Goal: Transaction & Acquisition: Purchase product/service

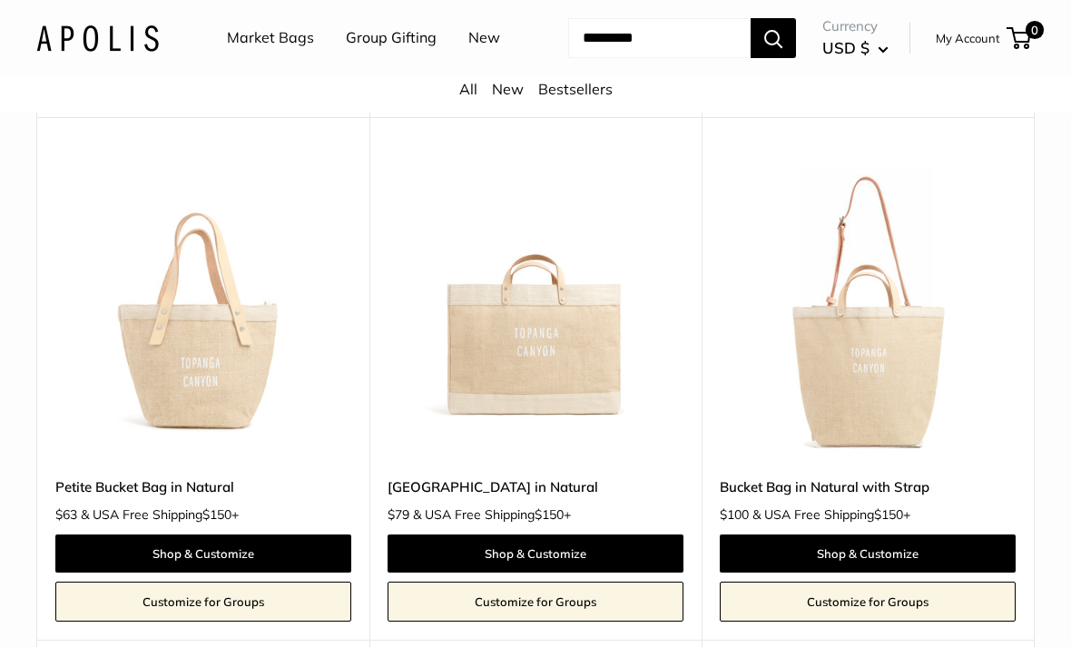
scroll to position [1363, 0]
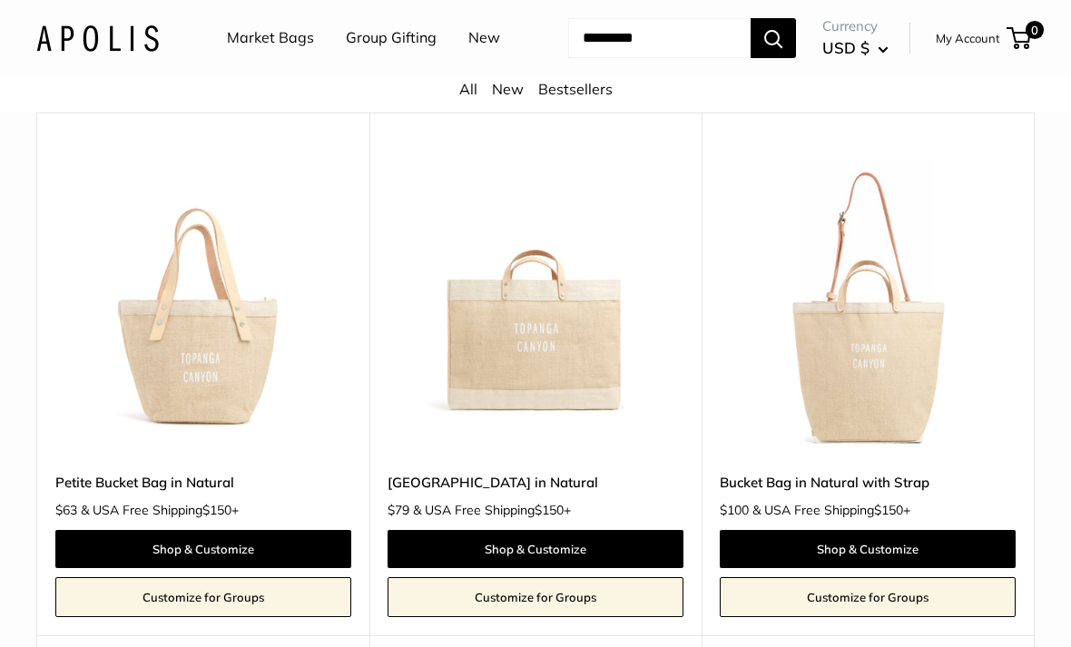
click at [873, 415] on img at bounding box center [868, 306] width 296 height 296
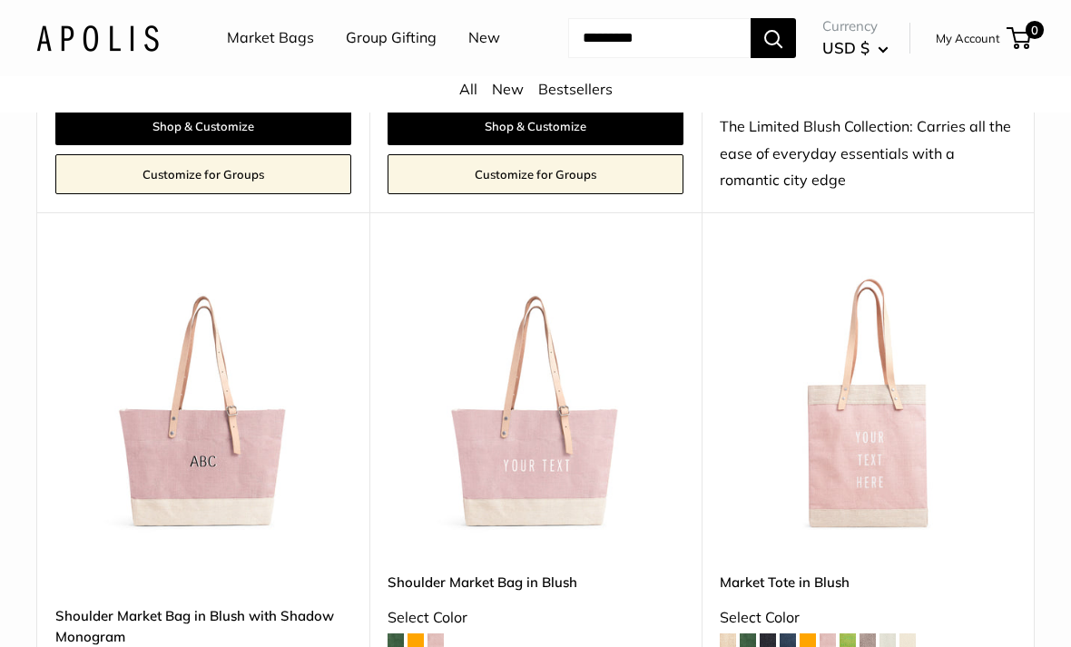
scroll to position [2390, 0]
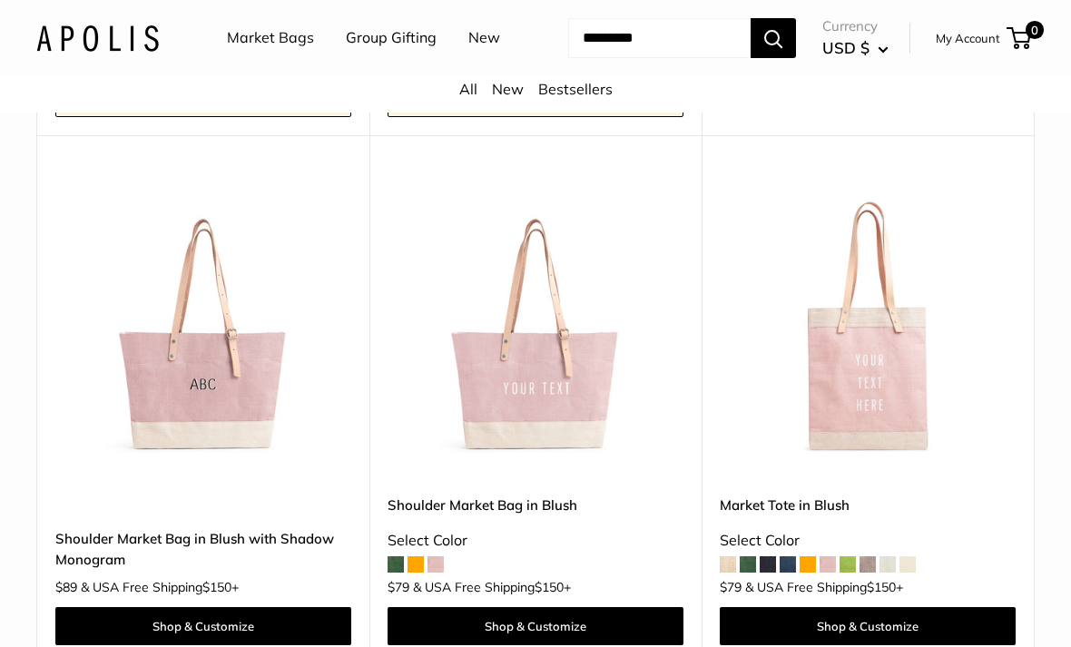
click at [568, 415] on img at bounding box center [536, 329] width 296 height 296
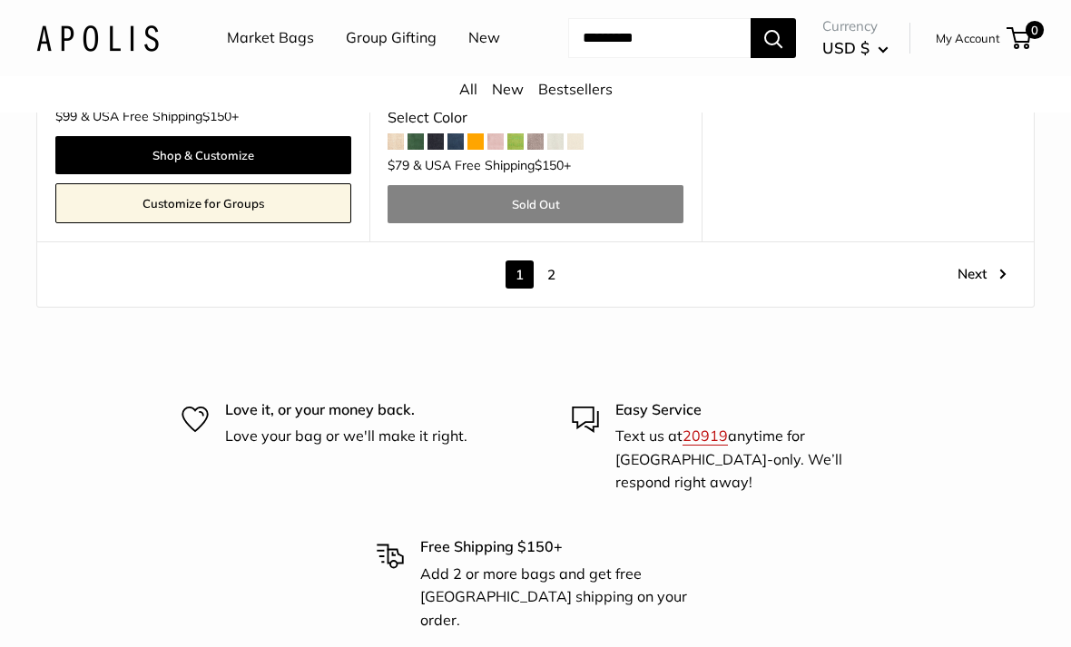
scroll to position [9265, 0]
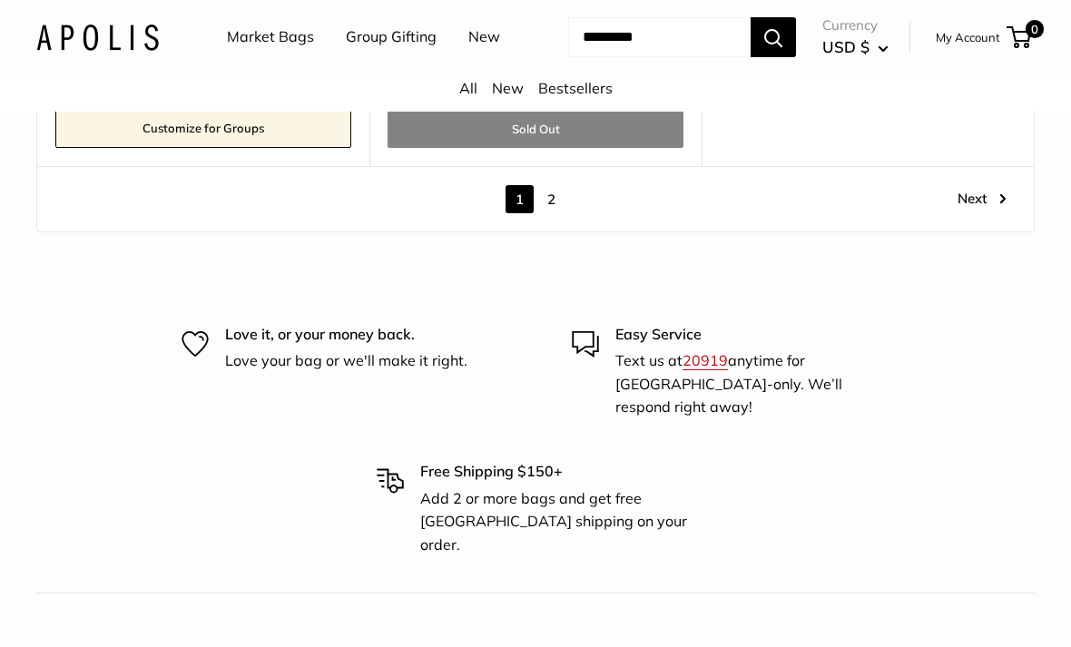
click at [561, 204] on link "2" at bounding box center [551, 200] width 28 height 28
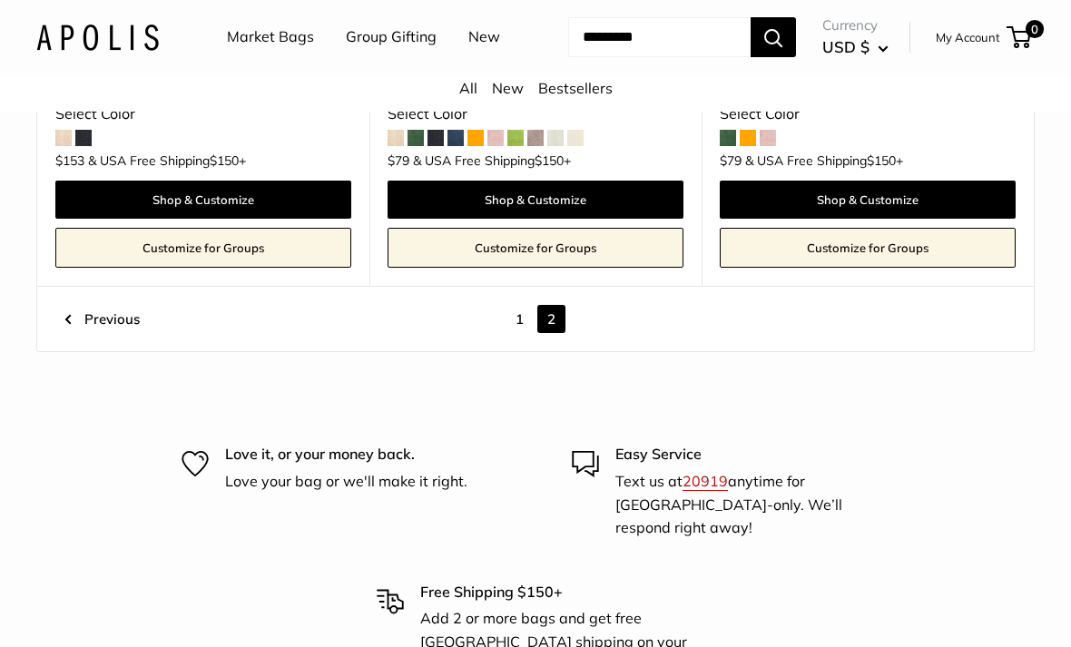
scroll to position [1816, 0]
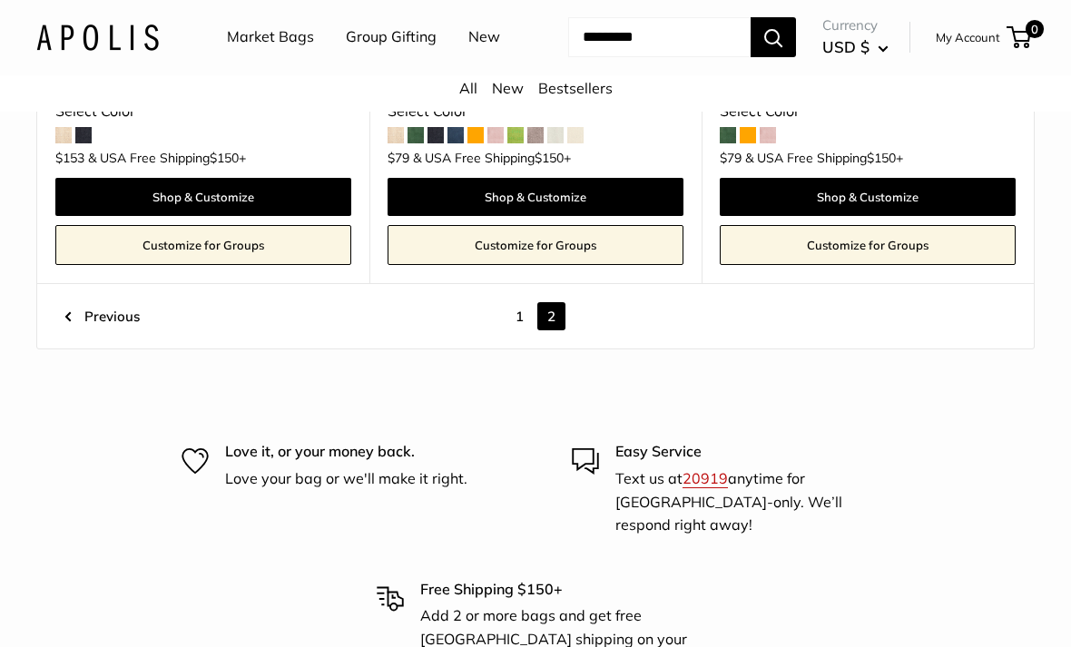
click at [517, 331] on link "1" at bounding box center [520, 317] width 28 height 28
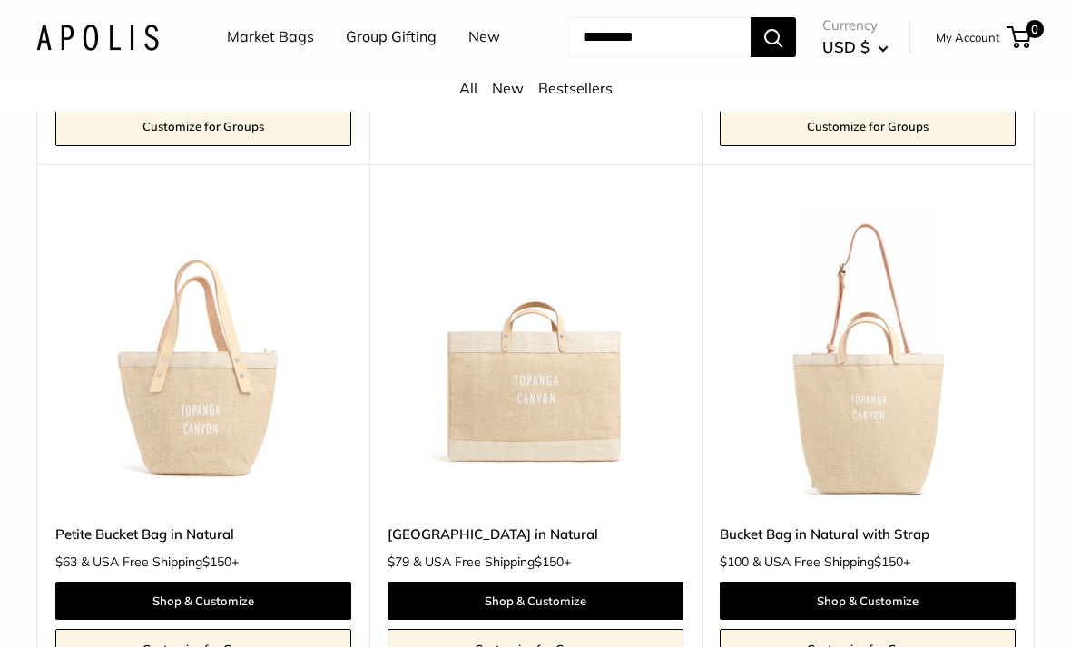
scroll to position [1330, 0]
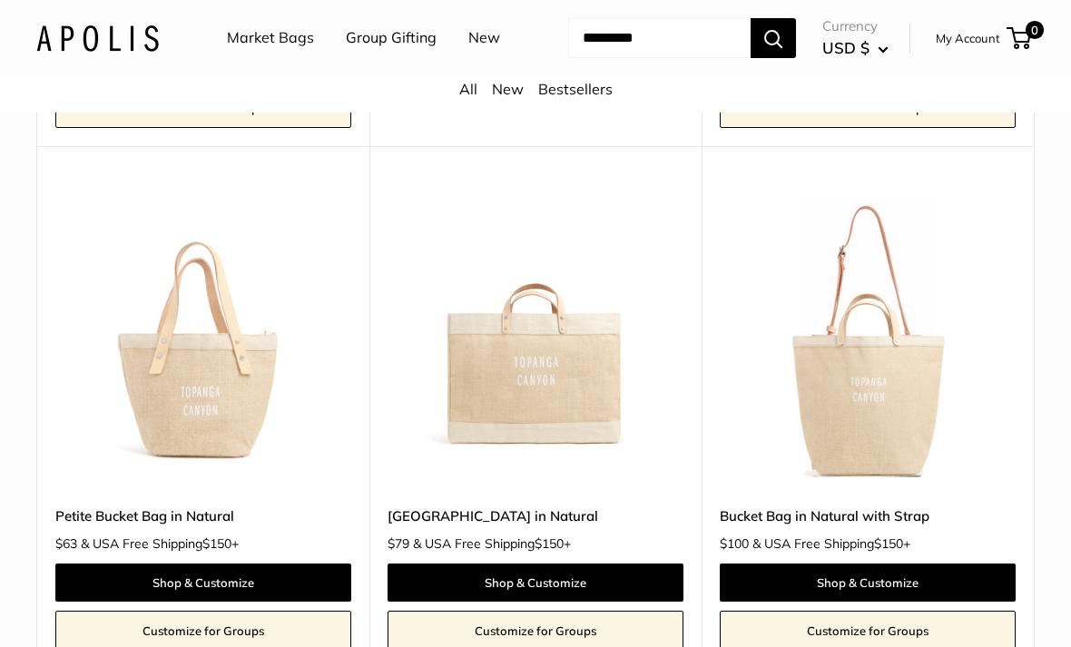
click at [859, 459] on img at bounding box center [868, 339] width 296 height 296
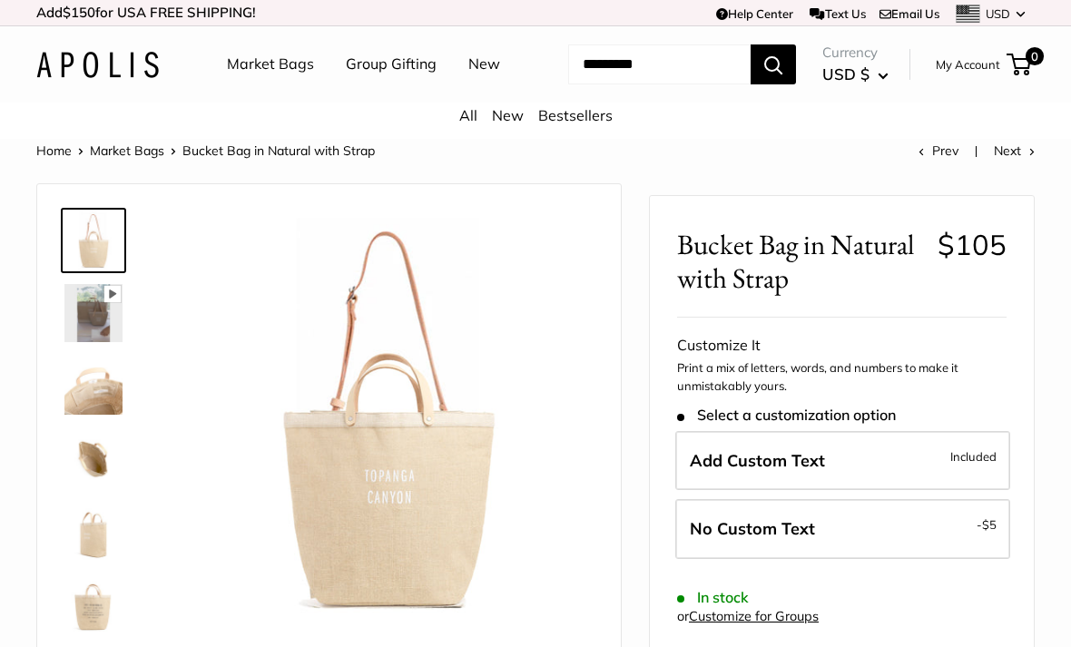
click at [82, 342] on img at bounding box center [93, 313] width 58 height 58
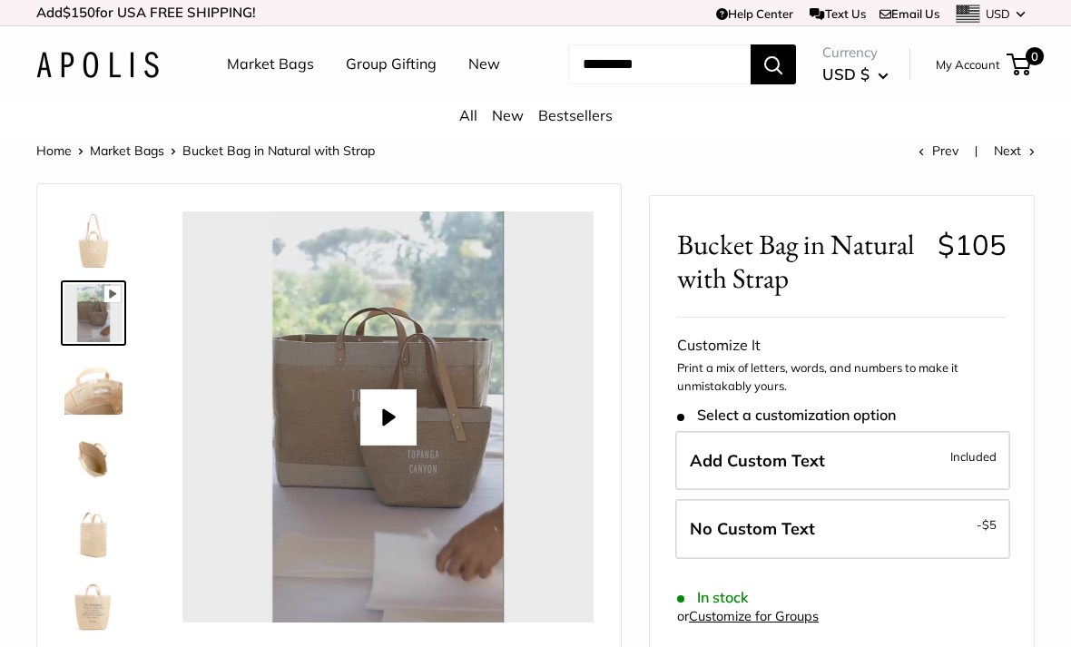
click at [94, 415] on img at bounding box center [93, 386] width 58 height 58
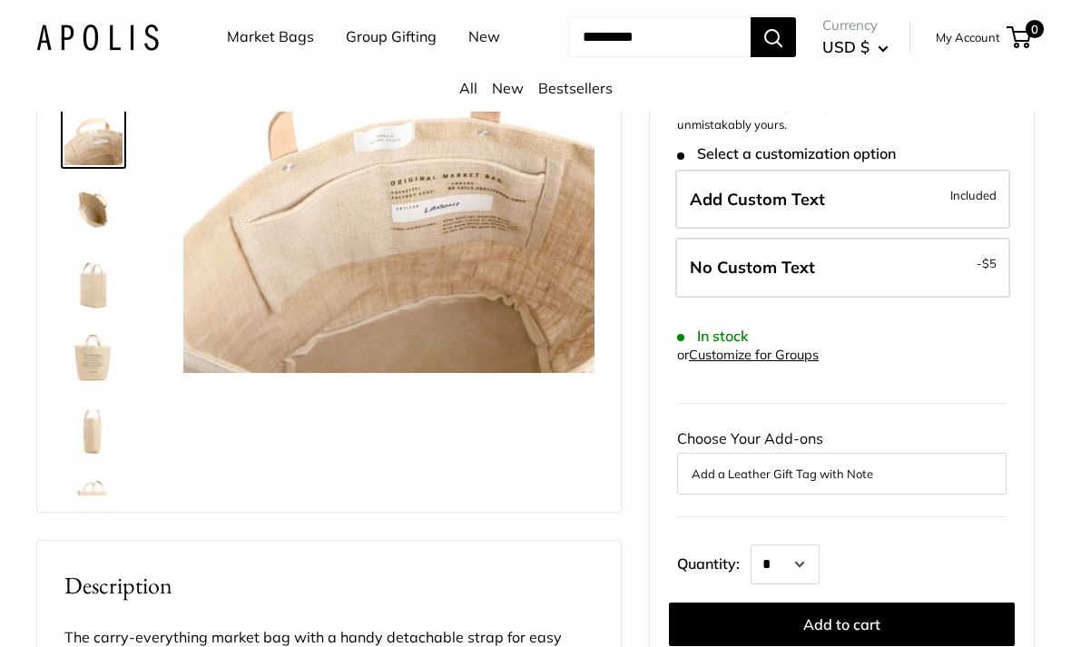
scroll to position [259, 0]
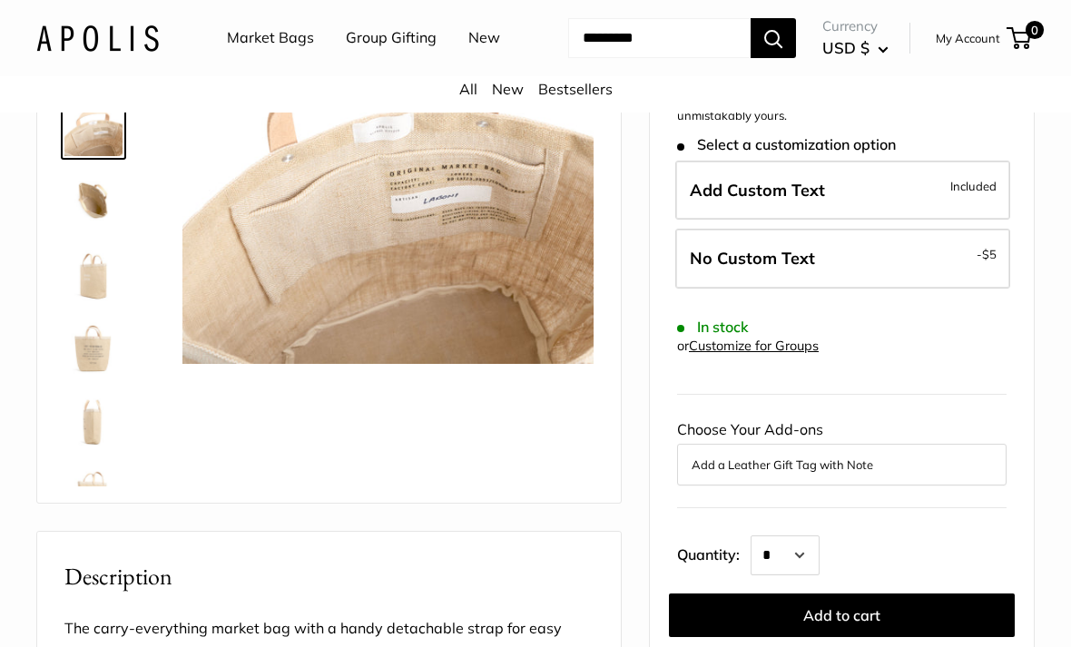
click at [89, 229] on img at bounding box center [93, 200] width 58 height 58
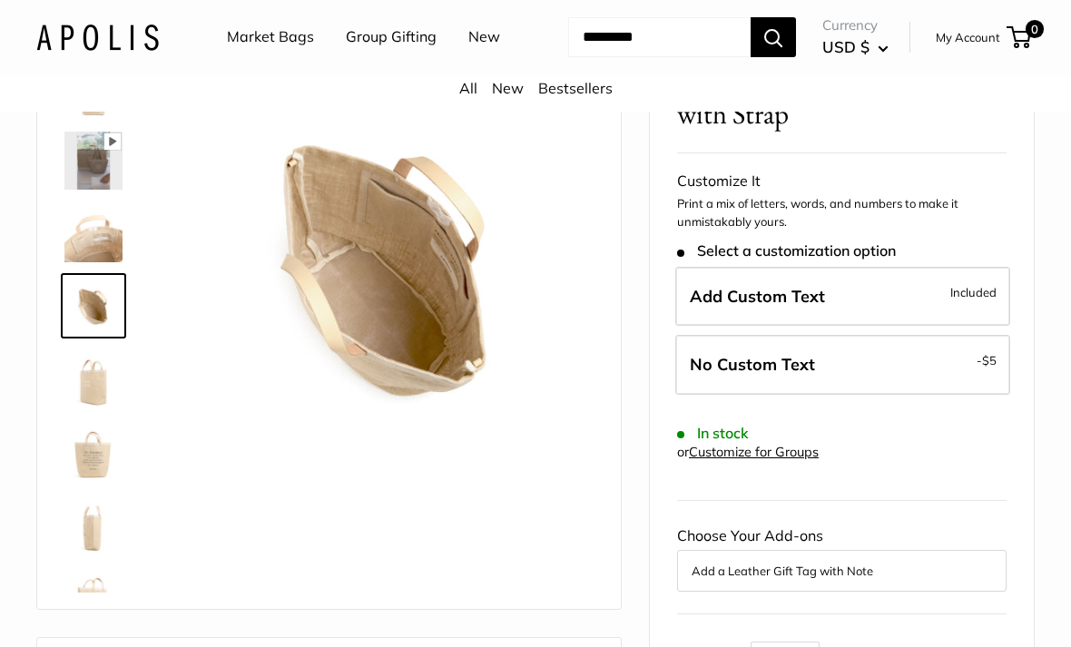
scroll to position [149, 0]
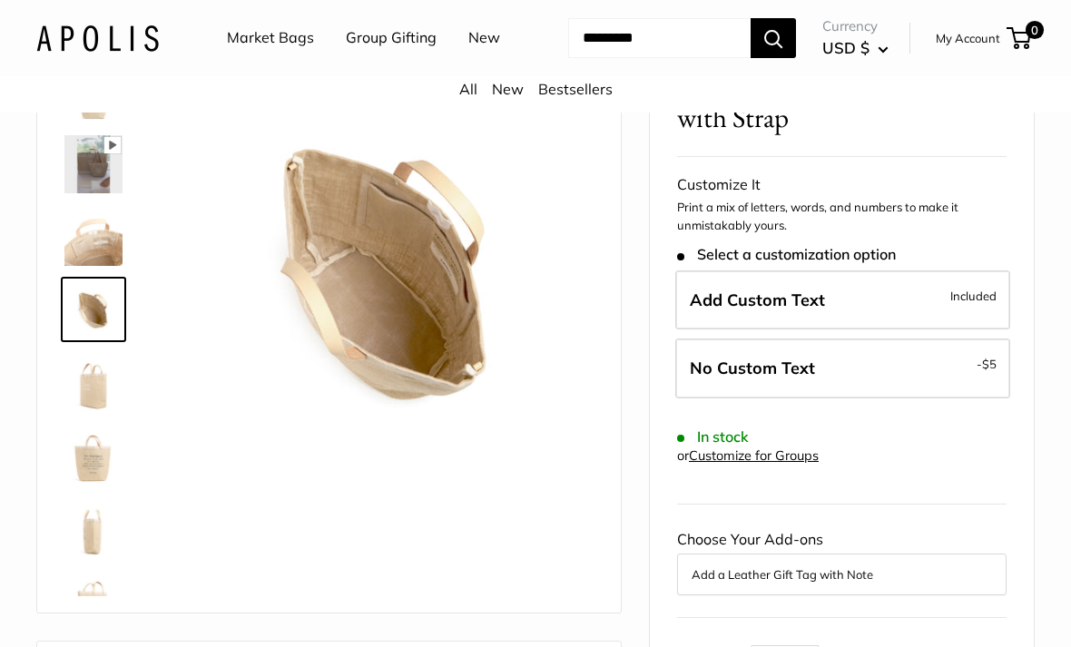
click at [89, 411] on img at bounding box center [93, 382] width 58 height 58
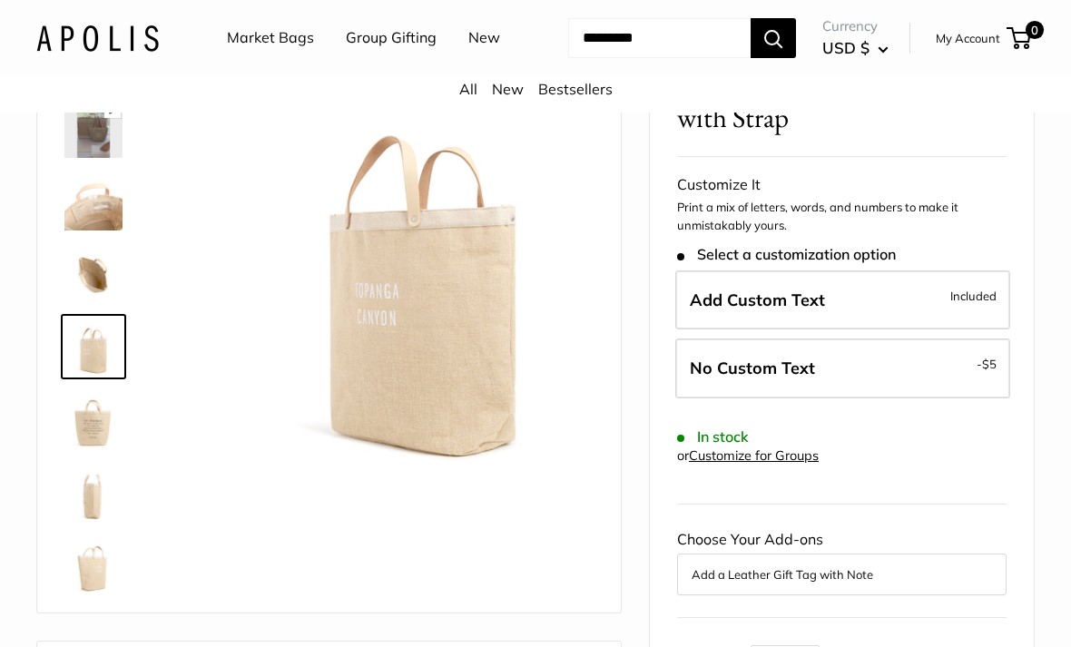
scroll to position [44, 0]
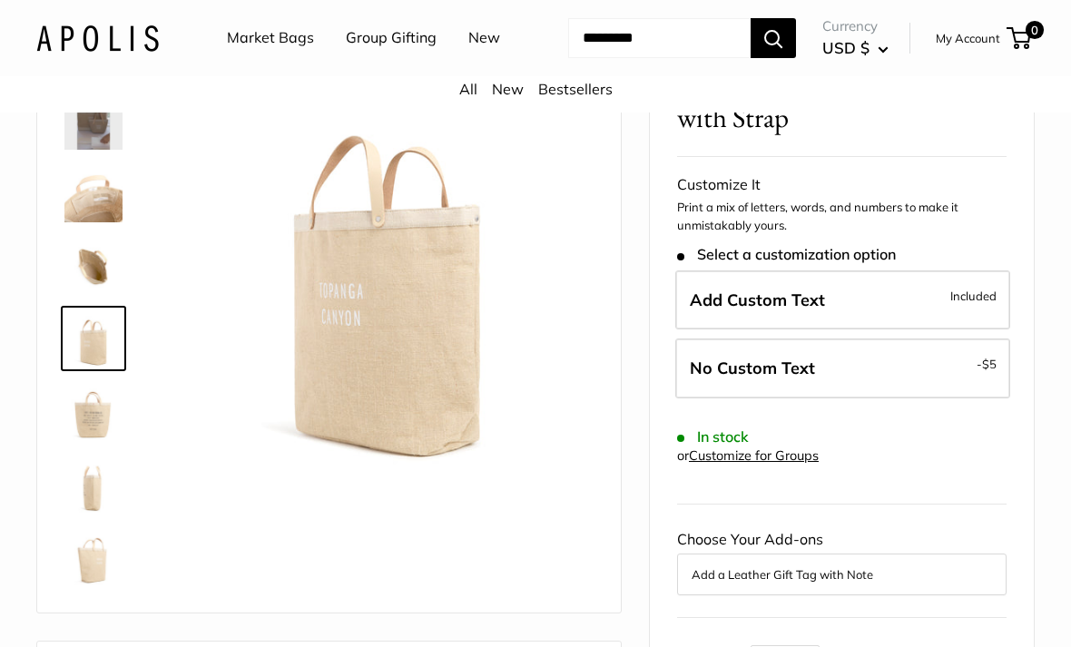
click at [83, 440] on img at bounding box center [93, 411] width 58 height 58
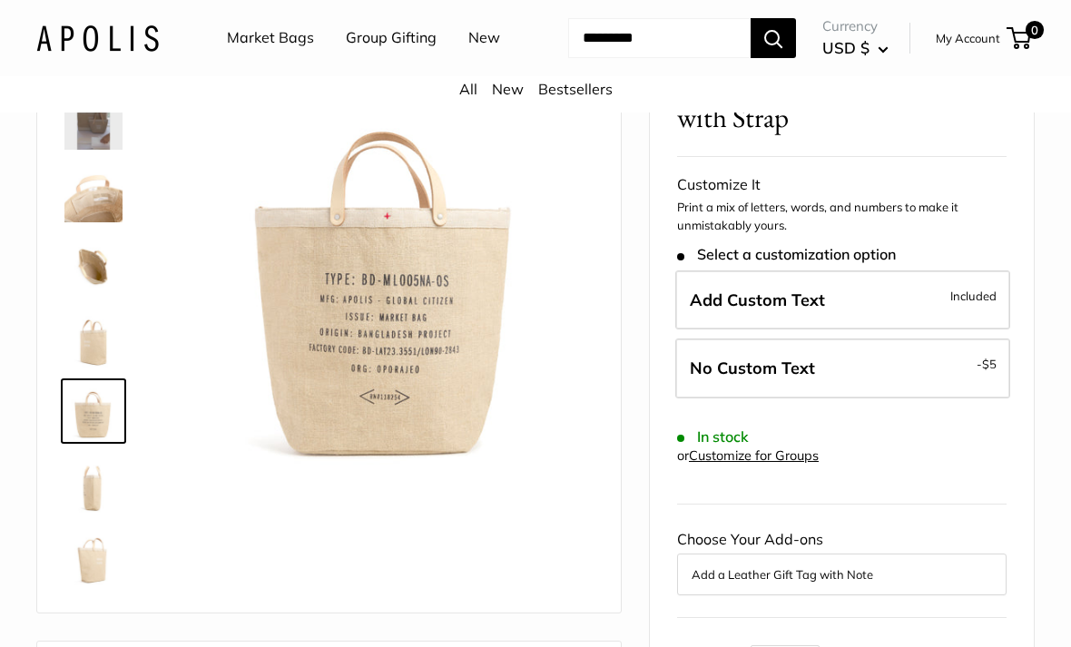
click at [88, 513] on img at bounding box center [93, 484] width 58 height 58
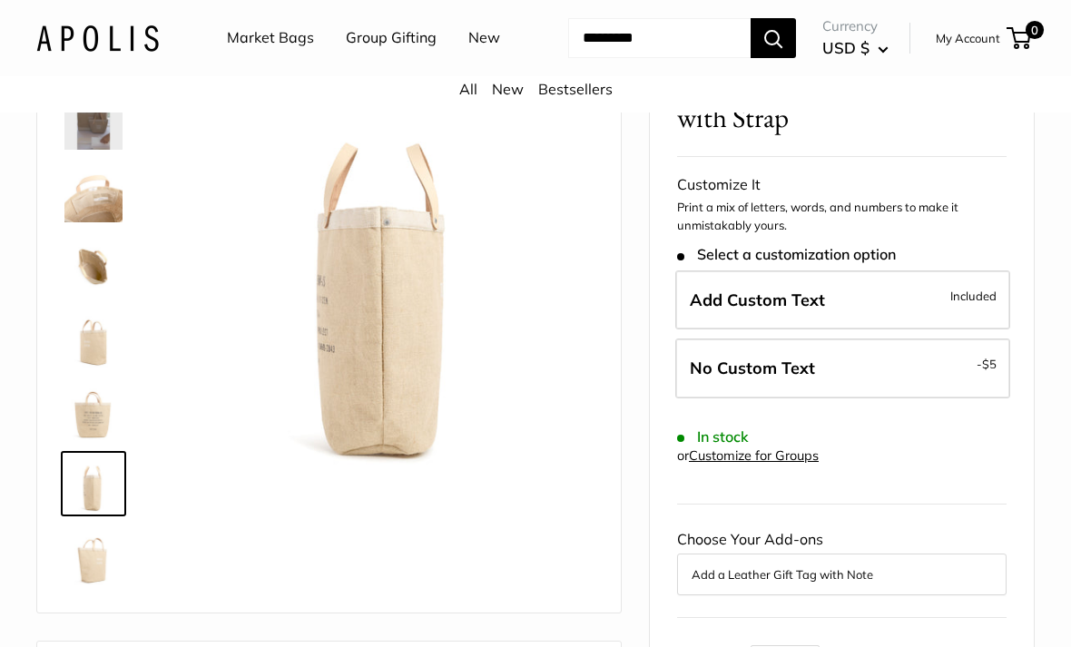
click at [89, 585] on img at bounding box center [93, 556] width 58 height 58
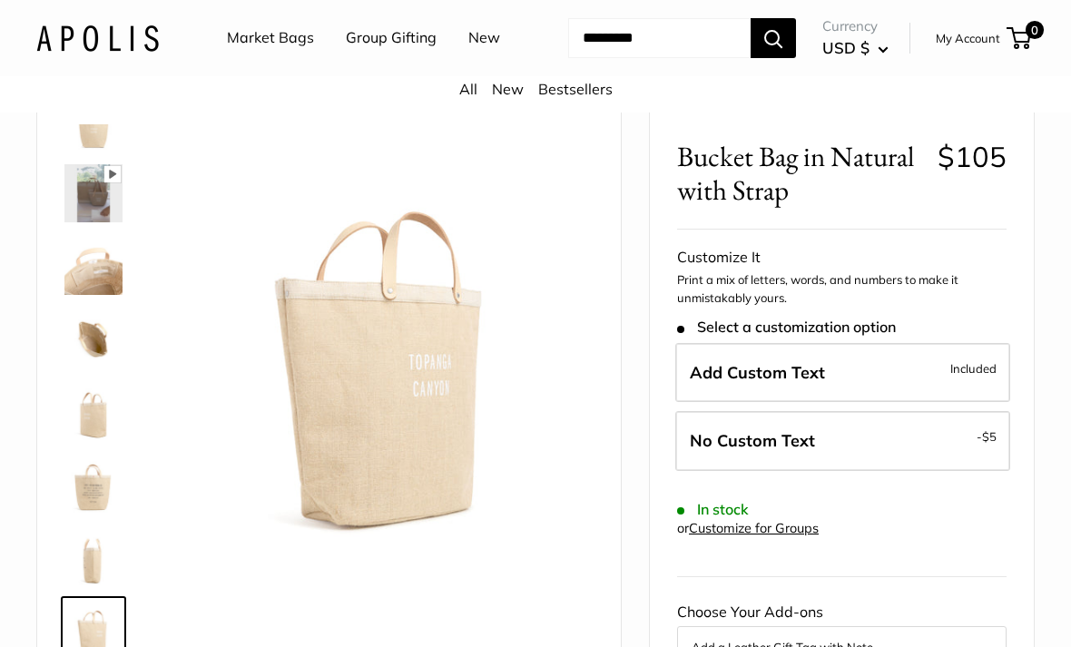
scroll to position [0, 0]
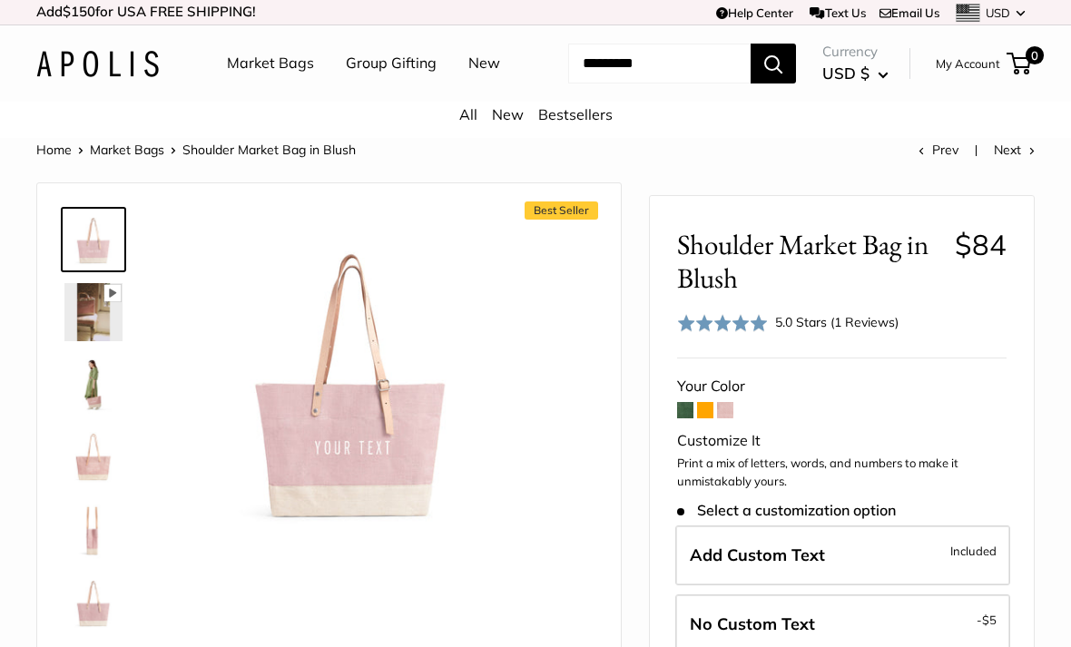
scroll to position [4, 0]
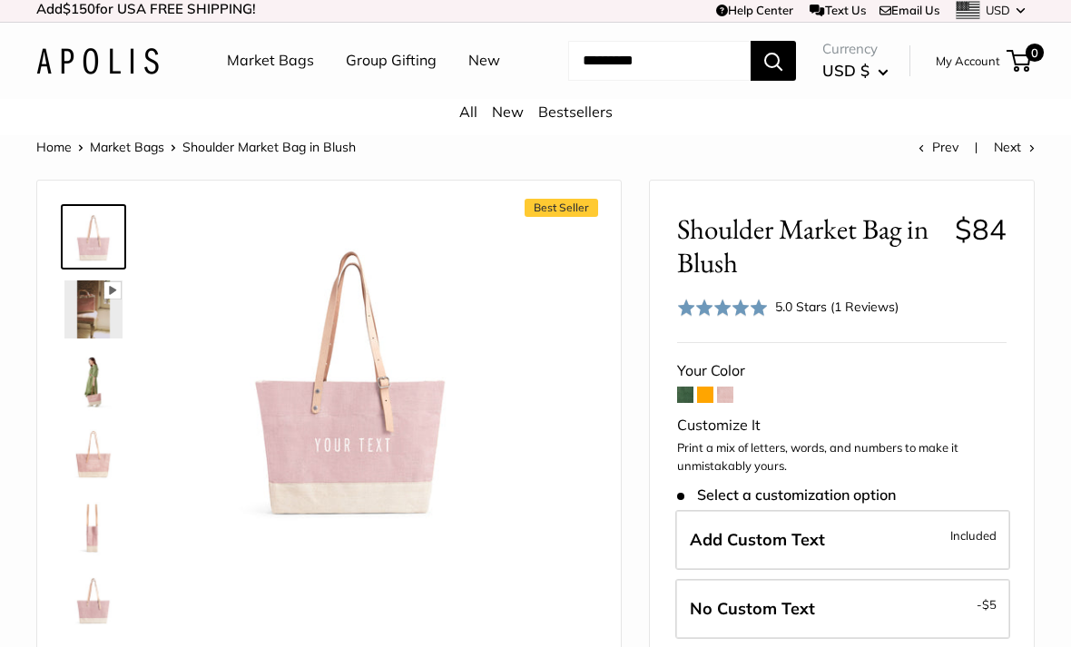
click at [86, 411] on img at bounding box center [93, 382] width 58 height 58
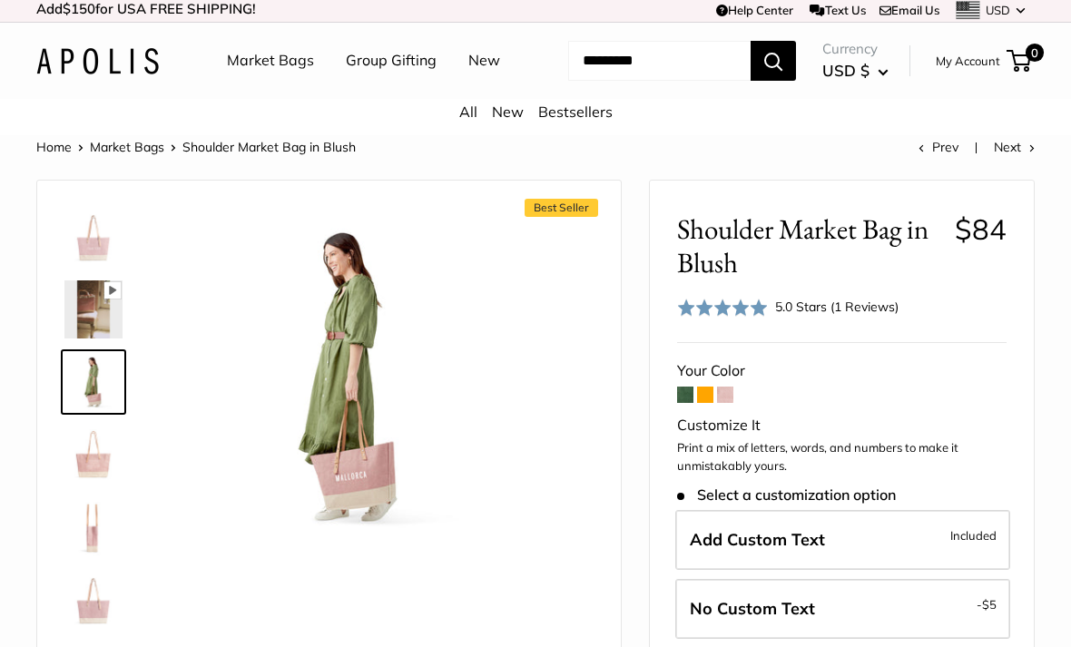
click at [92, 484] on img at bounding box center [93, 455] width 58 height 58
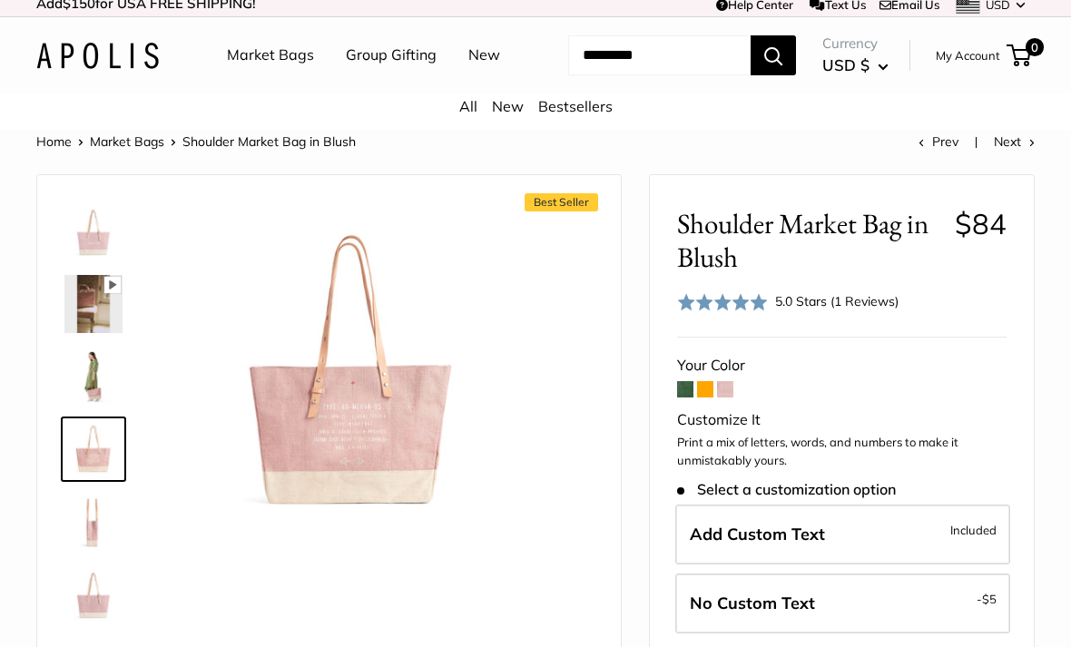
scroll to position [10, 0]
click at [84, 550] on img at bounding box center [93, 521] width 58 height 58
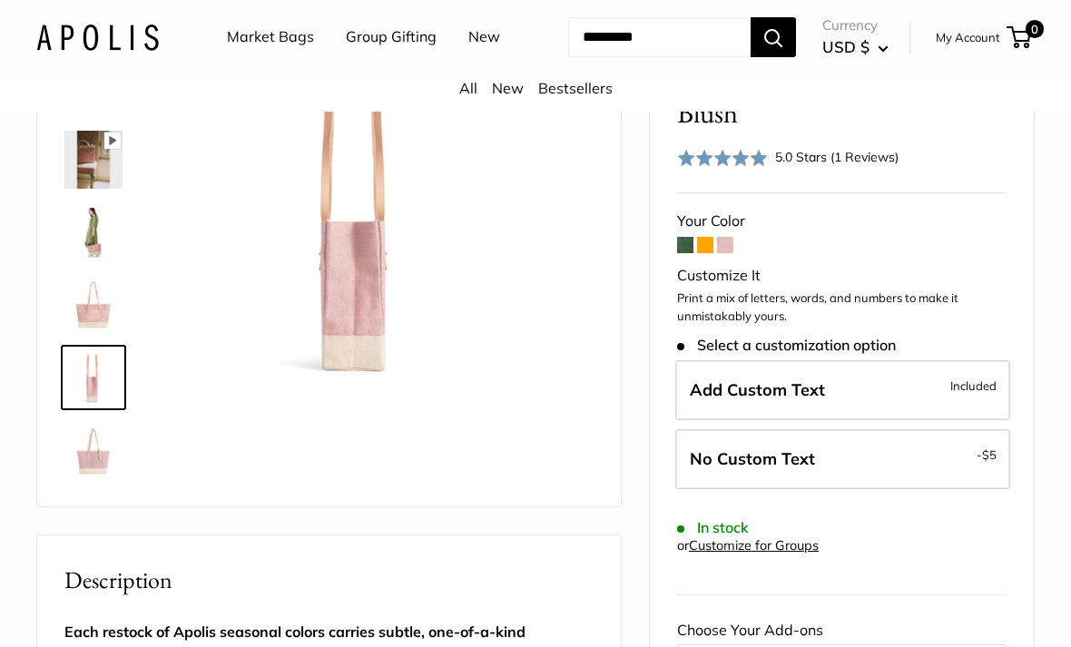
scroll to position [164, 0]
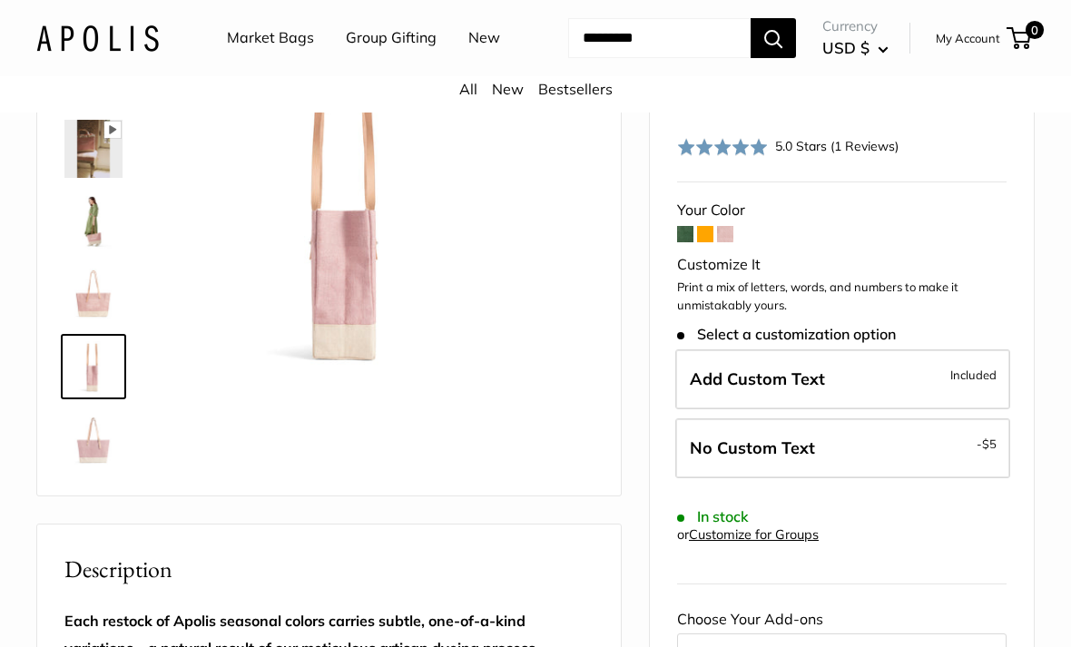
click at [92, 468] on img at bounding box center [93, 439] width 58 height 58
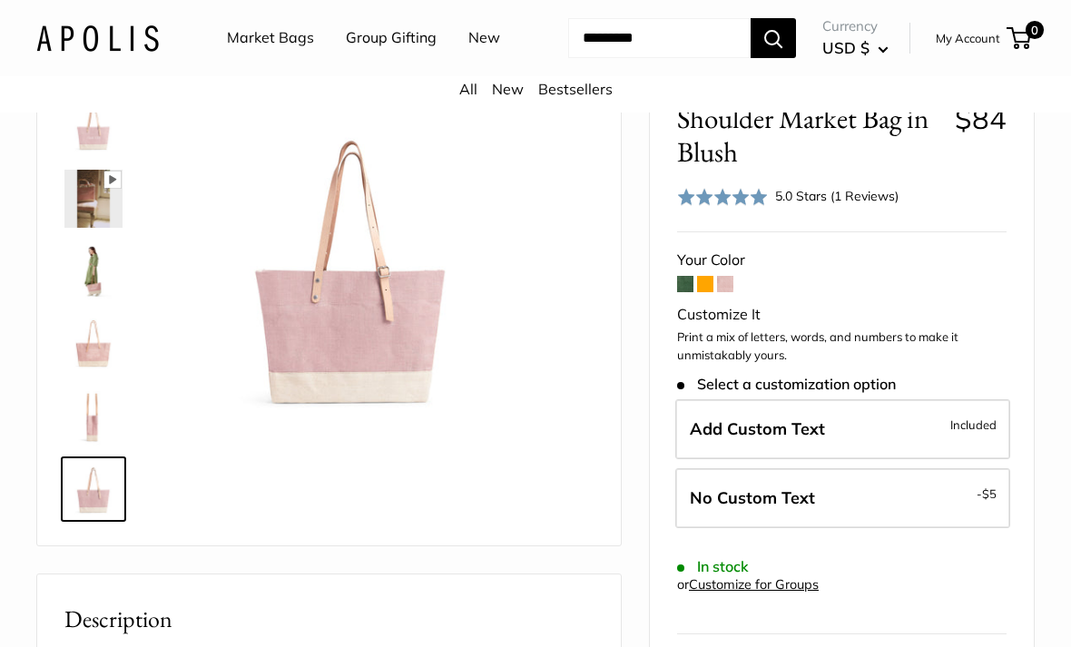
scroll to position [0, 0]
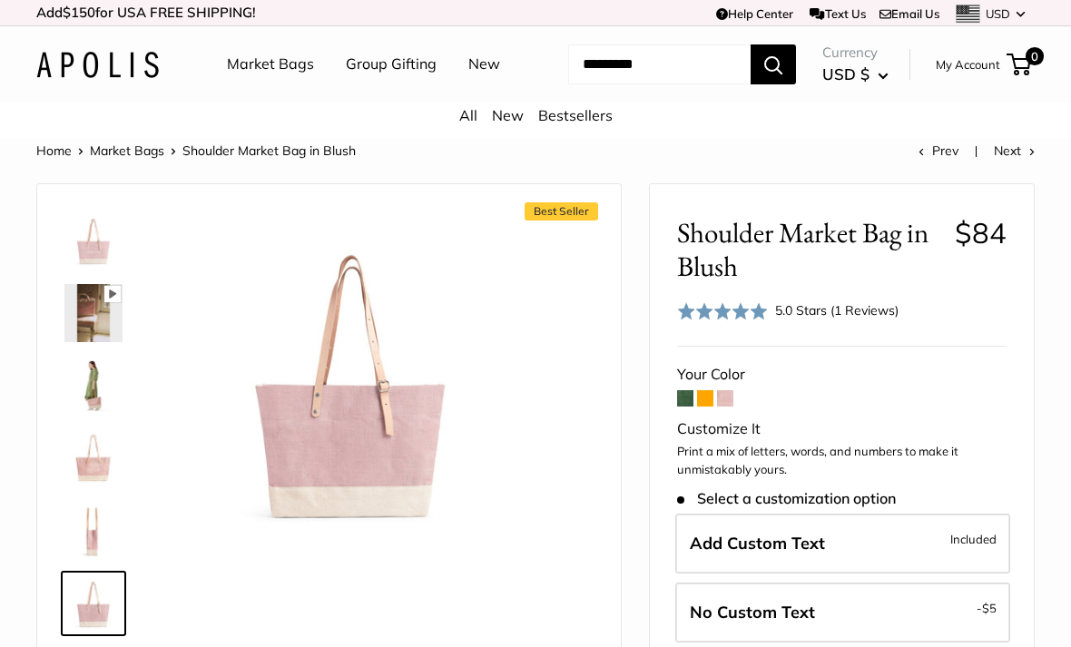
click at [82, 270] on img at bounding box center [93, 240] width 58 height 58
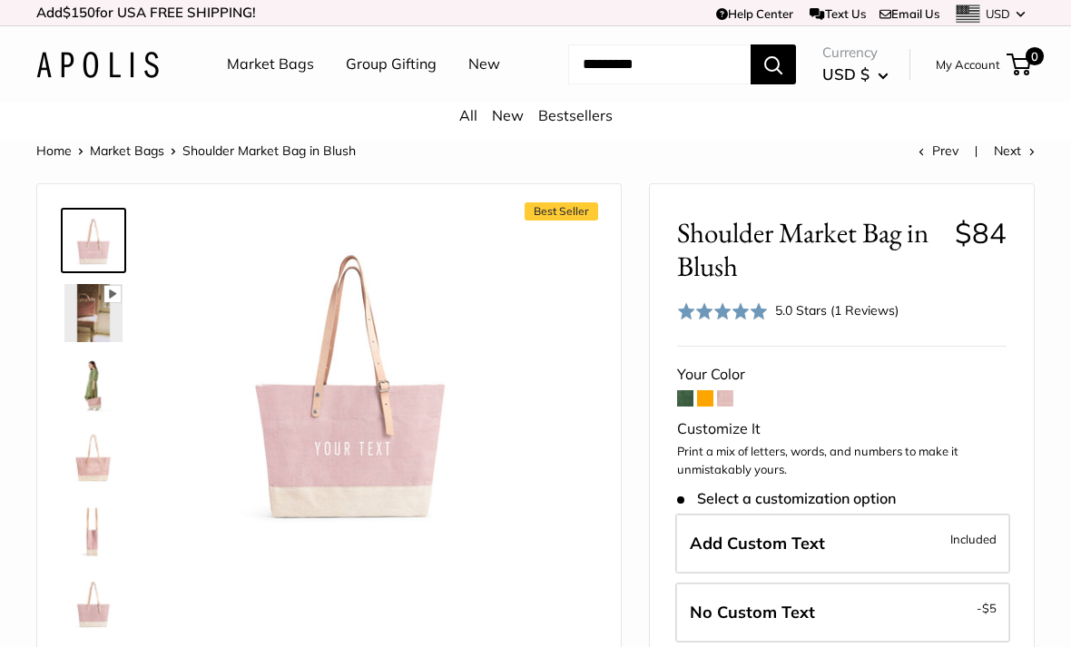
click at [80, 415] on img at bounding box center [93, 386] width 58 height 58
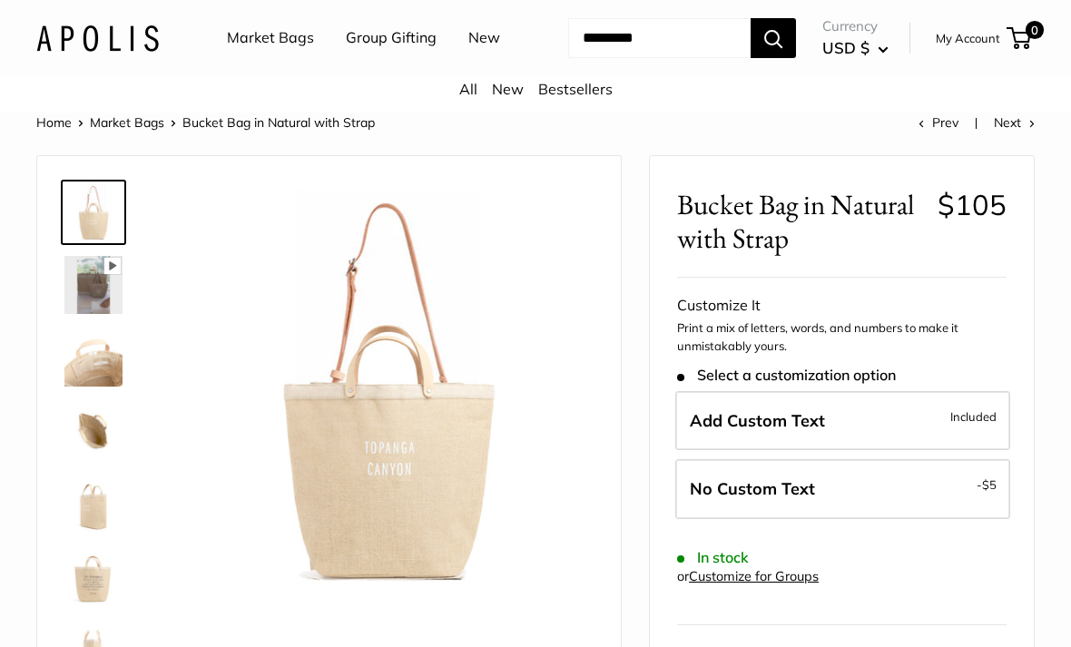
scroll to position [22, 0]
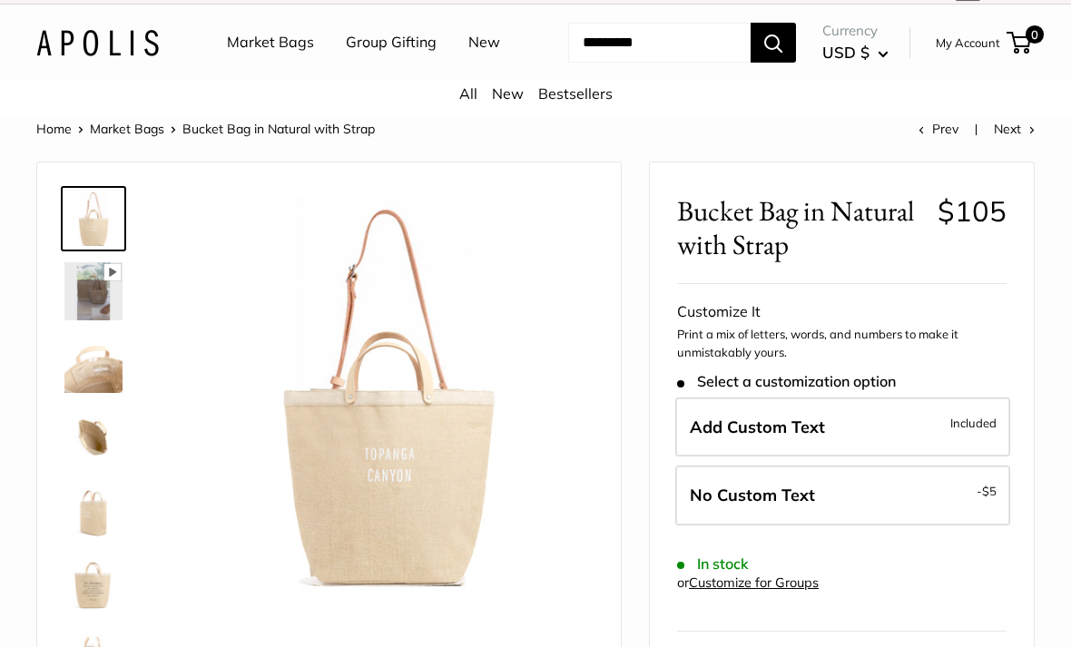
click at [85, 393] on img at bounding box center [93, 364] width 58 height 58
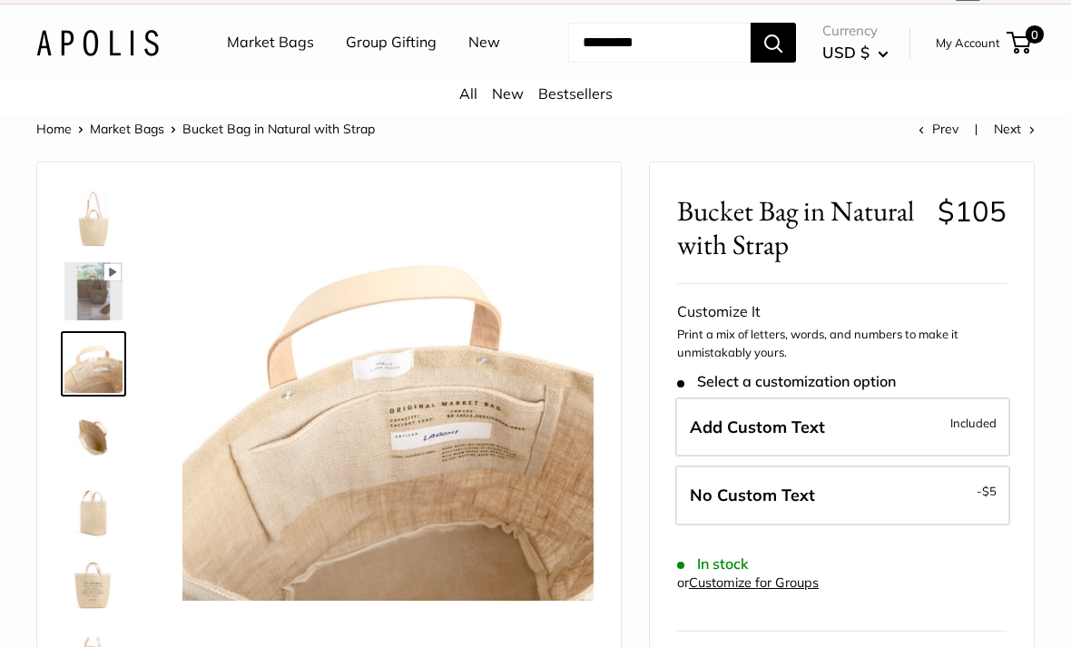
click at [86, 466] on img at bounding box center [93, 436] width 58 height 58
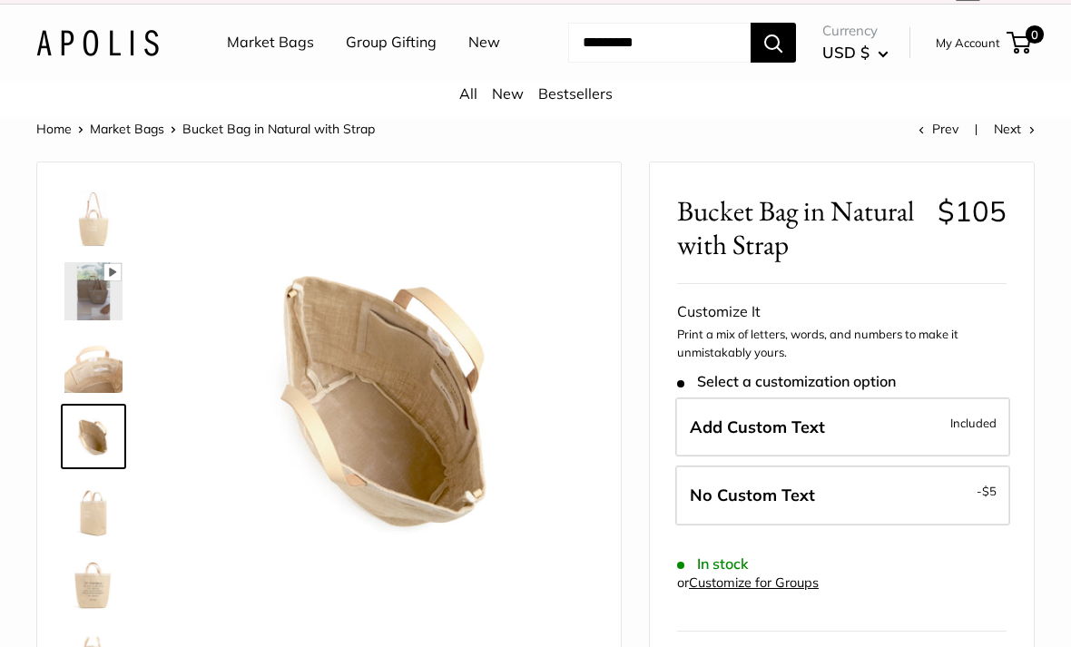
click at [92, 538] on img at bounding box center [93, 509] width 58 height 58
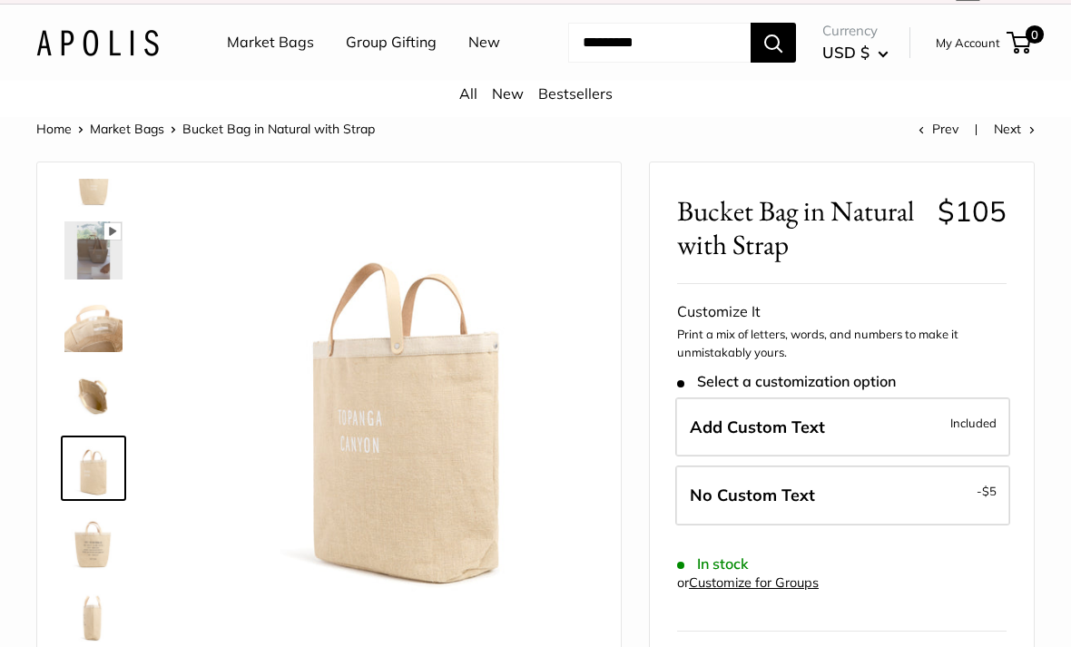
scroll to position [44, 0]
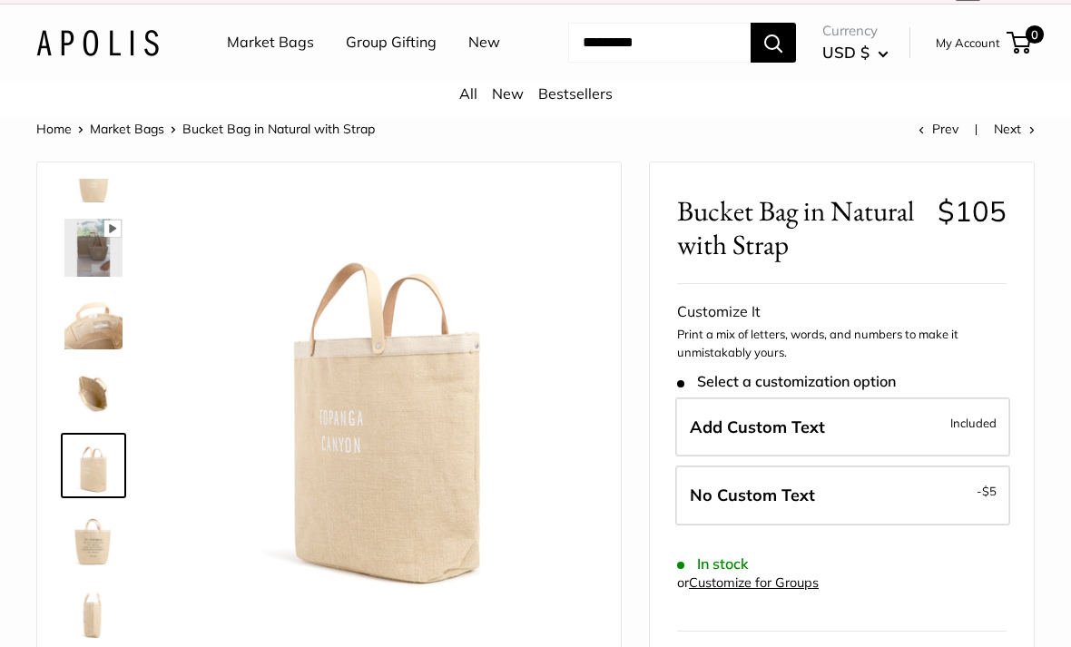
click at [93, 567] on img at bounding box center [93, 538] width 58 height 58
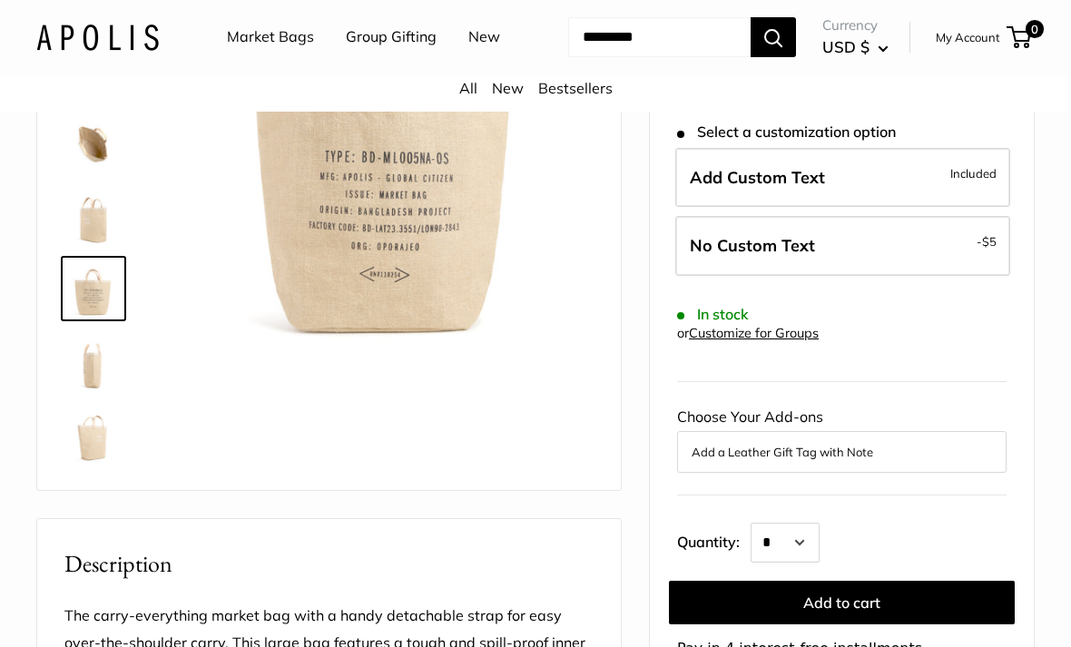
click at [89, 391] on img at bounding box center [93, 362] width 58 height 58
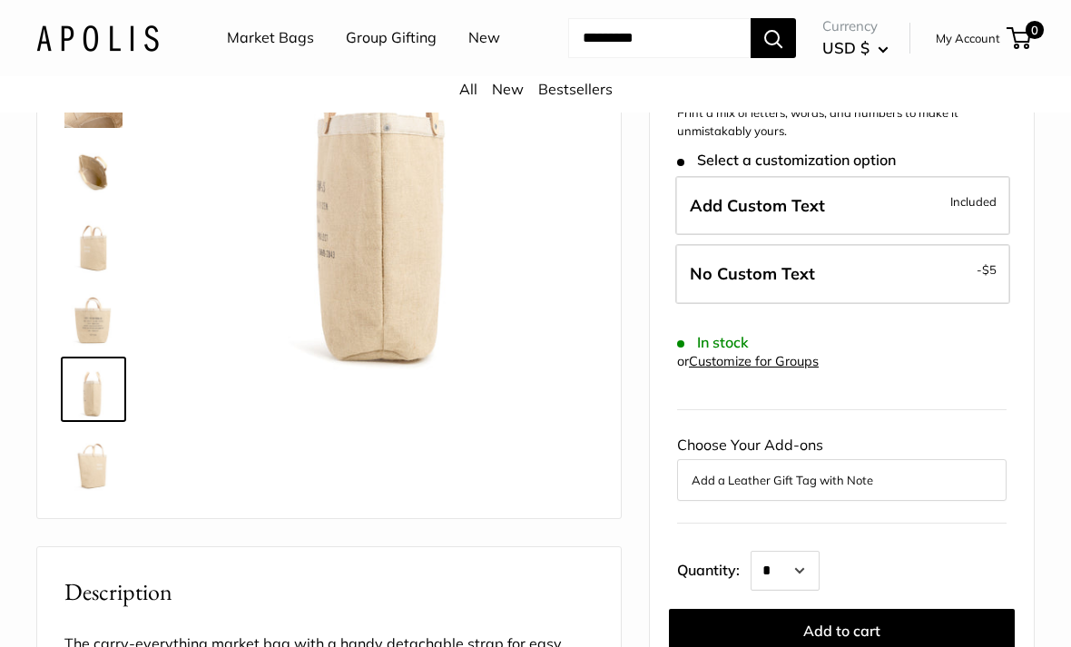
scroll to position [295, 0]
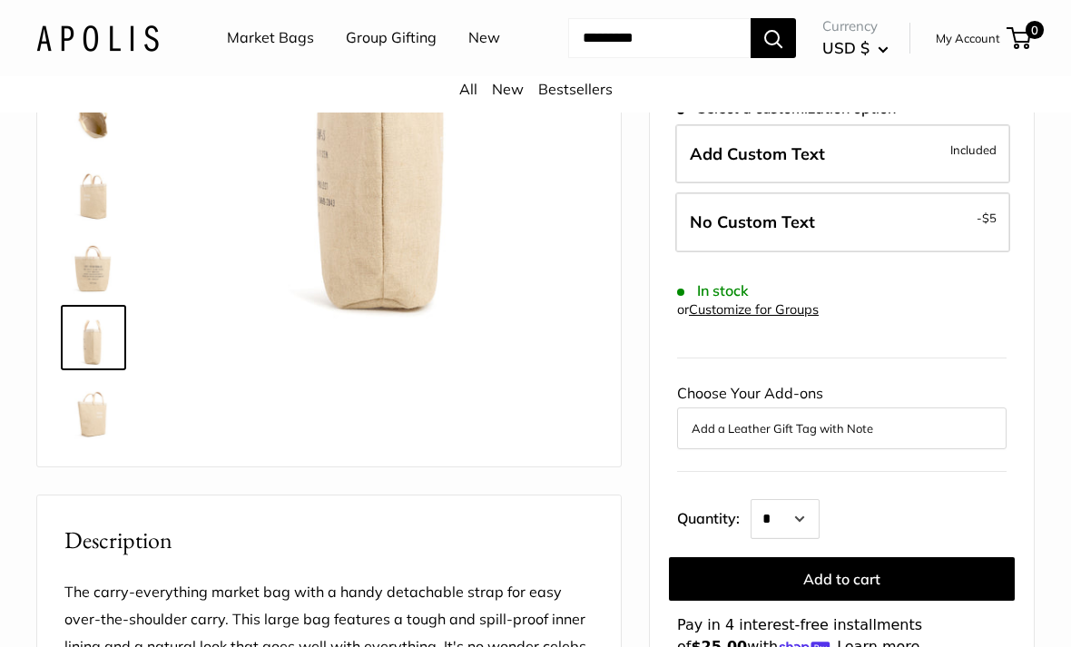
click at [93, 439] on img at bounding box center [93, 410] width 58 height 58
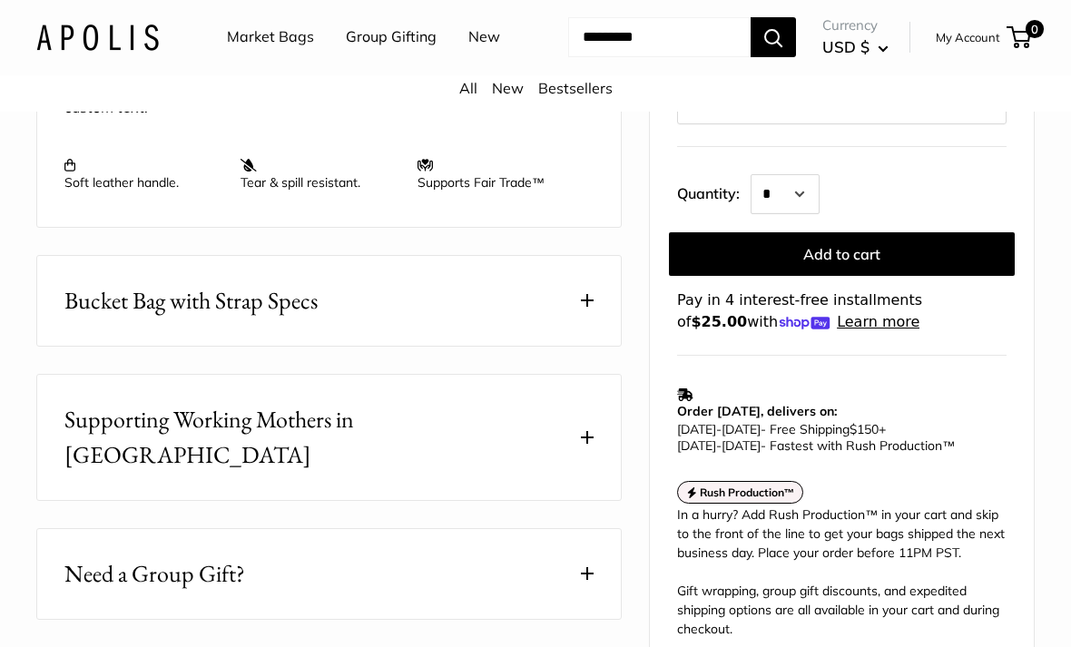
scroll to position [889, 0]
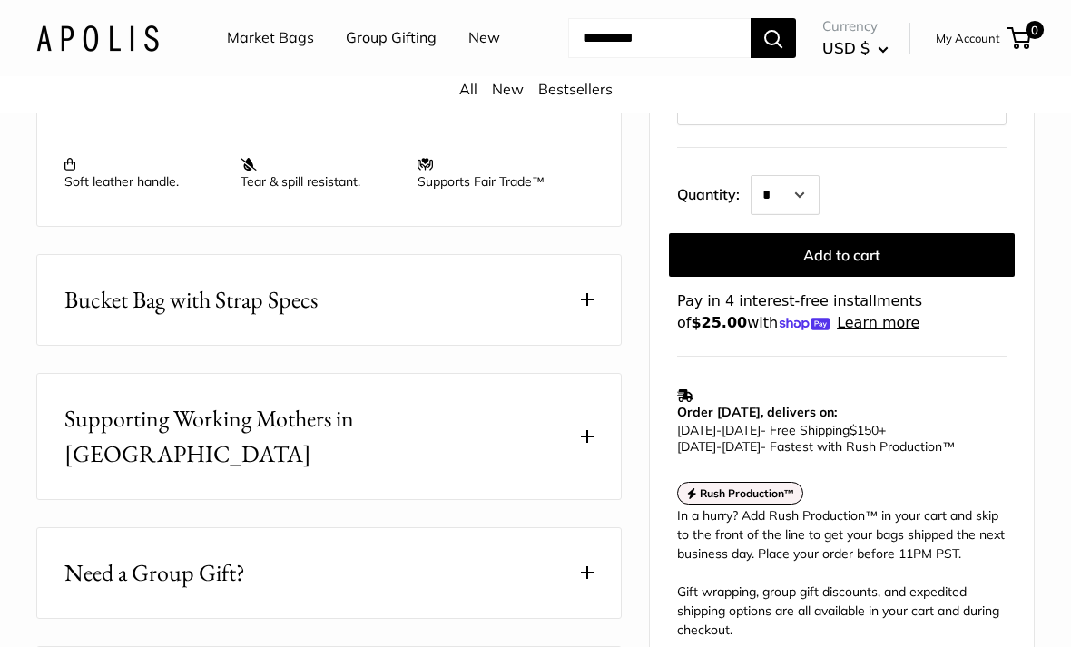
click at [123, 318] on span "Bucket Bag with Strap Specs" at bounding box center [190, 299] width 253 height 35
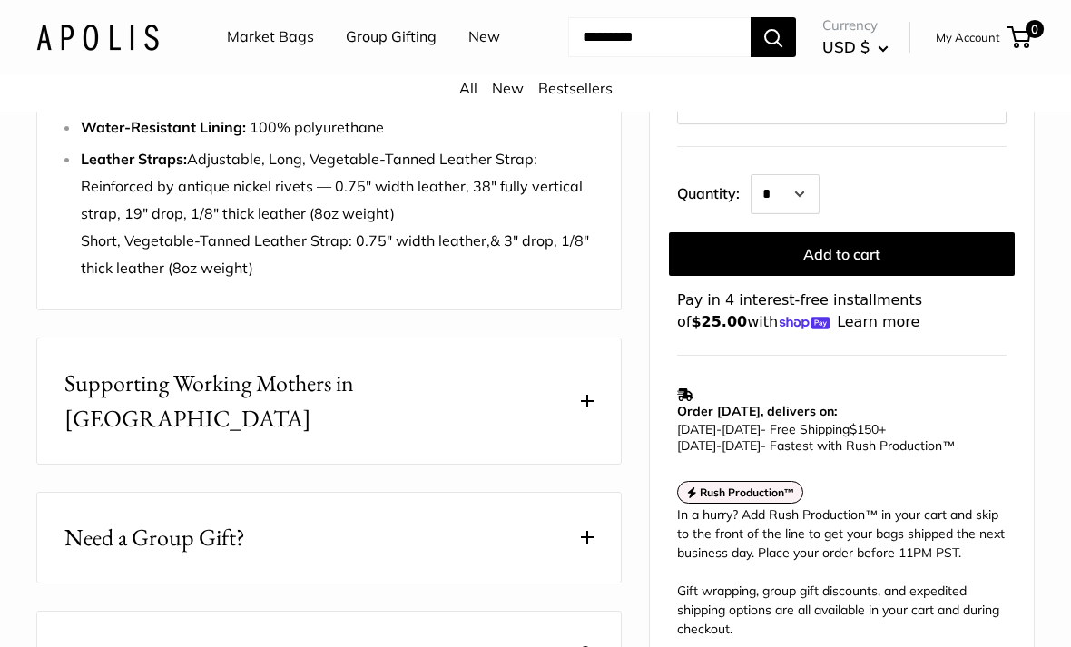
scroll to position [1241, 0]
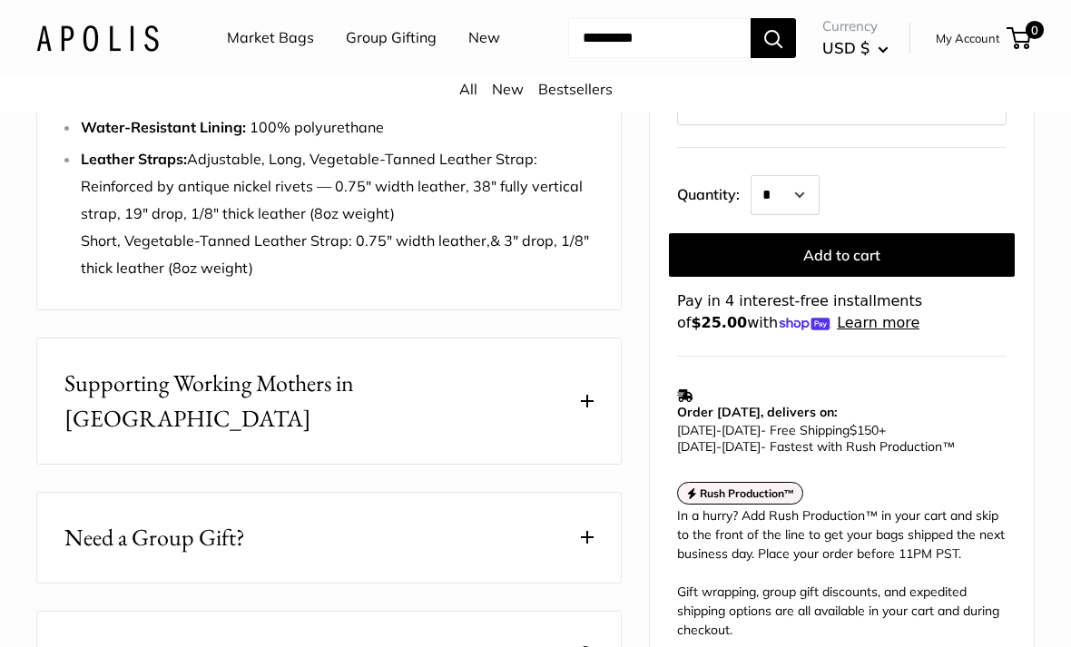
click at [72, 407] on span "Supporting Working Mothers in [GEOGRAPHIC_DATA]" at bounding box center [318, 401] width 508 height 71
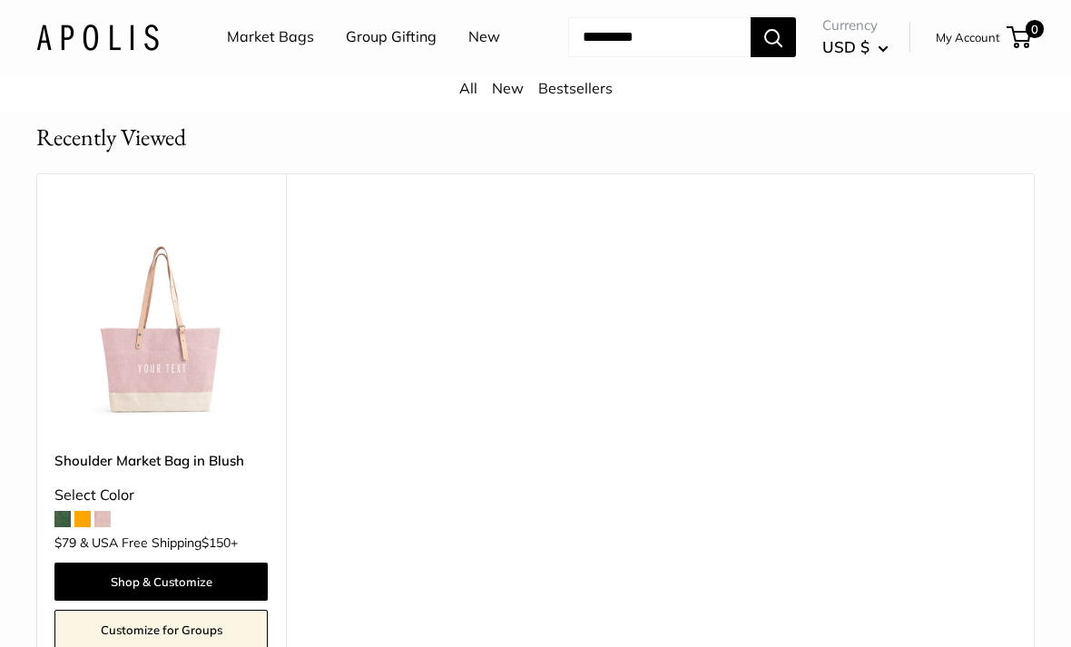
scroll to position [4128, 0]
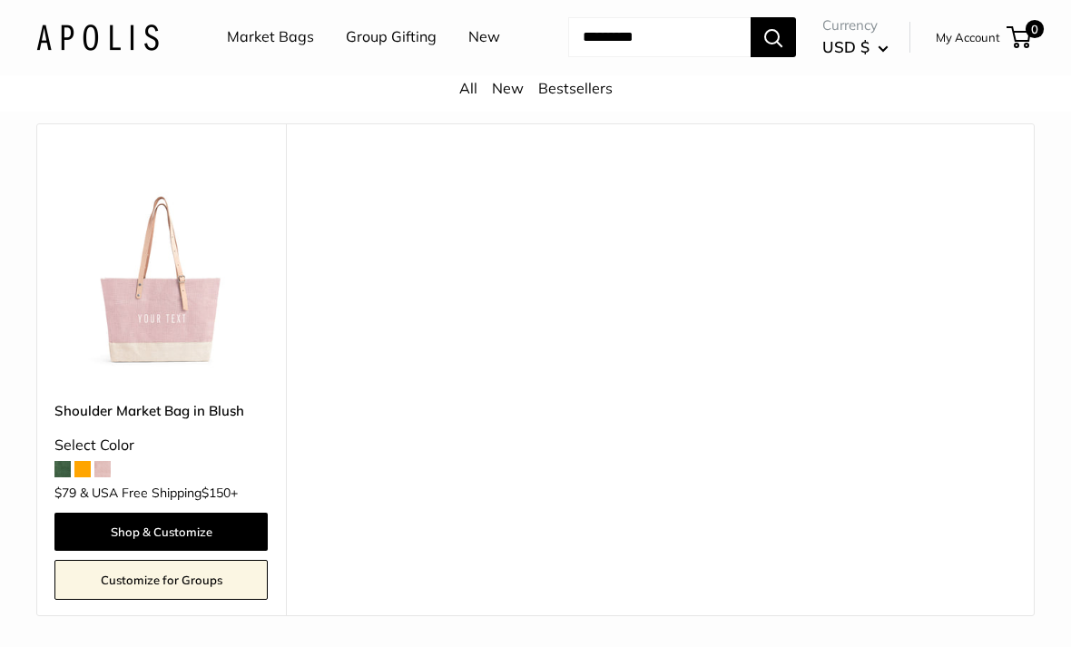
click at [78, 462] on span at bounding box center [82, 470] width 16 height 16
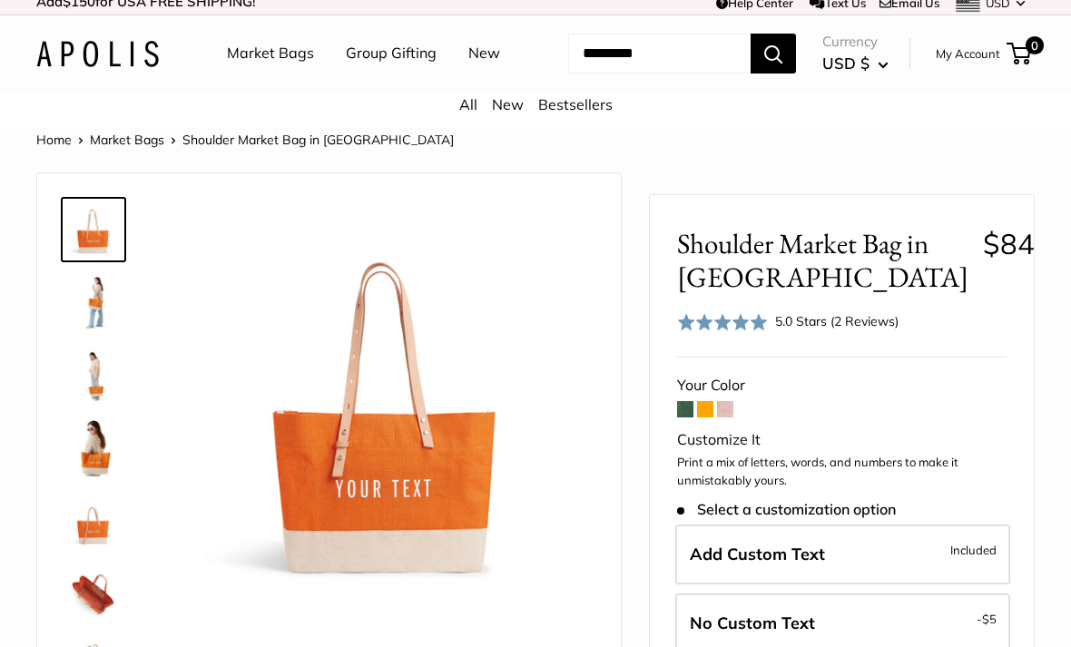
scroll to position [11, 0]
click at [94, 331] on img at bounding box center [93, 302] width 58 height 58
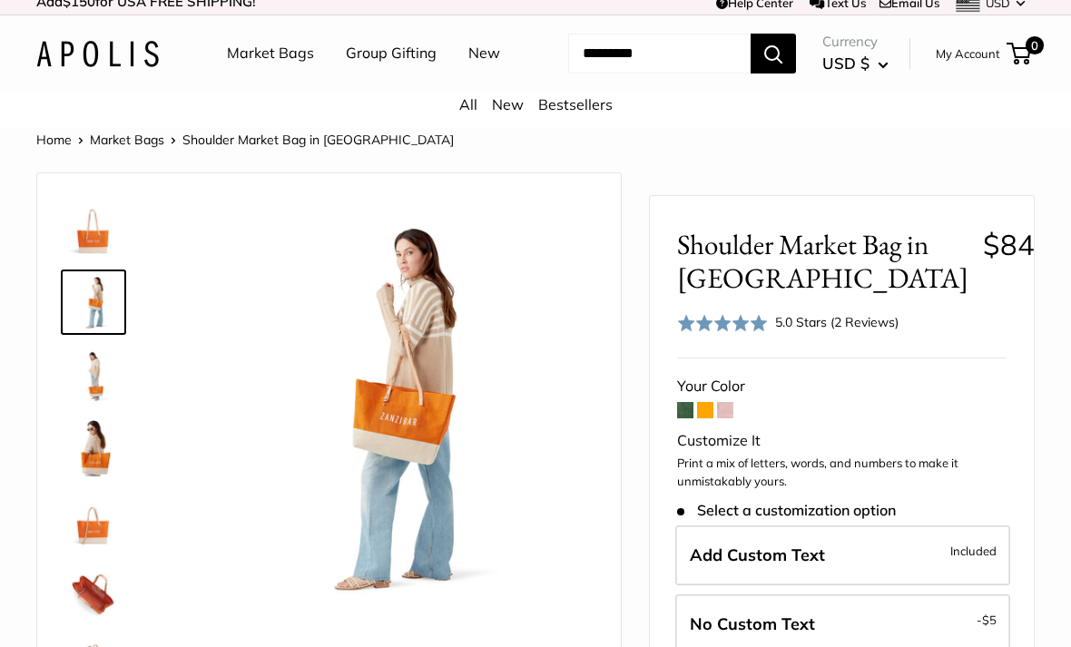
click at [86, 404] on img at bounding box center [93, 375] width 58 height 58
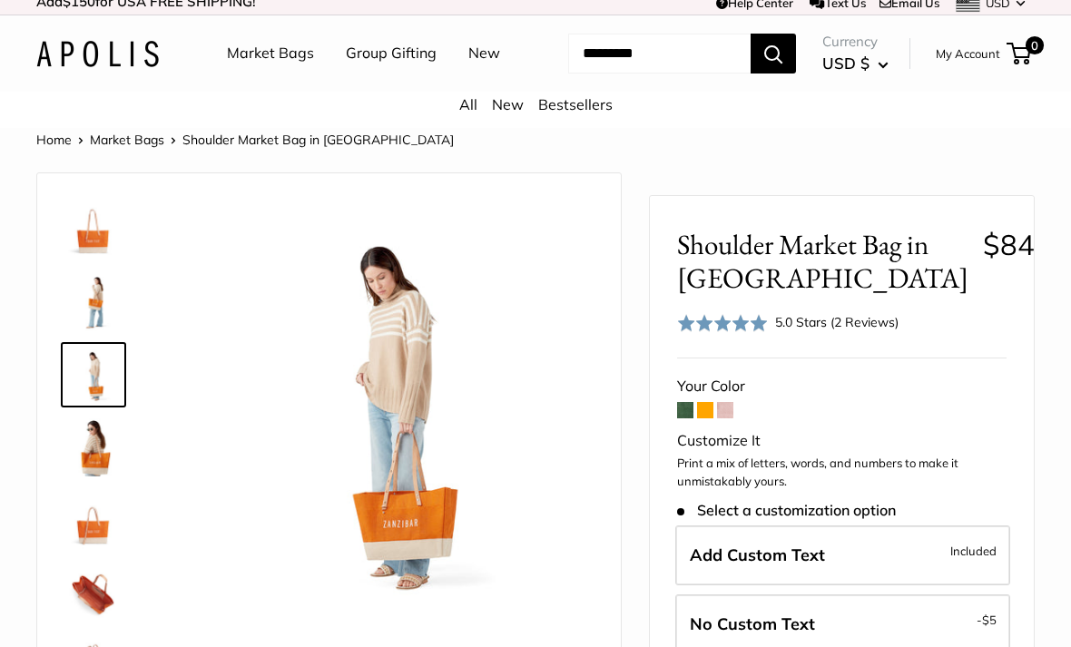
click at [87, 476] on img at bounding box center [93, 447] width 58 height 58
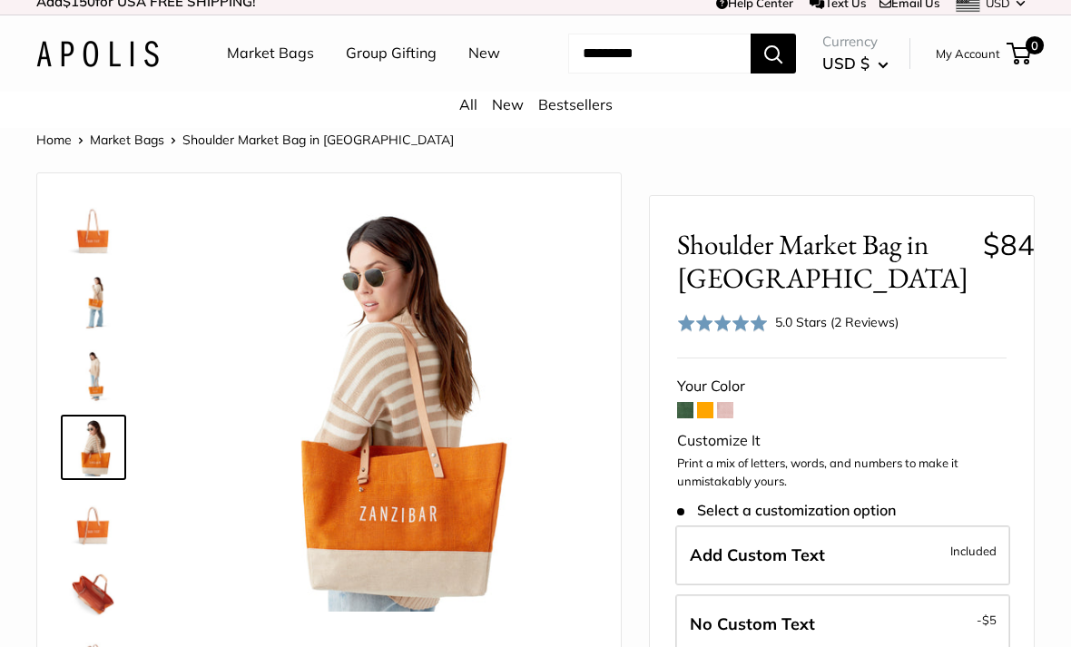
click at [83, 549] on img at bounding box center [93, 520] width 58 height 58
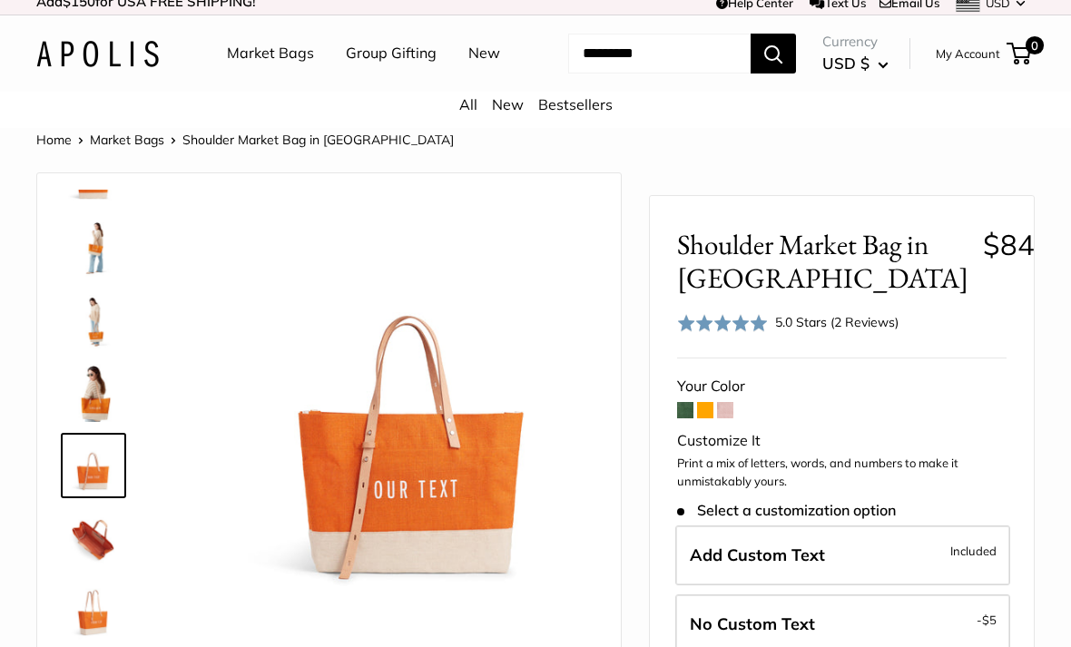
scroll to position [56, 0]
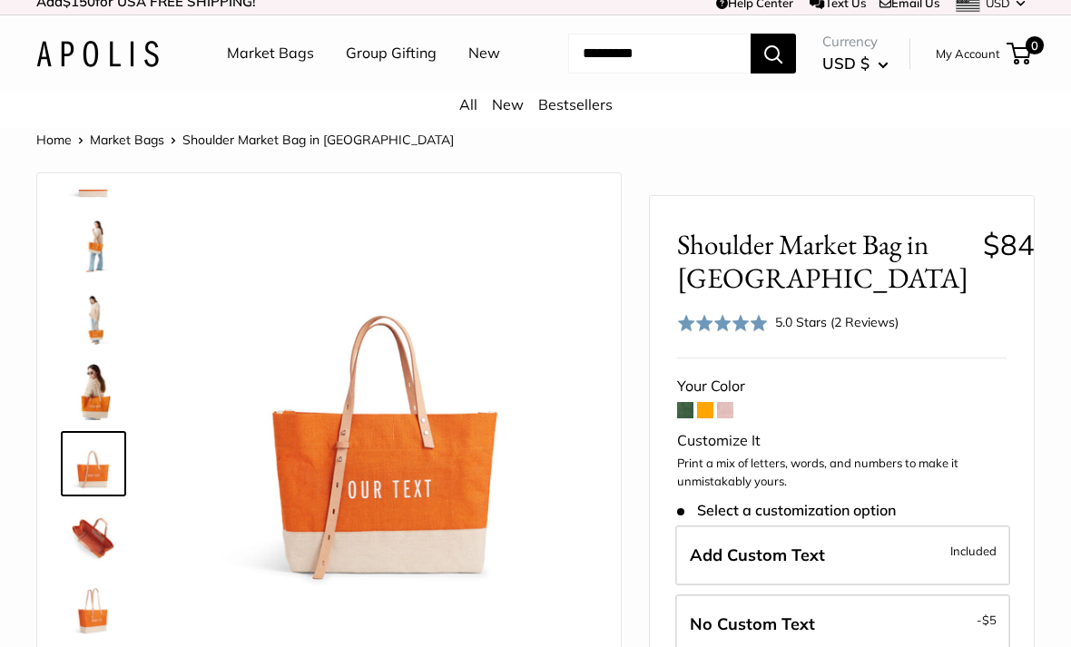
click at [81, 565] on img at bounding box center [93, 536] width 58 height 58
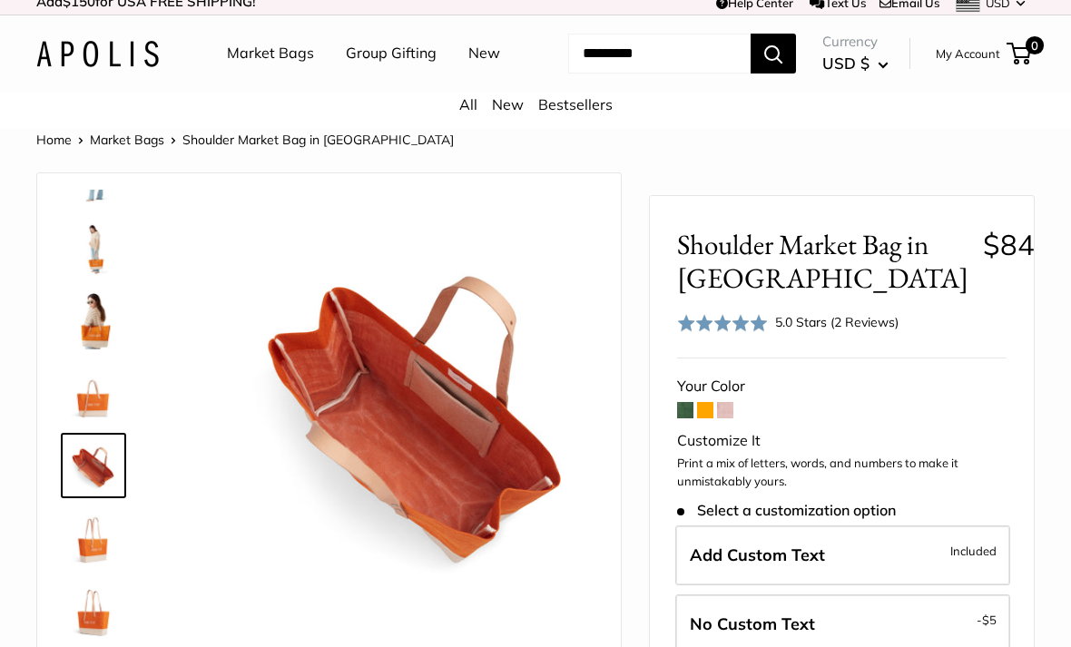
scroll to position [129, 0]
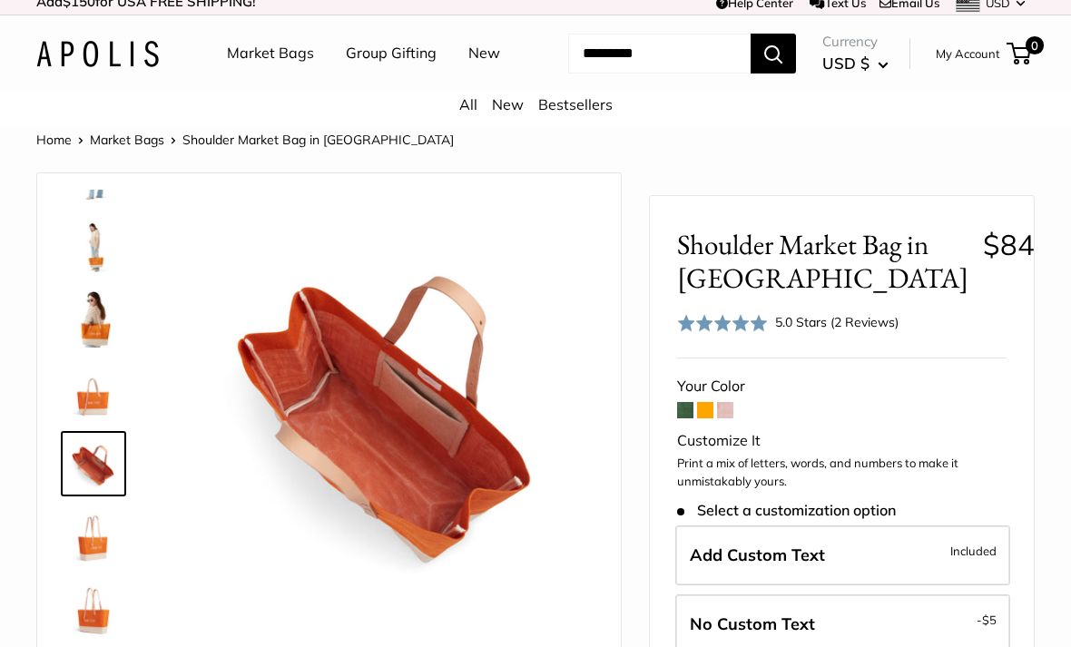
click at [78, 565] on img at bounding box center [93, 536] width 58 height 58
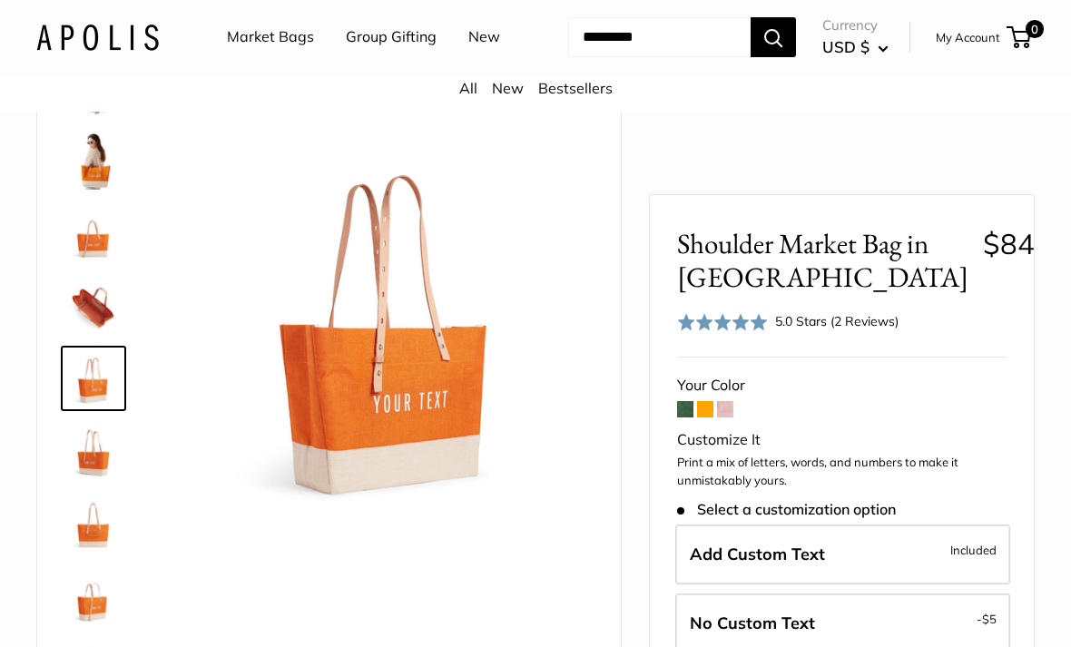
scroll to position [96, 0]
click at [81, 480] on img at bounding box center [93, 451] width 58 height 58
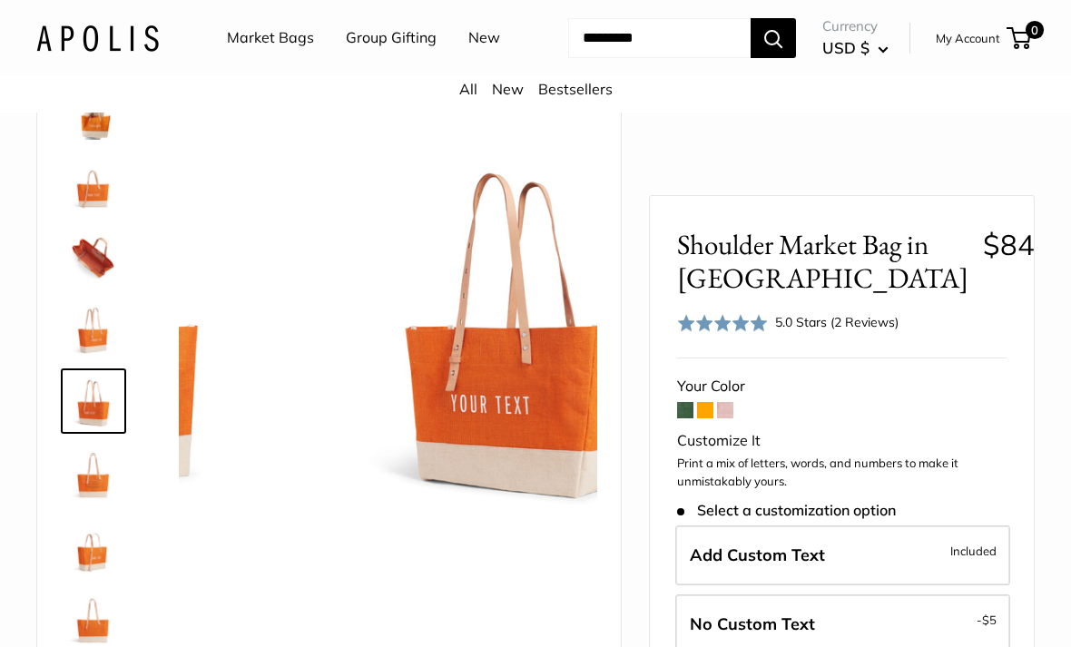
scroll to position [261, 0]
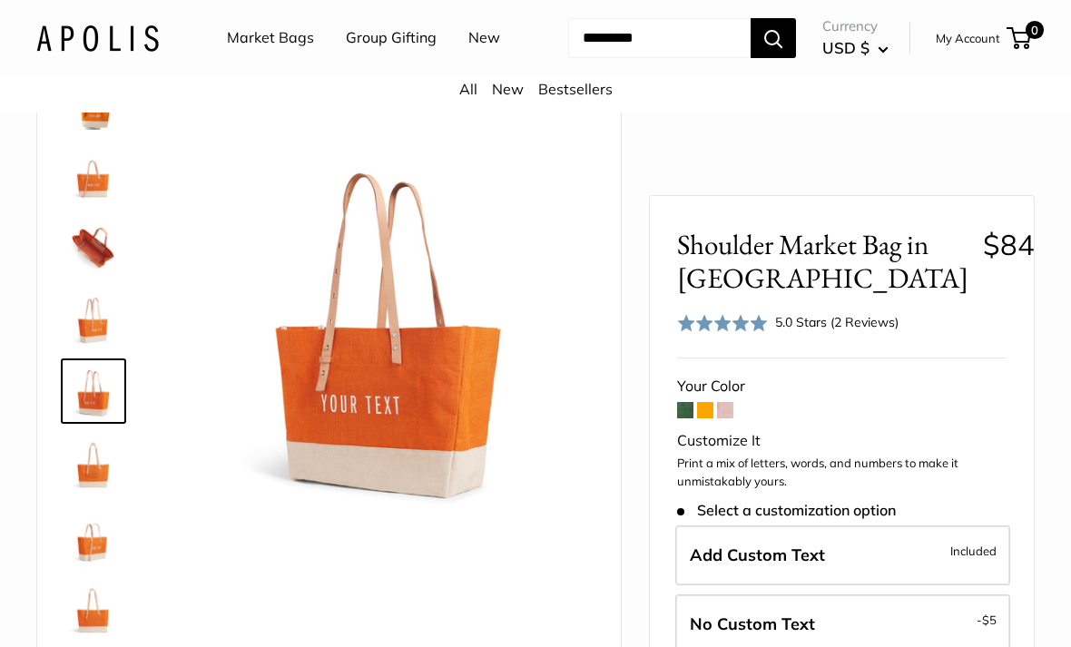
click at [88, 493] on img at bounding box center [93, 464] width 58 height 58
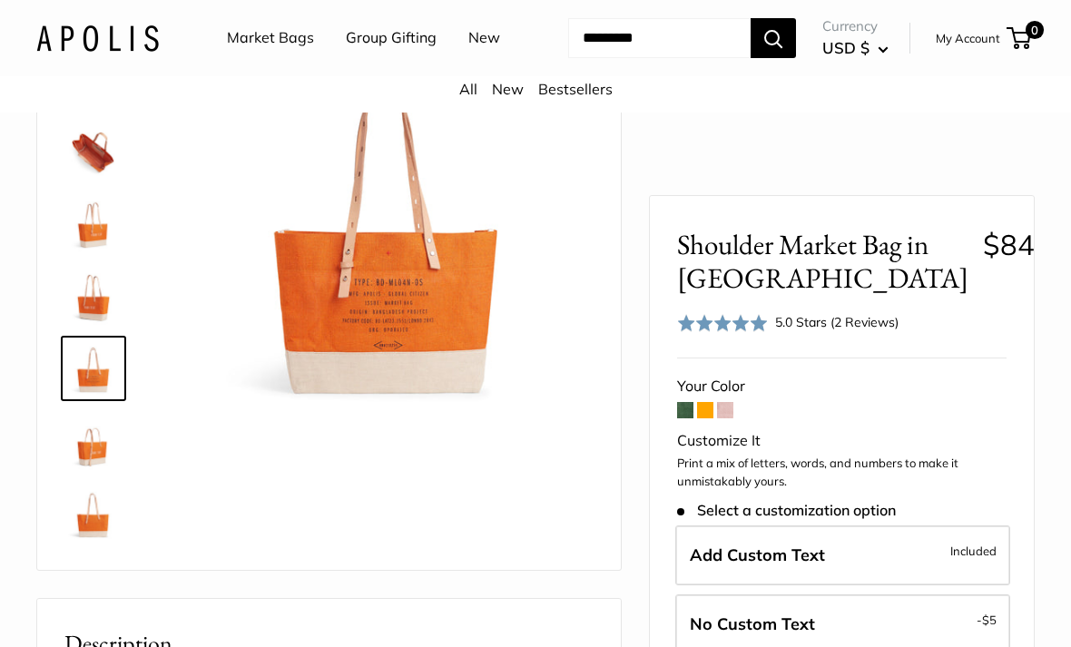
scroll to position [192, 0]
click at [83, 469] on img at bounding box center [93, 440] width 58 height 58
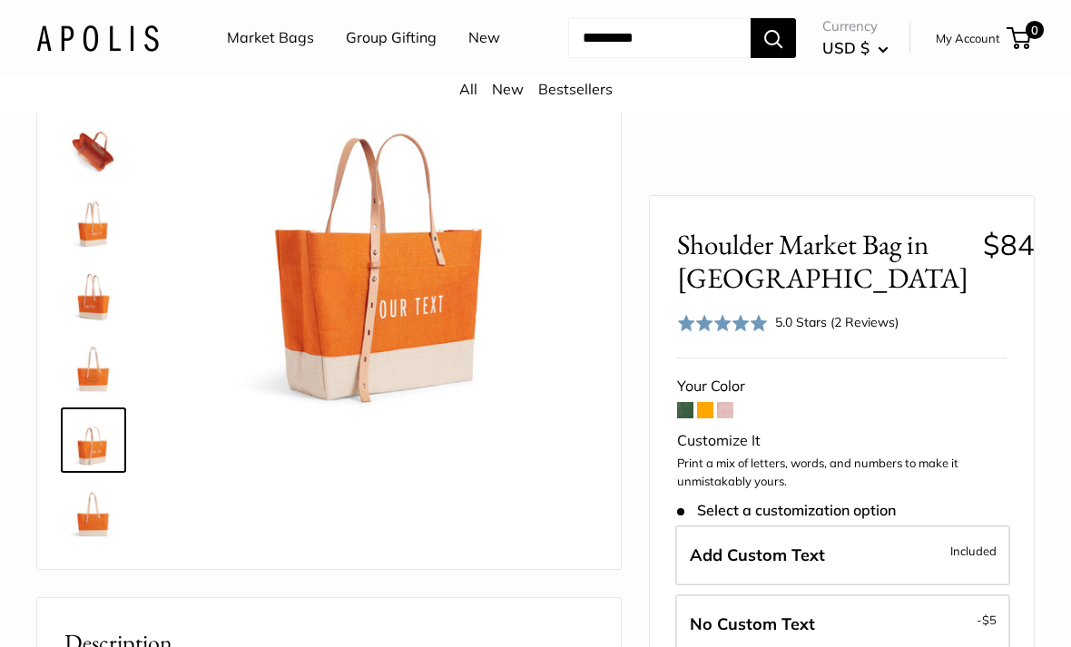
click at [88, 542] on img at bounding box center [93, 513] width 58 height 58
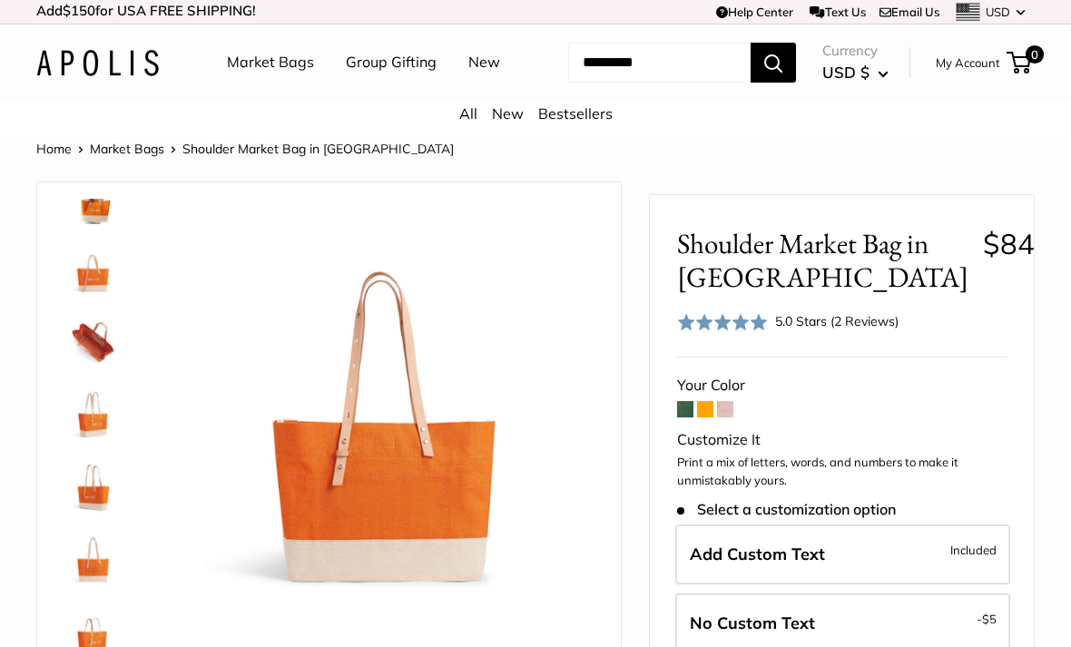
scroll to position [0, 0]
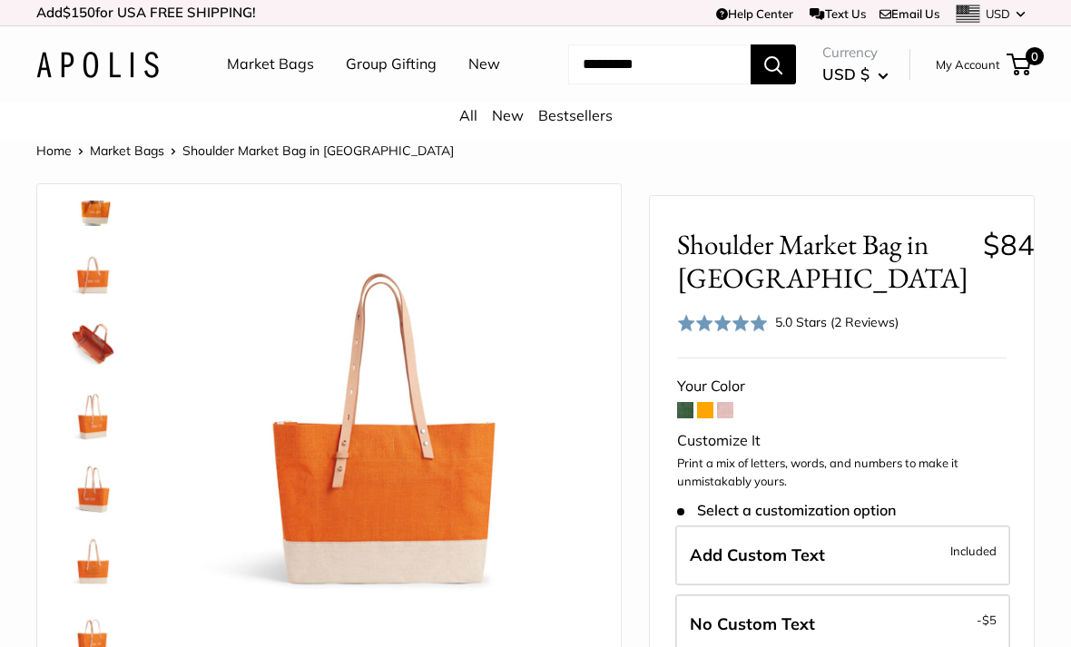
click at [679, 418] on span at bounding box center [685, 410] width 16 height 16
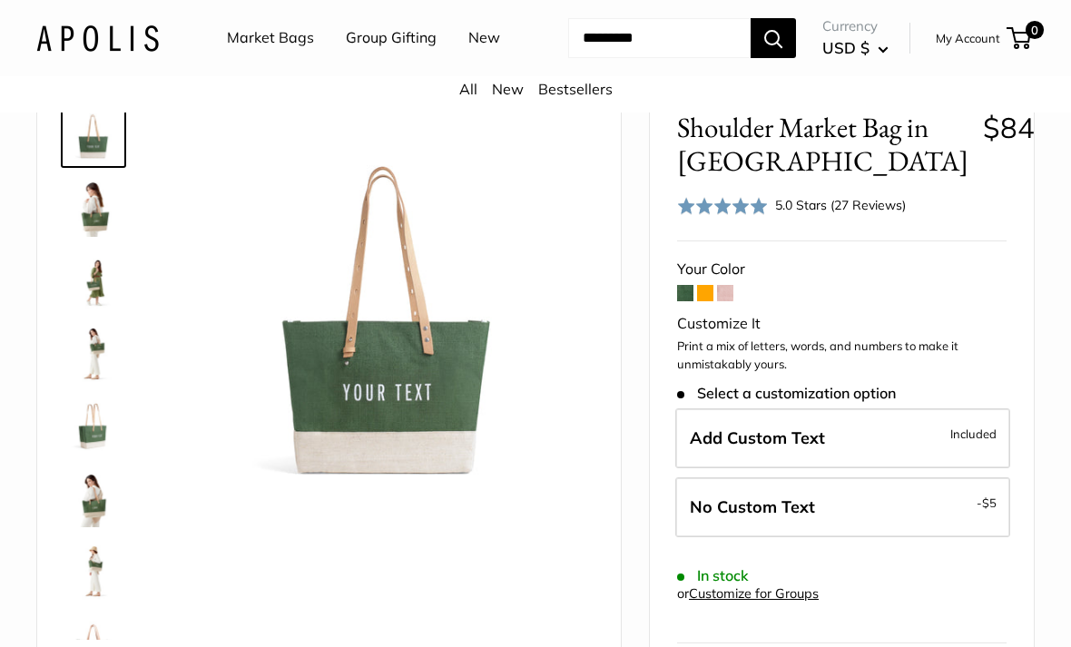
scroll to position [106, 0]
click at [722, 300] on span at bounding box center [725, 292] width 16 height 16
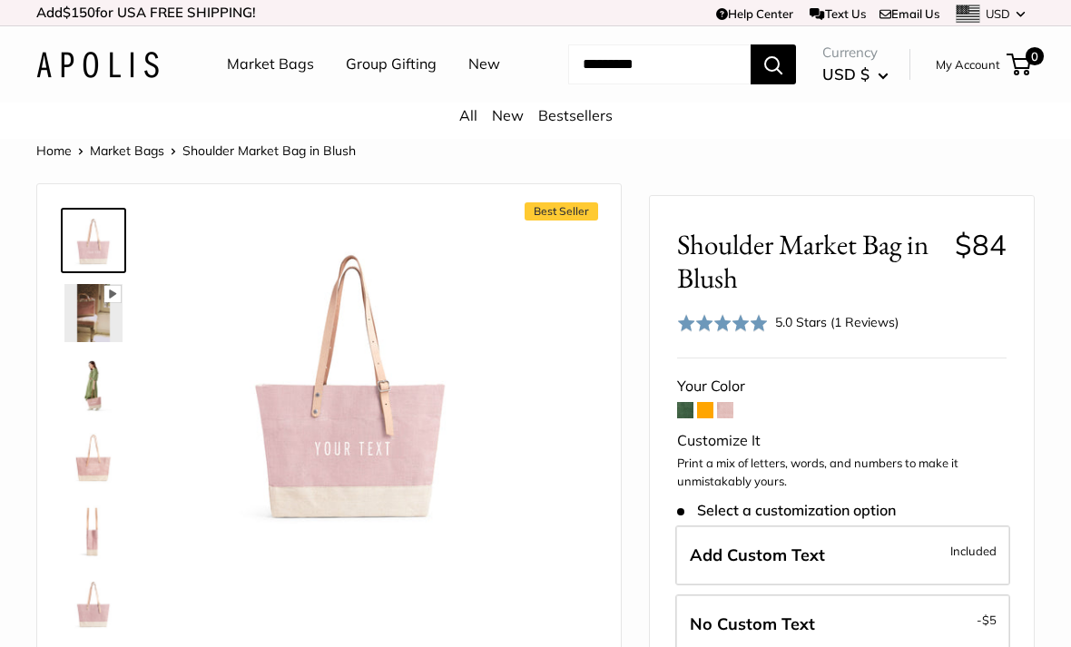
click at [84, 415] on img at bounding box center [93, 386] width 58 height 58
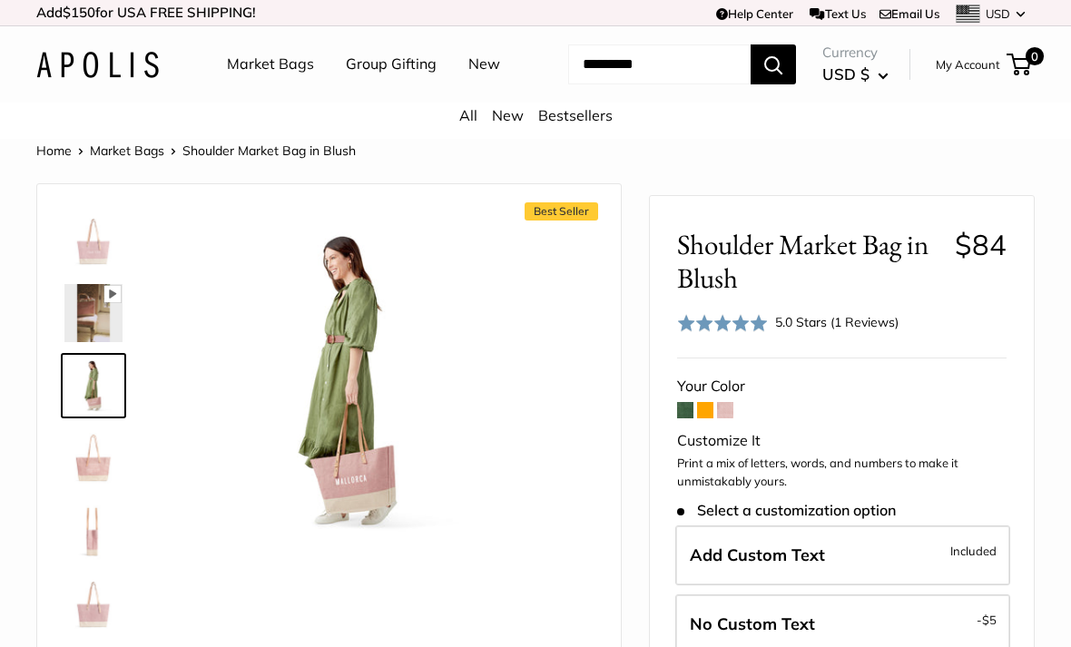
click at [75, 487] on img at bounding box center [93, 458] width 58 height 58
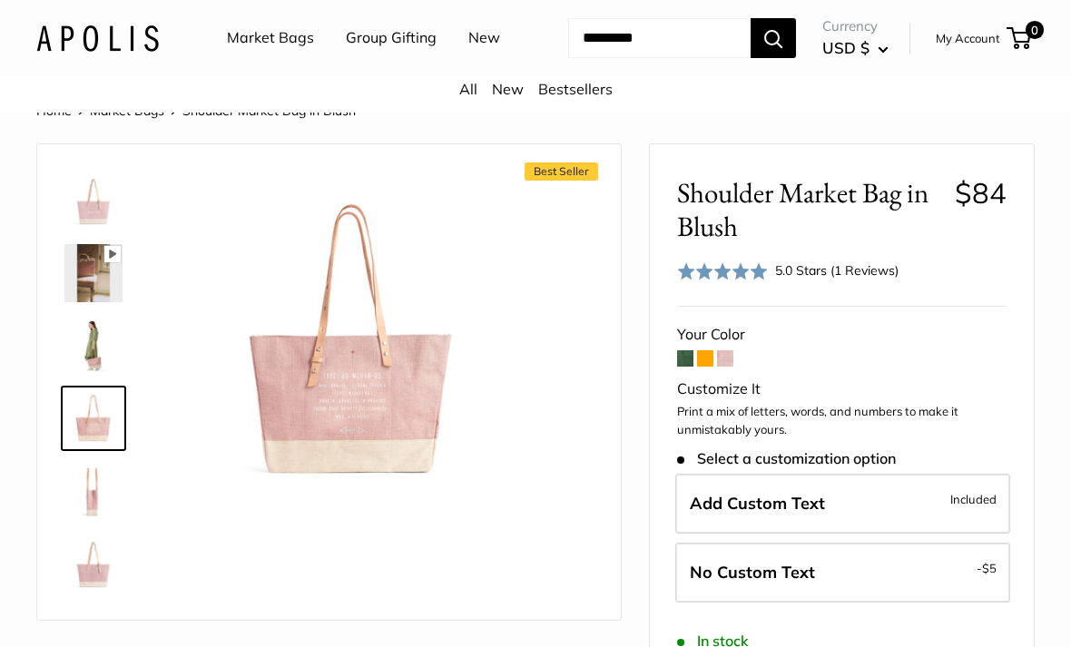
scroll to position [41, 0]
click at [84, 519] on img at bounding box center [93, 490] width 58 height 58
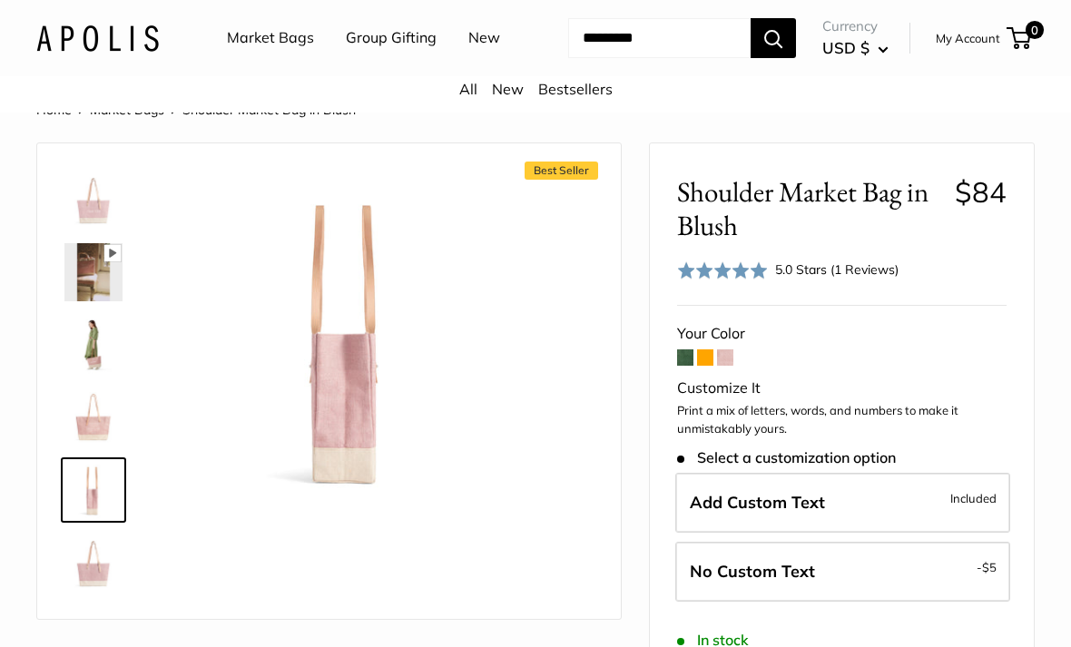
click at [93, 592] on img at bounding box center [93, 563] width 58 height 58
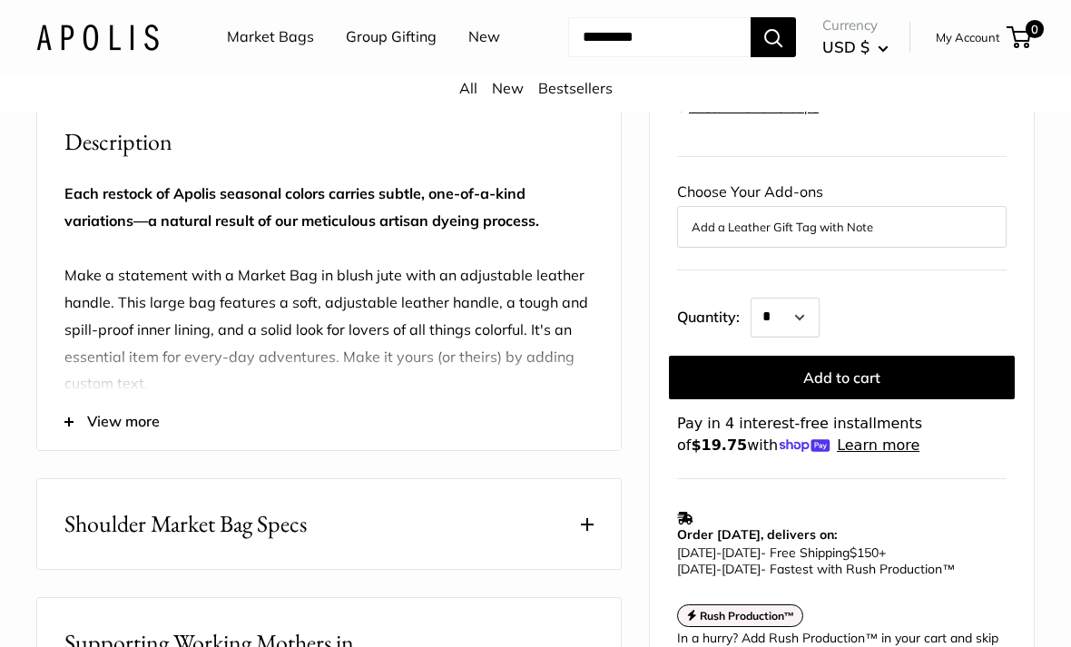
scroll to position [601, 0]
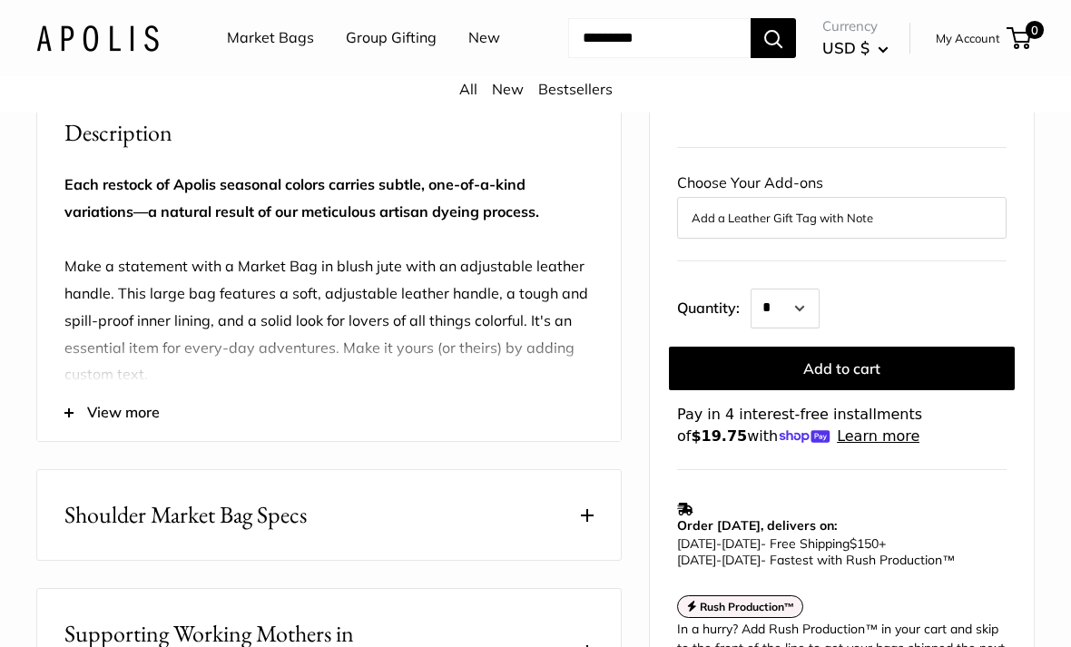
click at [76, 441] on button "View more" at bounding box center [329, 413] width 584 height 56
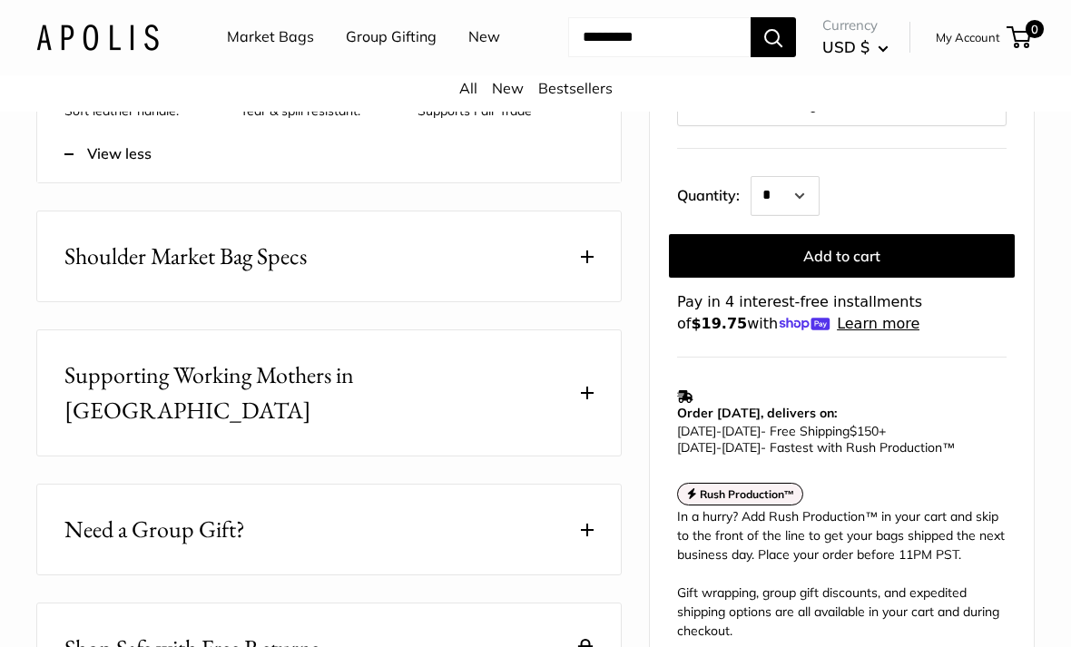
scroll to position [969, 0]
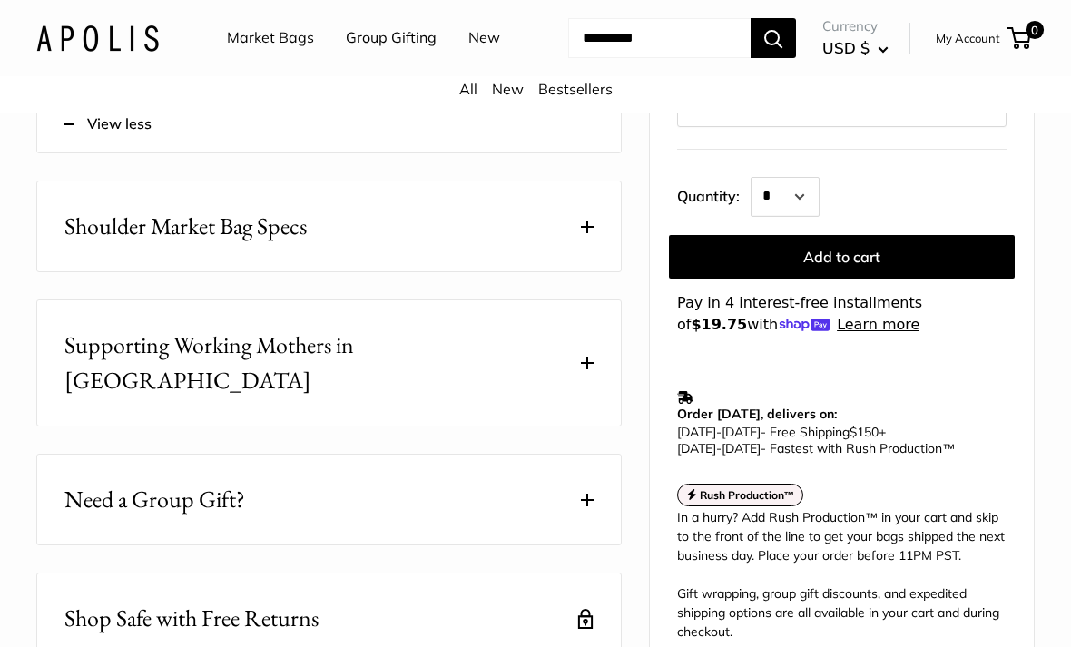
click at [104, 244] on span "Shoulder Market Bag Specs" at bounding box center [185, 226] width 242 height 35
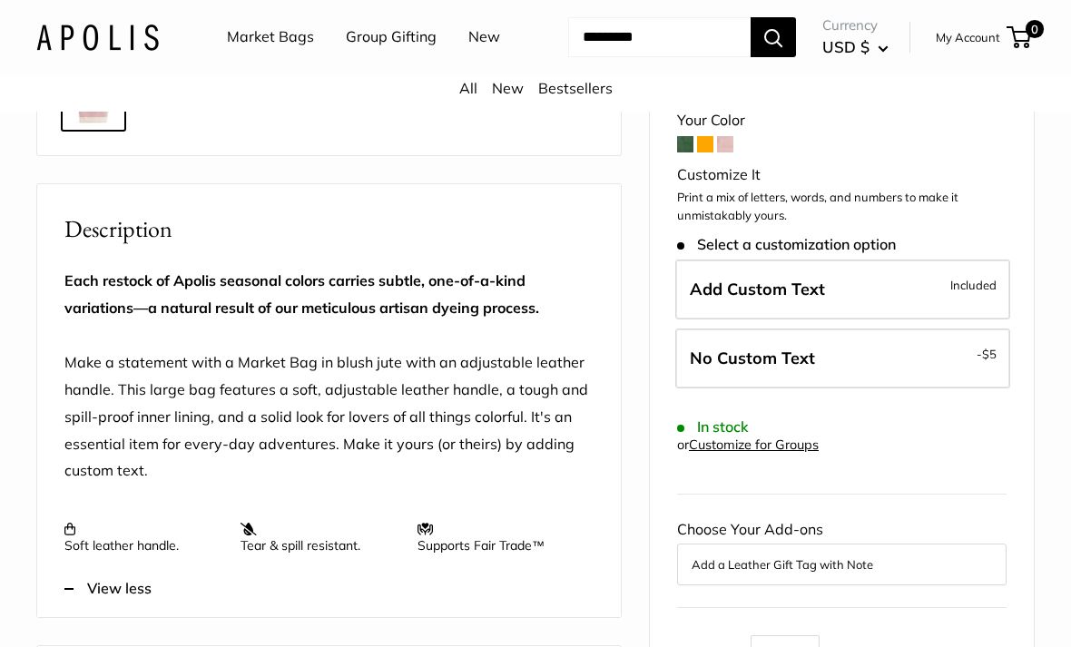
scroll to position [494, 0]
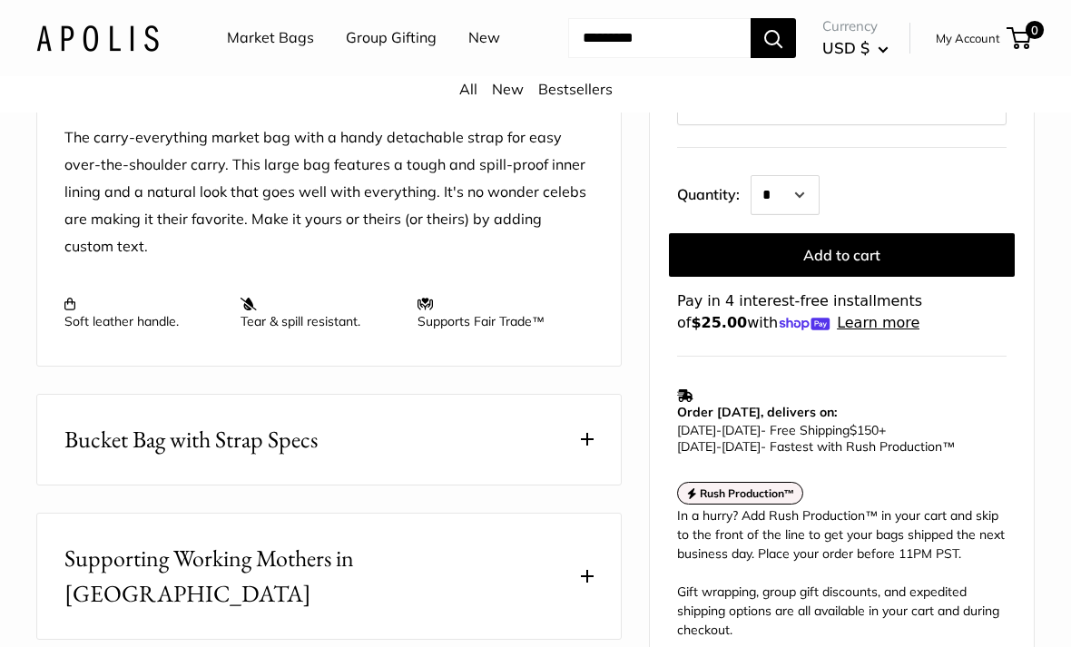
scroll to position [772, 0]
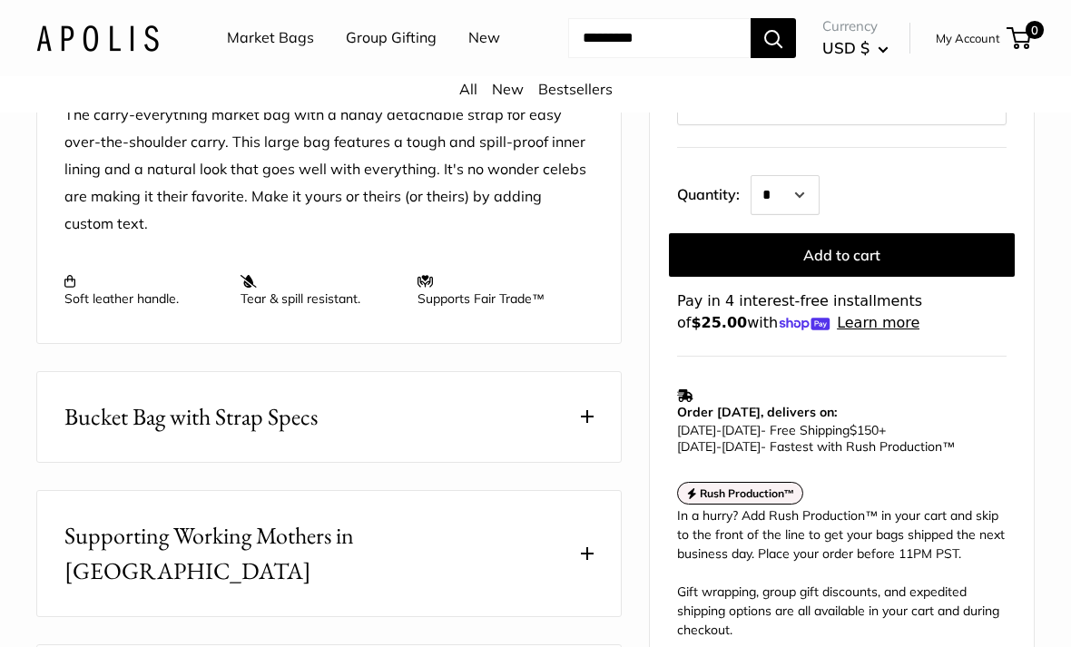
click at [97, 435] on span "Bucket Bag with Strap Specs" at bounding box center [190, 416] width 253 height 35
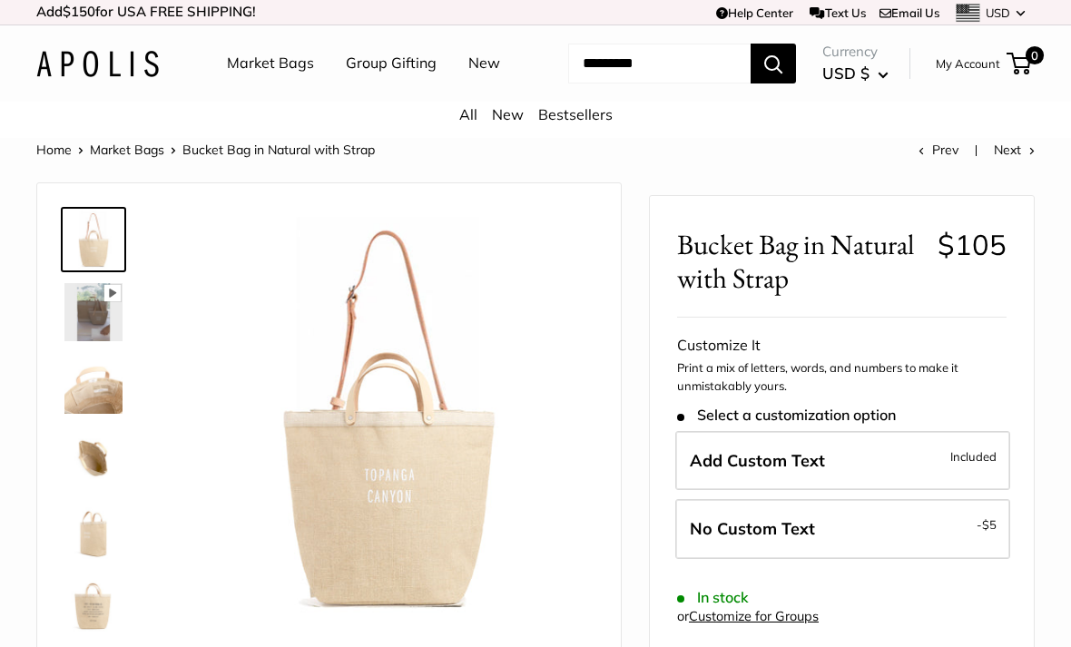
scroll to position [0, 0]
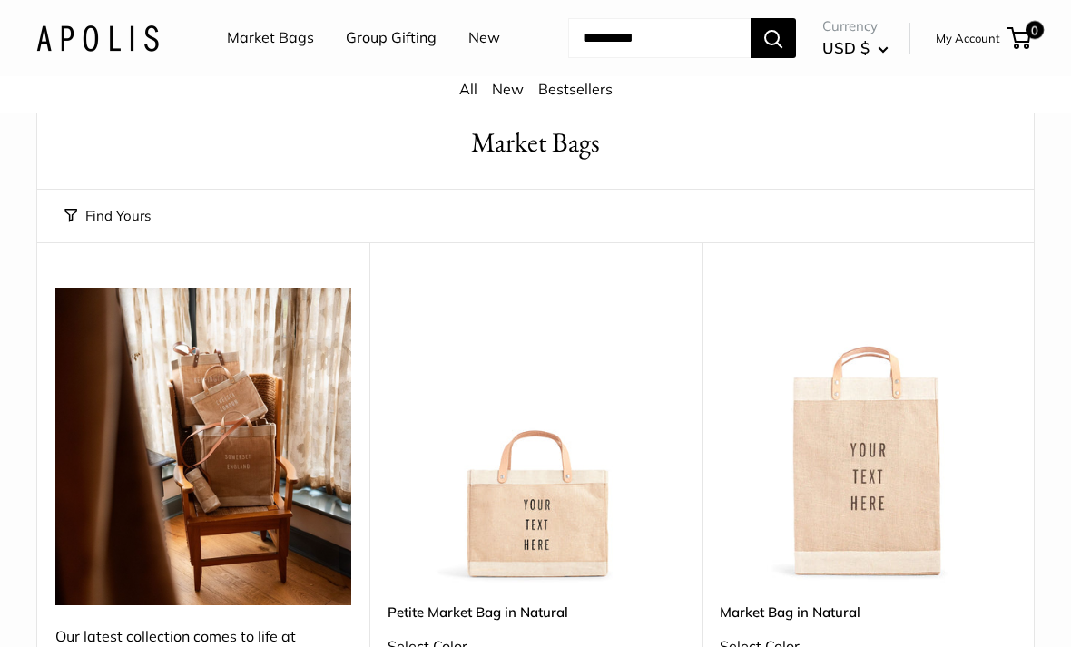
click at [473, 98] on link "All" at bounding box center [468, 89] width 18 height 18
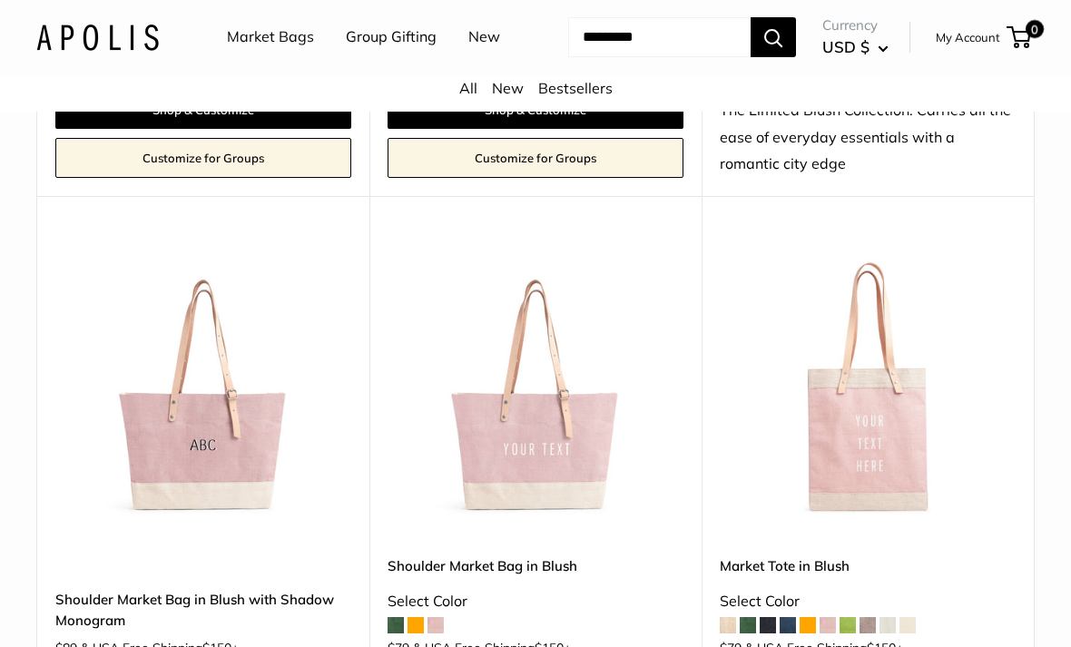
scroll to position [2441, 0]
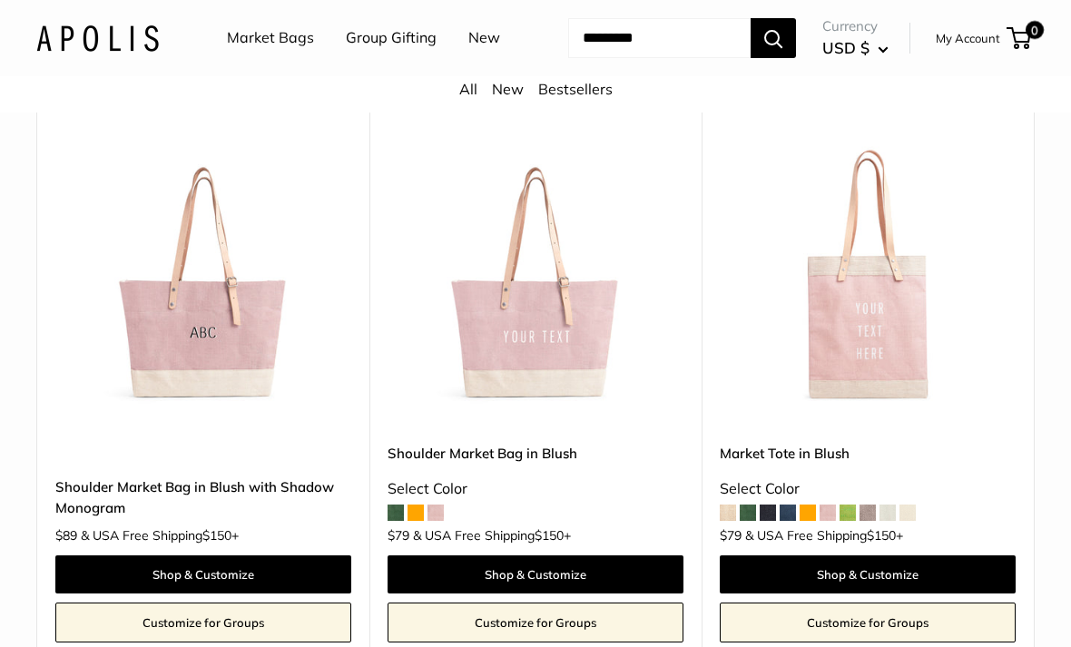
click at [867, 397] on img at bounding box center [868, 277] width 296 height 296
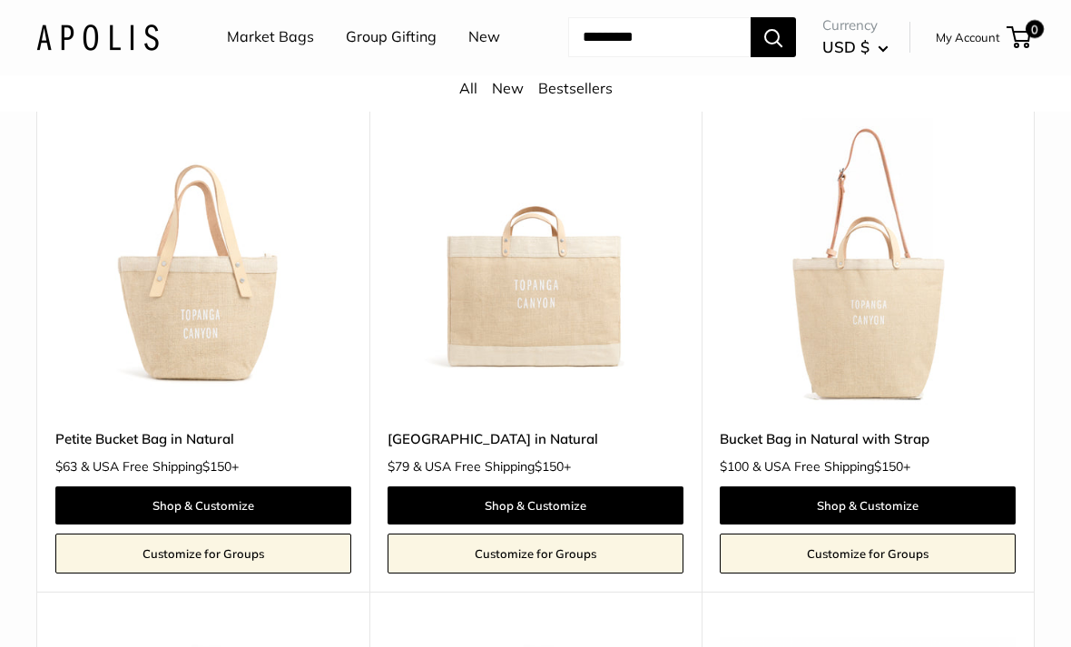
scroll to position [1404, 0]
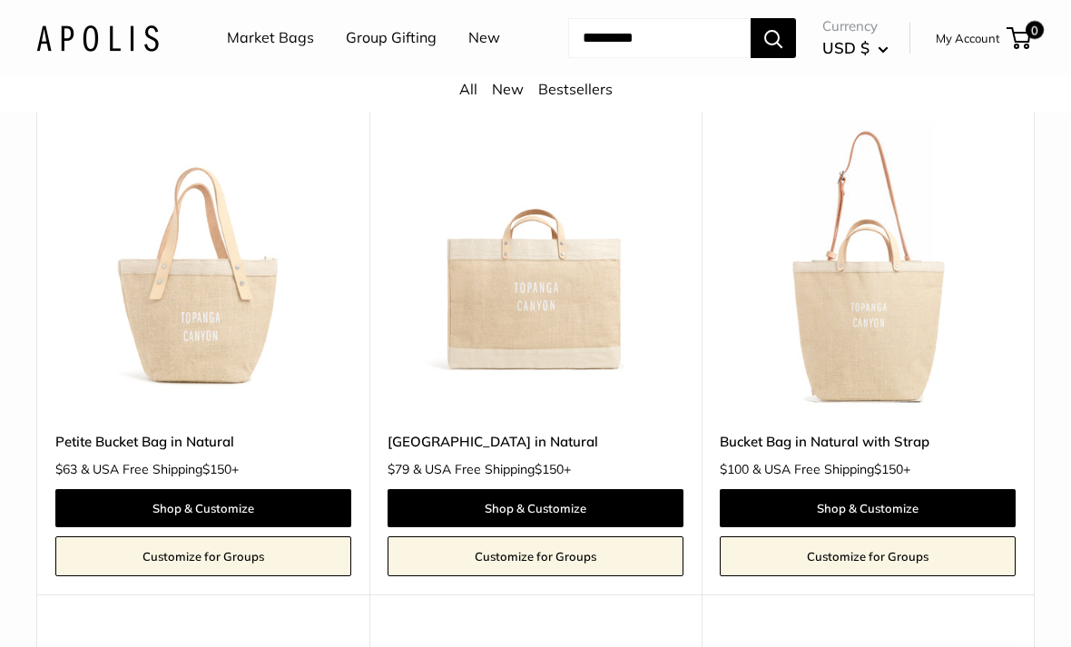
click at [528, 326] on img at bounding box center [536, 265] width 296 height 296
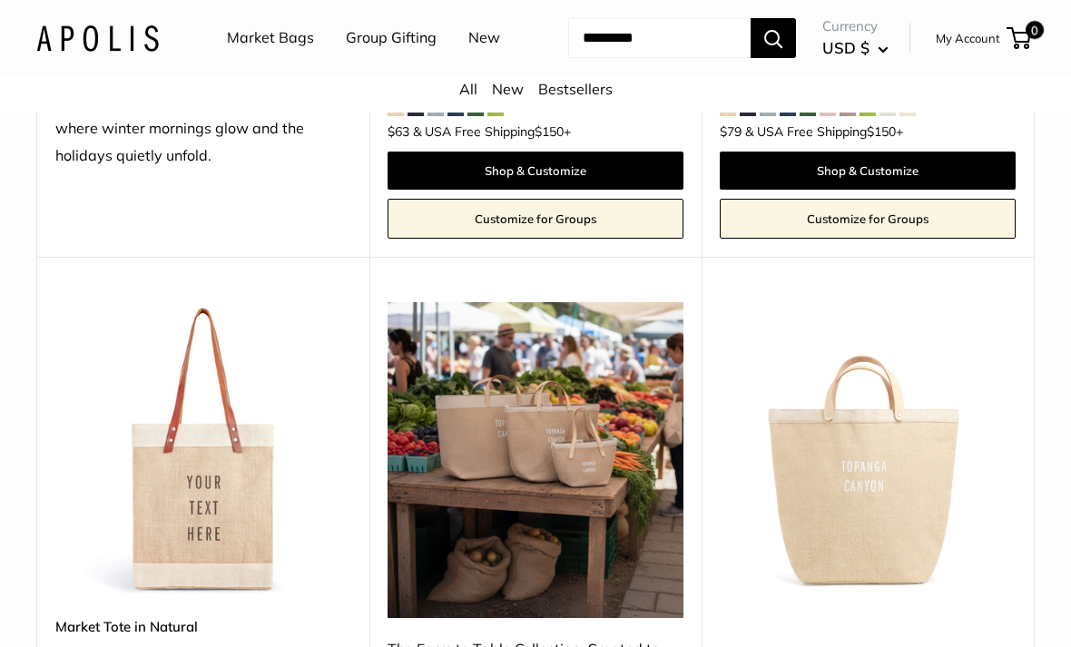
scroll to position [759, 0]
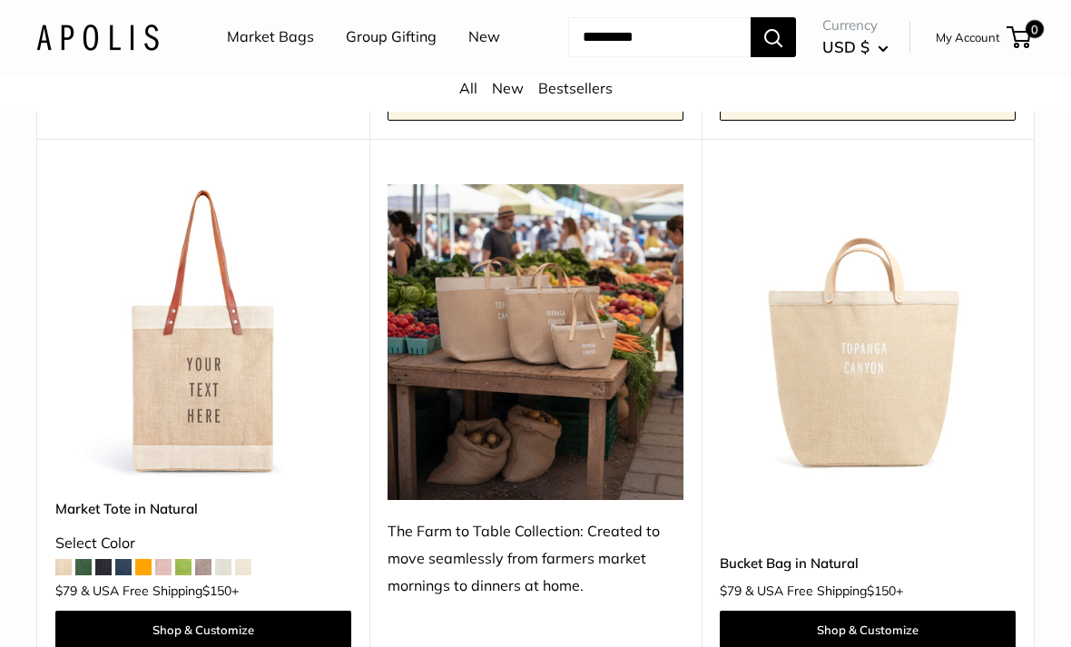
click at [530, 370] on img at bounding box center [536, 343] width 296 height 316
click at [420, 574] on div "The Farm to Table Collection: Created to move seamlessly from farmers market mo…" at bounding box center [536, 560] width 296 height 82
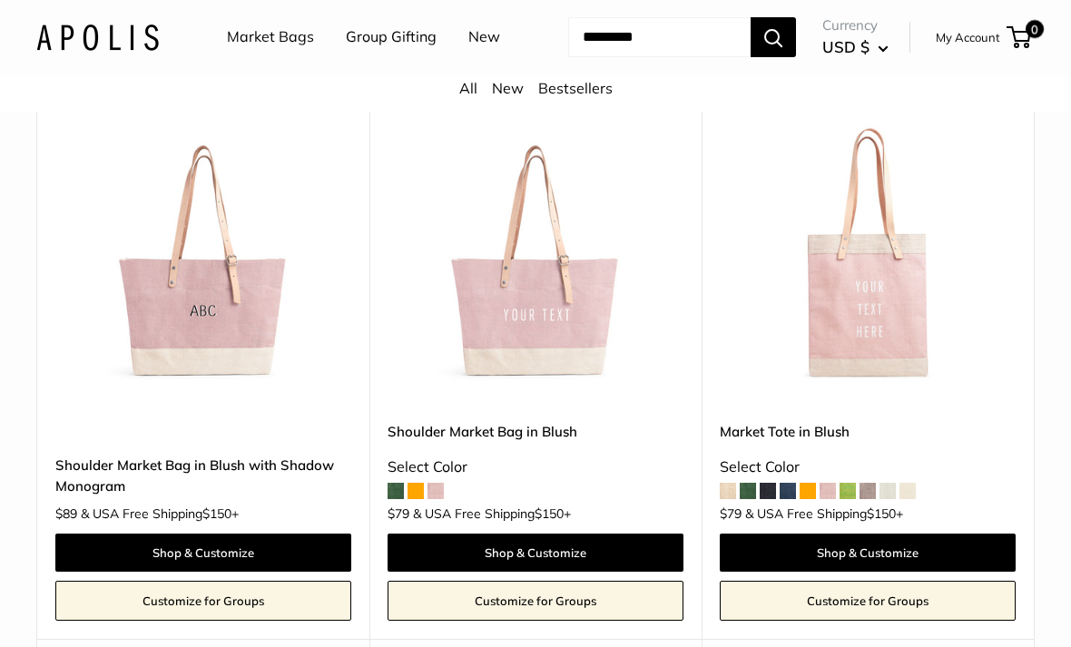
scroll to position [2470, 0]
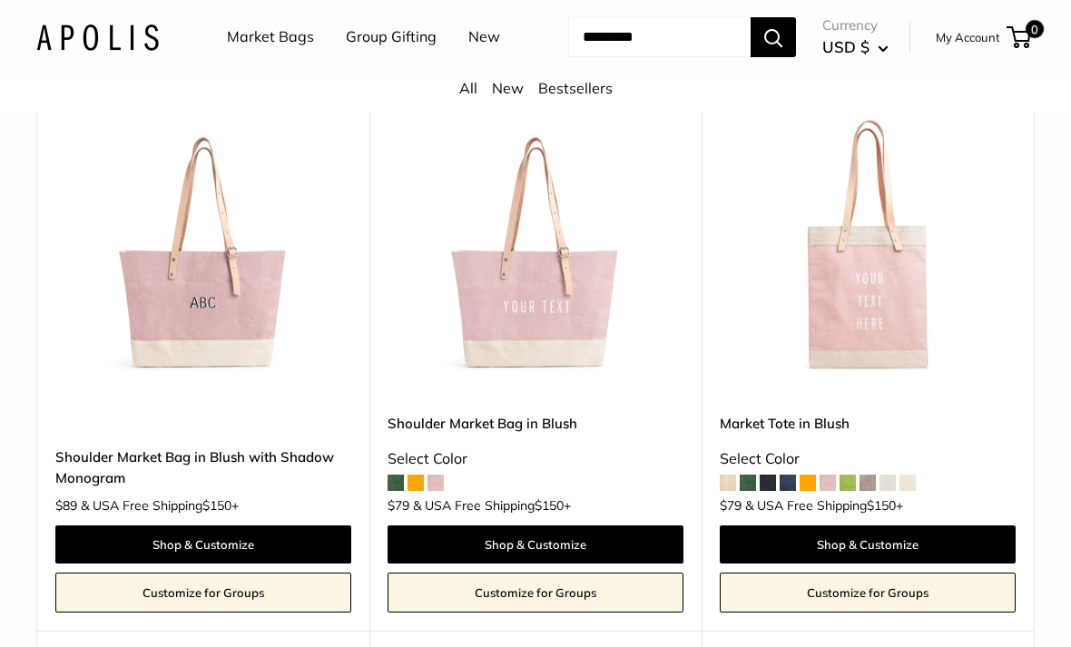
click at [193, 376] on img at bounding box center [203, 248] width 296 height 296
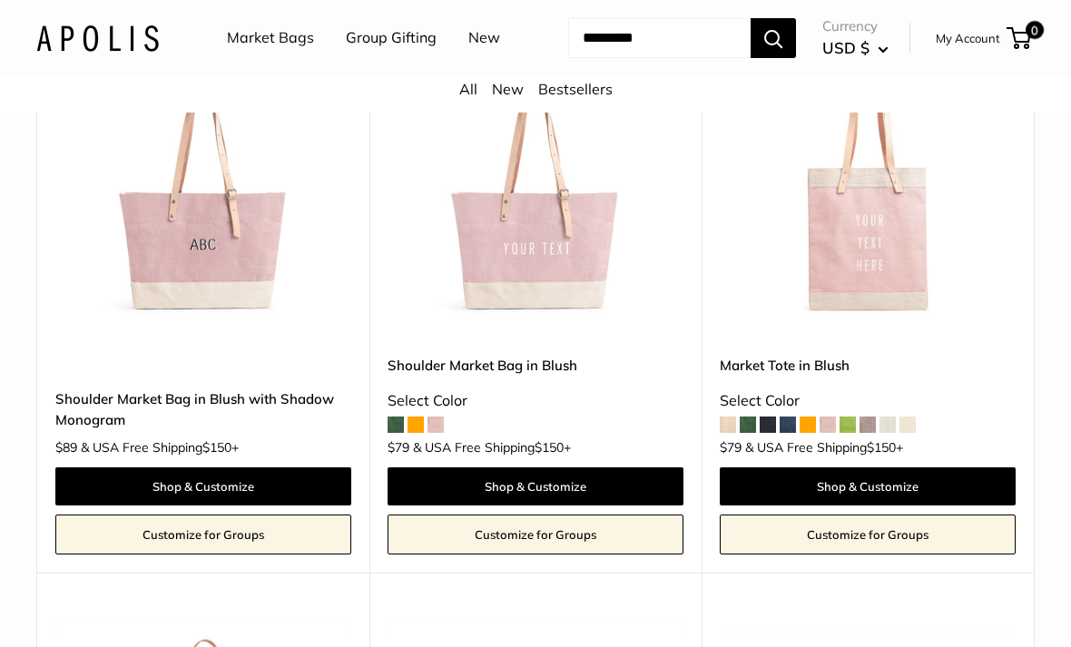
click at [859, 332] on img at bounding box center [868, 189] width 296 height 296
click at [170, 326] on img at bounding box center [203, 189] width 296 height 296
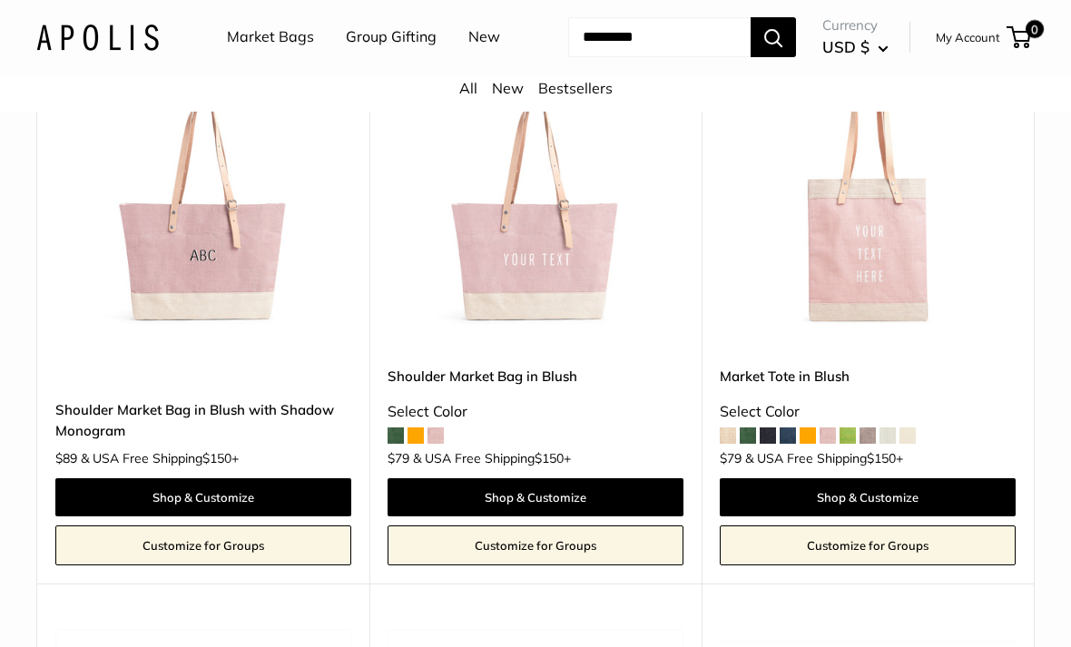
scroll to position [2440, 0]
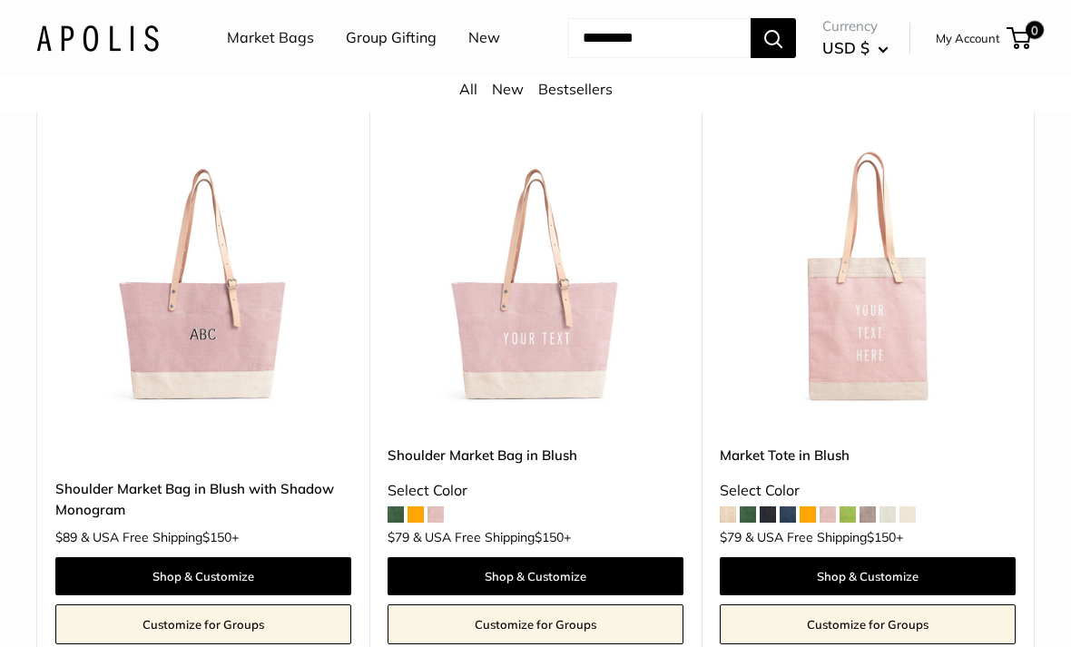
click at [837, 359] on img at bounding box center [868, 279] width 296 height 296
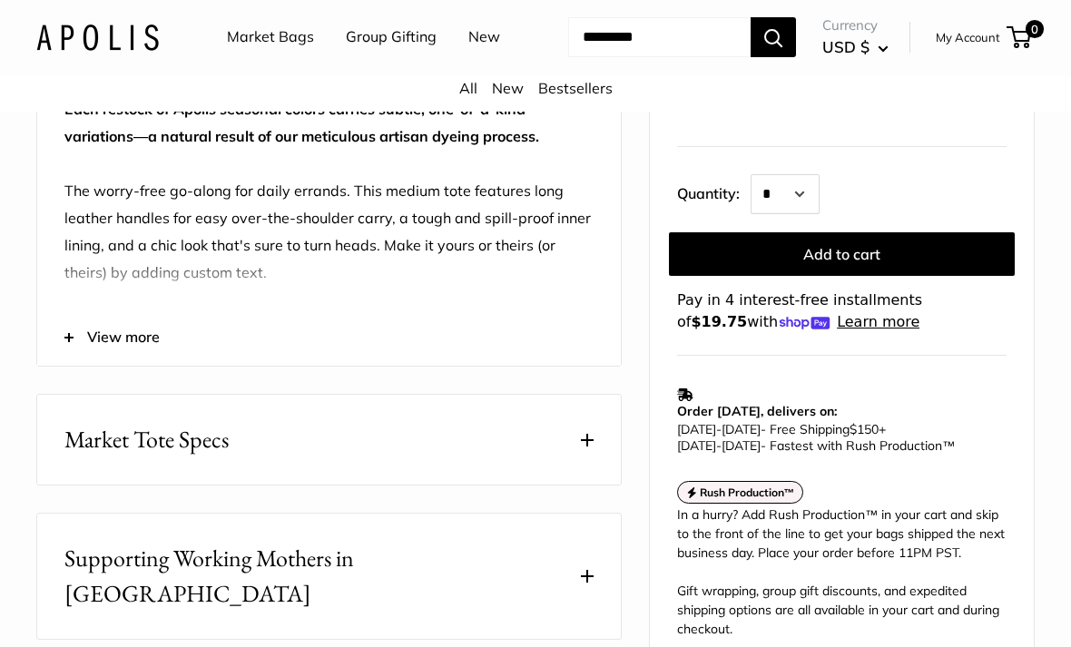
scroll to position [778, 0]
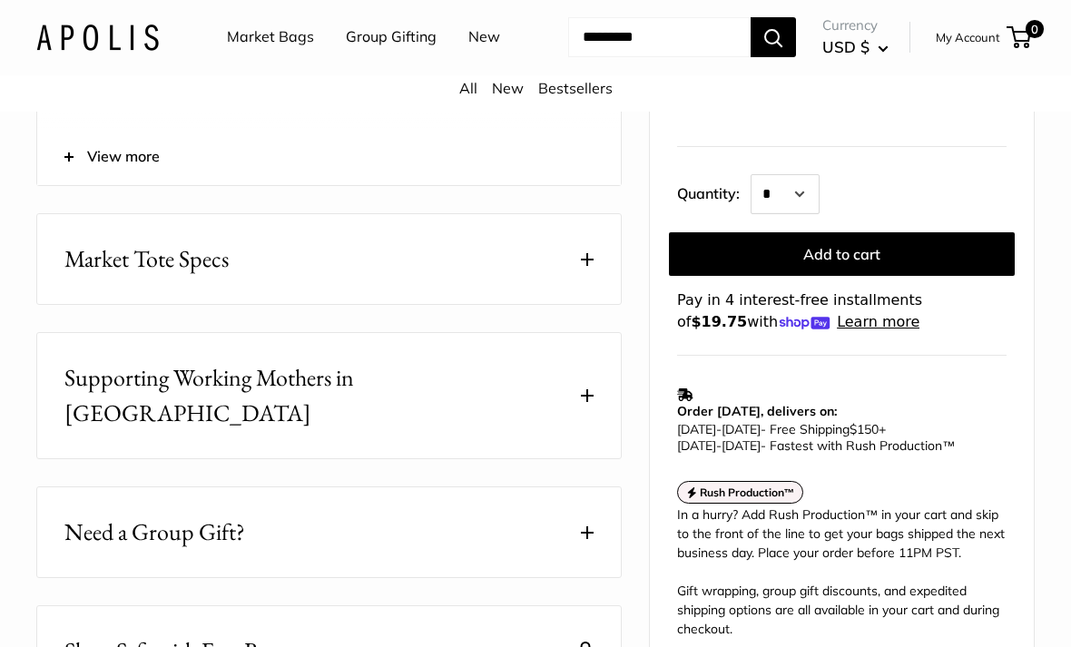
click at [85, 278] on span "Market Tote Specs" at bounding box center [146, 259] width 164 height 35
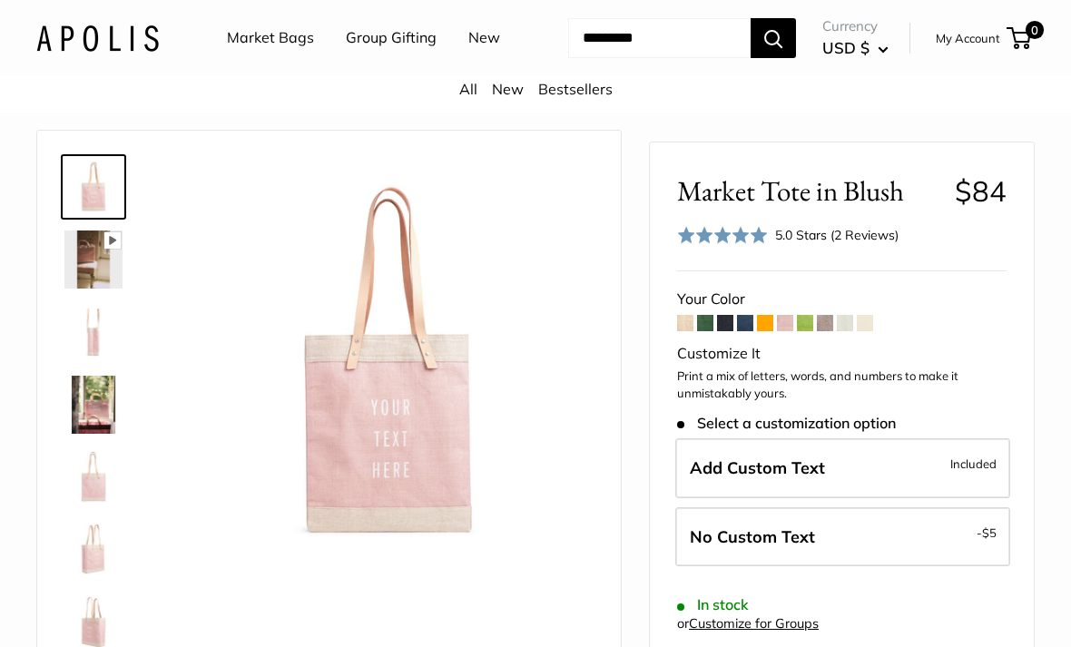
scroll to position [54, 0]
click at [93, 288] on img at bounding box center [93, 259] width 58 height 58
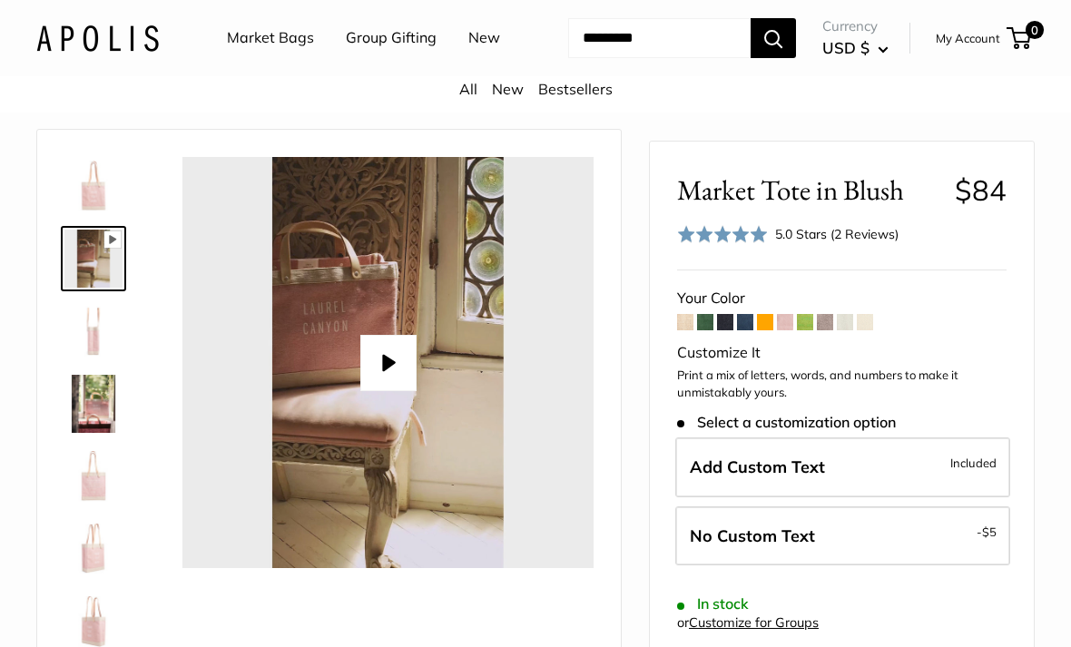
click at [83, 360] on img at bounding box center [93, 331] width 58 height 58
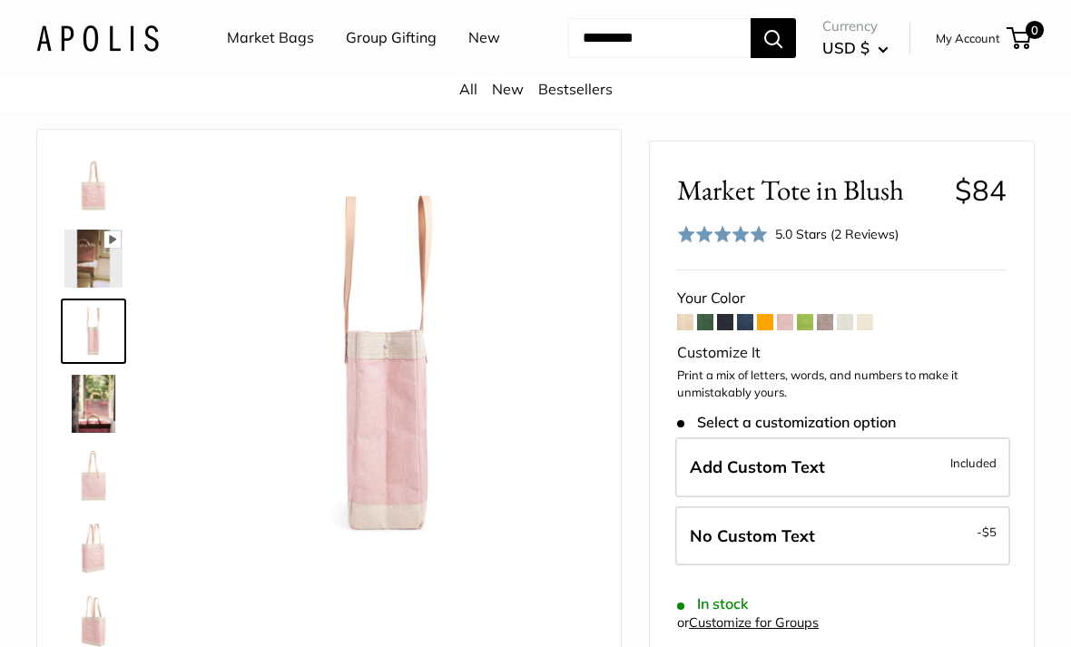
click at [83, 433] on img at bounding box center [93, 404] width 58 height 58
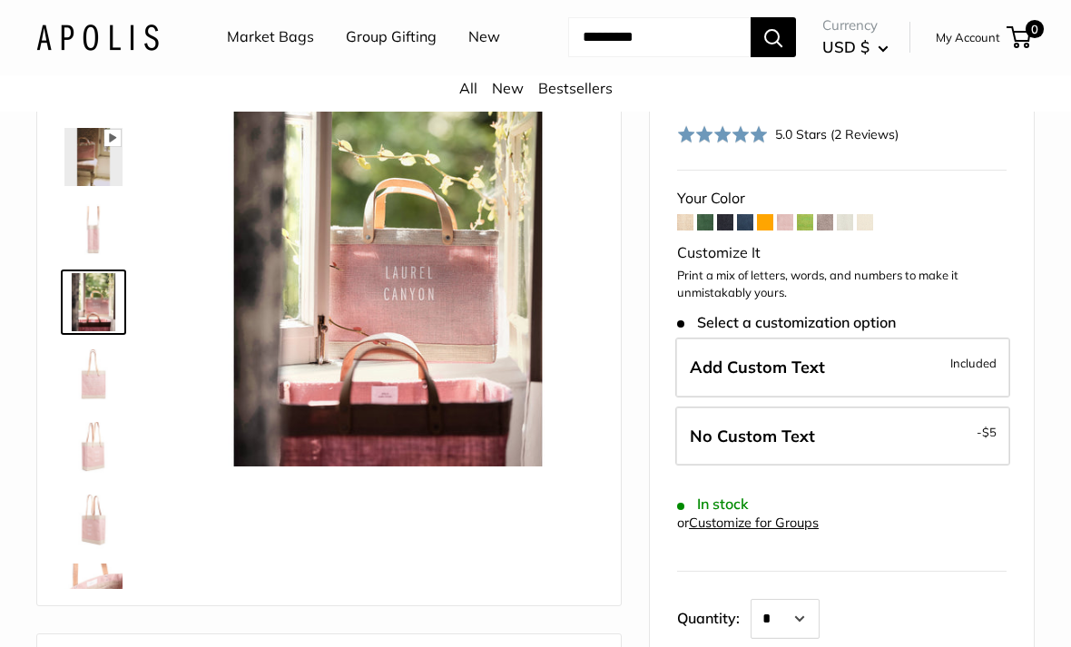
scroll to position [156, 0]
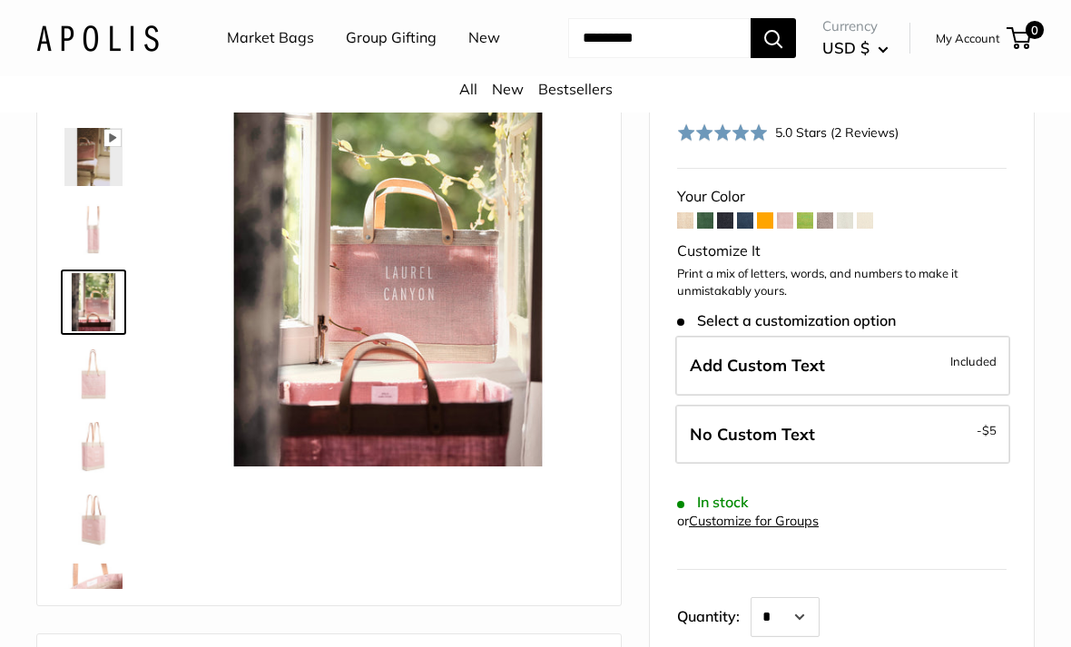
click at [80, 404] on img at bounding box center [93, 375] width 58 height 58
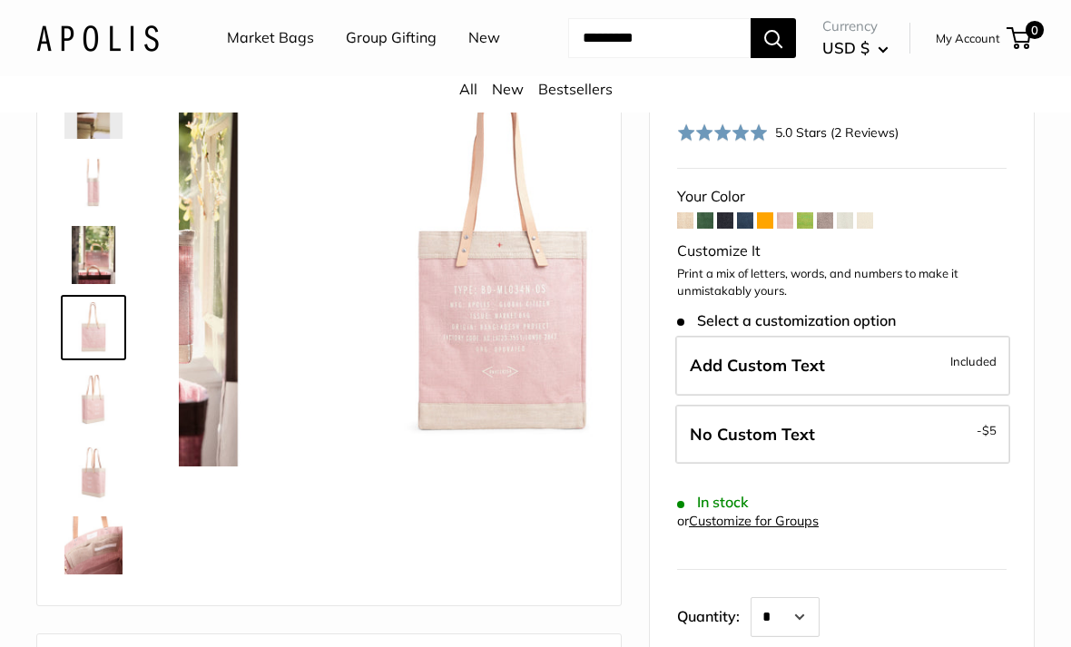
scroll to position [56, 0]
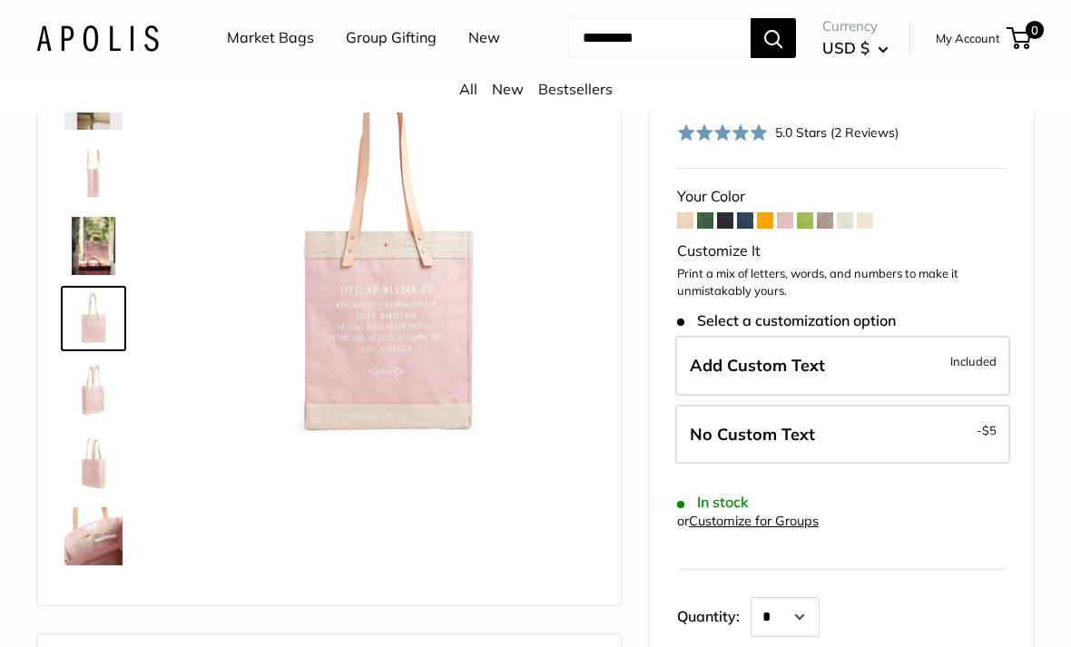
click at [86, 420] on img at bounding box center [93, 391] width 58 height 58
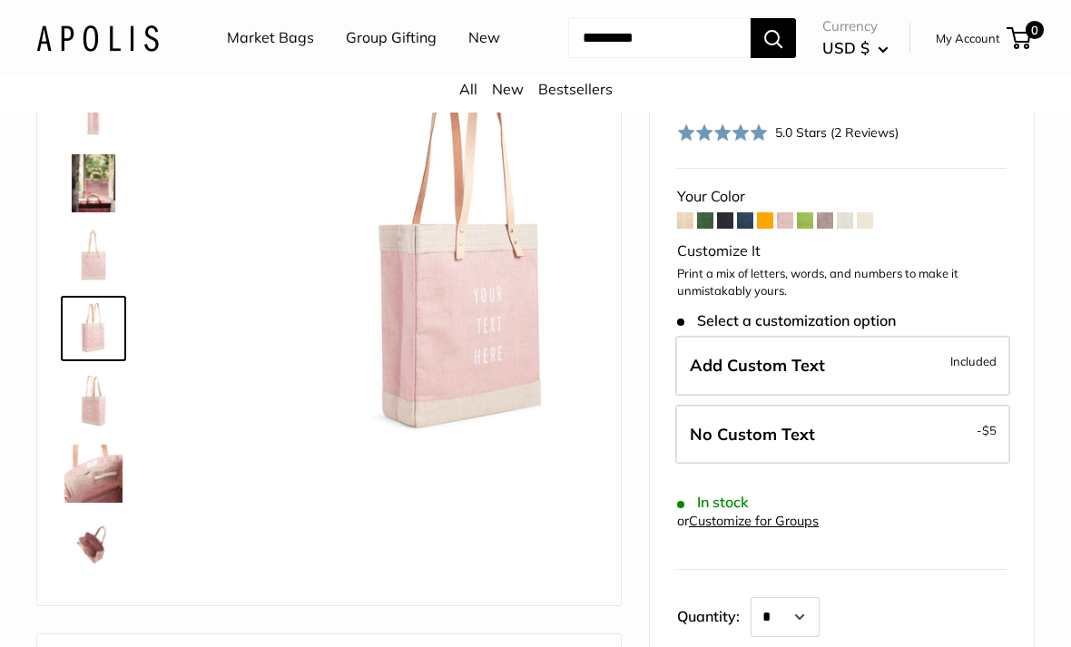
scroll to position [129, 0]
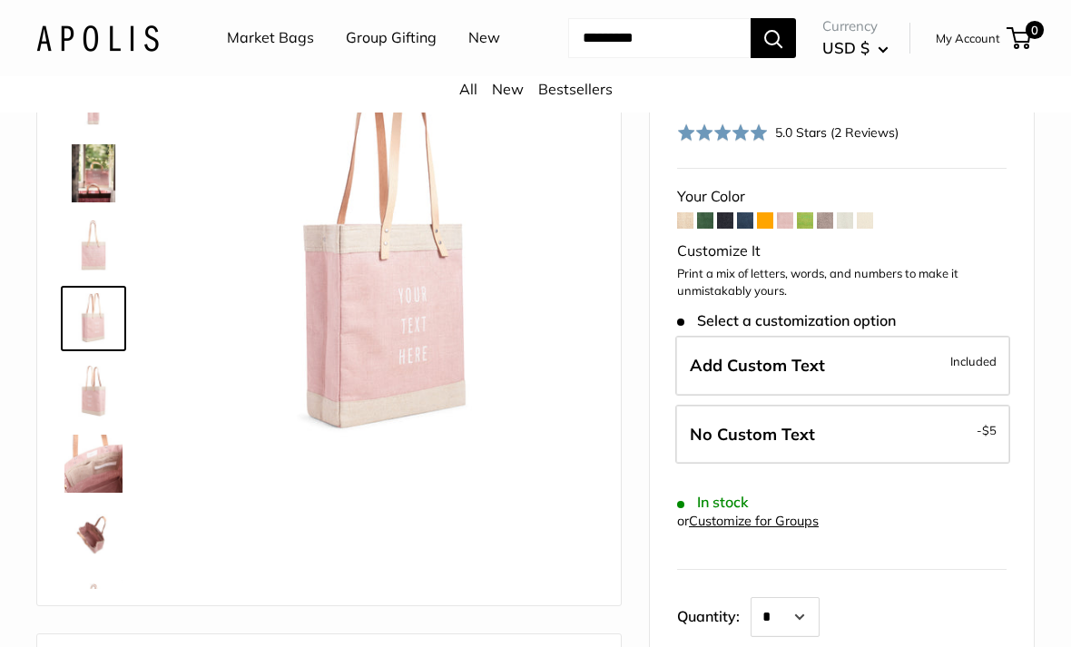
click at [84, 420] on img at bounding box center [93, 391] width 58 height 58
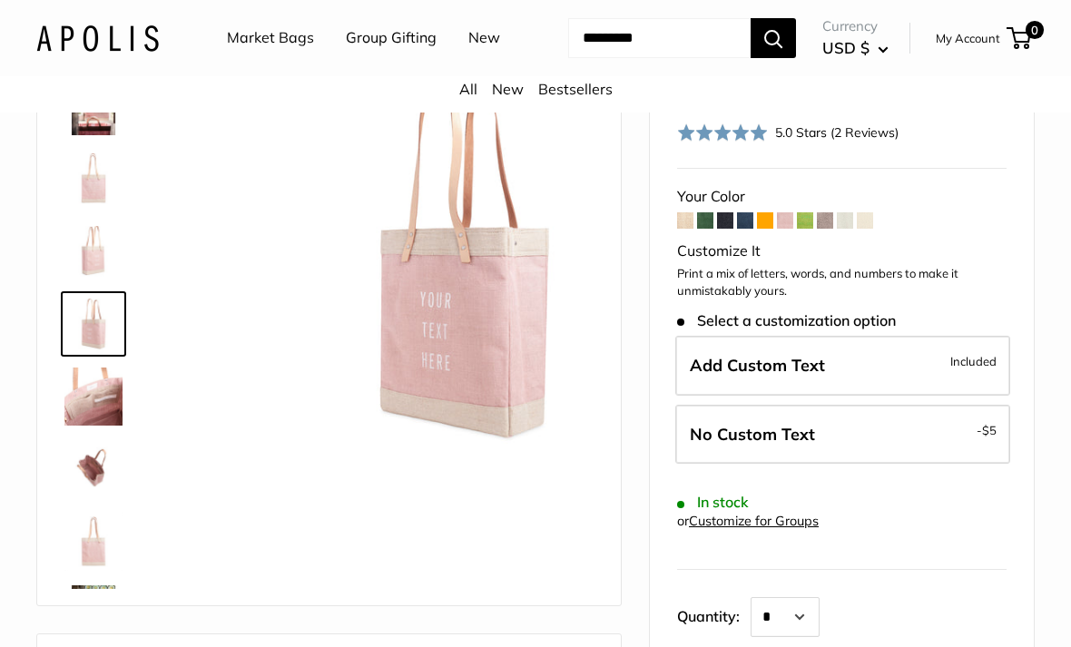
scroll to position [201, 0]
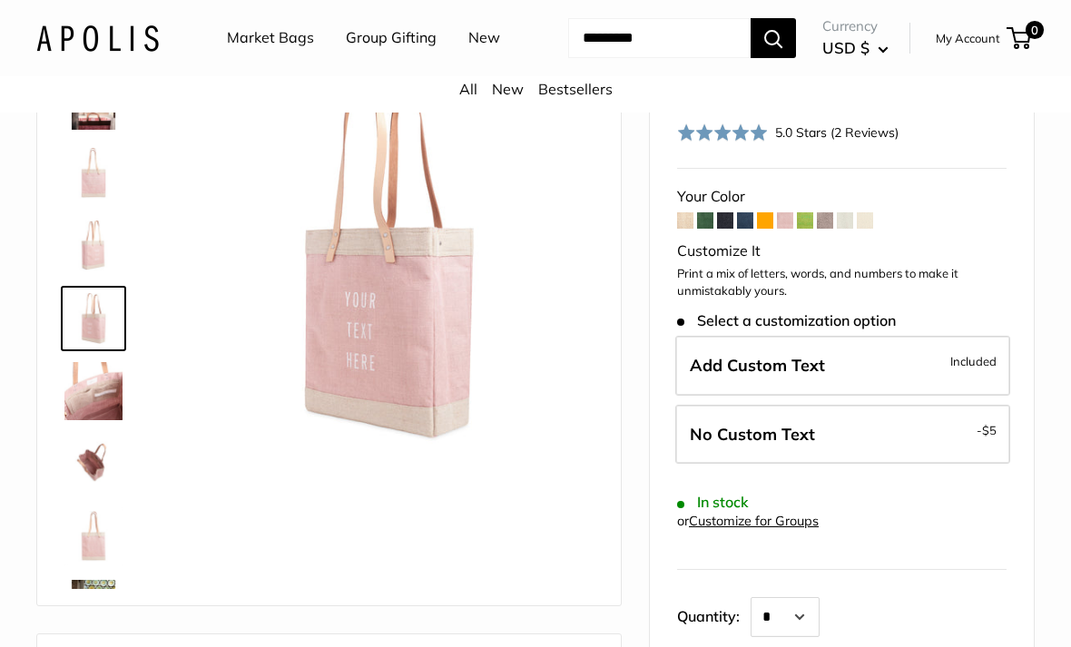
click at [76, 420] on img at bounding box center [93, 391] width 58 height 58
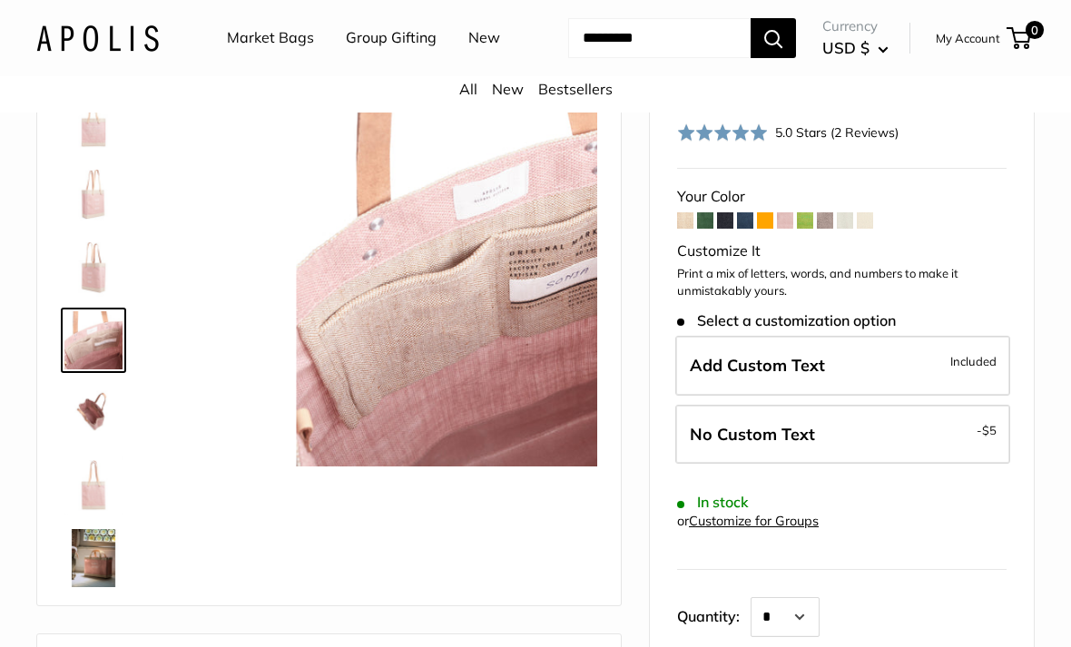
scroll to position [261, 0]
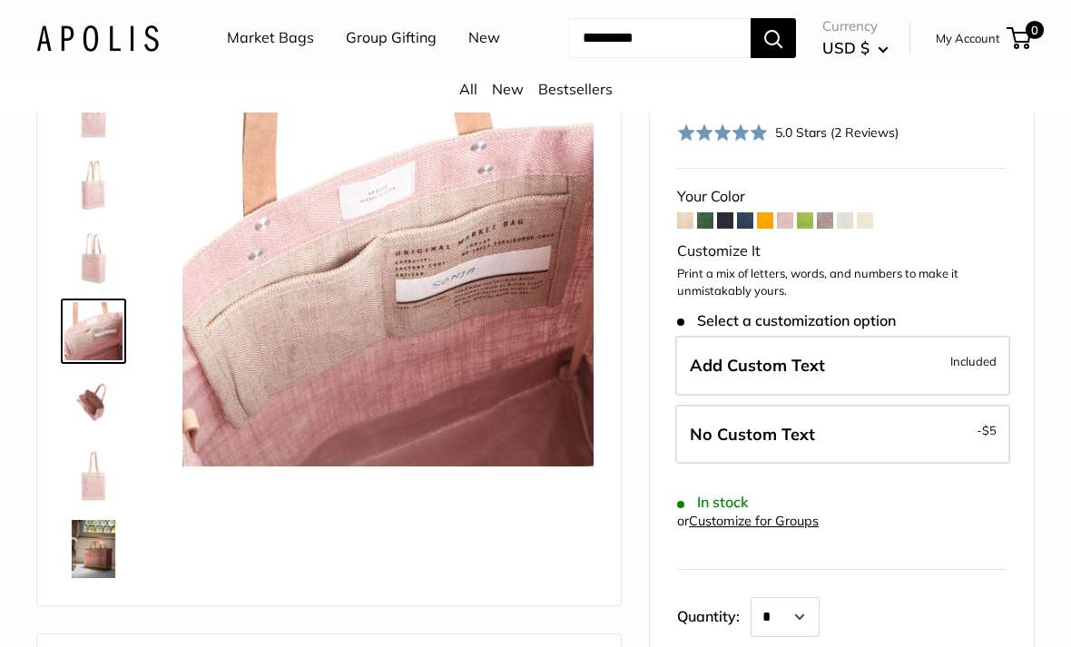
click at [83, 433] on img at bounding box center [93, 404] width 58 height 58
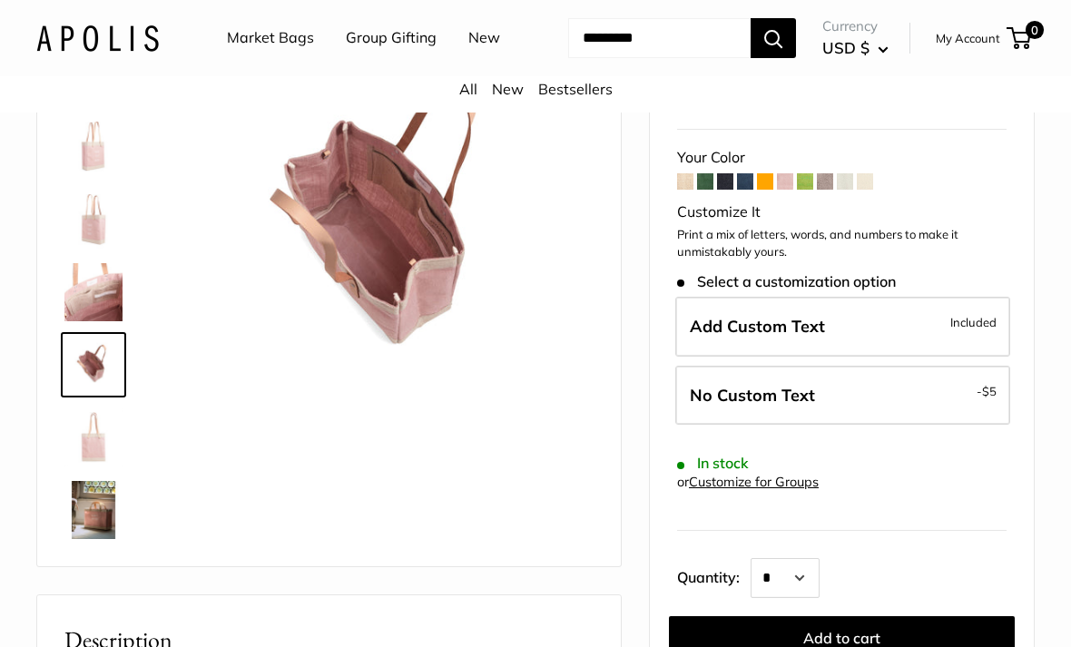
scroll to position [196, 0]
click at [79, 466] on img at bounding box center [93, 436] width 58 height 58
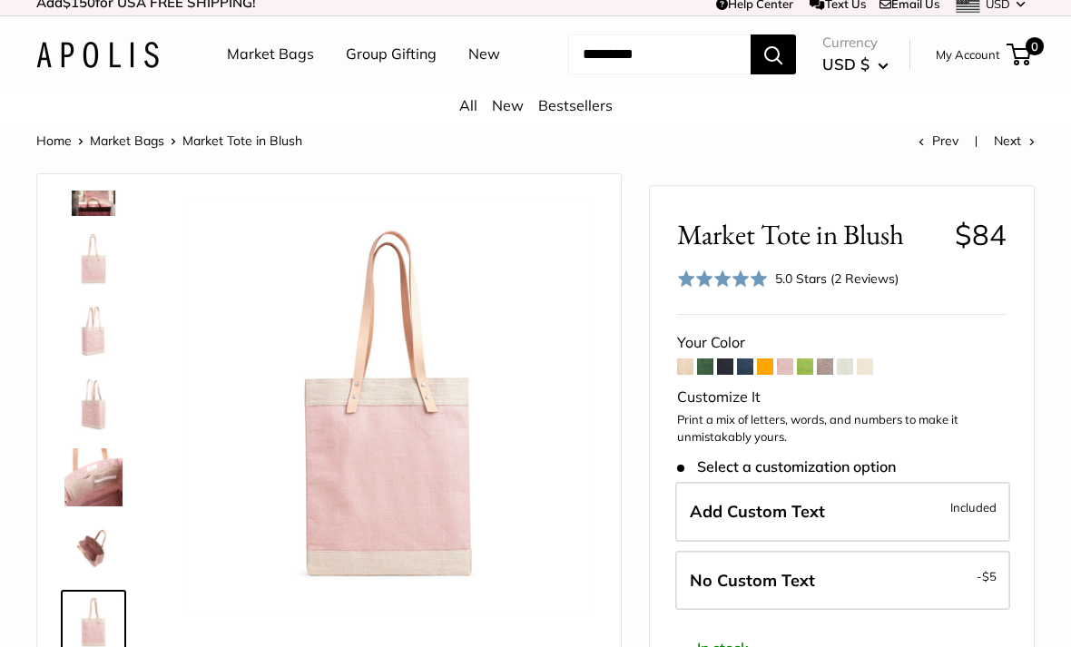
scroll to position [0, 0]
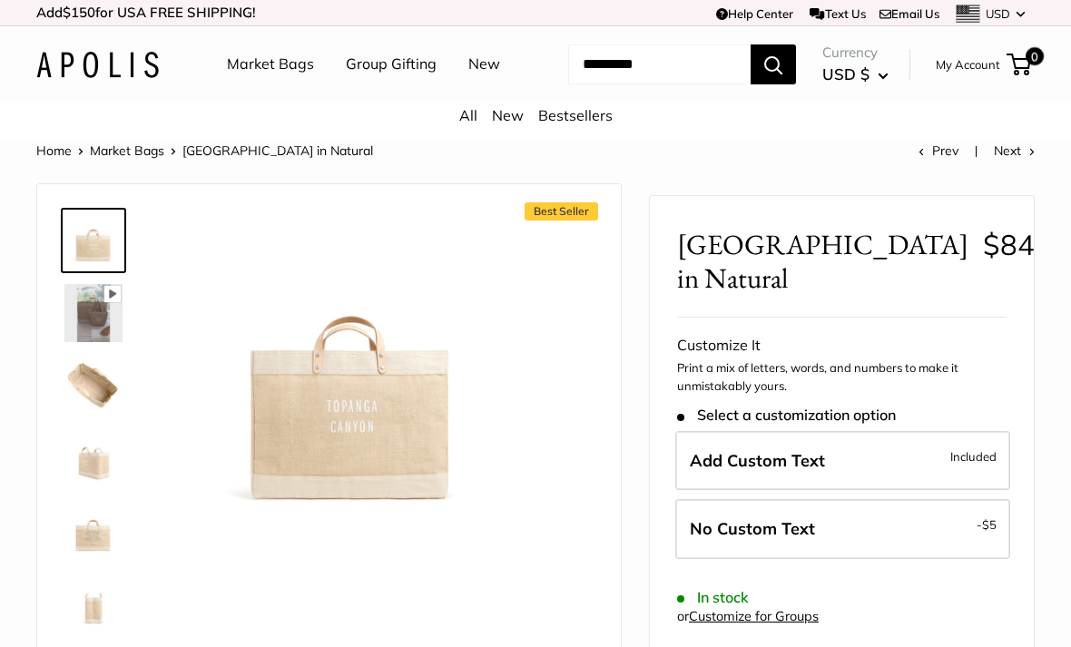
click at [90, 415] on img at bounding box center [93, 386] width 58 height 58
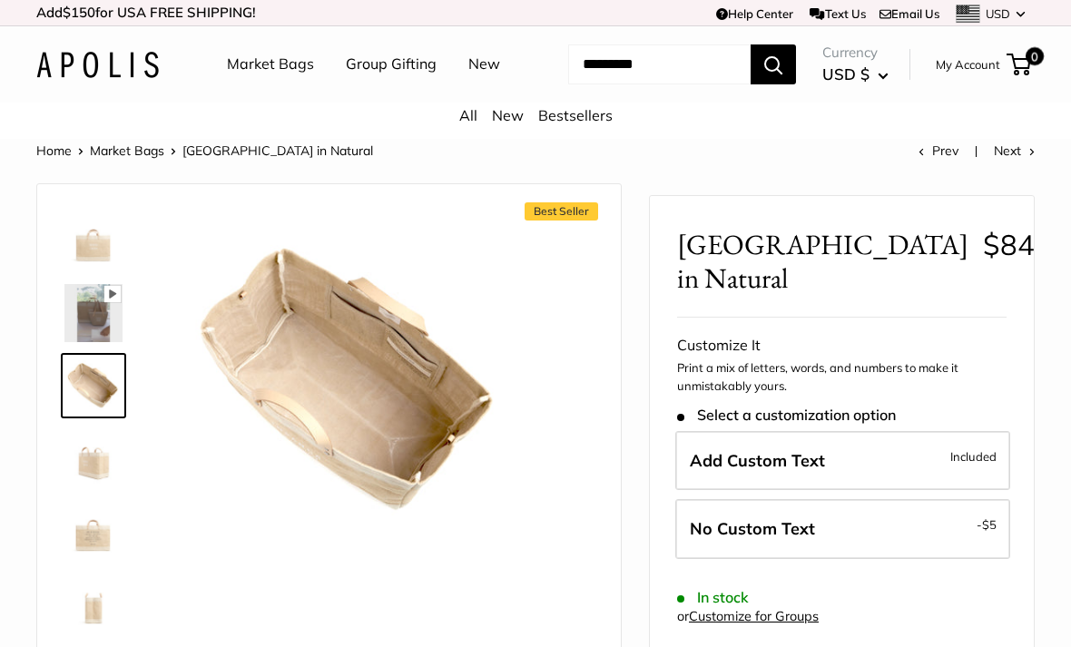
click at [92, 487] on img at bounding box center [93, 458] width 58 height 58
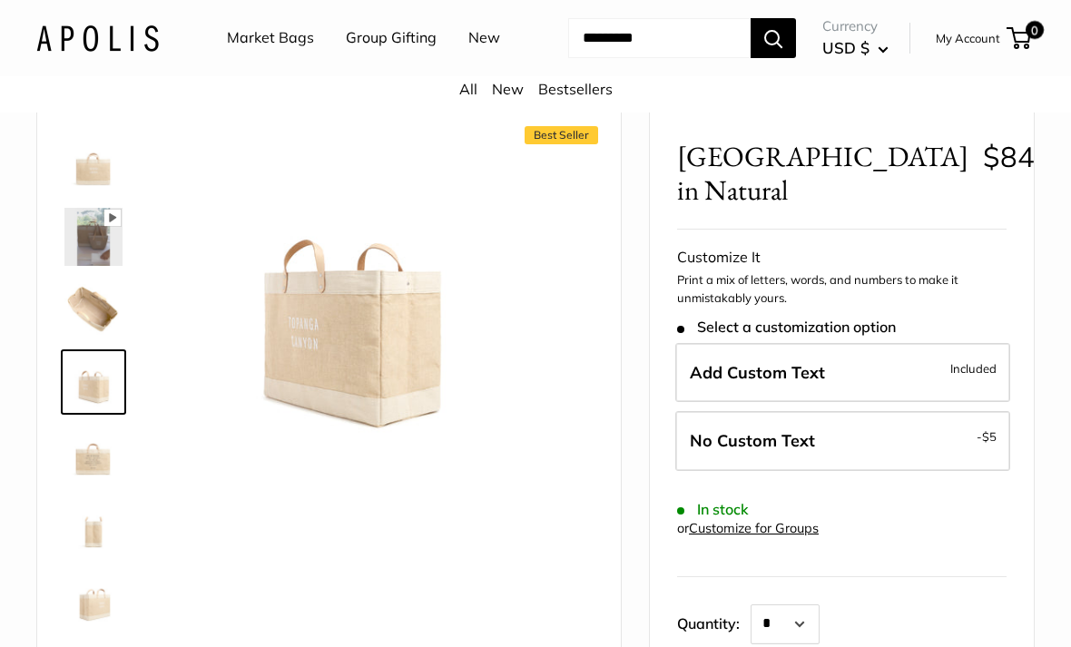
scroll to position [83, 0]
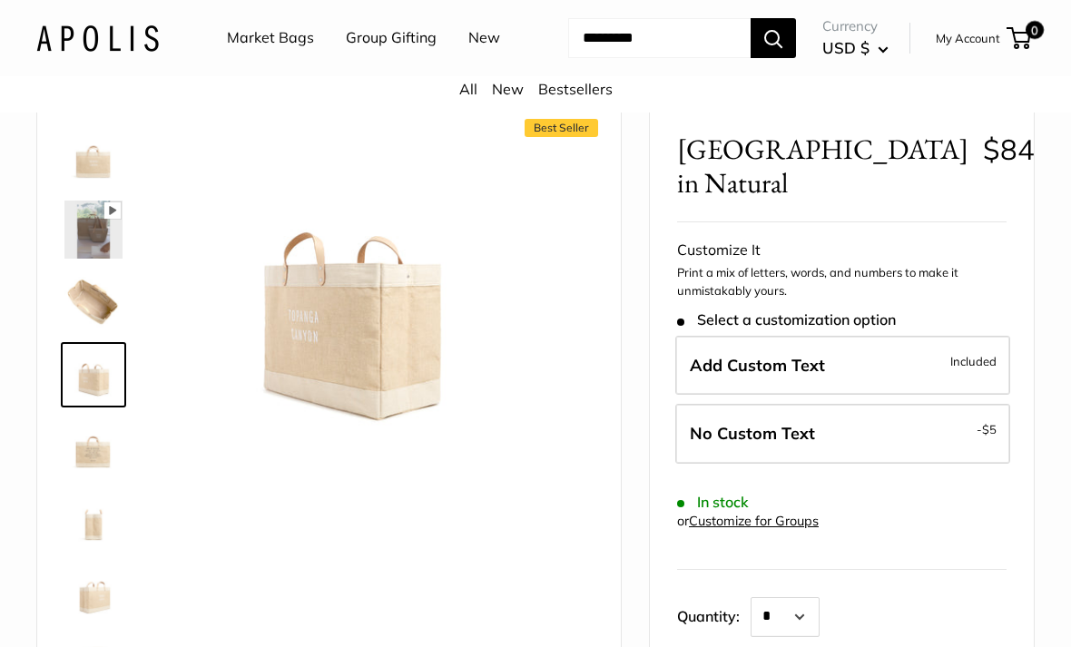
click at [92, 476] on img at bounding box center [93, 447] width 58 height 58
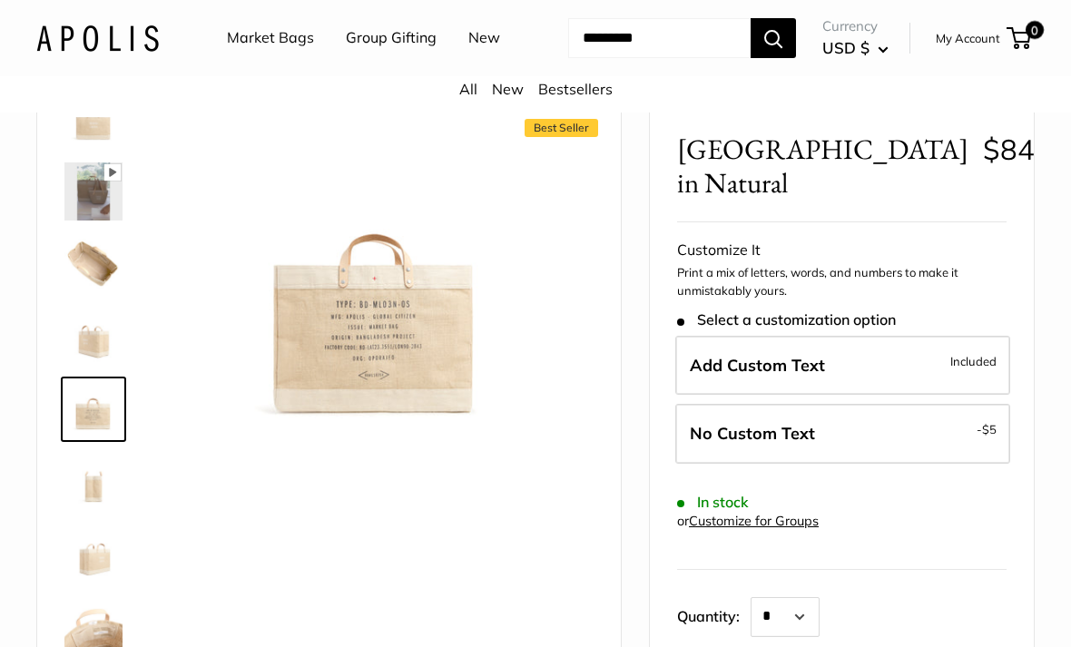
scroll to position [44, 0]
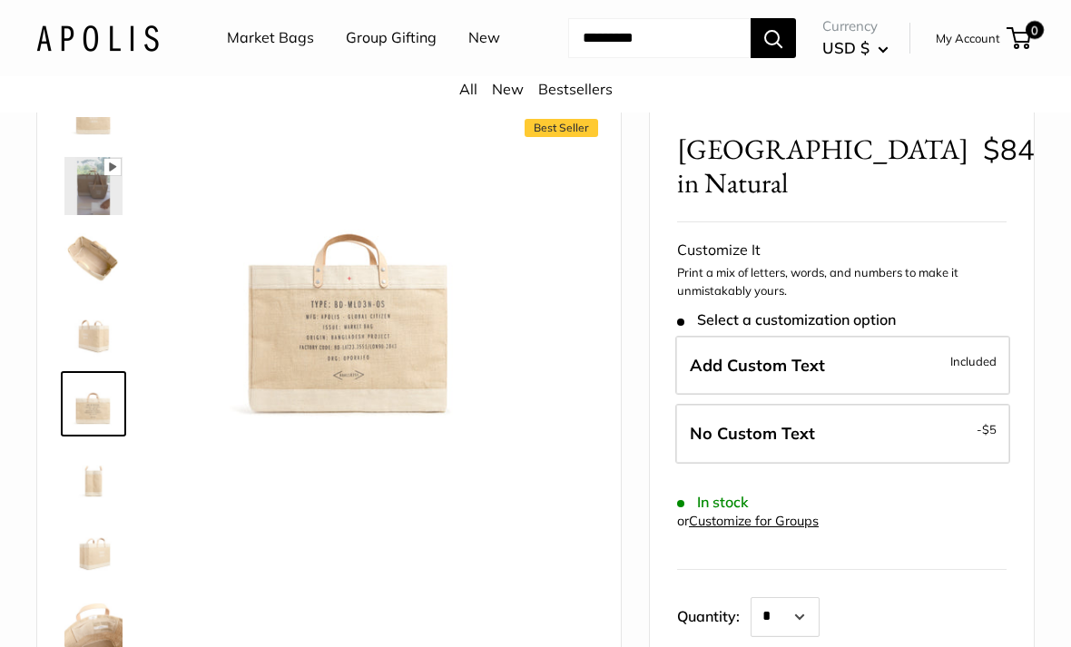
click at [78, 506] on img at bounding box center [93, 476] width 58 height 58
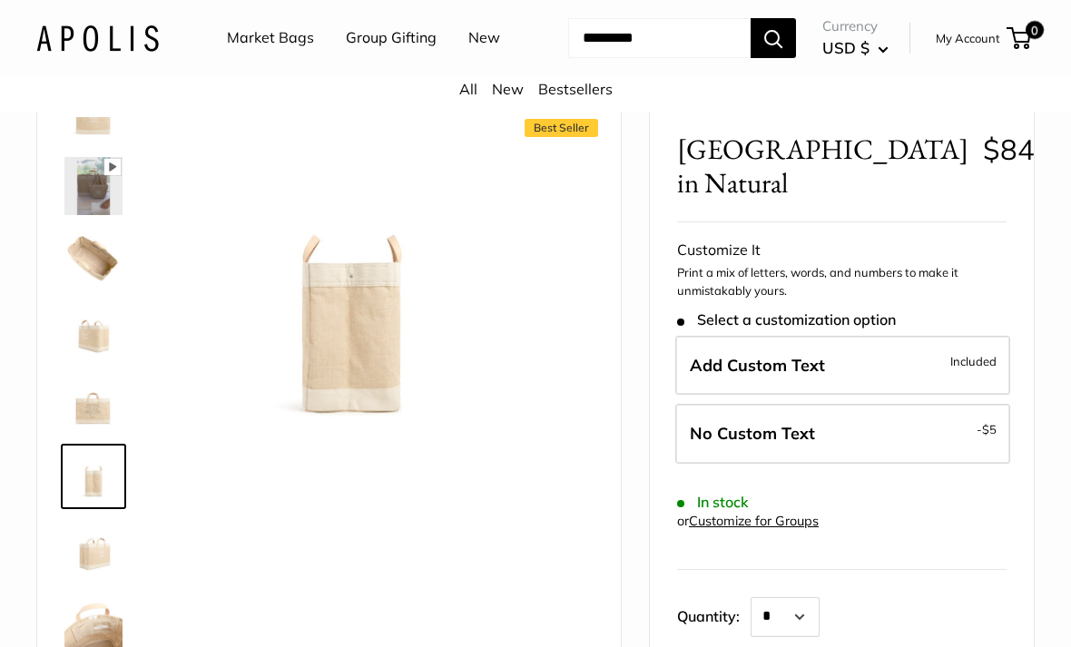
click at [86, 578] on img at bounding box center [93, 549] width 58 height 58
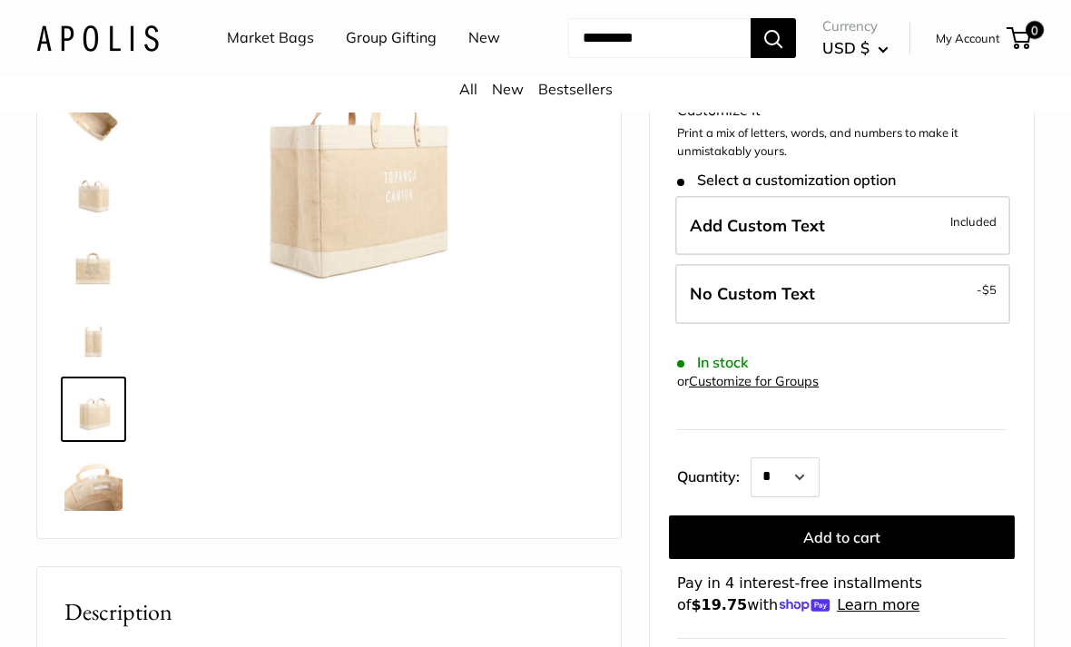
scroll to position [225, 0]
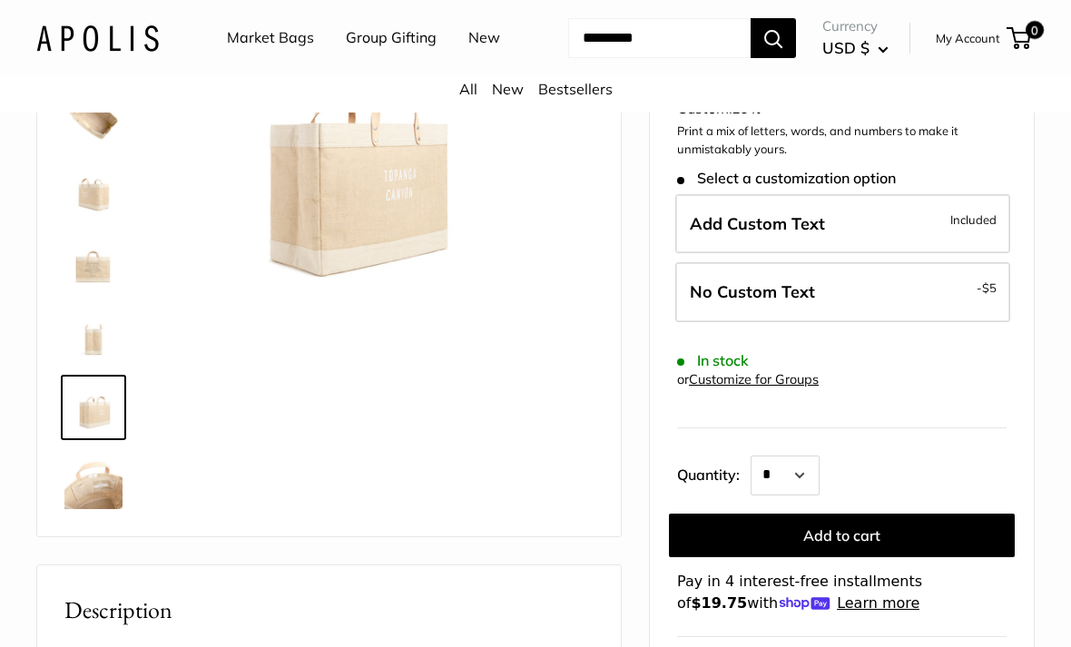
click at [92, 509] on img at bounding box center [93, 480] width 58 height 58
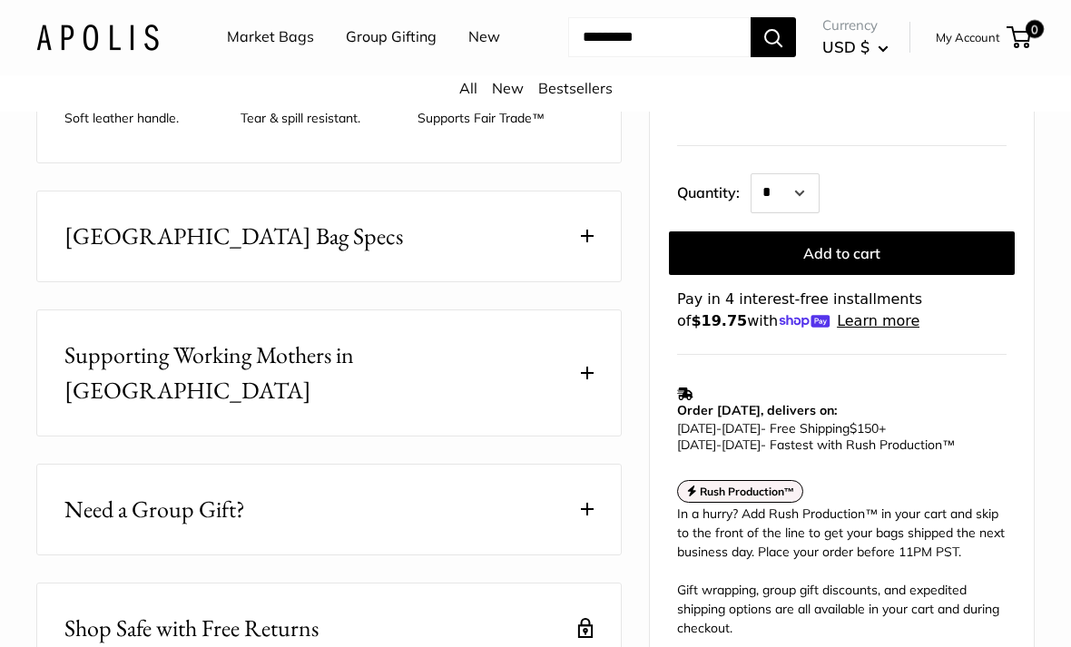
scroll to position [926, 0]
click at [82, 254] on span "[GEOGRAPHIC_DATA] Bag Specs" at bounding box center [233, 236] width 339 height 35
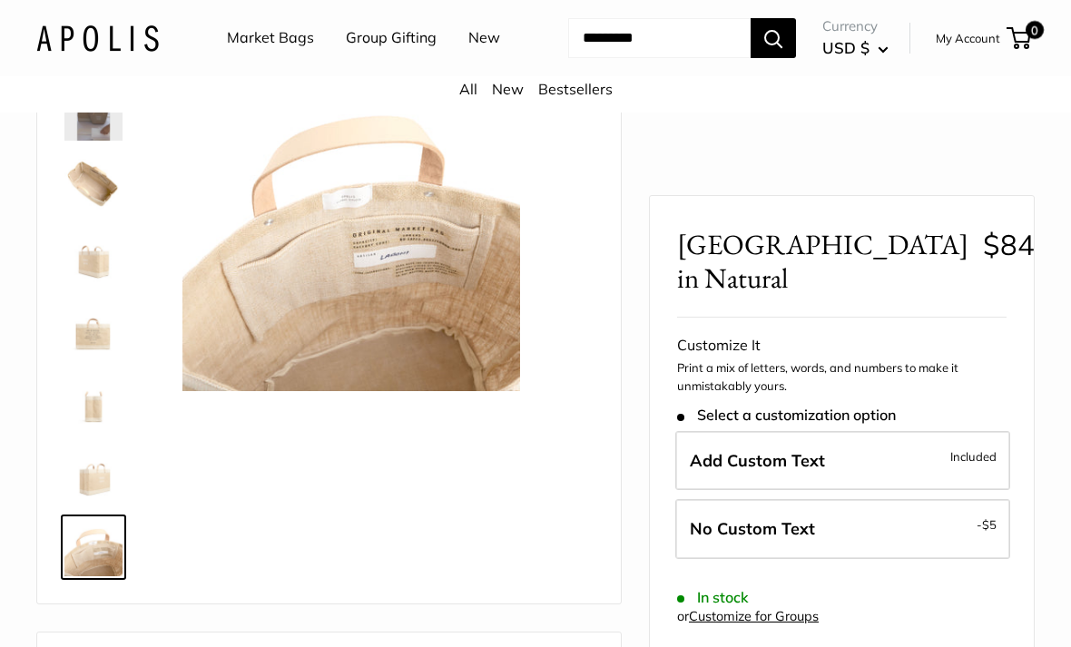
scroll to position [156, 0]
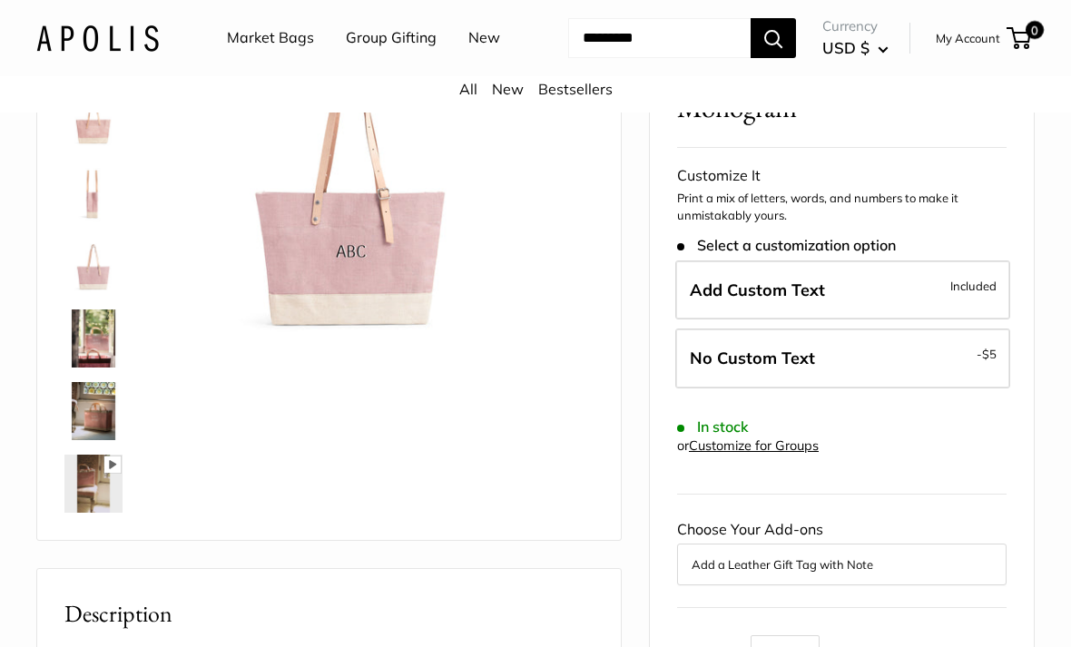
scroll to position [182, 0]
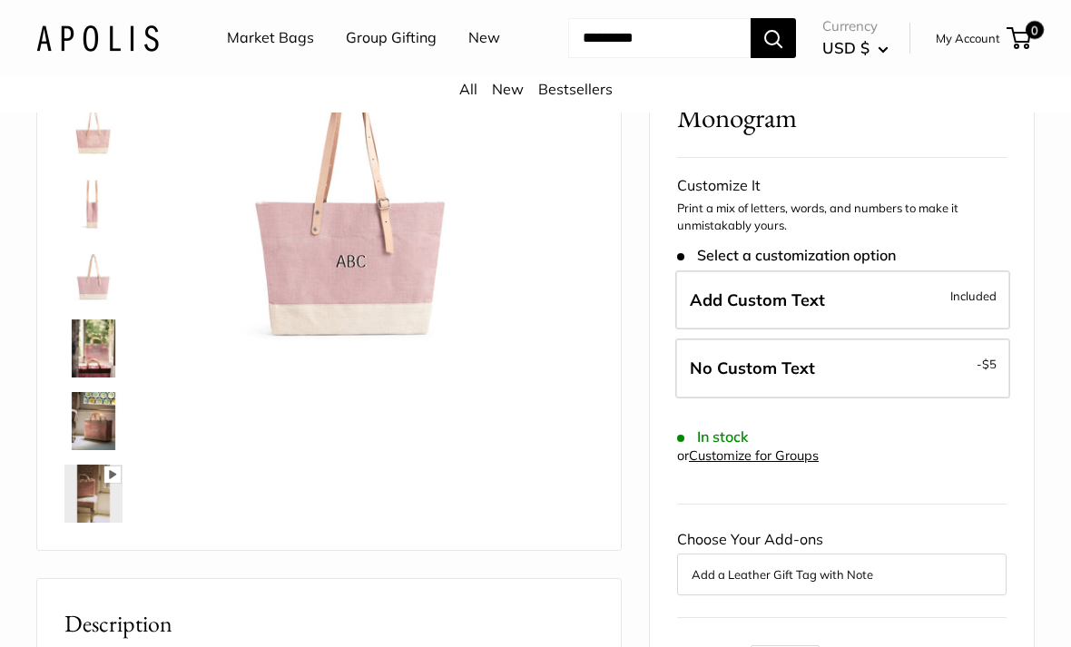
click at [75, 378] on img at bounding box center [93, 348] width 58 height 58
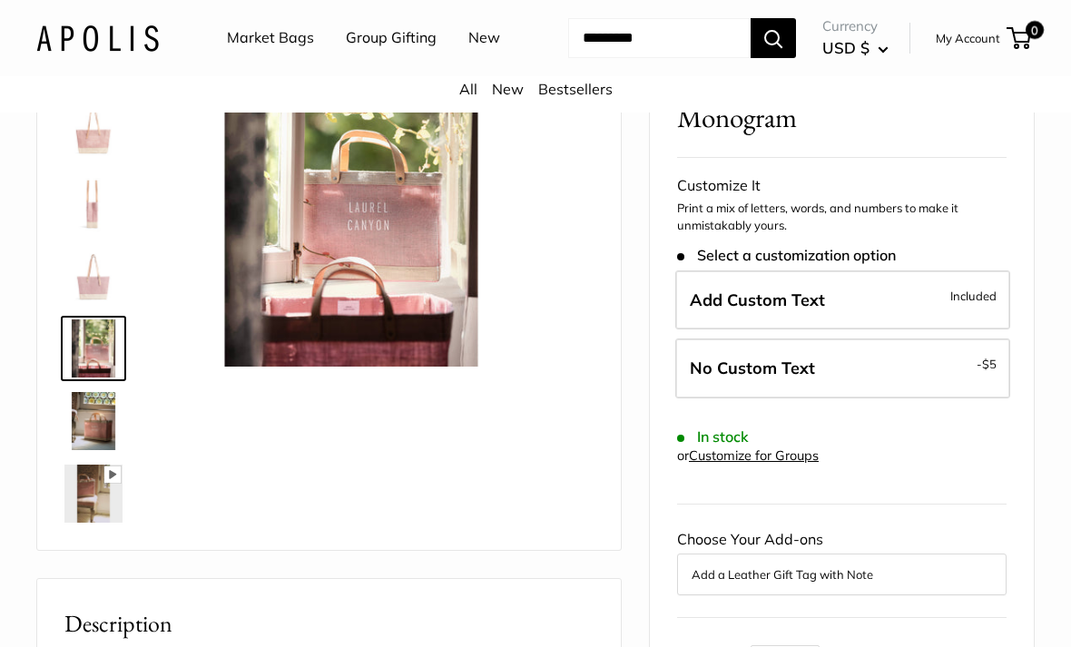
click at [84, 450] on img at bounding box center [93, 421] width 58 height 58
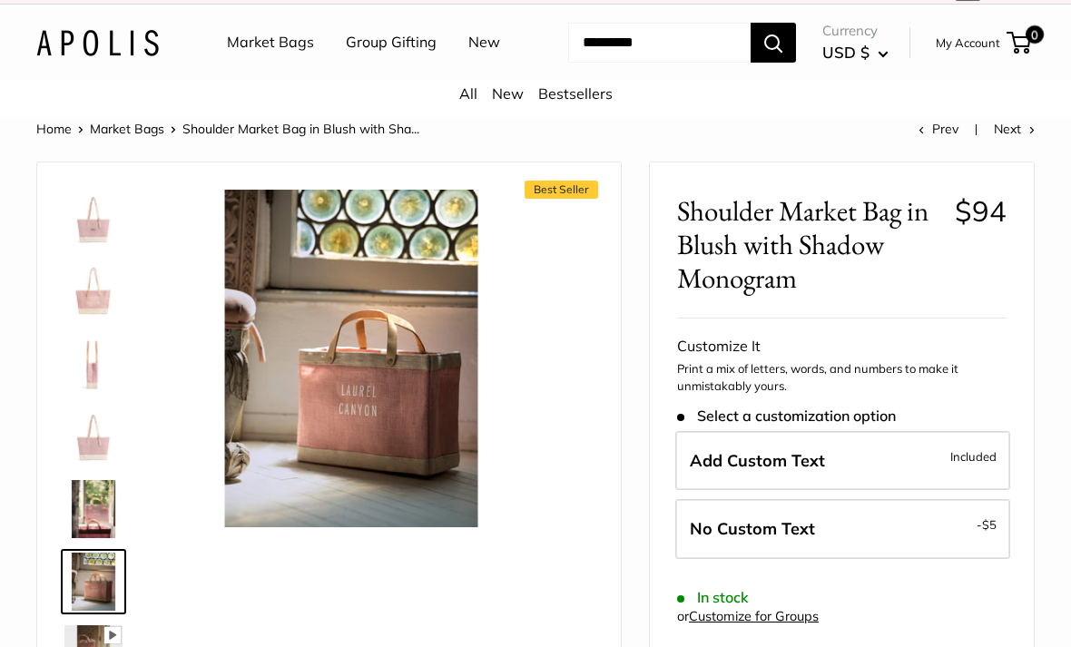
scroll to position [0, 0]
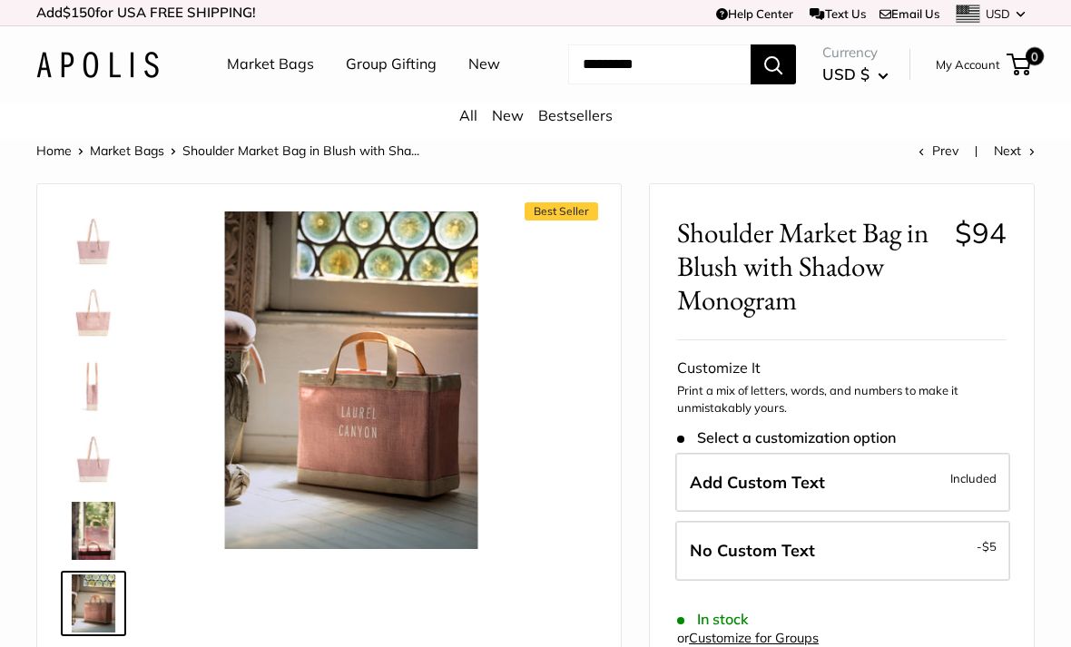
click at [78, 270] on img at bounding box center [93, 240] width 58 height 58
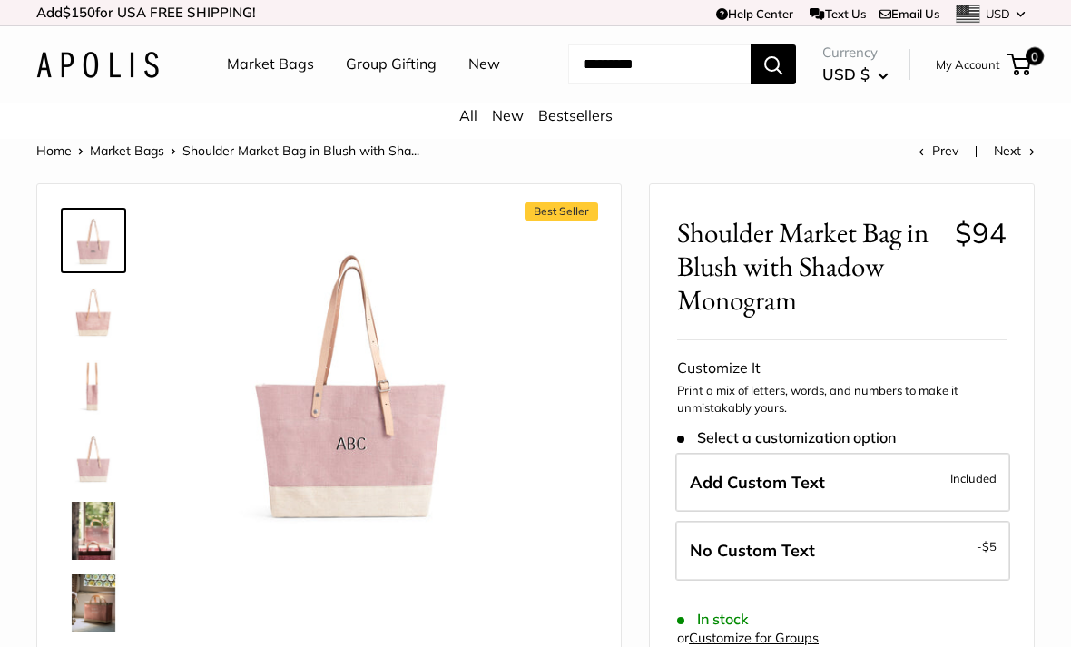
click at [72, 342] on img at bounding box center [93, 313] width 58 height 58
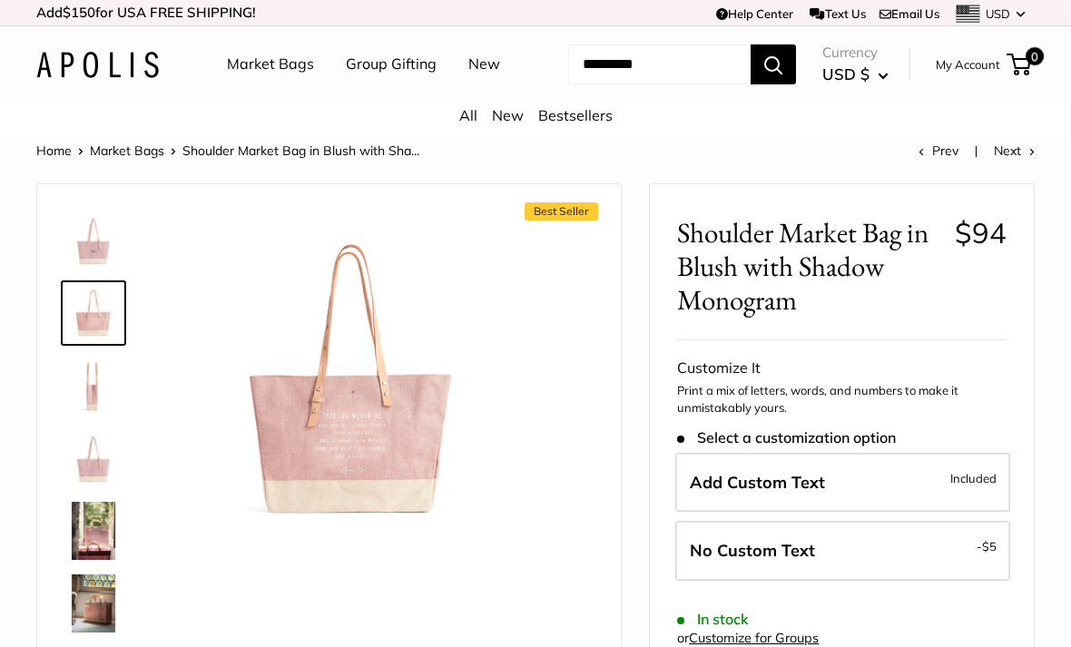
click at [73, 415] on img at bounding box center [93, 386] width 58 height 58
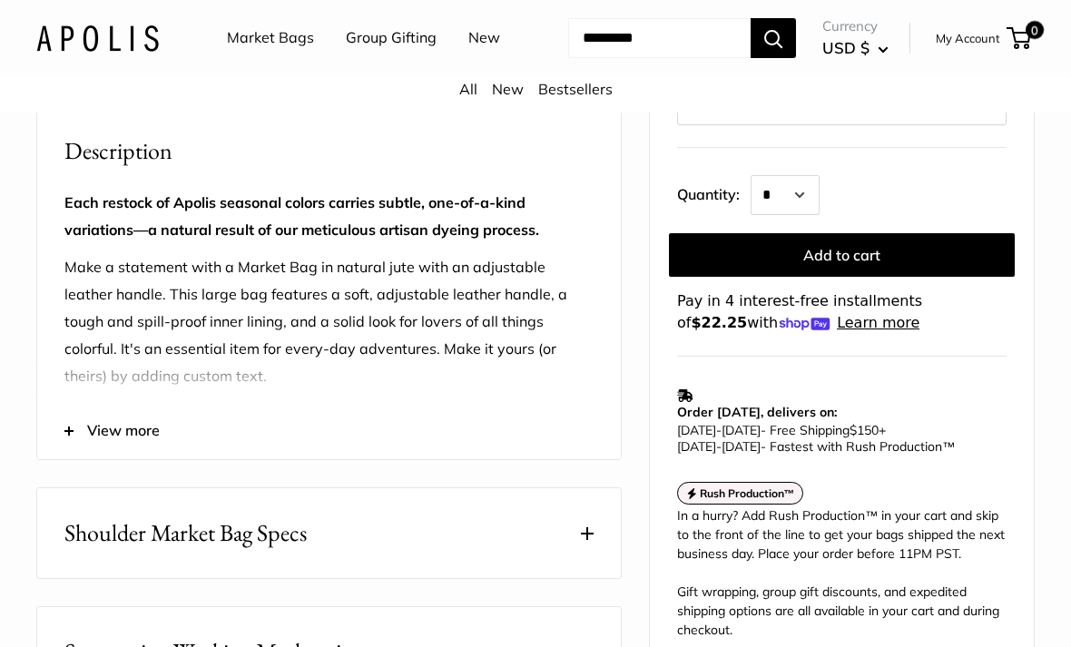
scroll to position [652, 0]
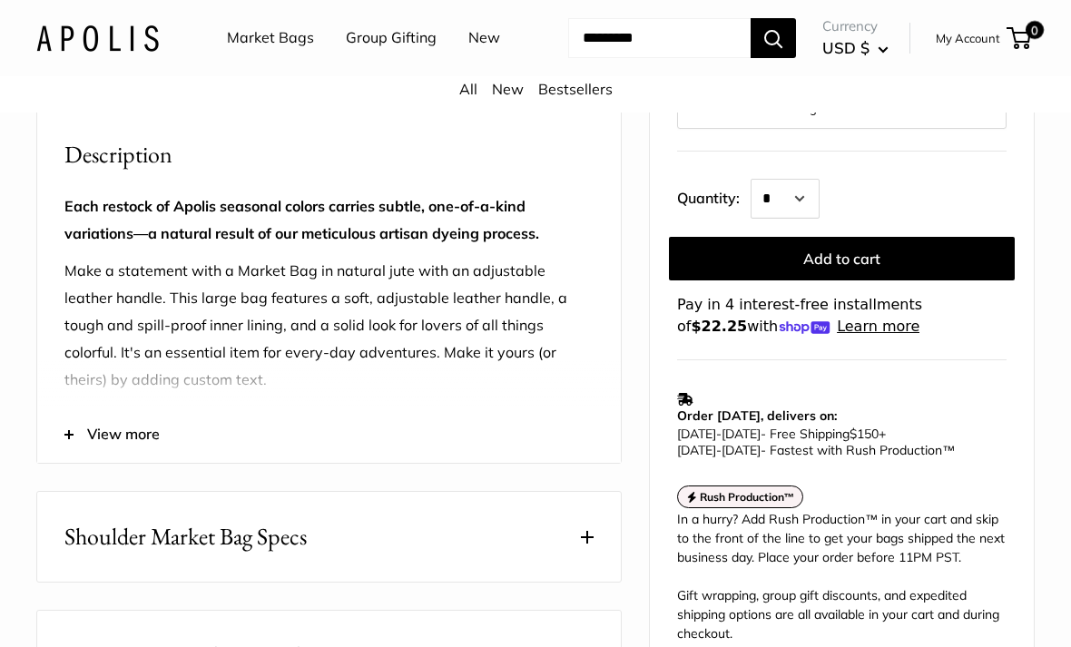
click at [81, 463] on button "View more" at bounding box center [329, 435] width 584 height 56
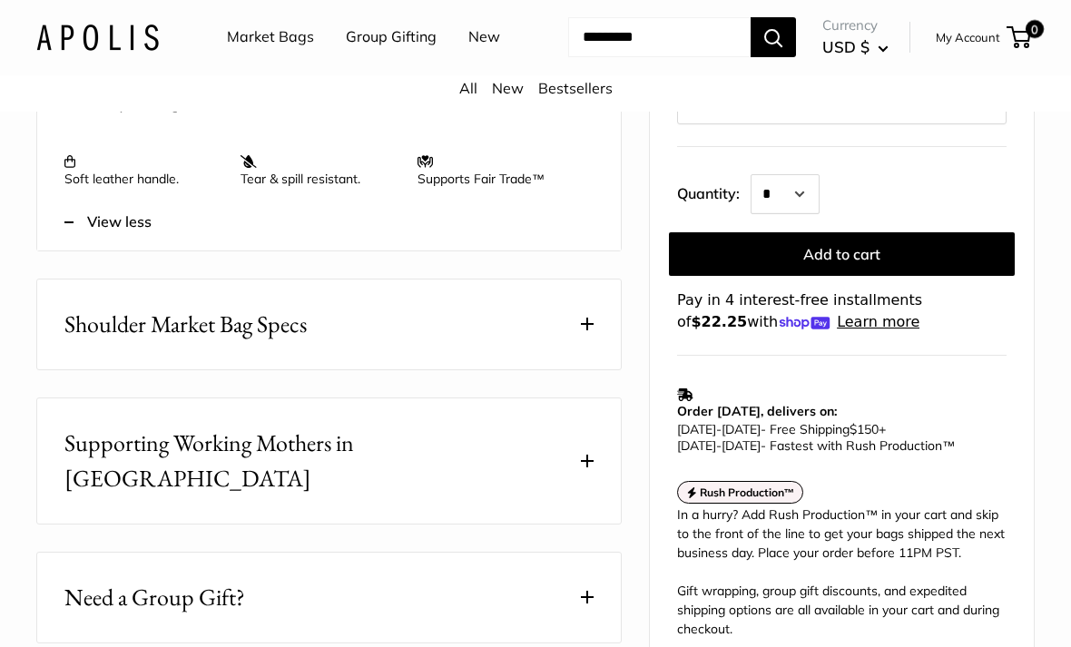
scroll to position [927, 0]
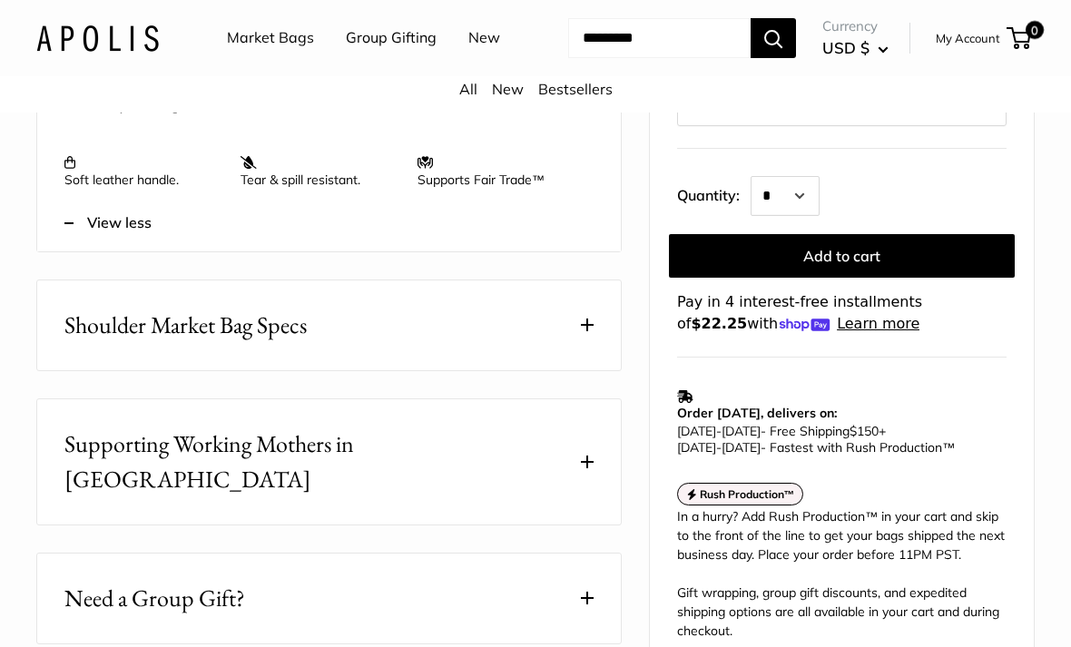
click at [107, 343] on span "Shoulder Market Bag Specs" at bounding box center [185, 325] width 242 height 35
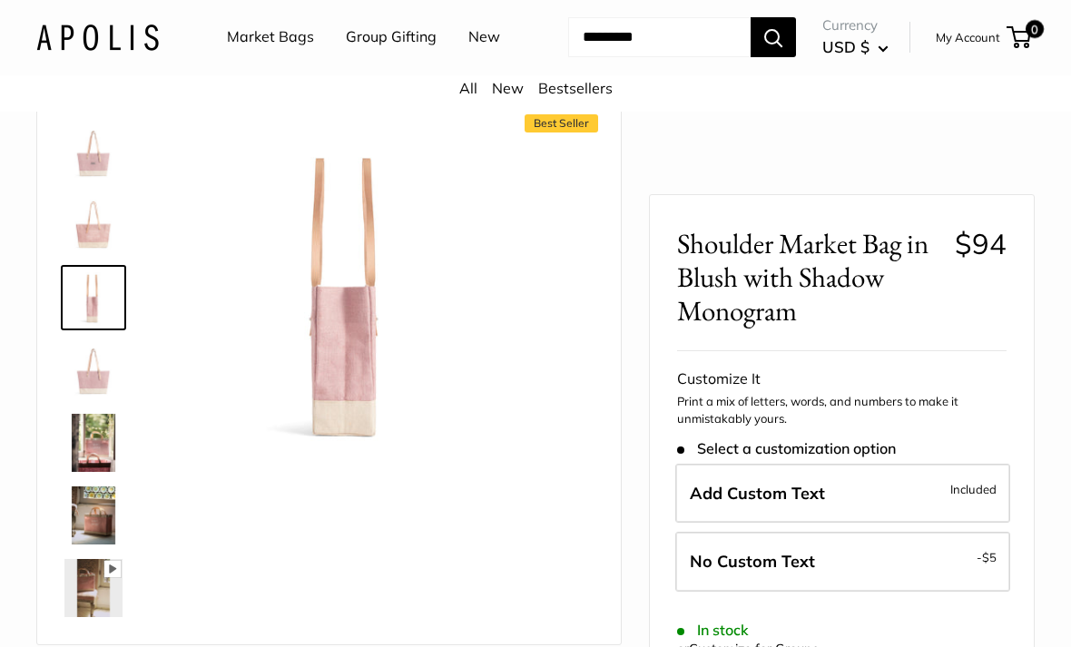
scroll to position [0, 0]
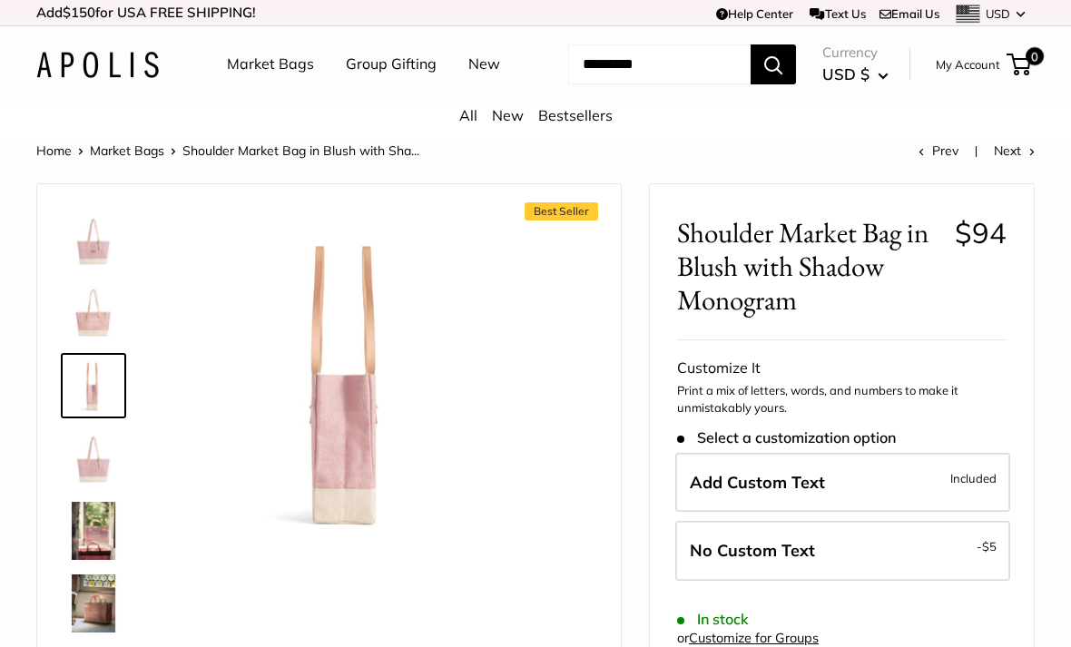
click at [72, 270] on img at bounding box center [93, 240] width 58 height 58
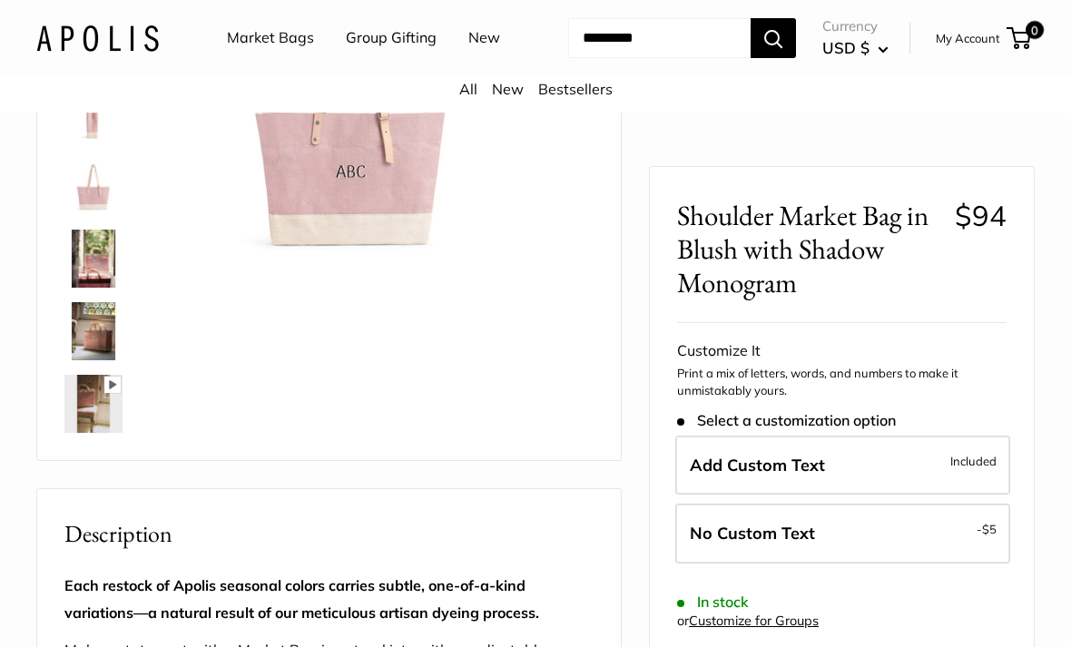
scroll to position [256, 0]
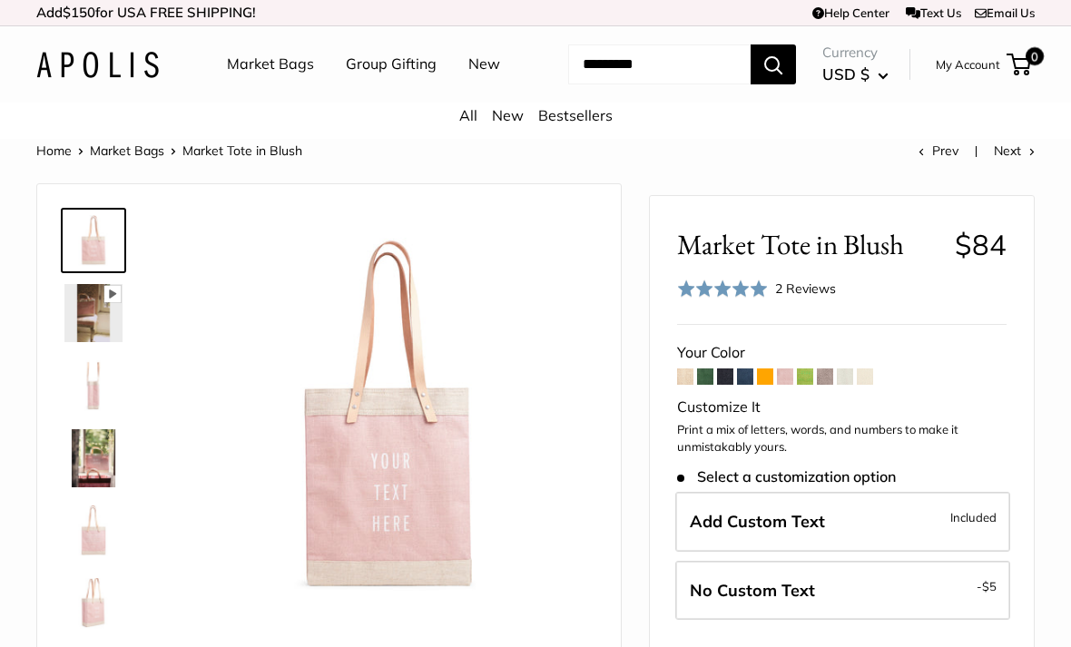
scroll to position [115, 0]
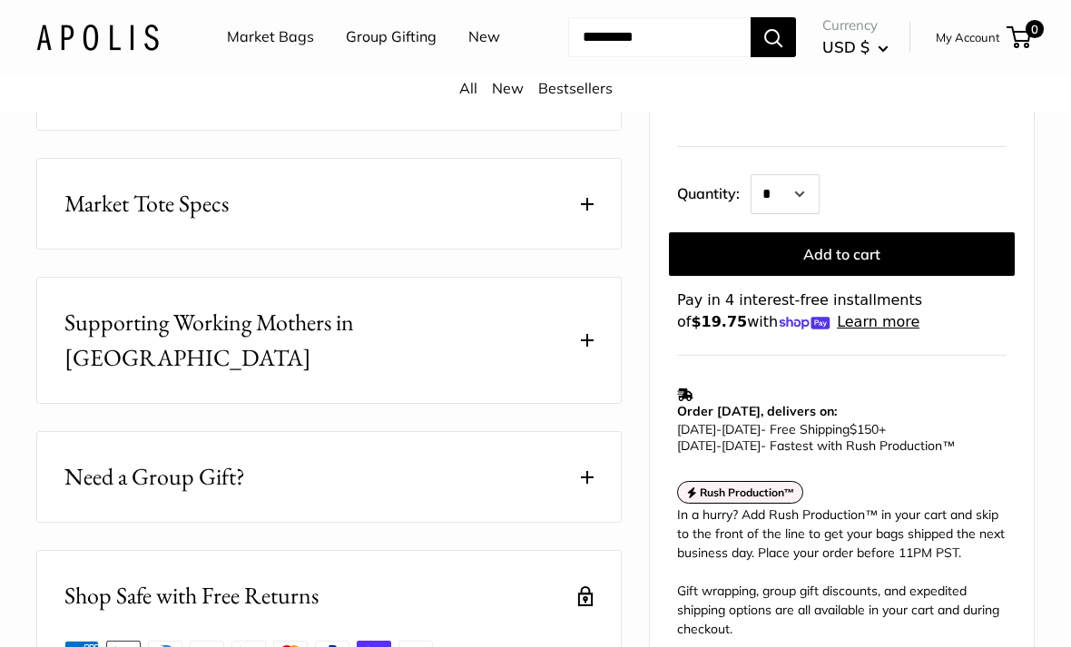
click at [85, 222] on span "Market Tote Specs" at bounding box center [146, 204] width 164 height 35
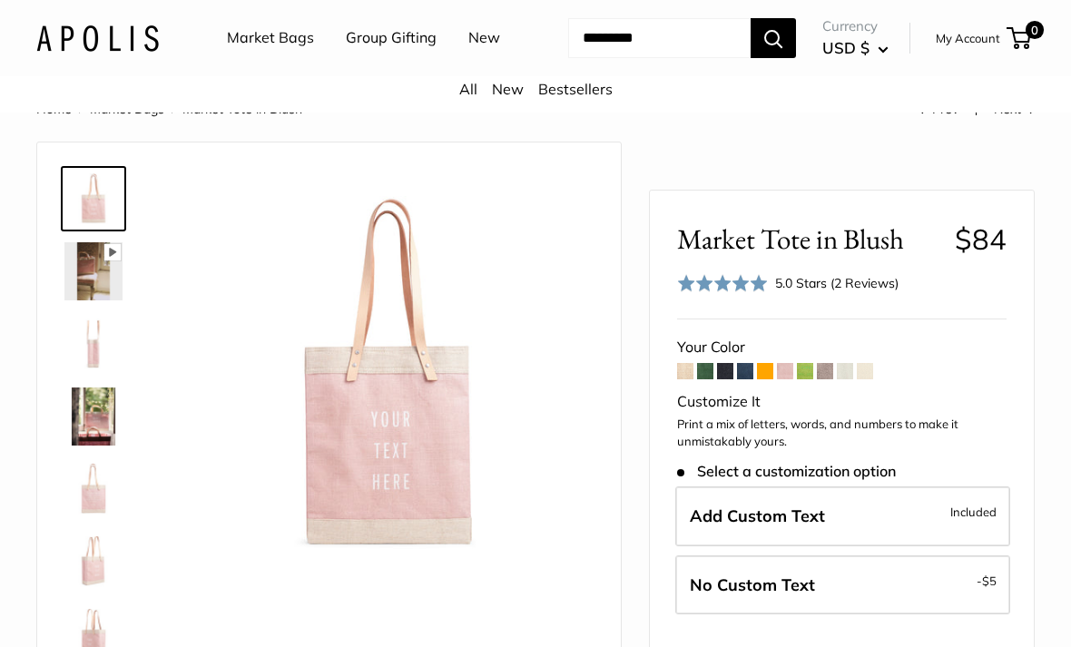
scroll to position [0, 0]
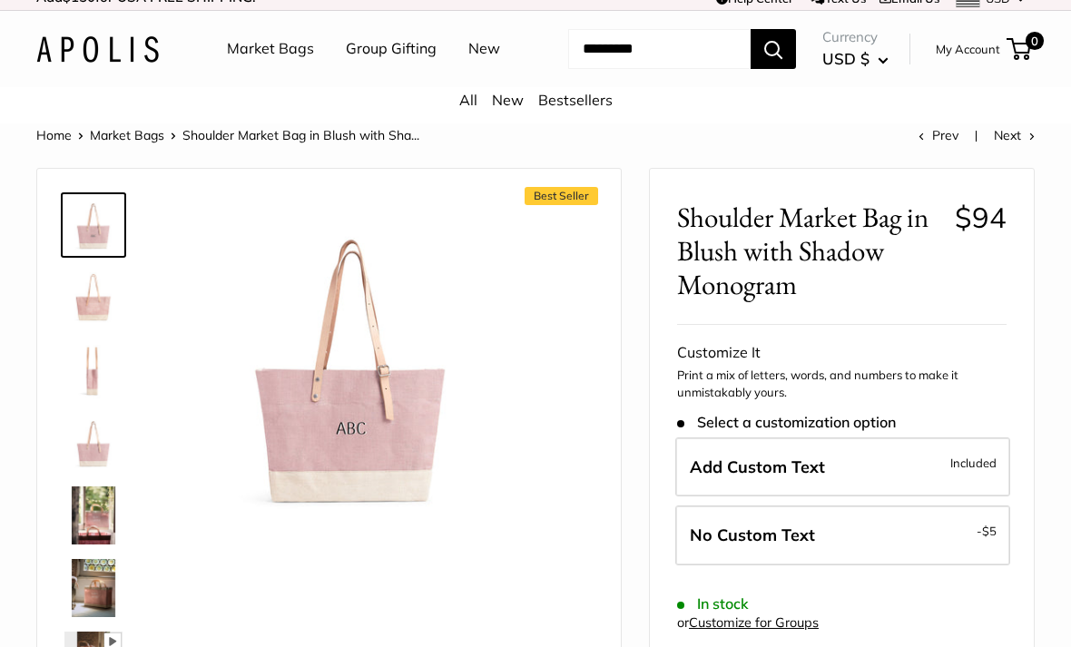
scroll to position [117, 0]
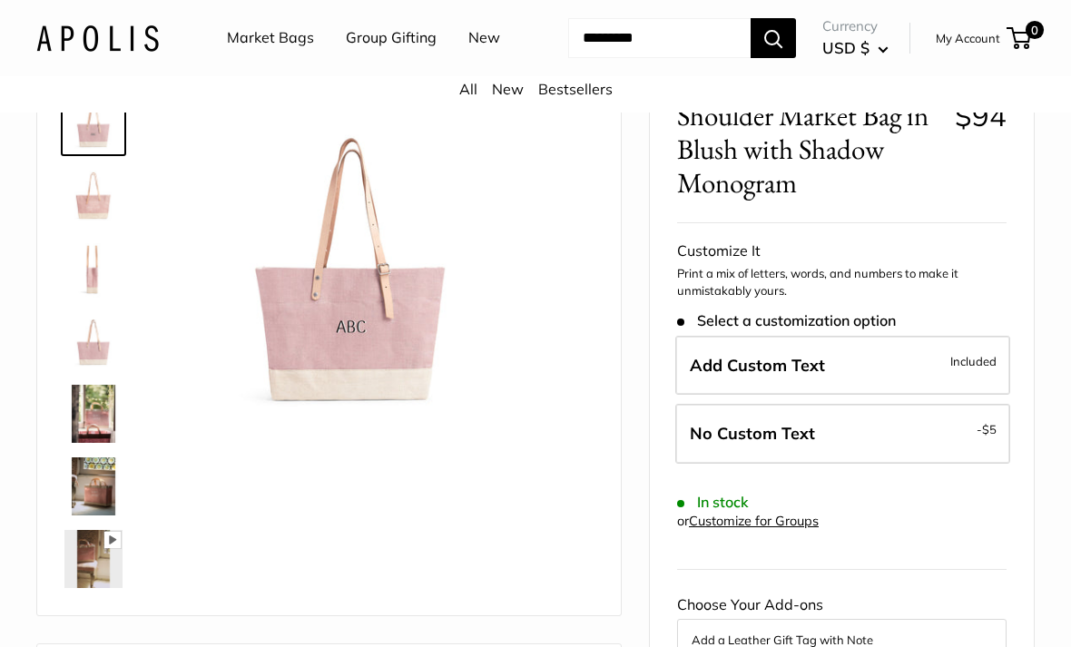
click at [88, 298] on img at bounding box center [93, 269] width 58 height 58
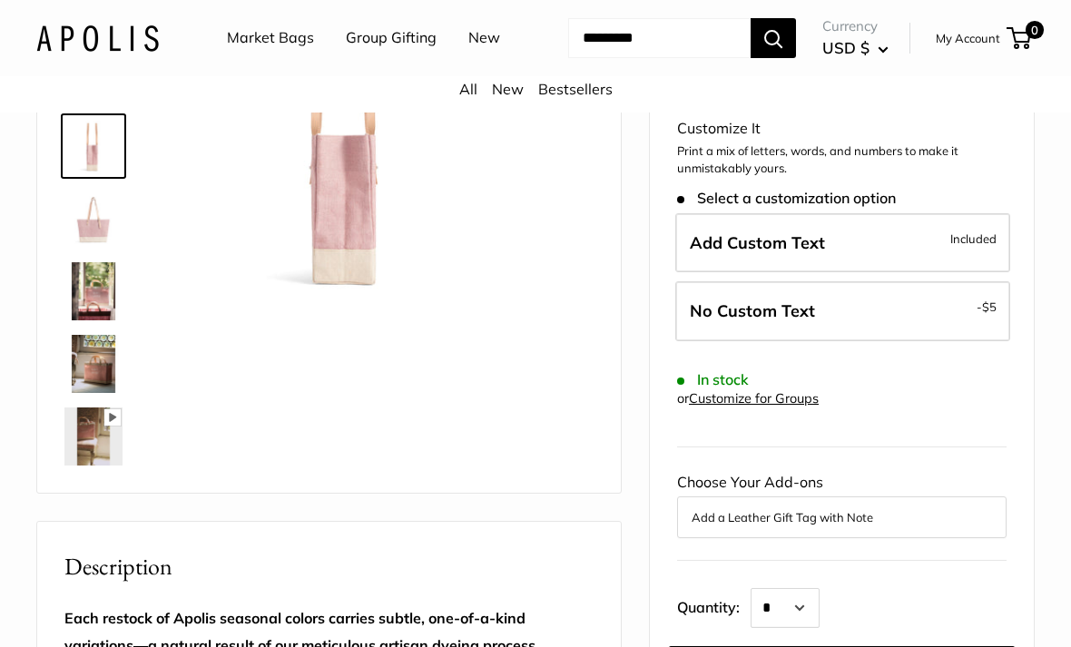
scroll to position [255, 0]
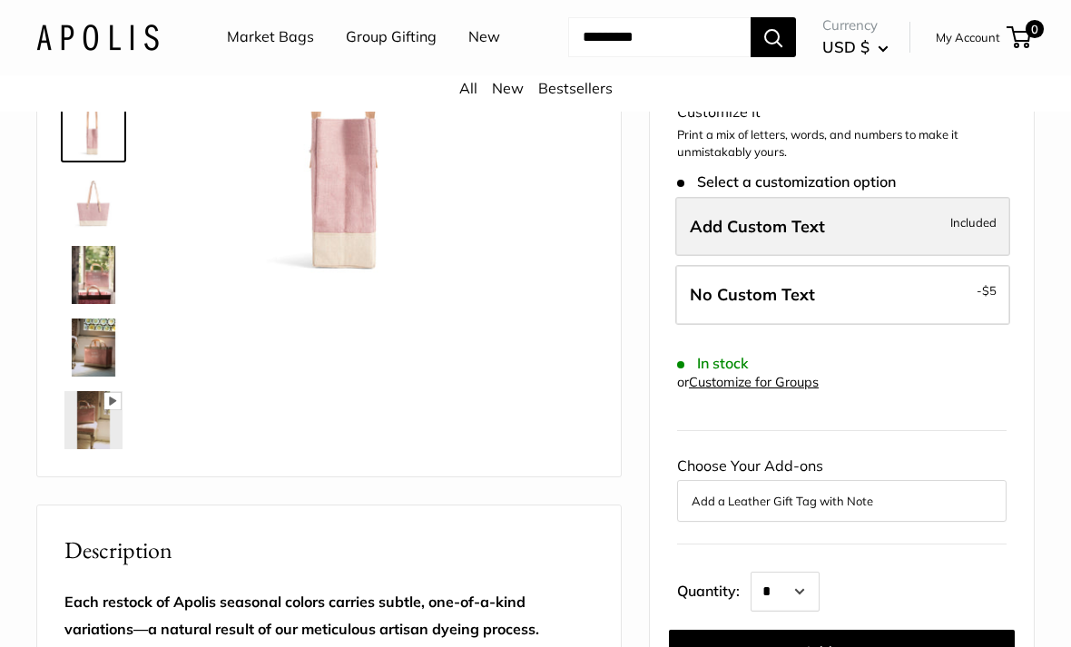
click at [978, 234] on span "Included" at bounding box center [973, 223] width 46 height 22
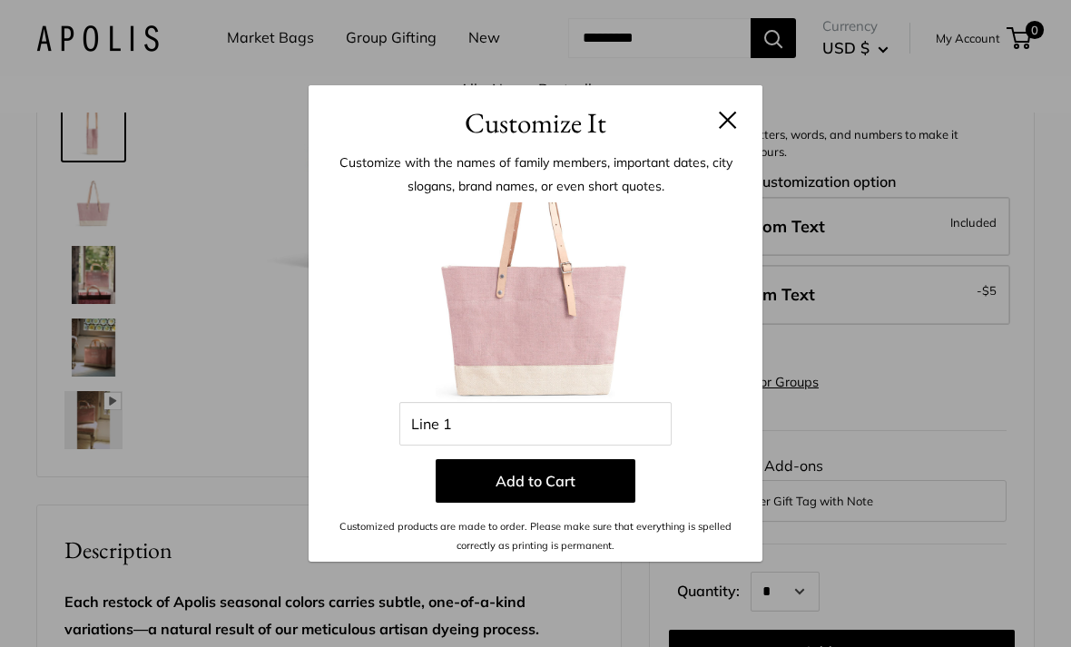
click at [724, 129] on button at bounding box center [728, 120] width 18 height 18
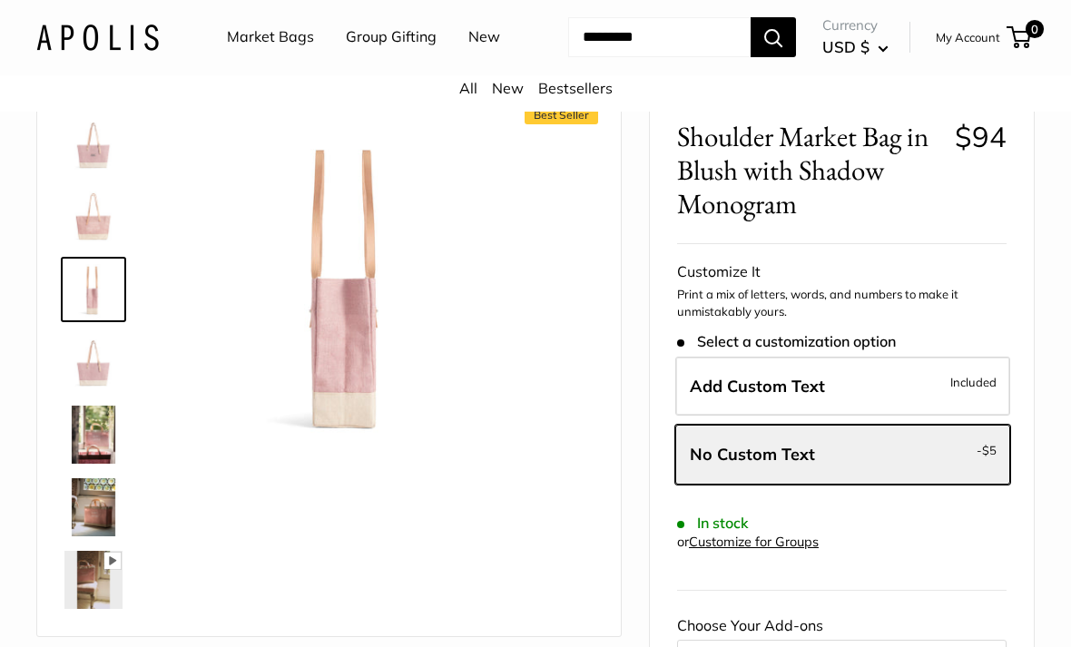
scroll to position [45, 0]
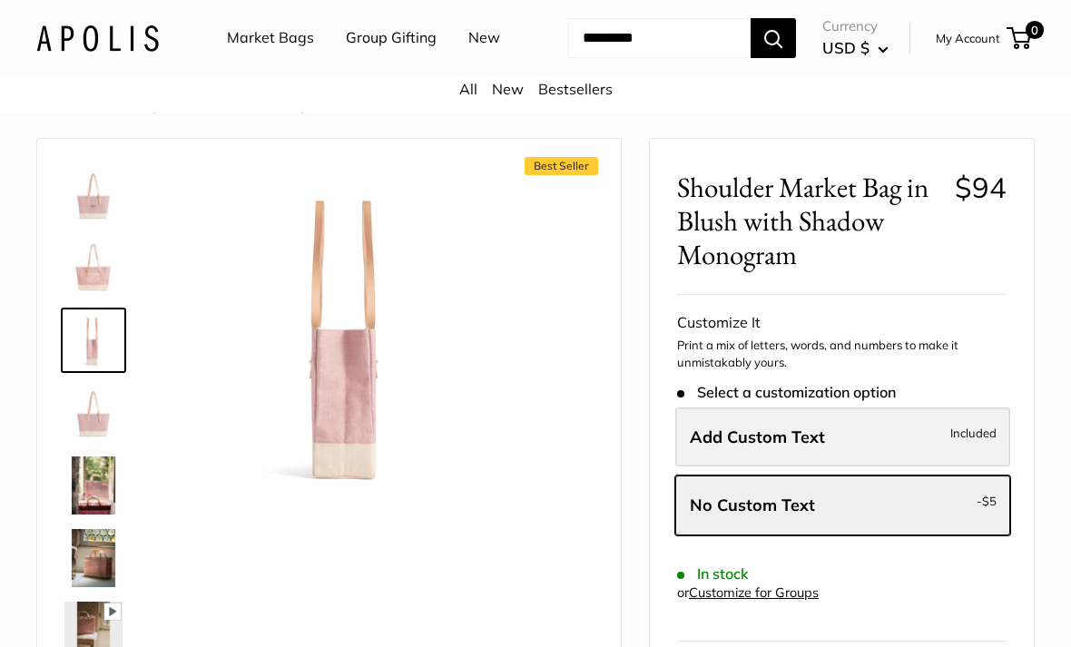
click at [951, 444] on span "Included" at bounding box center [973, 433] width 46 height 22
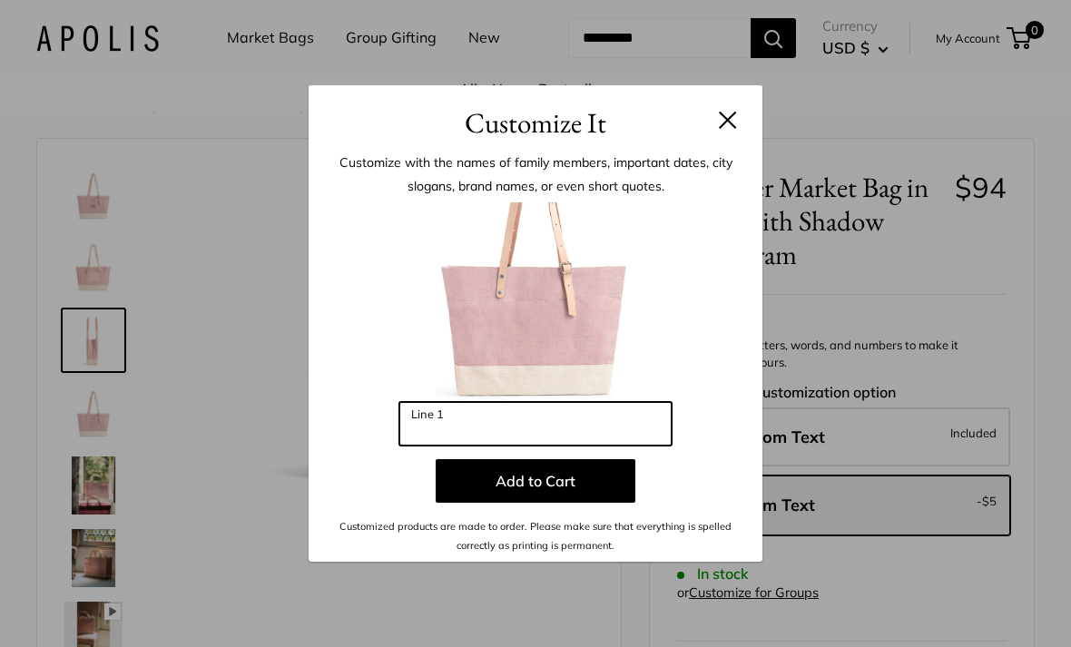
click at [447, 424] on input "Line 1" at bounding box center [535, 424] width 272 height 44
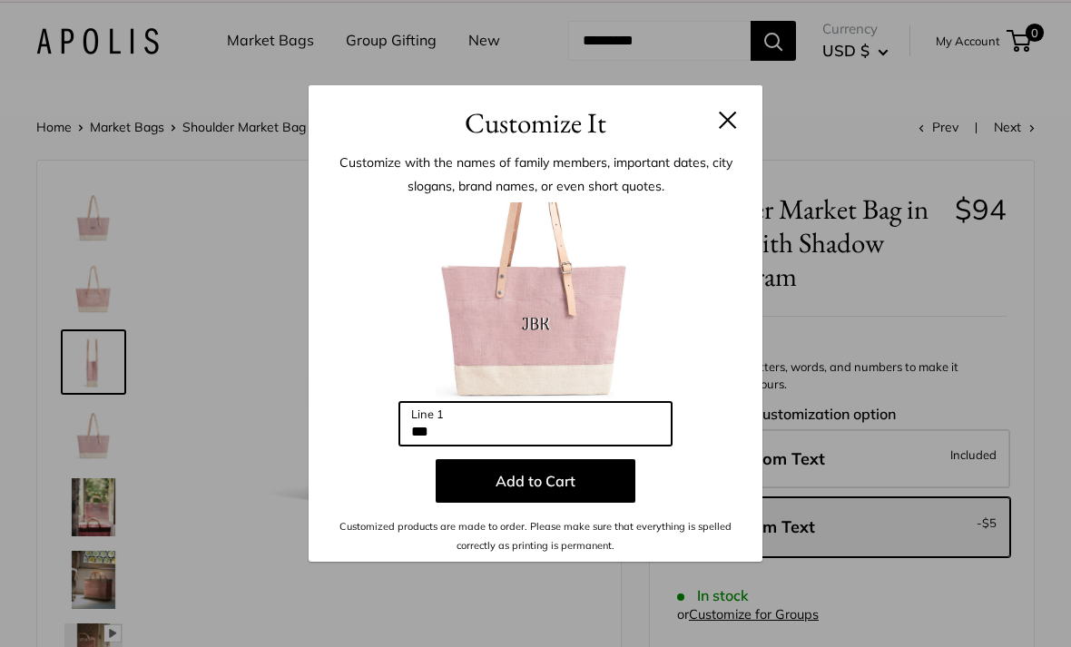
scroll to position [9, 0]
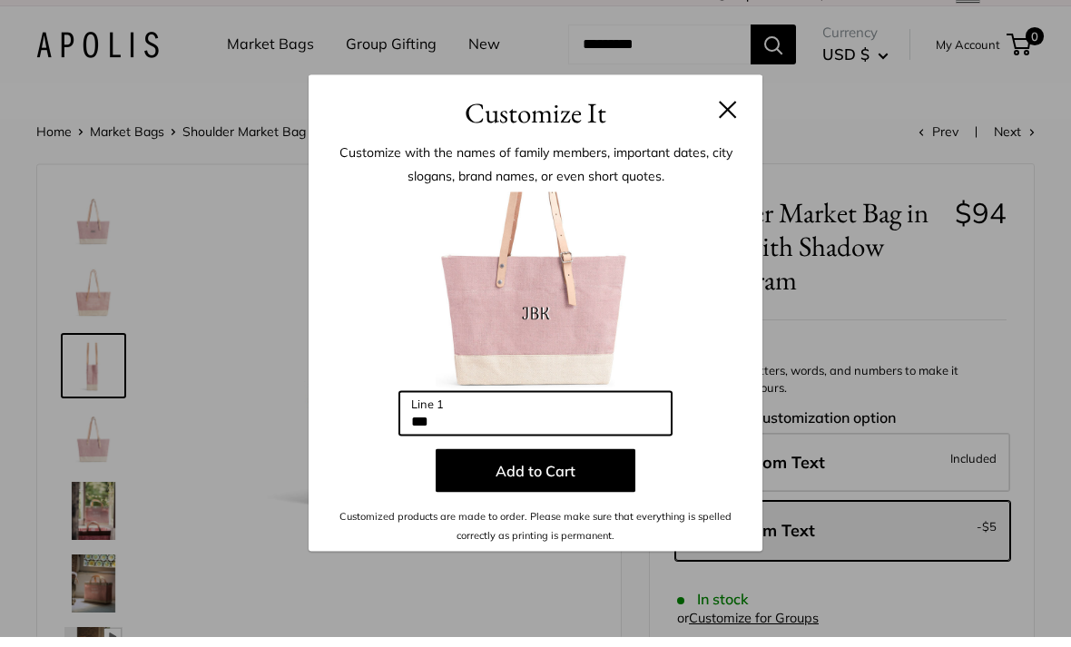
type input "***"
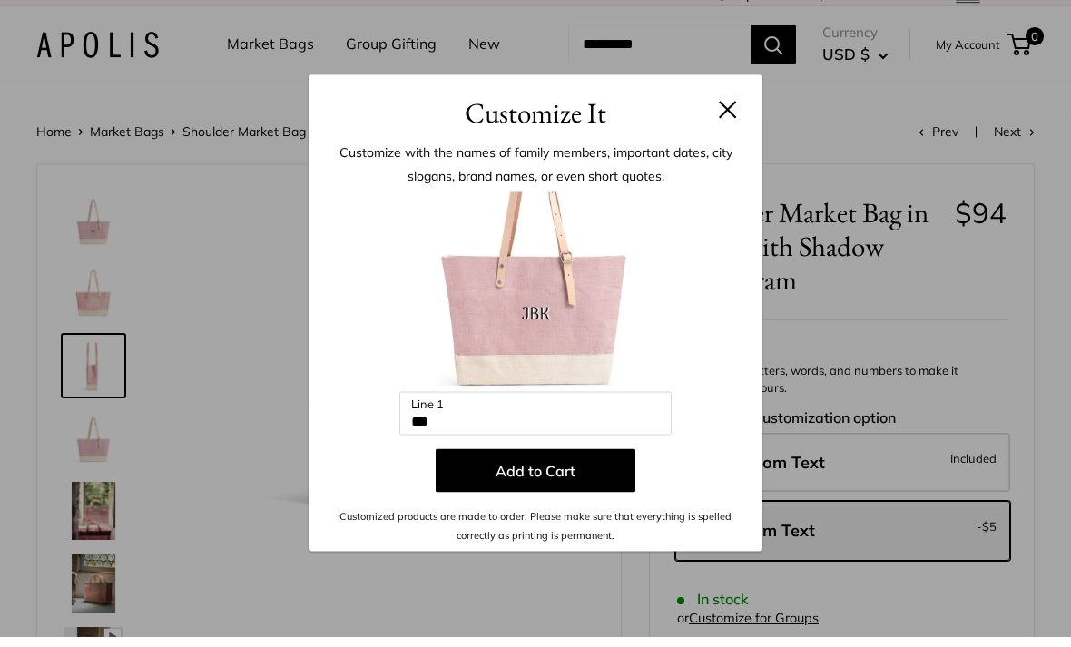
click at [733, 111] on button at bounding box center [728, 120] width 18 height 18
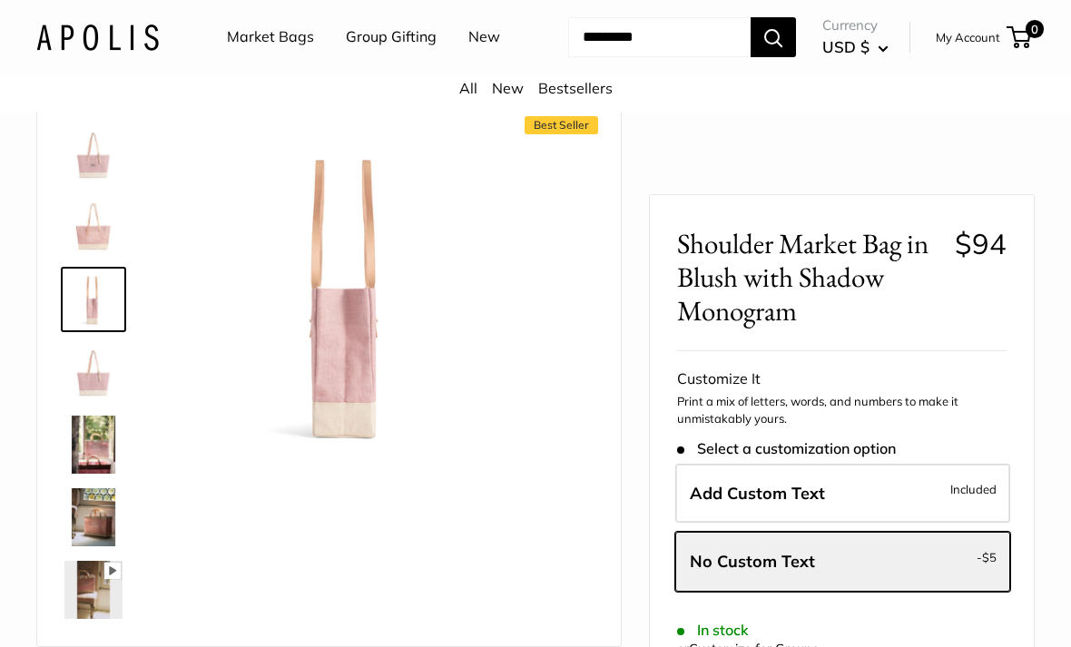
scroll to position [0, 0]
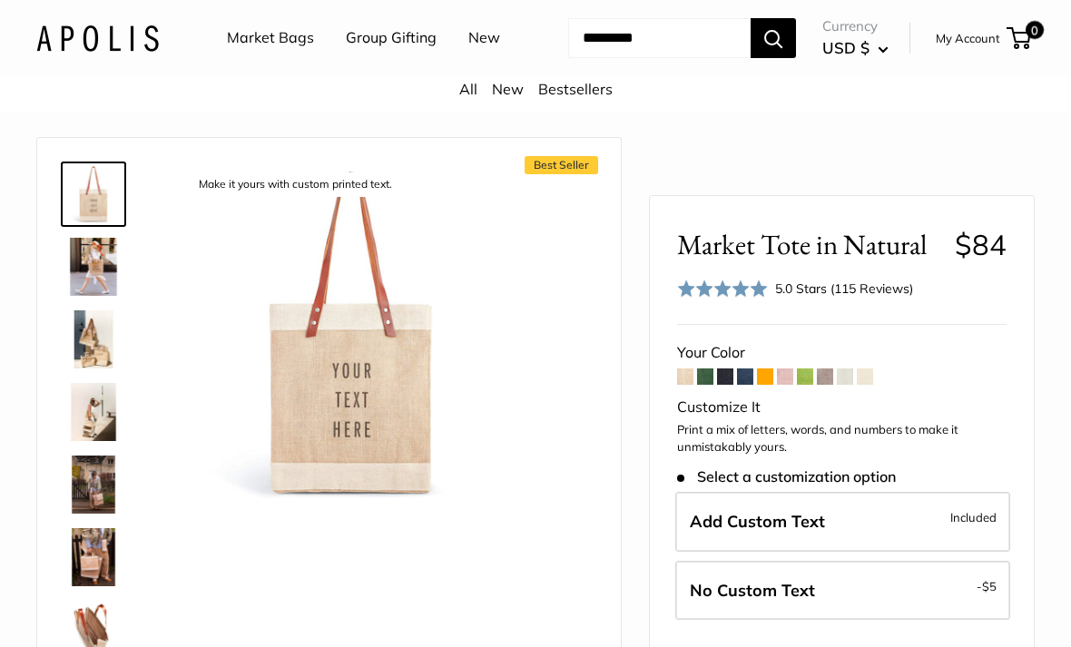
scroll to position [47, 0]
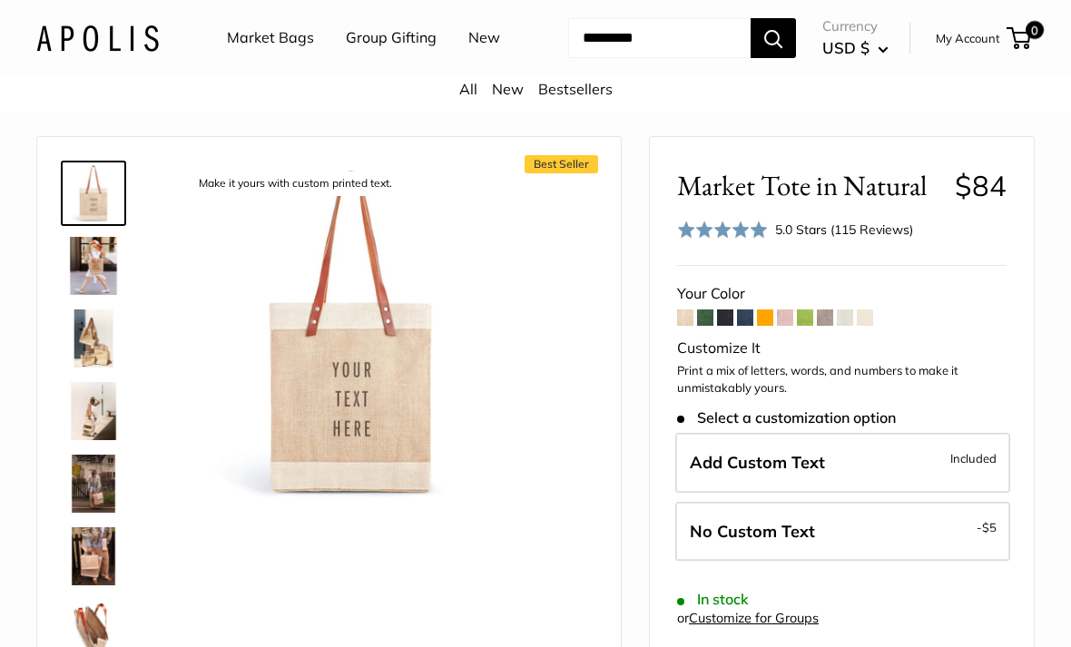
click at [706, 326] on span at bounding box center [705, 317] width 16 height 16
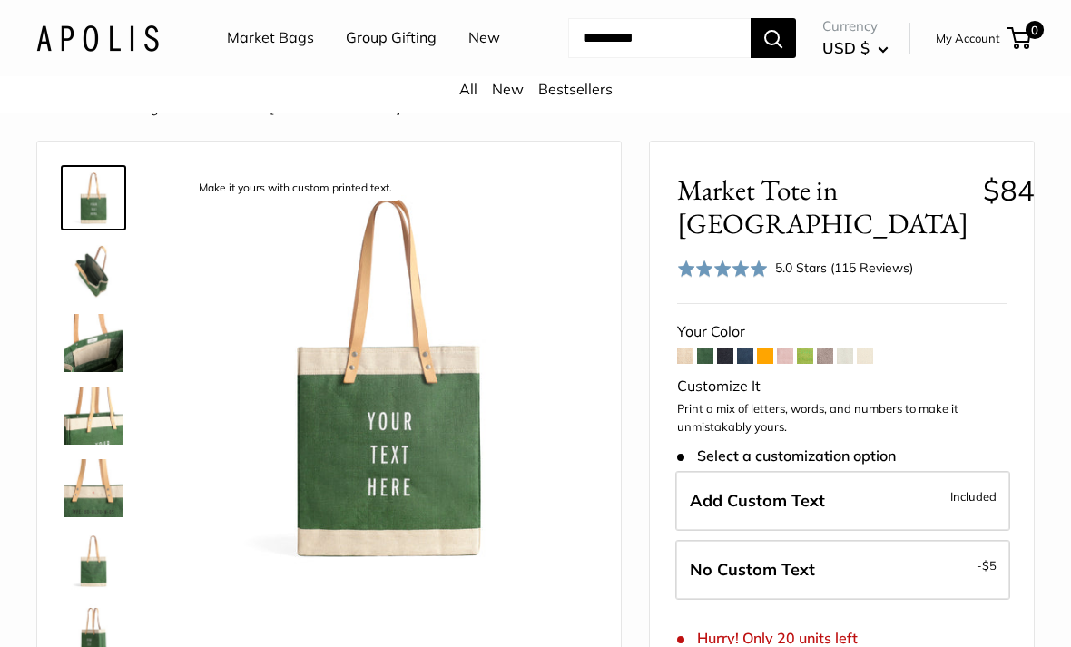
click at [866, 364] on span at bounding box center [865, 356] width 16 height 16
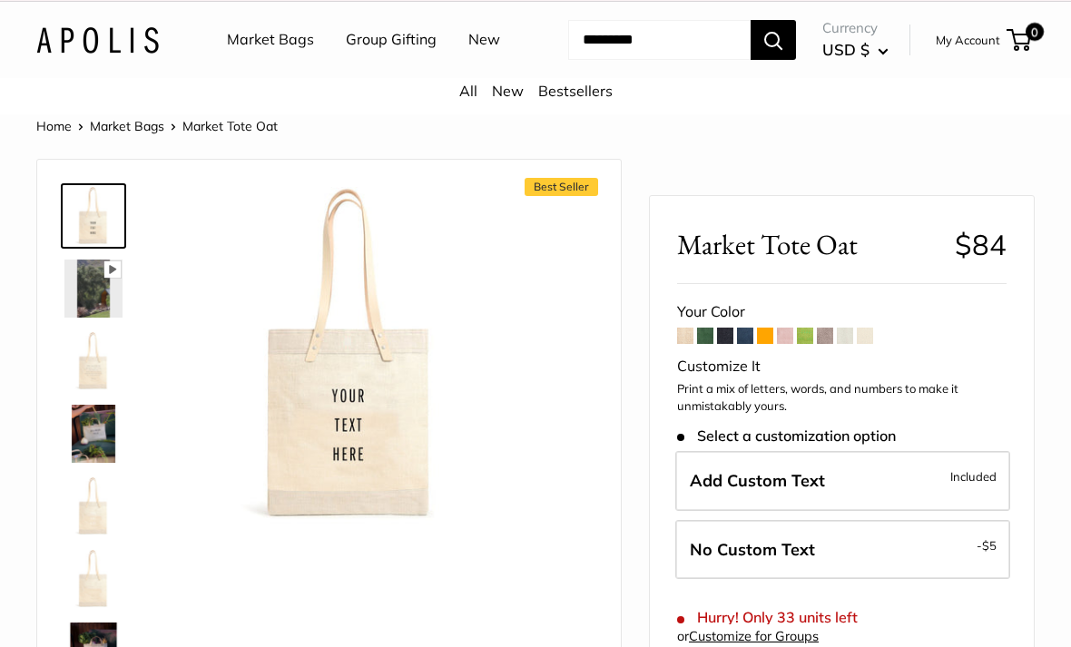
scroll to position [30, 0]
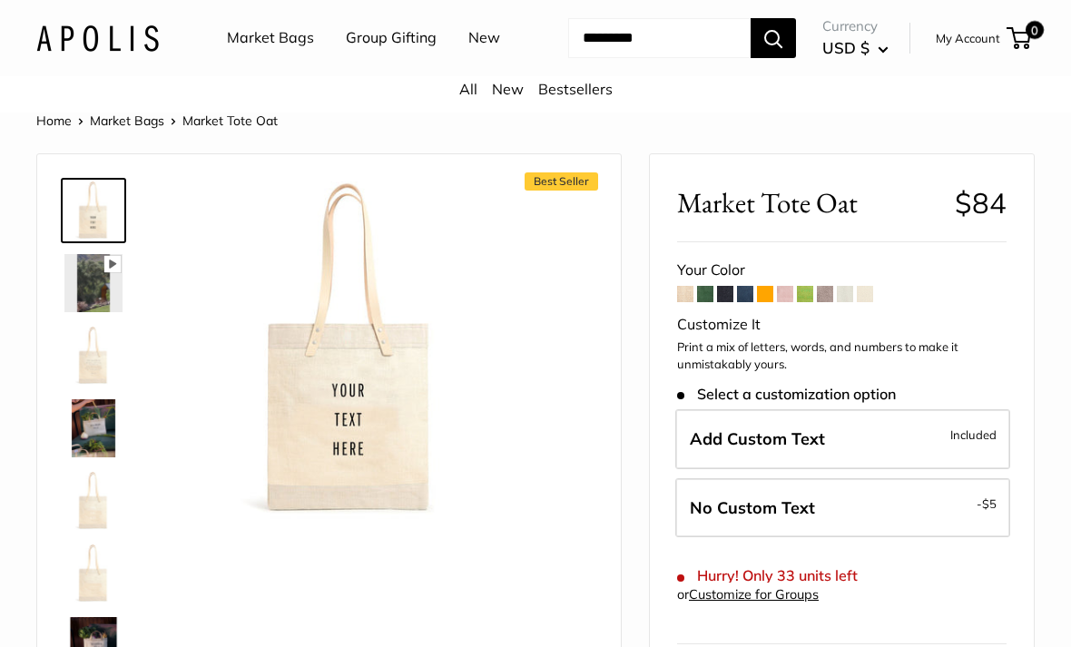
click at [838, 302] on span at bounding box center [845, 294] width 16 height 16
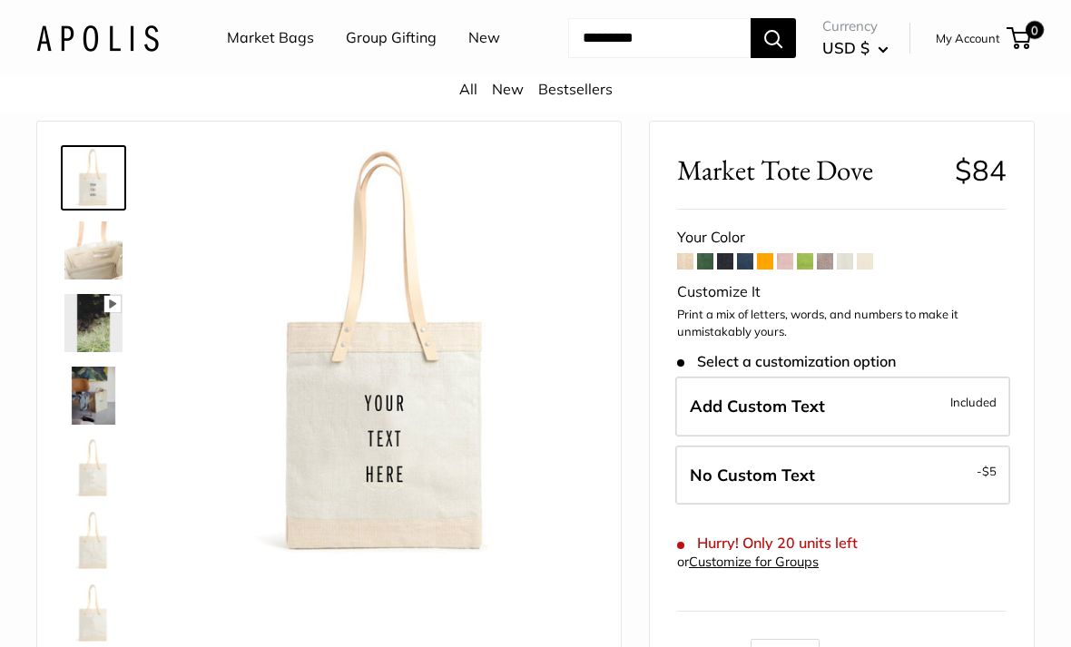
scroll to position [113, 0]
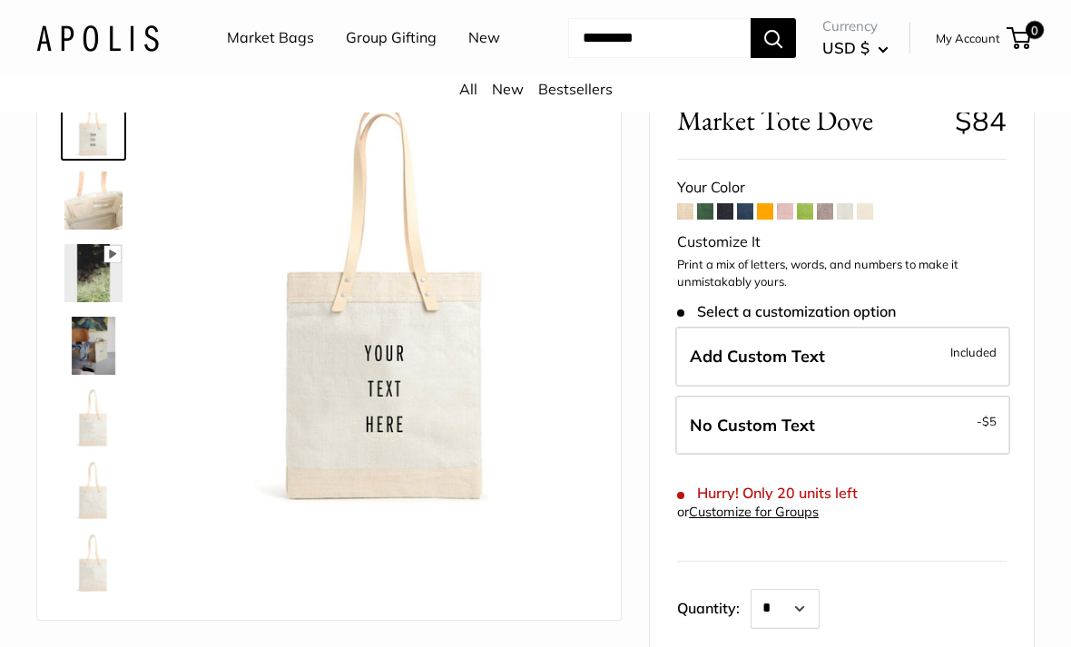
click at [821, 220] on span at bounding box center [825, 211] width 16 height 16
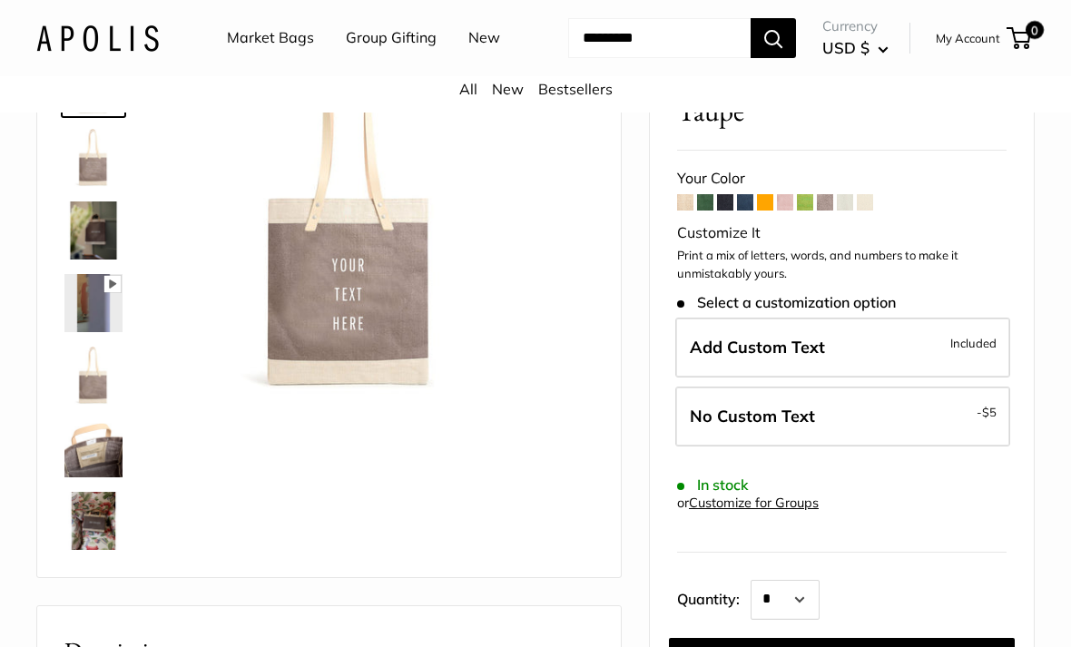
scroll to position [174, 0]
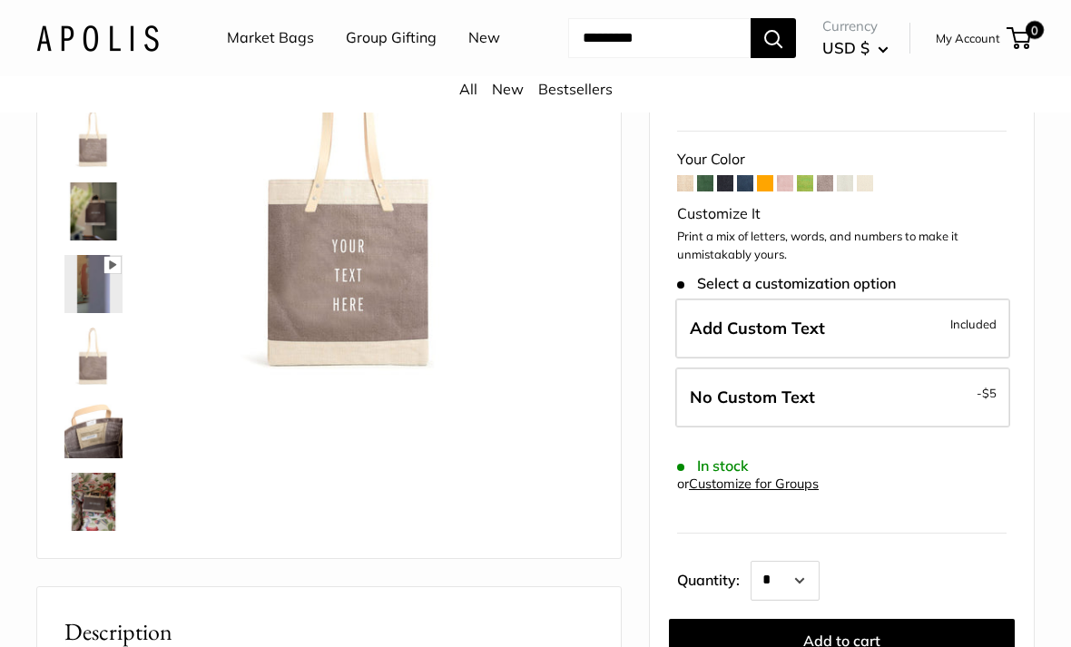
click at [741, 191] on span at bounding box center [745, 183] width 16 height 16
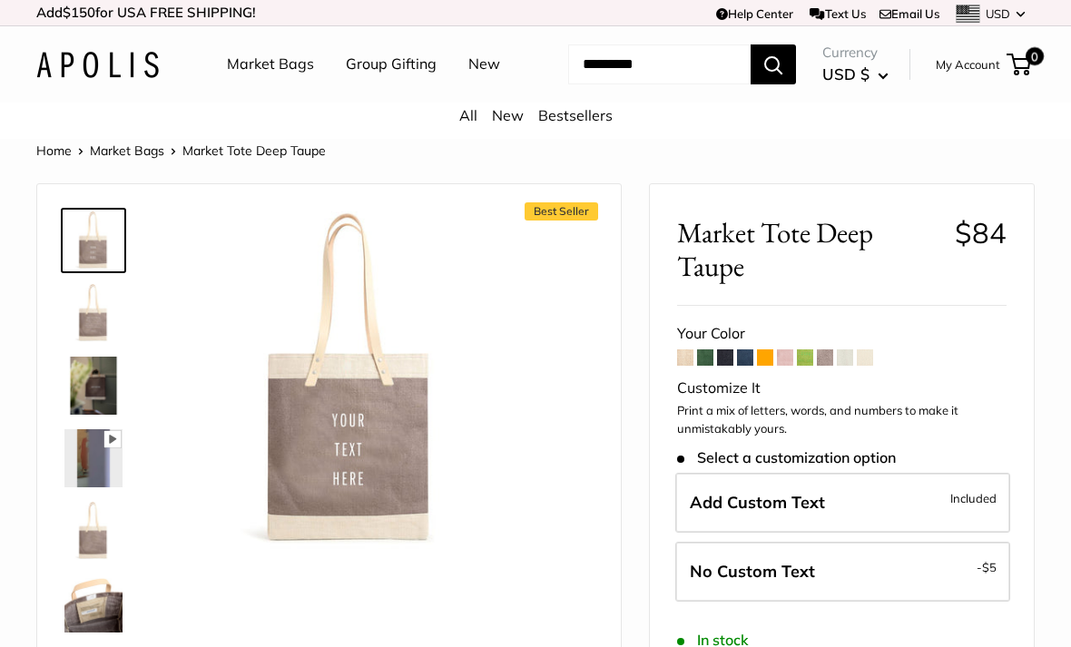
click at [259, 73] on link "Market Bags" at bounding box center [270, 64] width 87 height 27
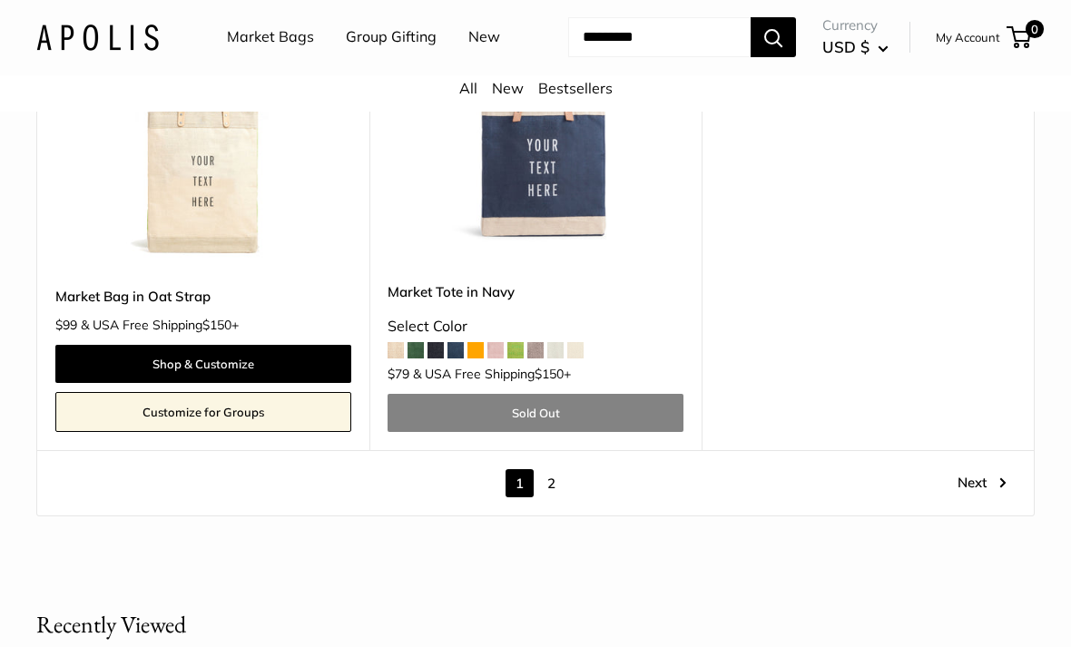
scroll to position [8984, 0]
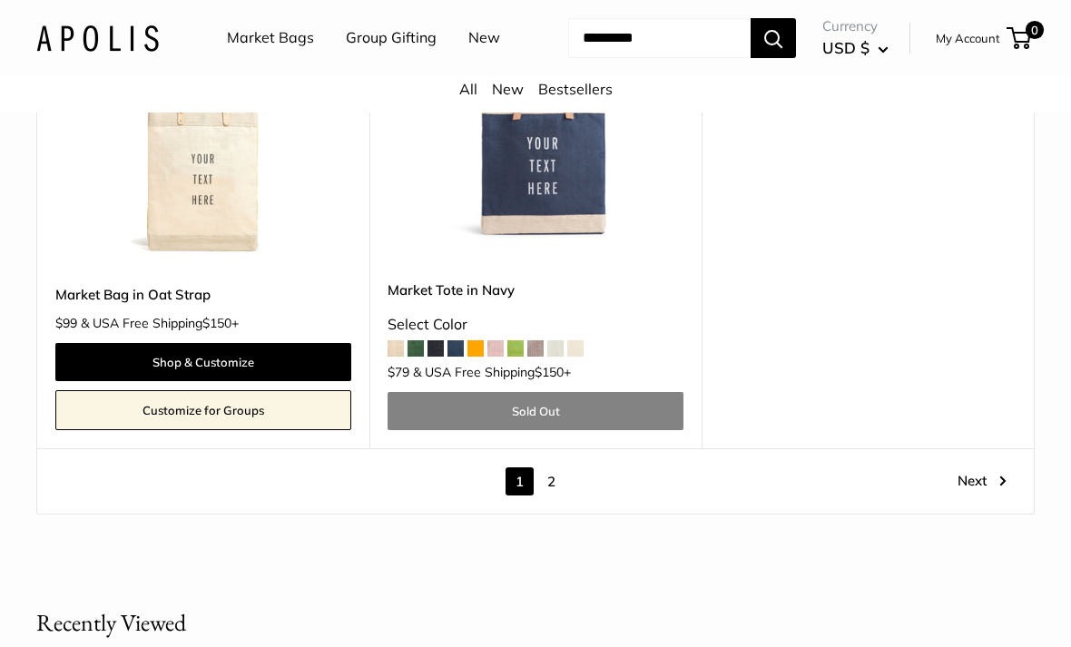
click at [563, 476] on link "2" at bounding box center [551, 481] width 28 height 28
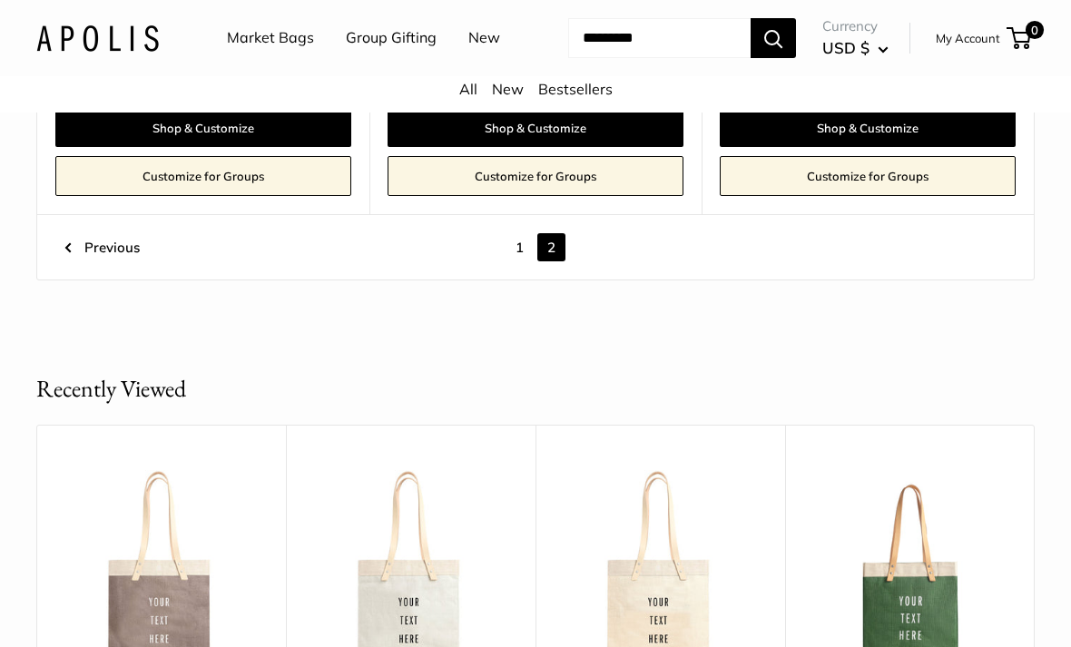
scroll to position [1888, 0]
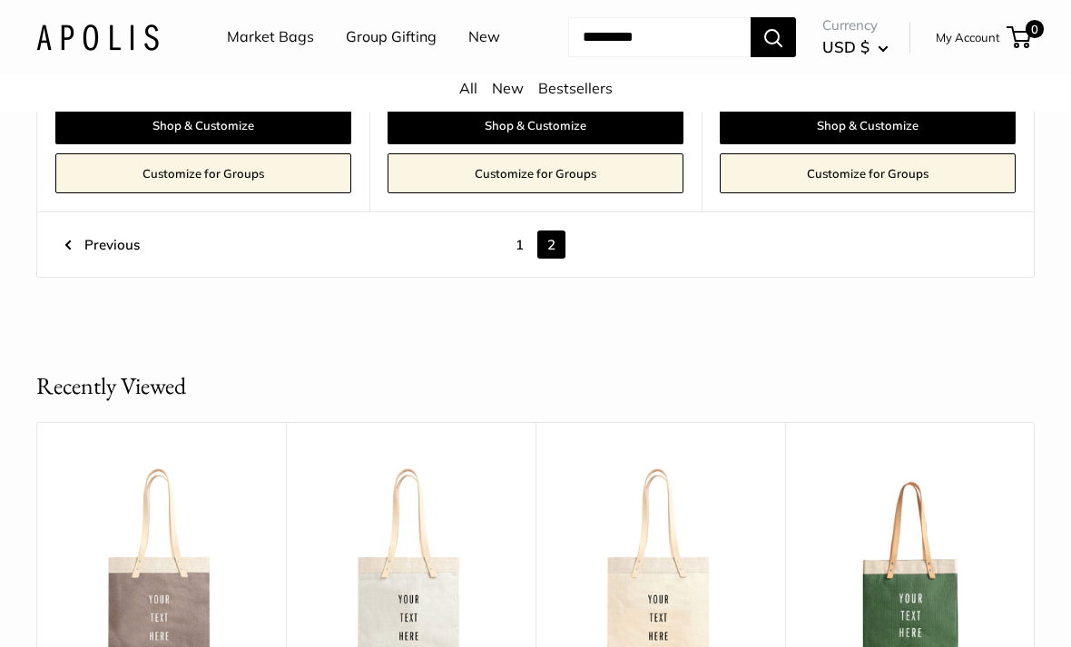
click at [523, 260] on link "1" at bounding box center [520, 245] width 28 height 28
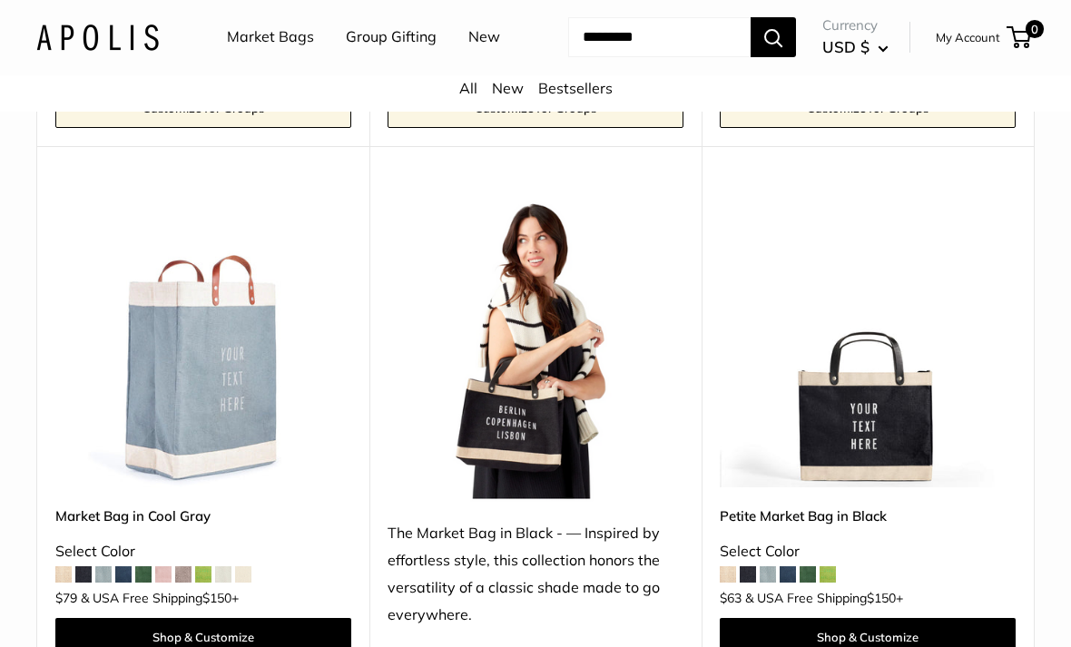
scroll to position [6479, 0]
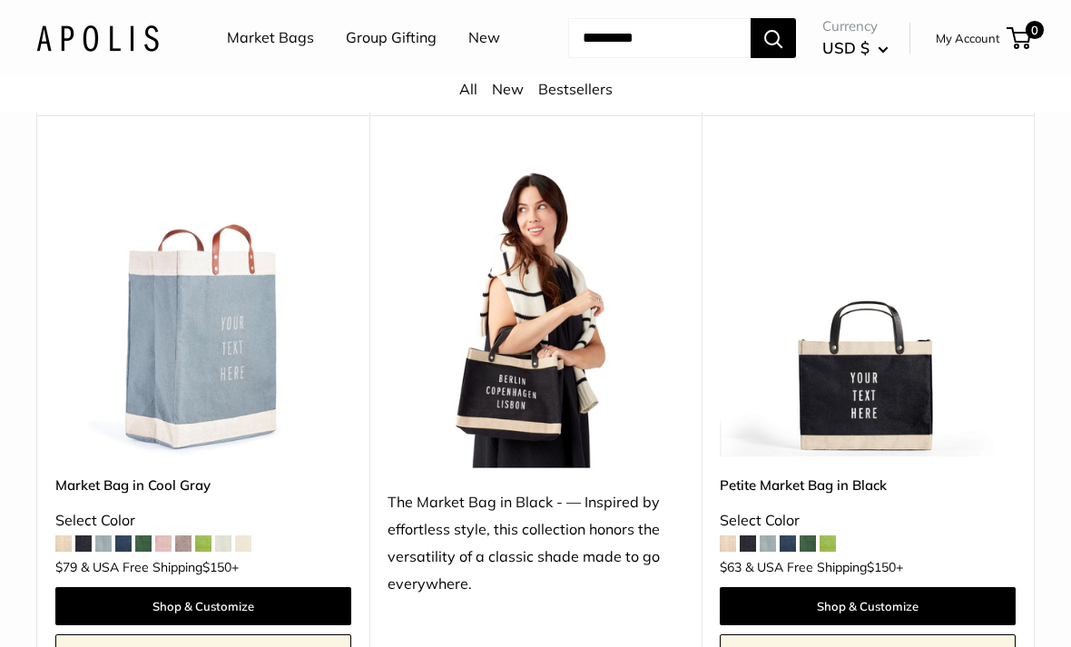
click at [188, 368] on img at bounding box center [203, 309] width 296 height 296
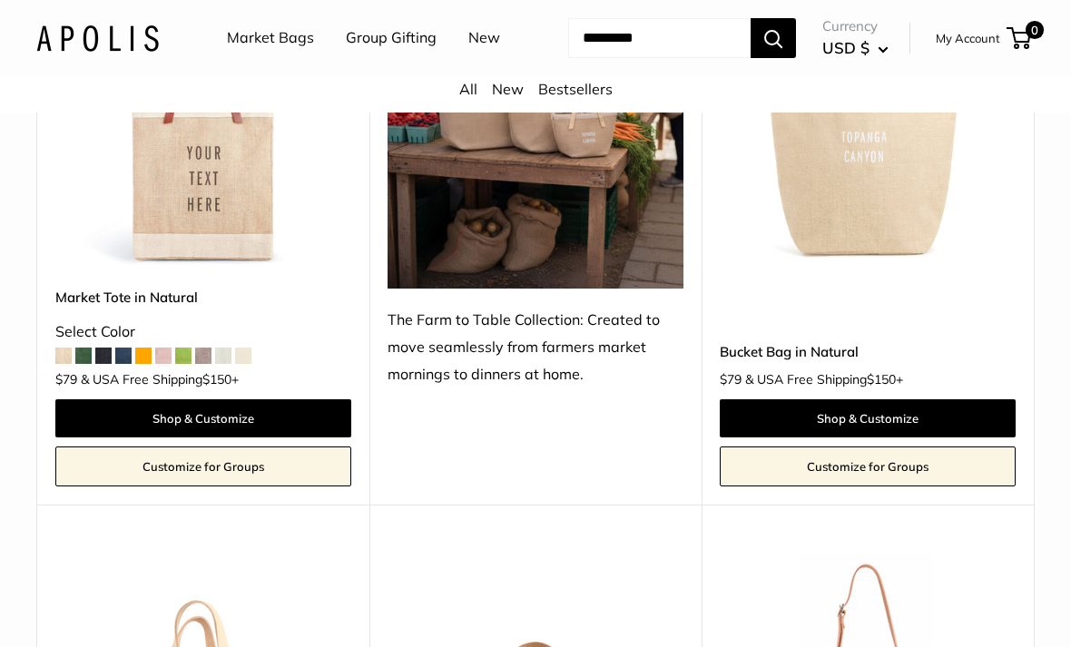
scroll to position [968, 0]
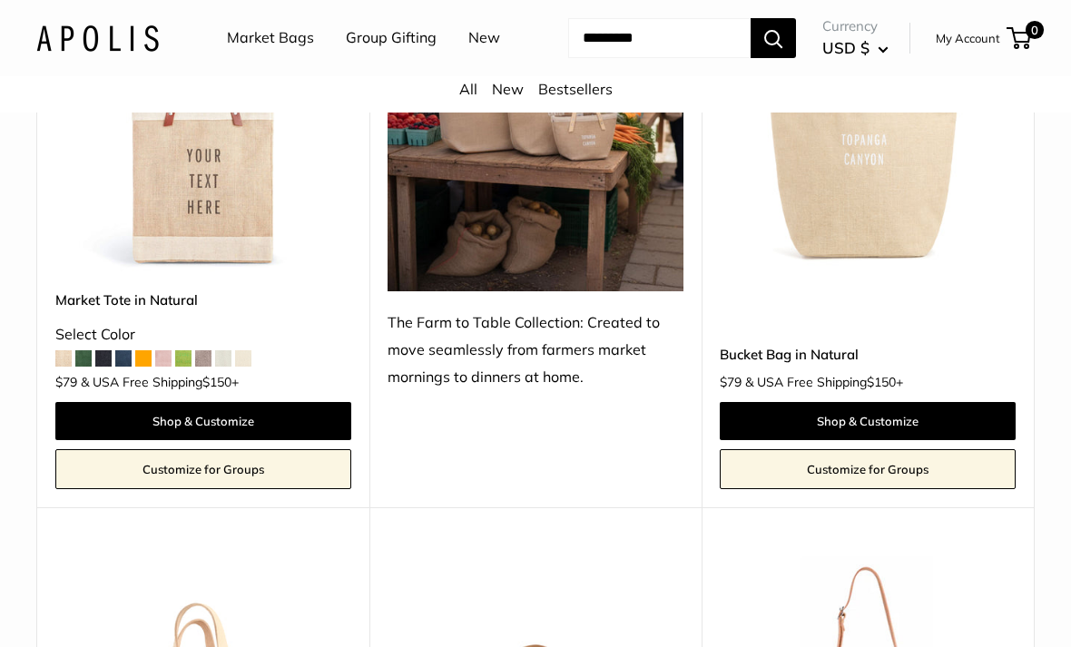
click at [160, 367] on span at bounding box center [163, 358] width 16 height 16
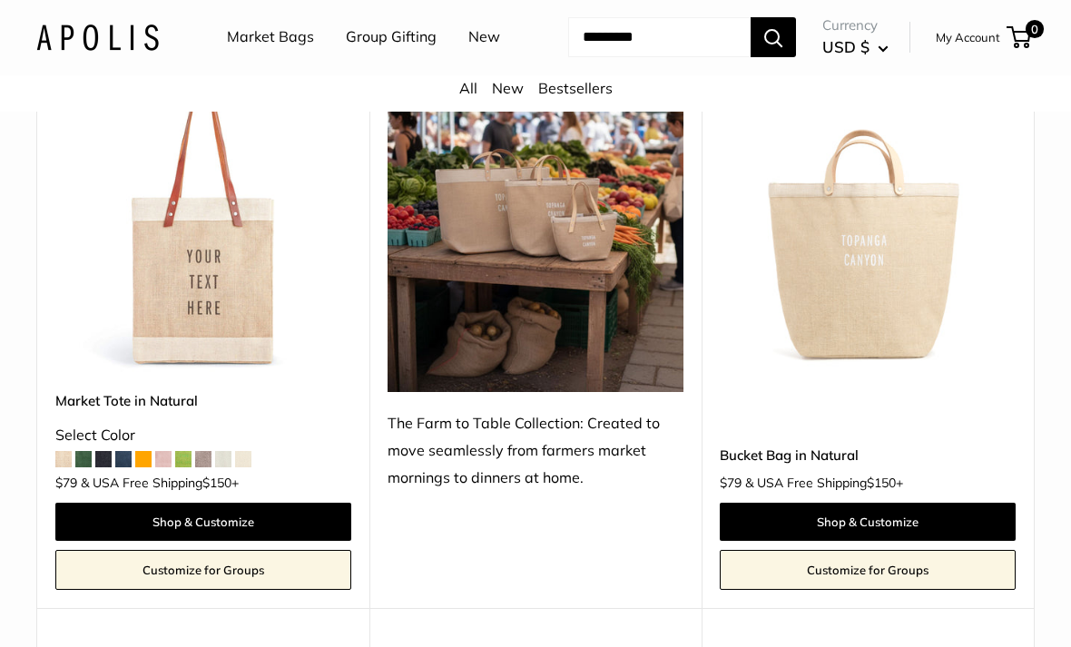
scroll to position [856, 0]
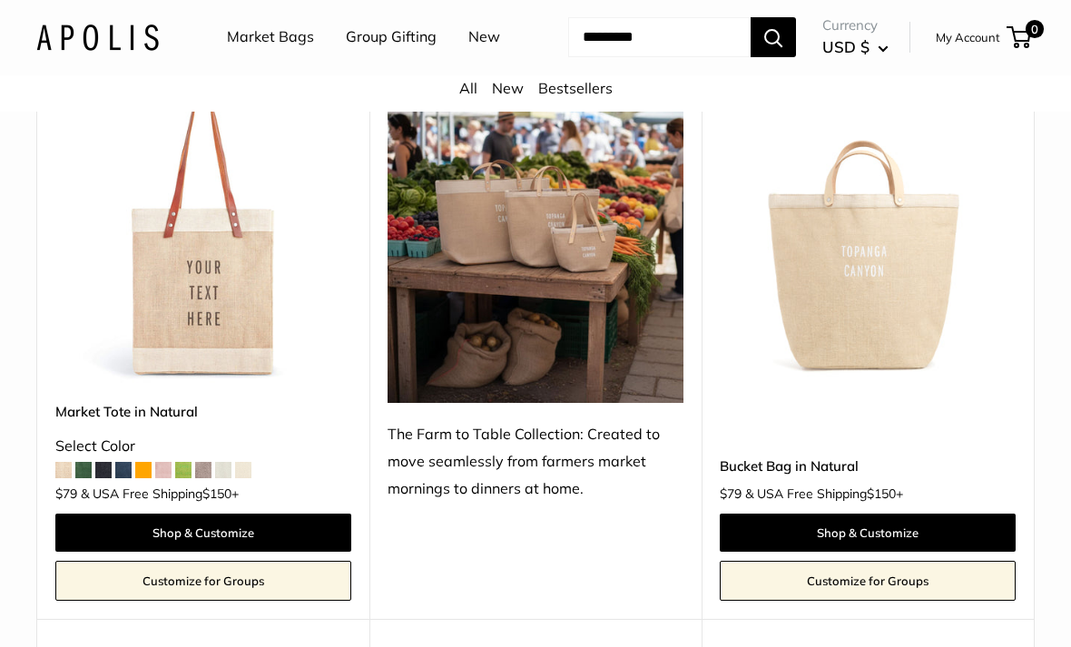
click at [182, 341] on img at bounding box center [203, 236] width 296 height 296
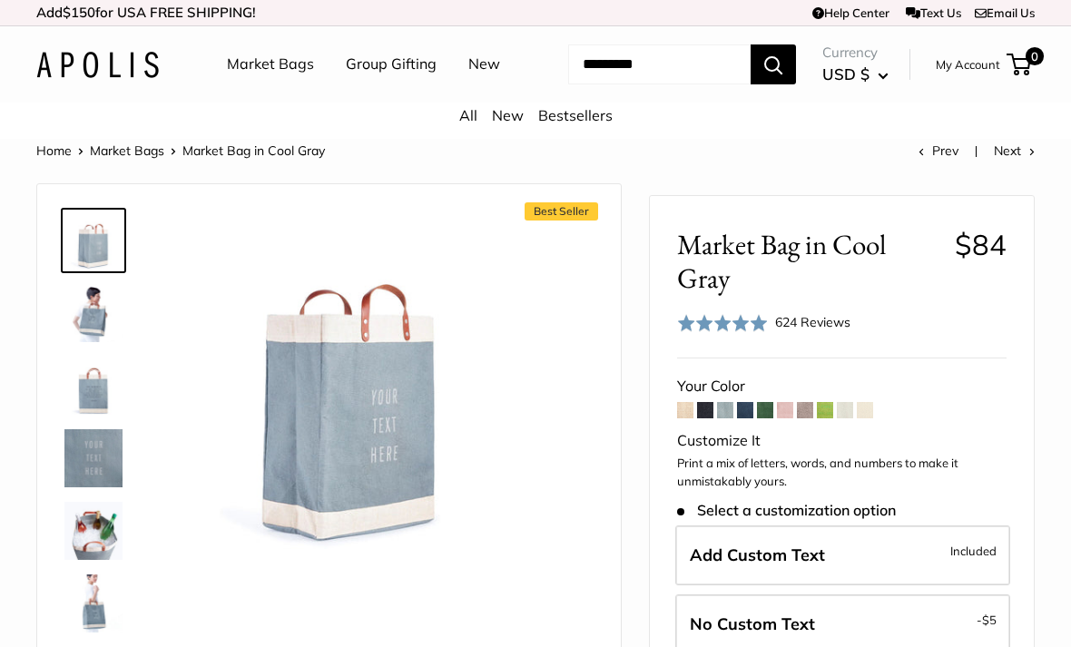
click at [86, 342] on img at bounding box center [93, 313] width 58 height 58
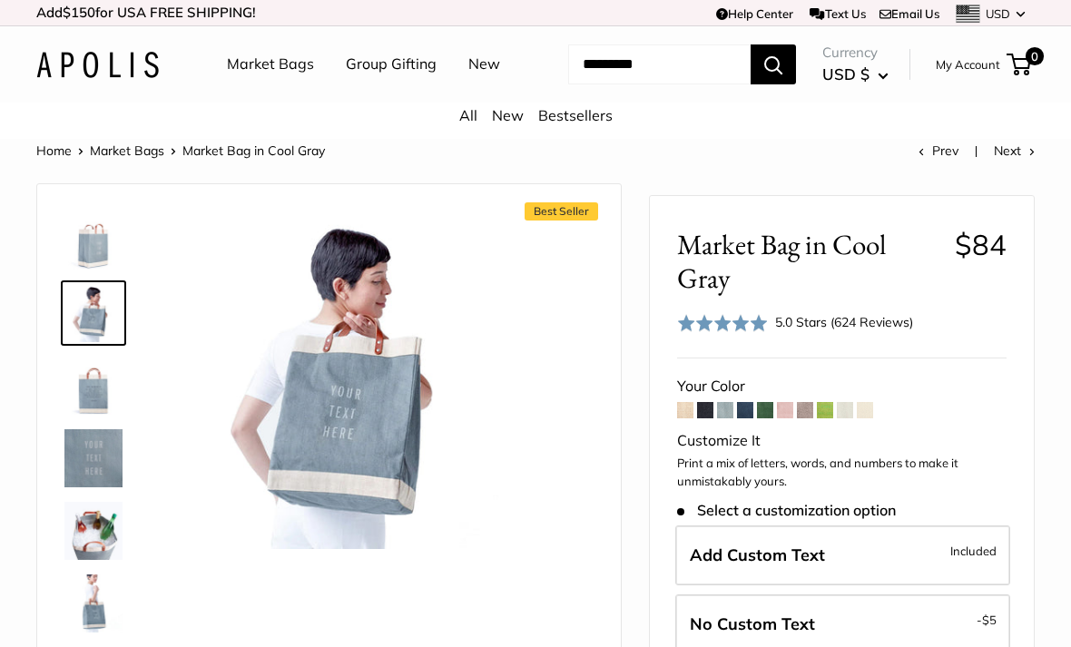
click at [92, 415] on img at bounding box center [93, 386] width 58 height 58
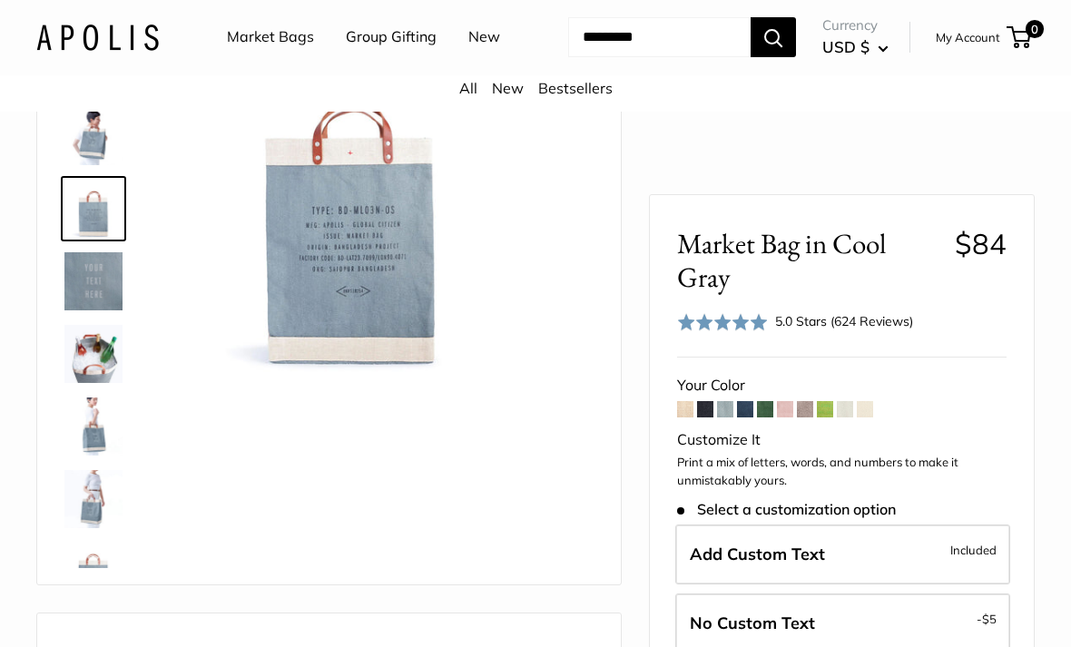
scroll to position [234, 0]
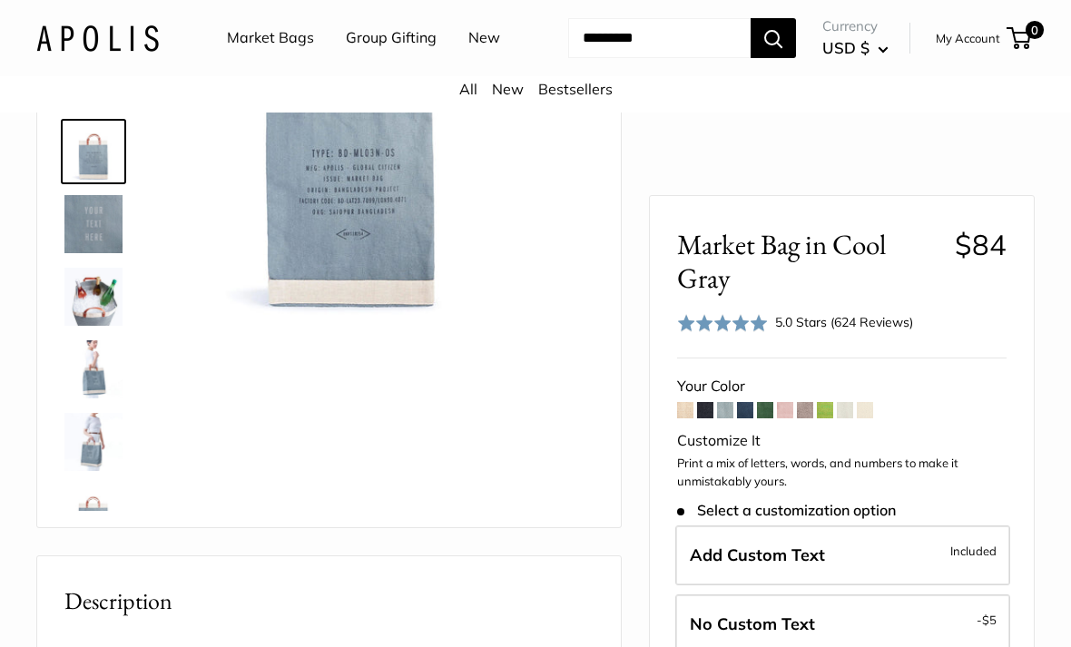
click at [93, 398] on img at bounding box center [93, 369] width 58 height 58
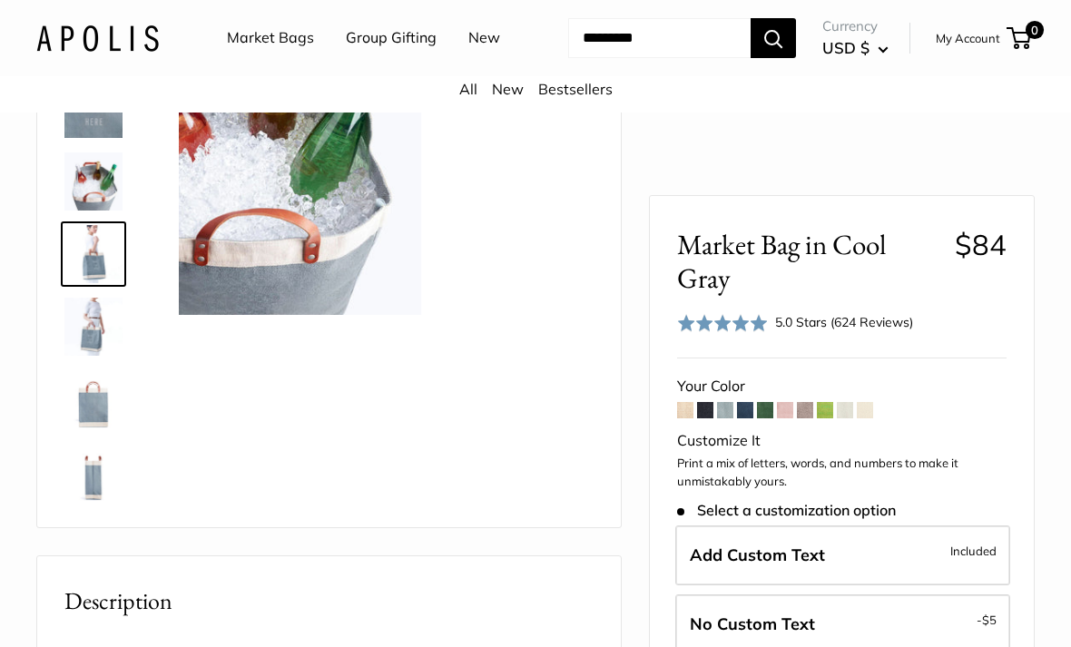
scroll to position [129, 0]
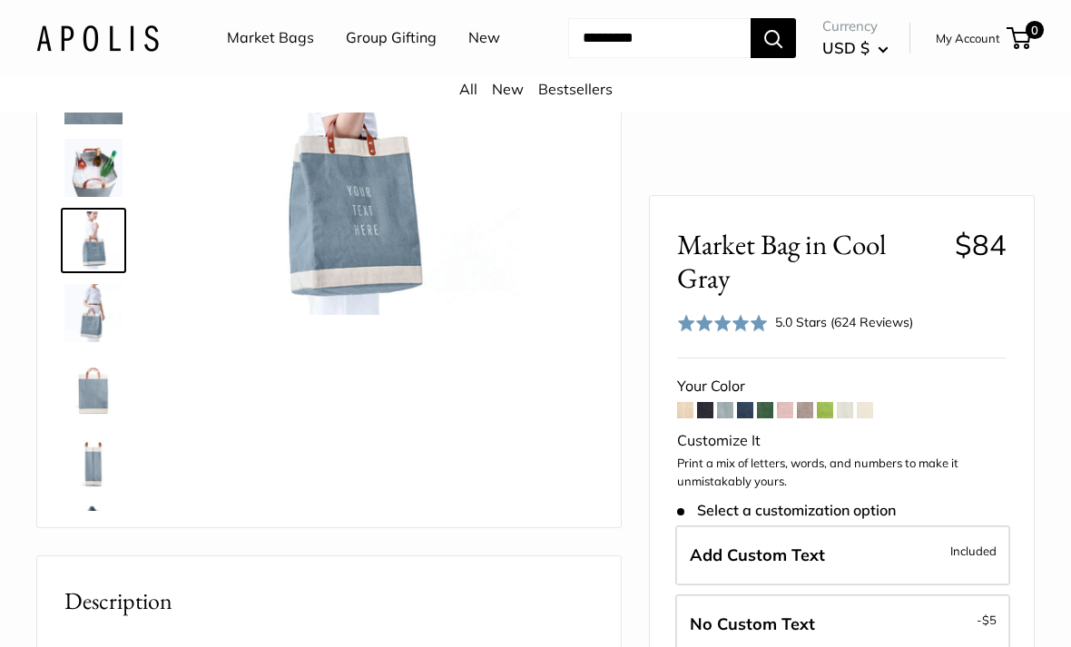
click at [100, 415] on img at bounding box center [93, 386] width 58 height 58
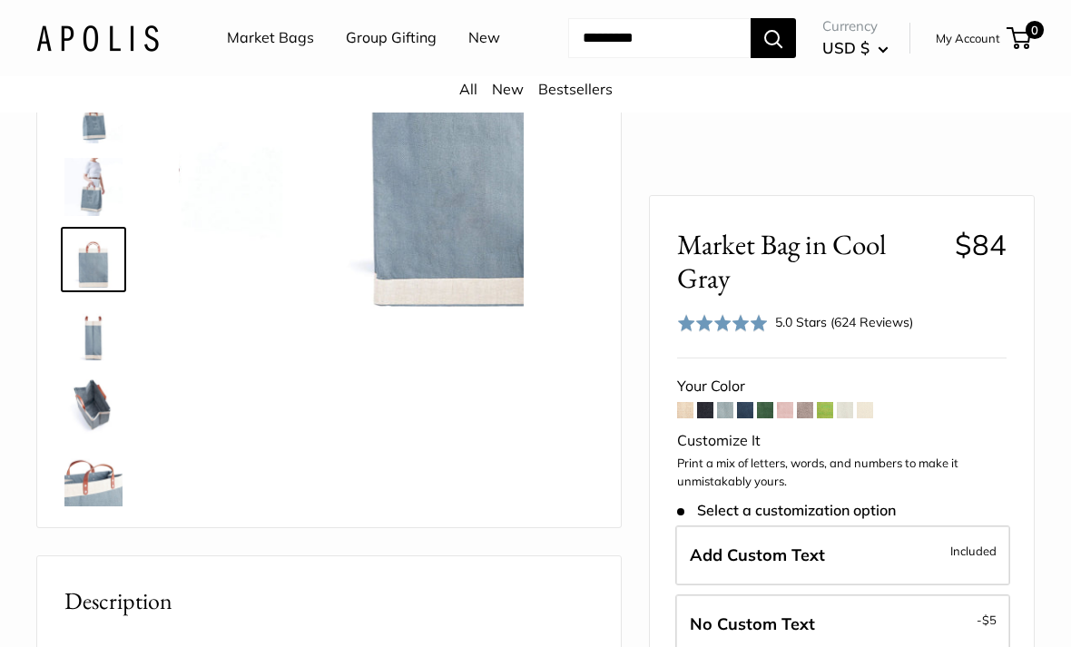
scroll to position [274, 0]
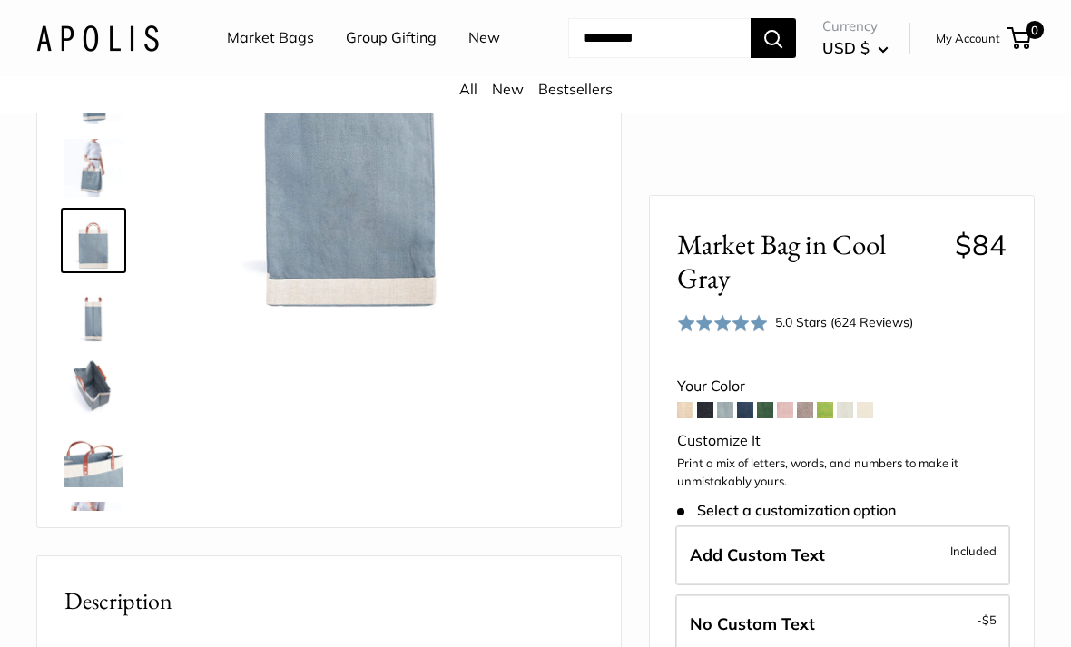
click at [95, 342] on img at bounding box center [93, 313] width 58 height 58
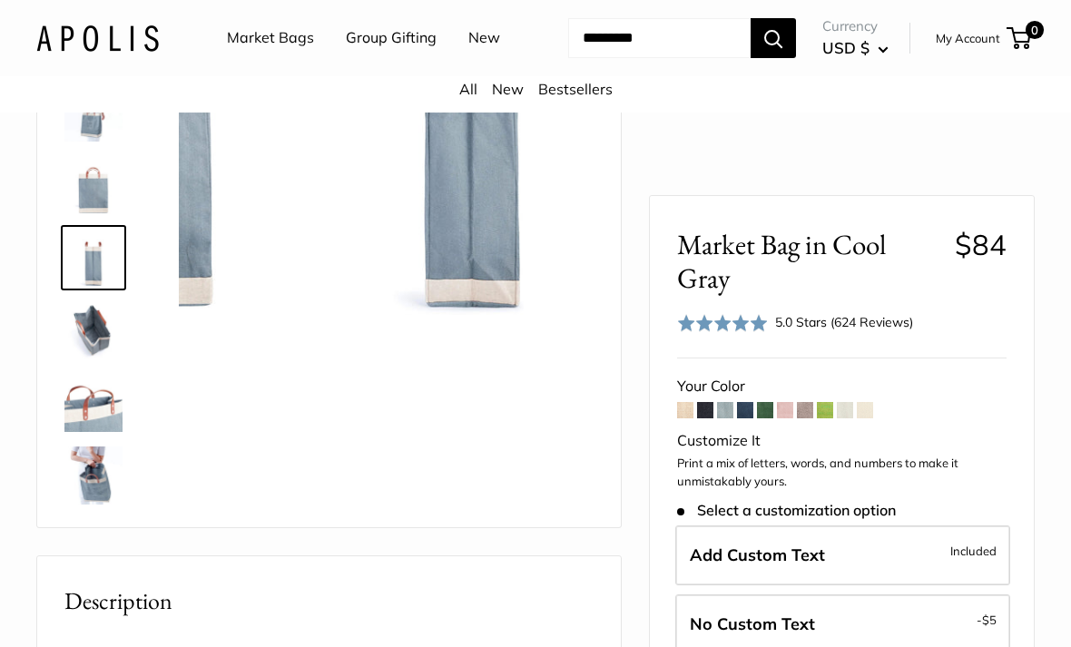
scroll to position [347, 0]
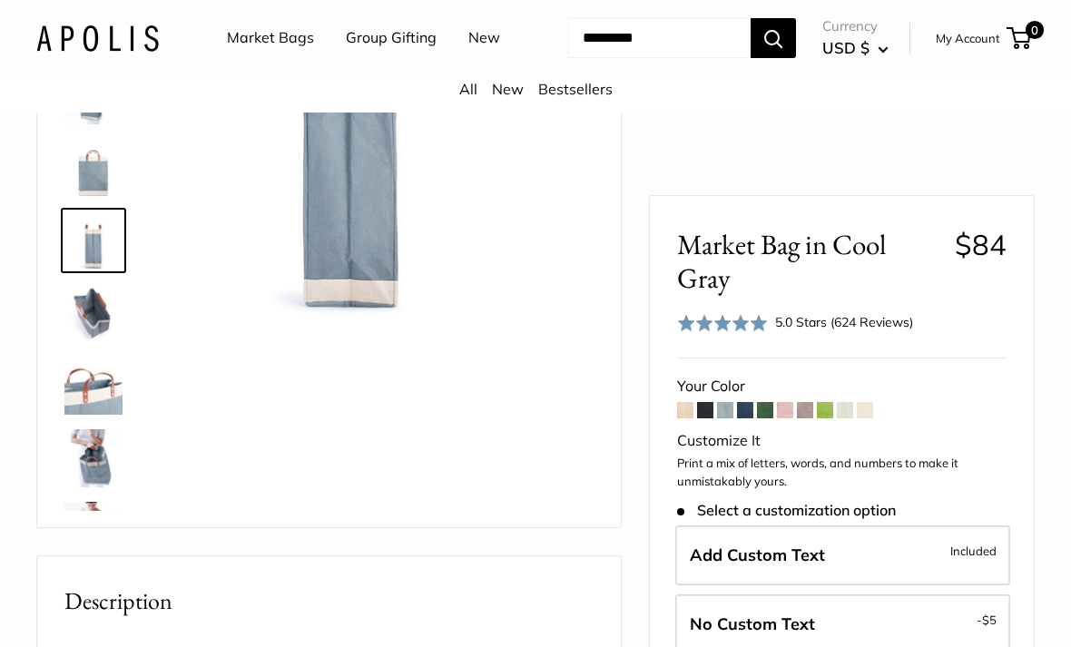
click at [92, 342] on img at bounding box center [93, 313] width 58 height 58
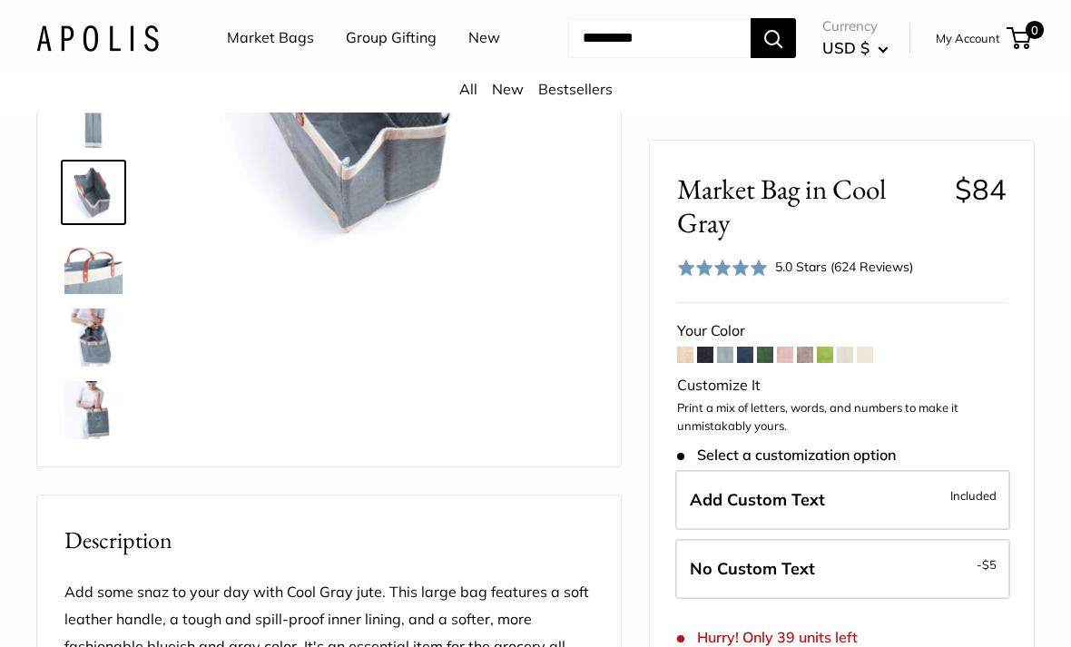
scroll to position [295, 0]
click at [77, 294] on img at bounding box center [93, 265] width 58 height 58
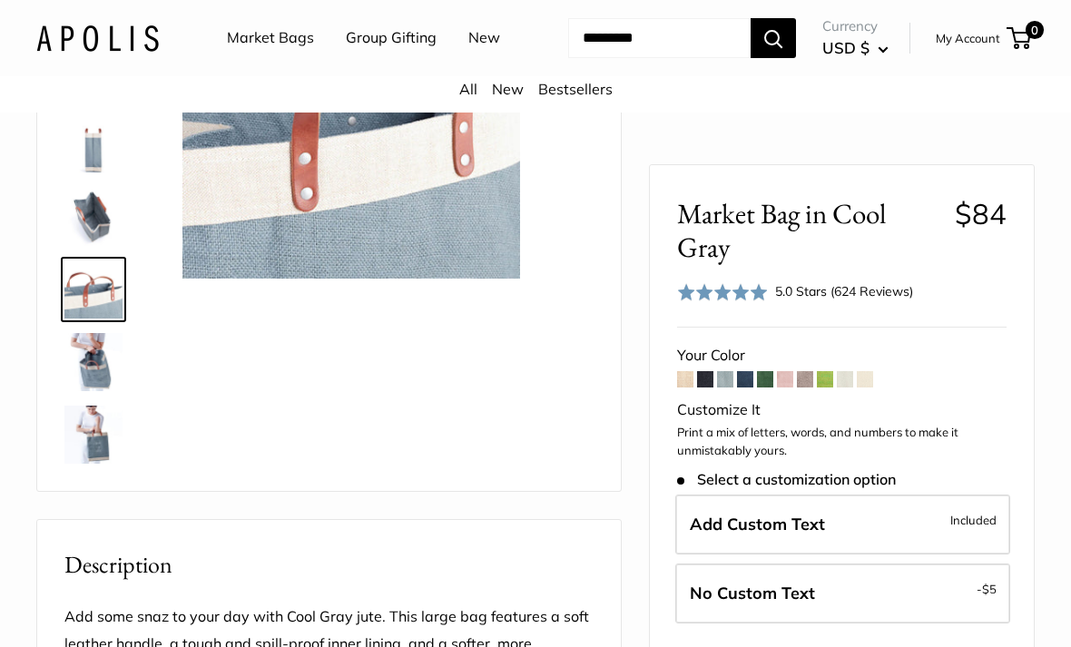
scroll to position [268, 0]
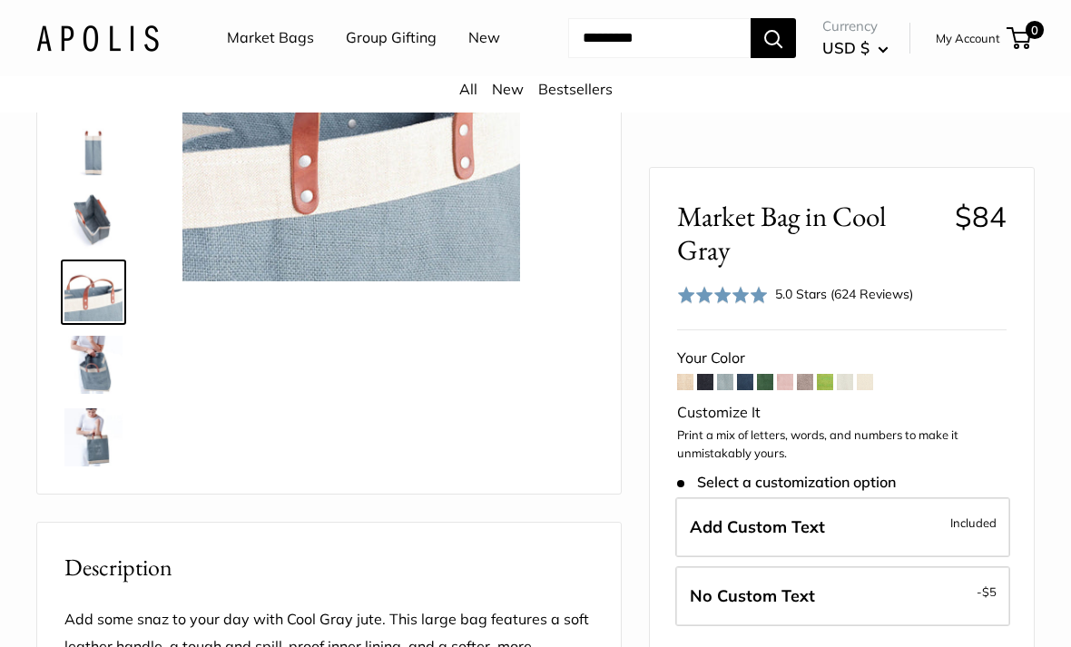
click at [89, 394] on img at bounding box center [93, 365] width 58 height 58
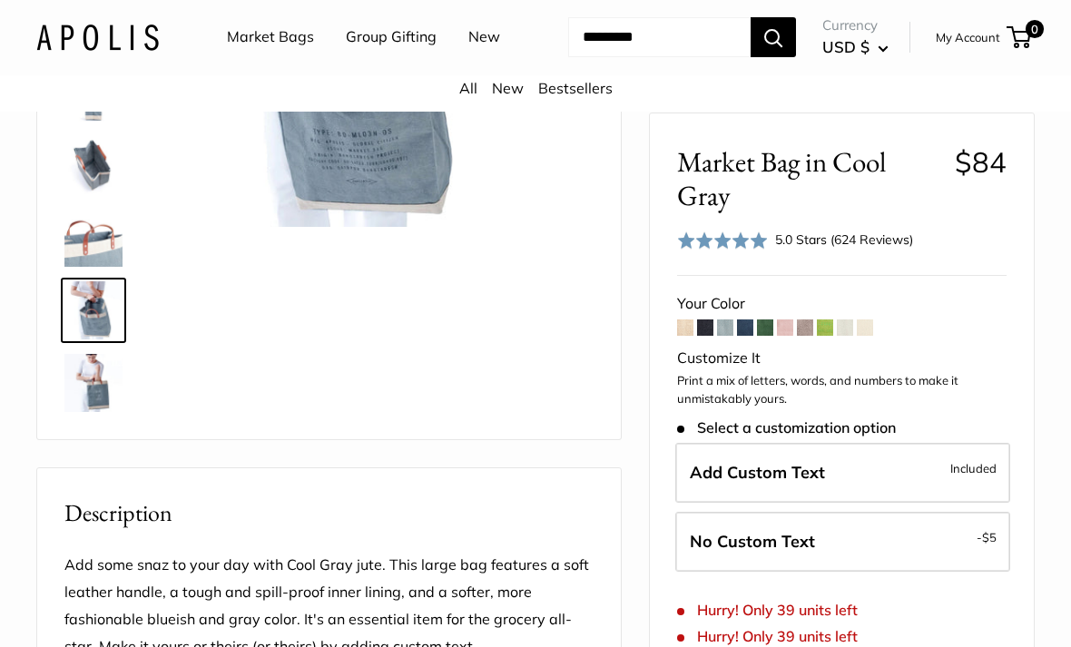
click at [86, 413] on img at bounding box center [93, 384] width 58 height 58
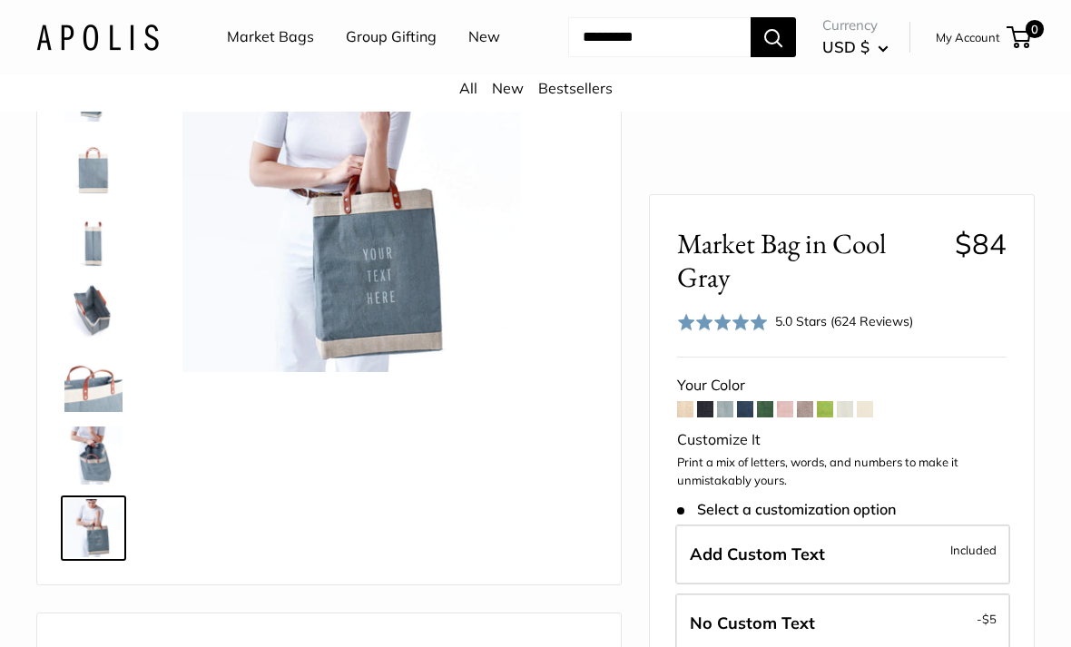
scroll to position [172, 0]
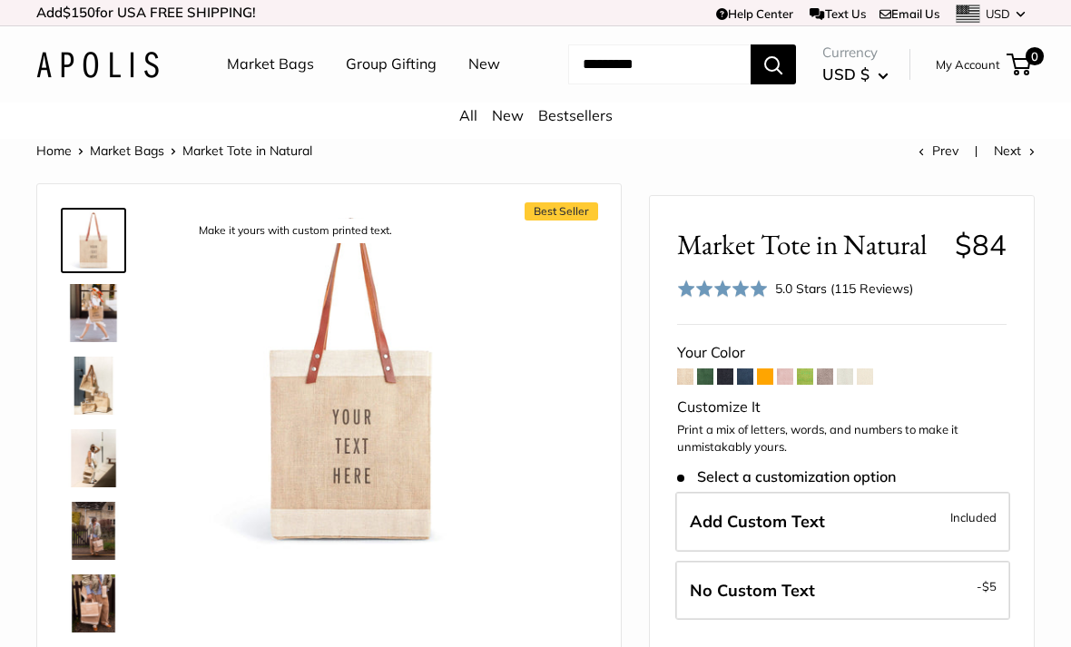
click at [861, 385] on span at bounding box center [865, 376] width 16 height 16
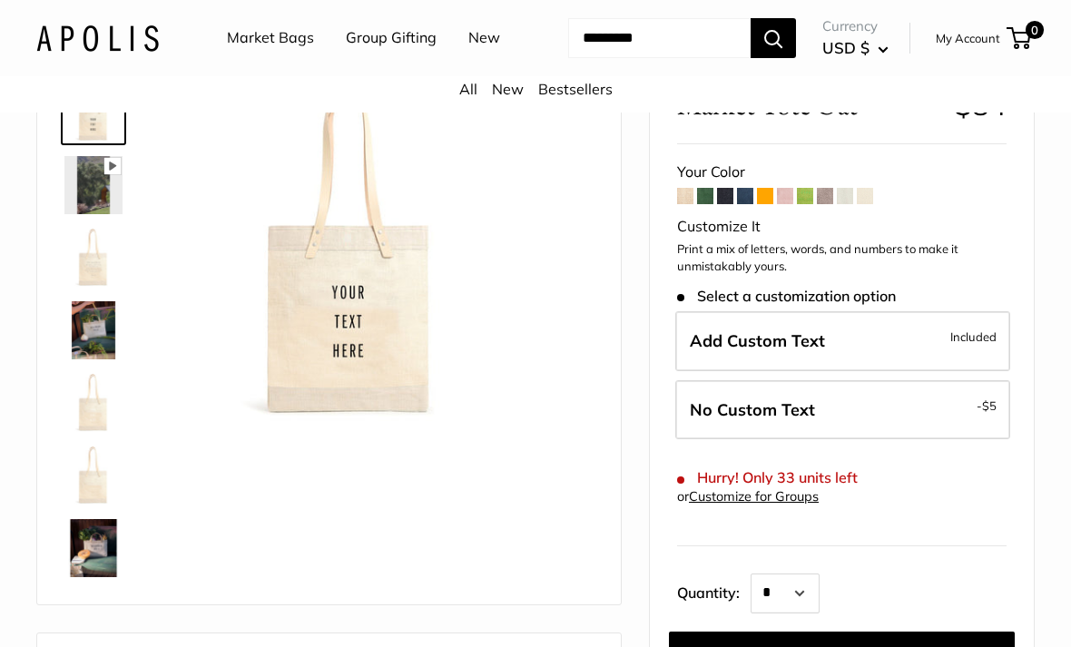
scroll to position [74, 0]
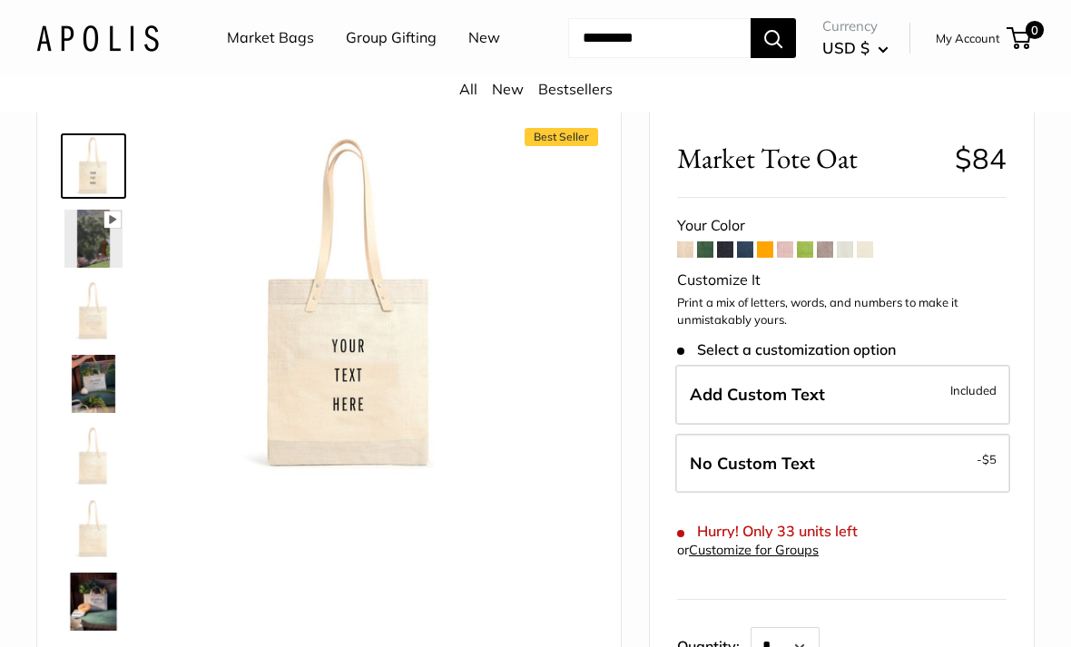
click at [843, 258] on span at bounding box center [845, 249] width 16 height 16
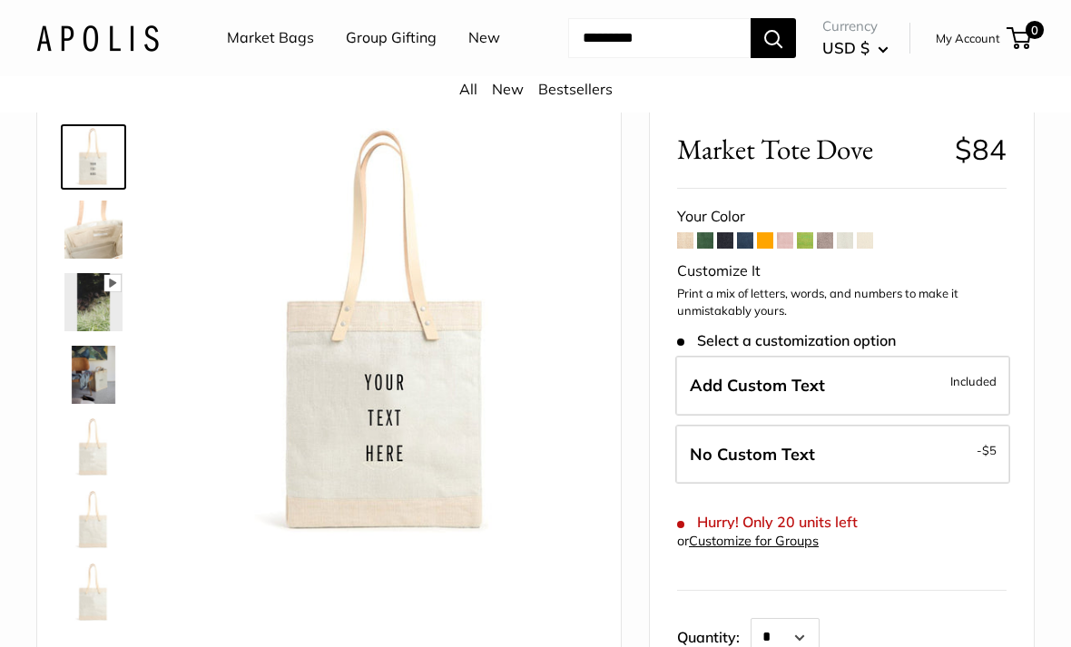
scroll to position [100, 0]
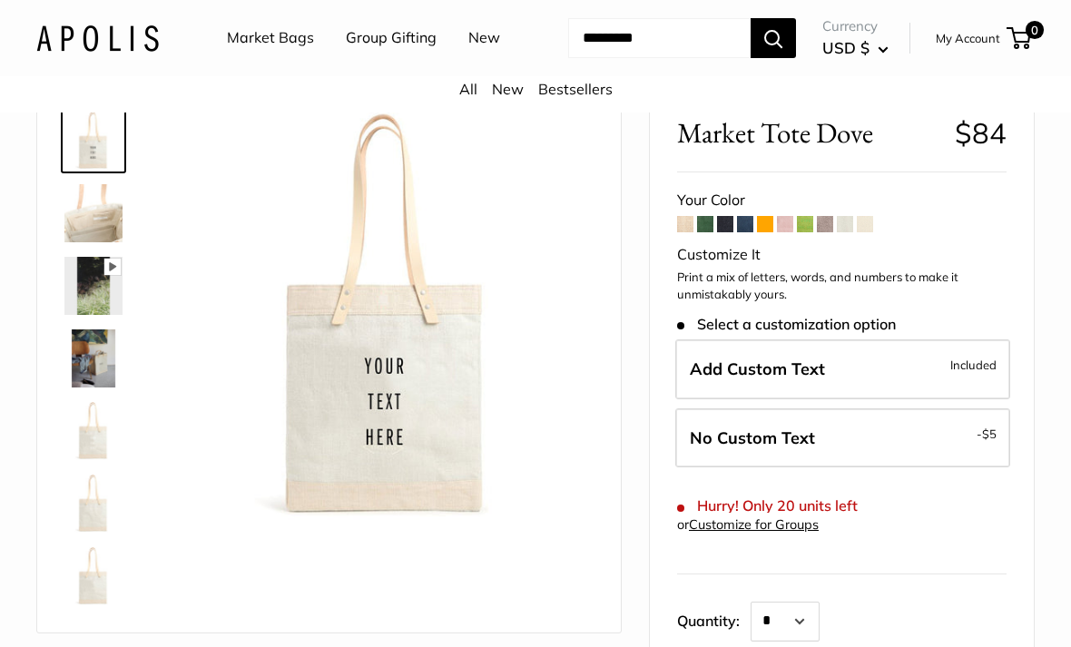
click at [823, 232] on span at bounding box center [825, 224] width 16 height 16
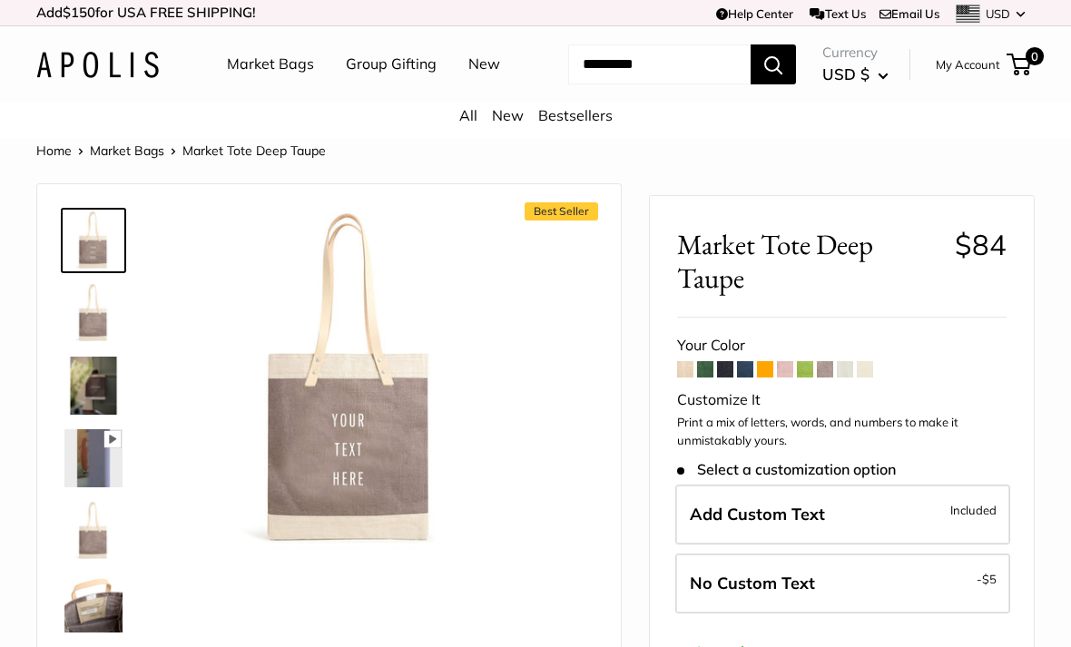
click at [781, 378] on span at bounding box center [785, 369] width 16 height 16
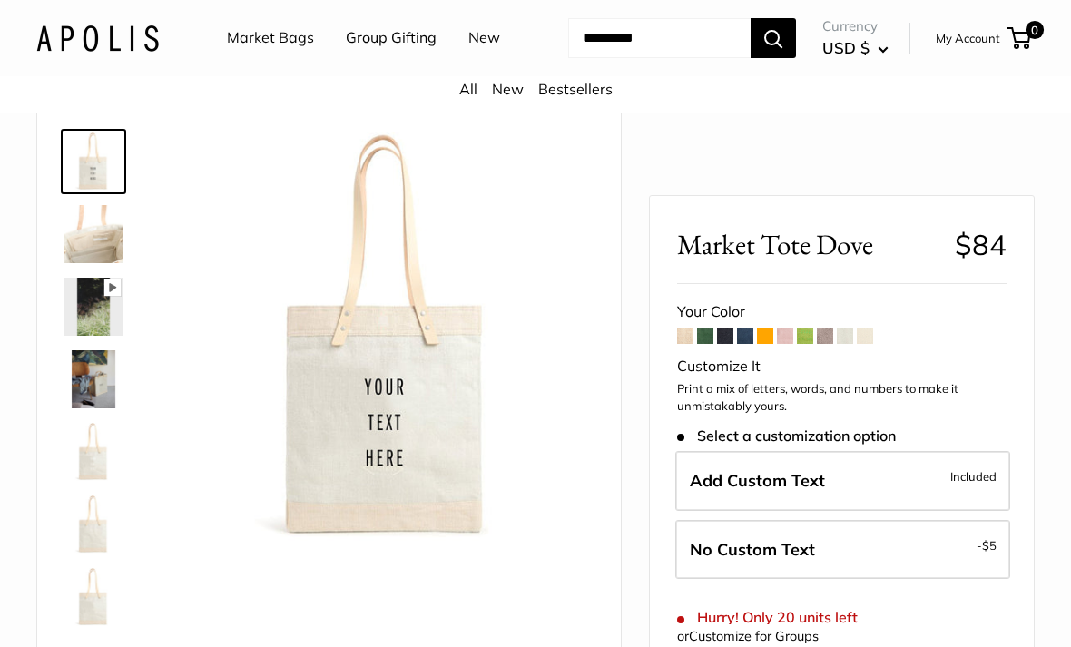
click at [234, 38] on link "Market Bags" at bounding box center [270, 38] width 87 height 27
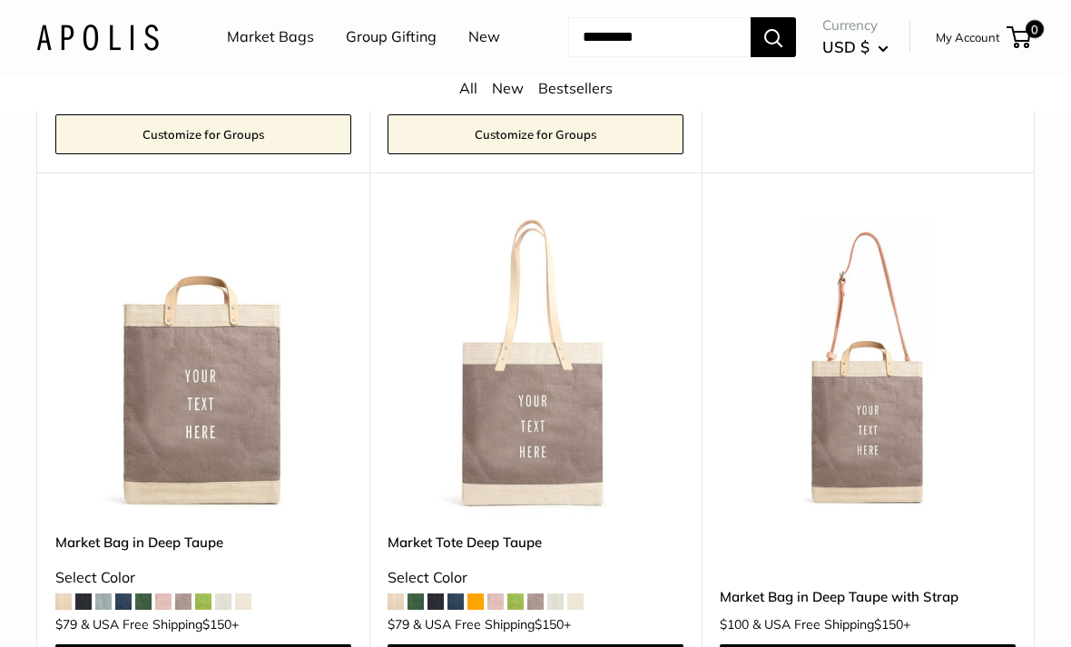
scroll to position [7576, 0]
click at [873, 438] on img at bounding box center [868, 366] width 296 height 296
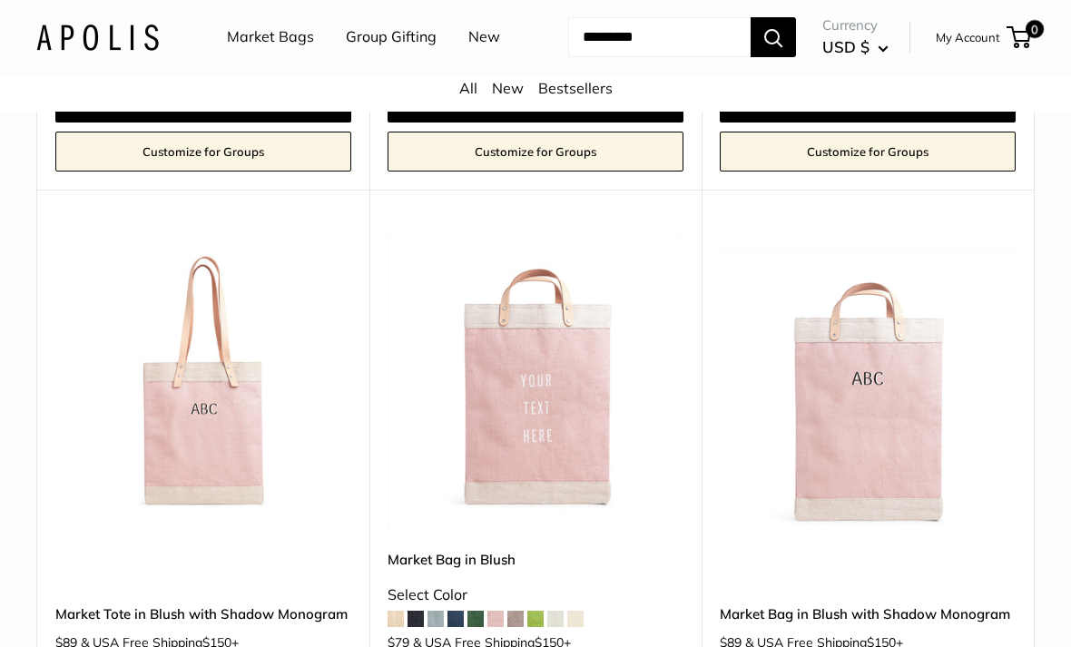
scroll to position [2876, 0]
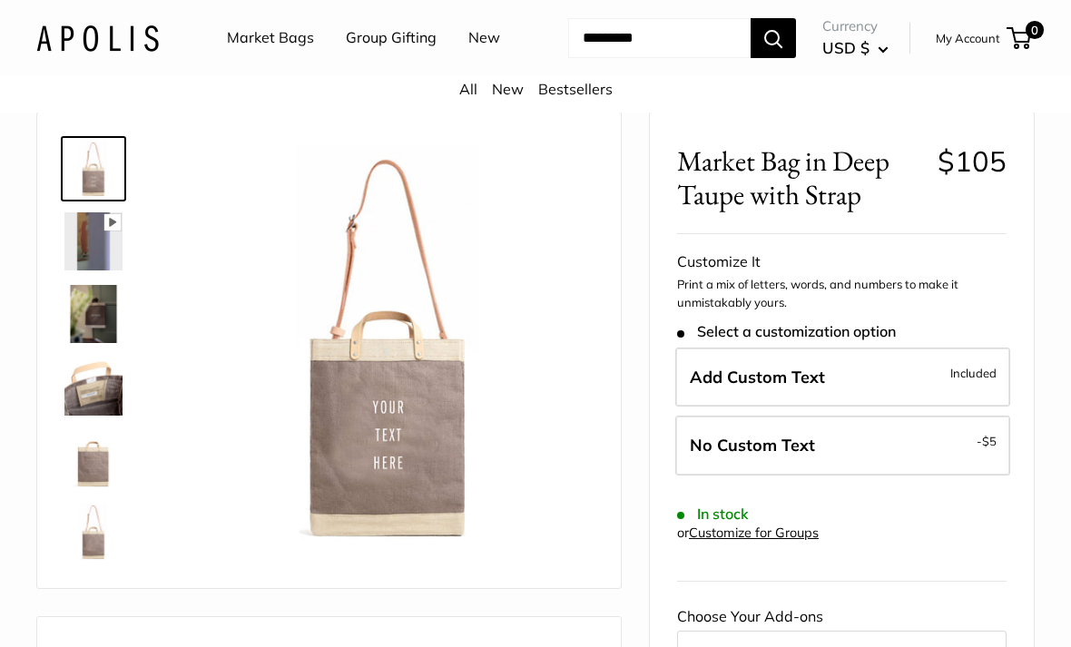
scroll to position [113, 0]
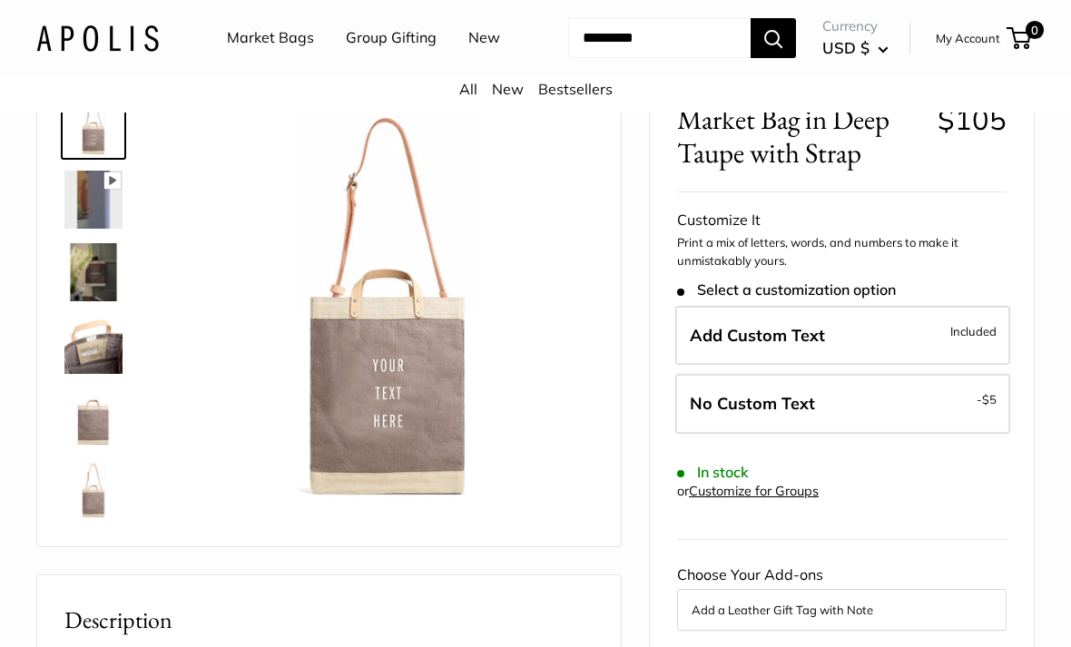
click at [95, 301] on img at bounding box center [93, 272] width 58 height 58
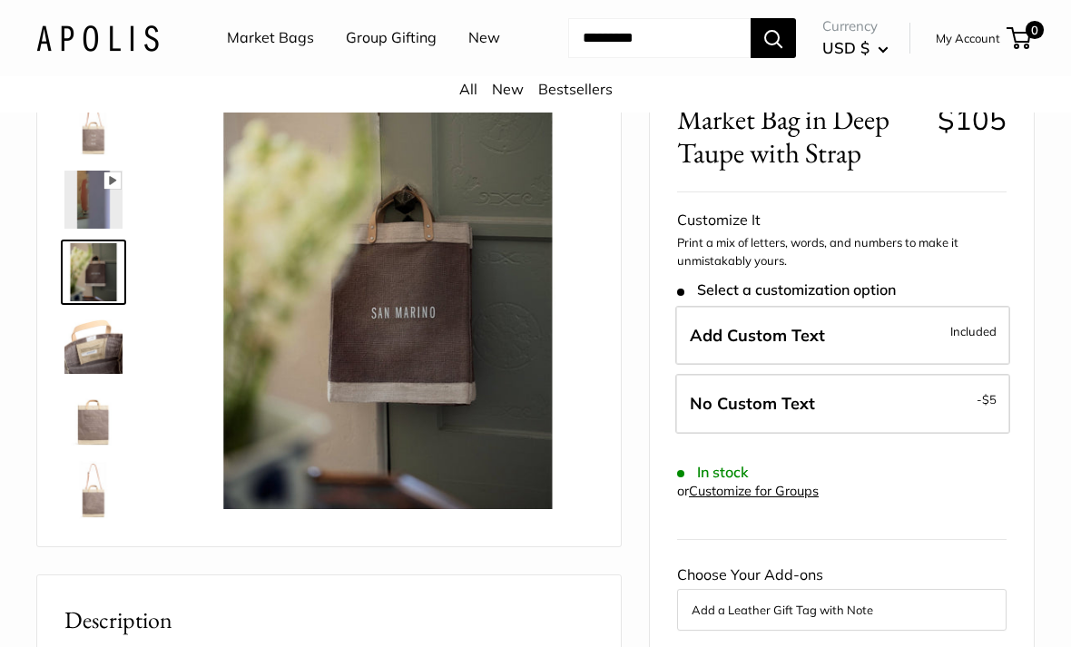
click at [91, 374] on img at bounding box center [93, 345] width 58 height 58
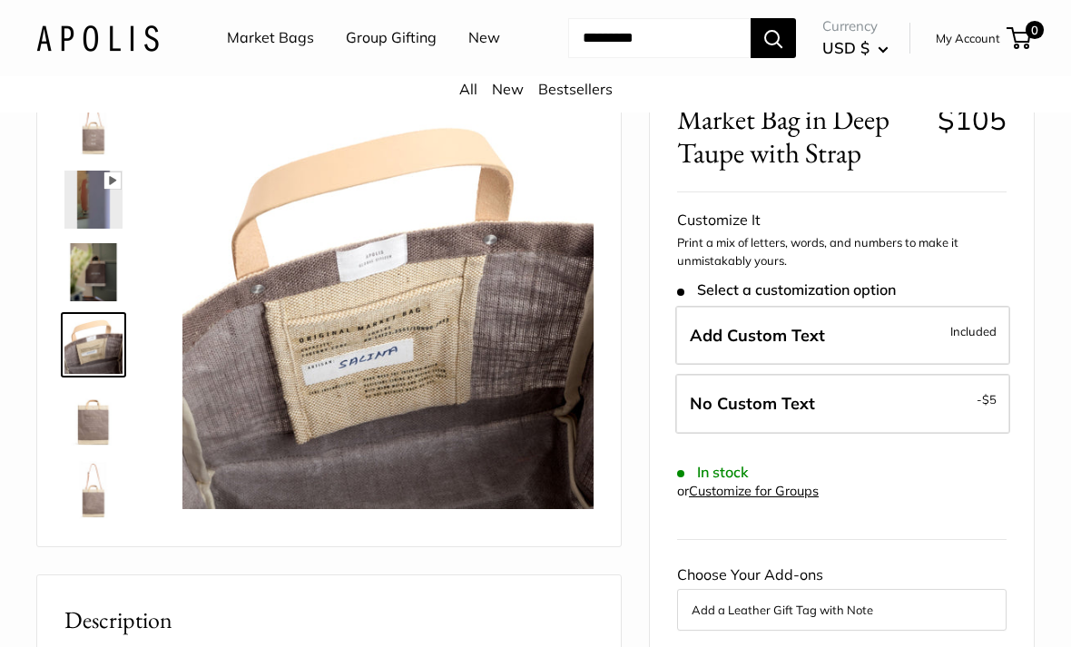
click at [91, 447] on img at bounding box center [93, 417] width 58 height 58
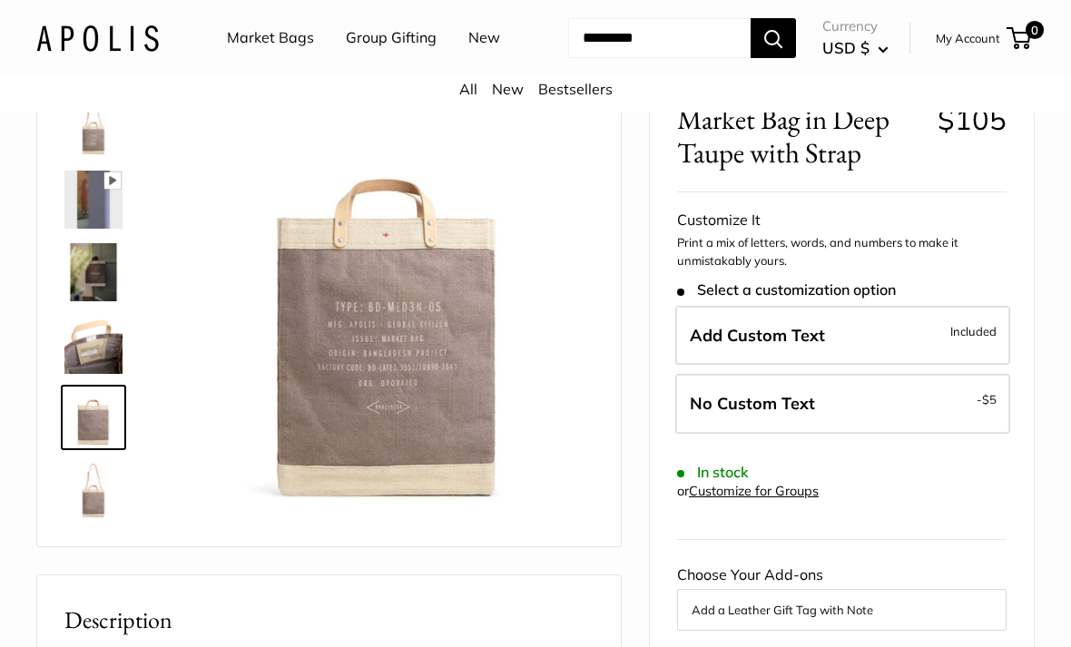
click at [86, 519] on img at bounding box center [93, 490] width 58 height 58
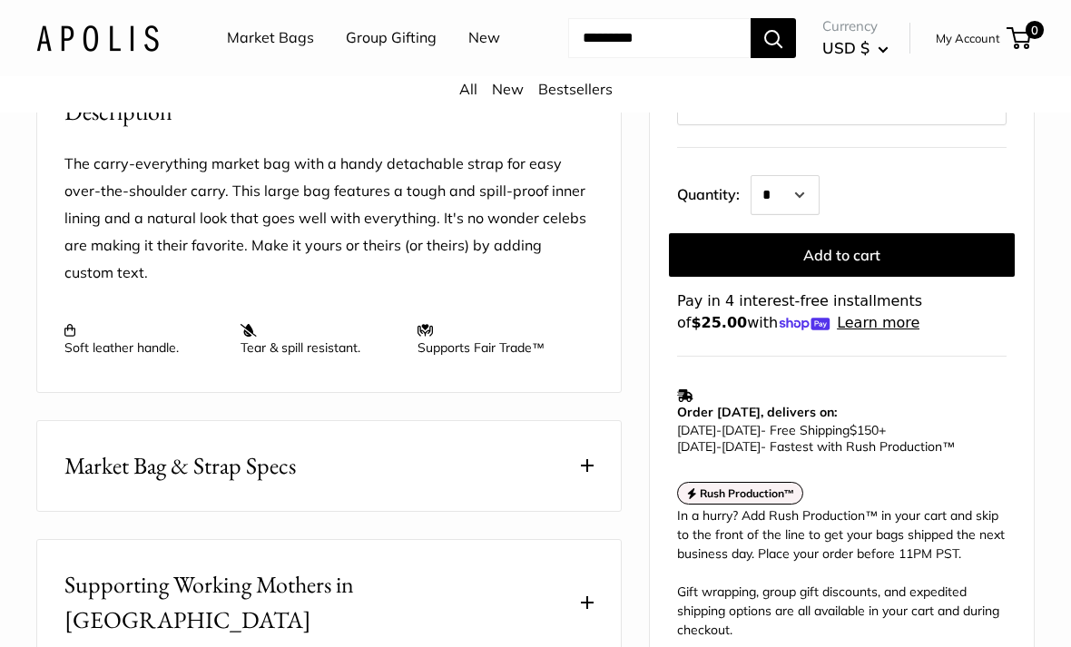
scroll to position [639, 0]
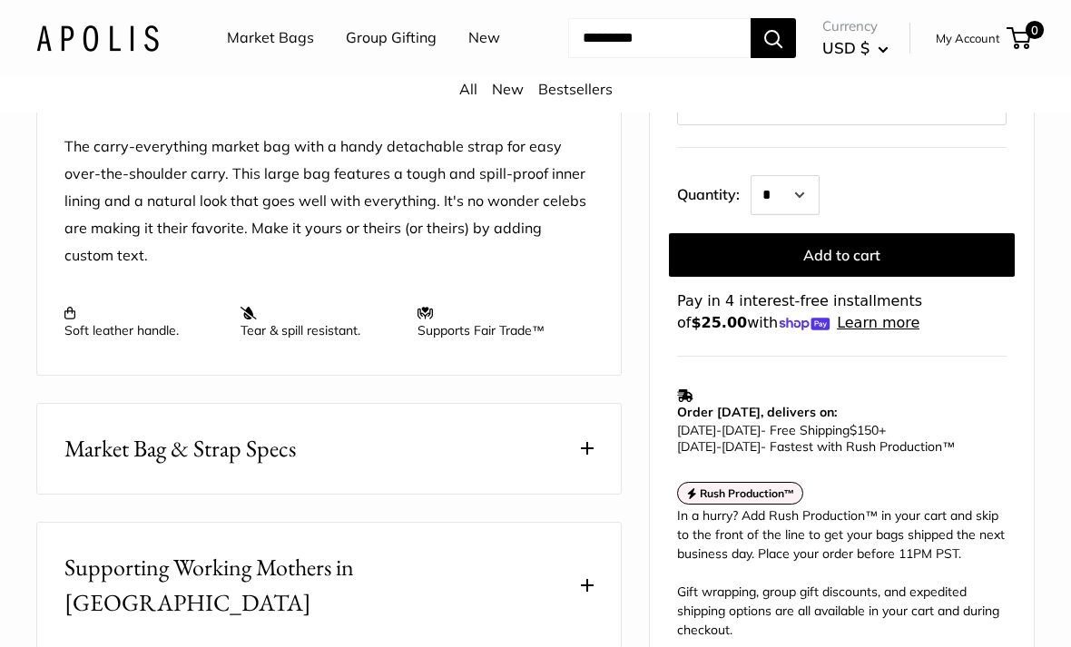
click at [88, 466] on span "Market Bag & Strap Specs" at bounding box center [179, 448] width 231 height 35
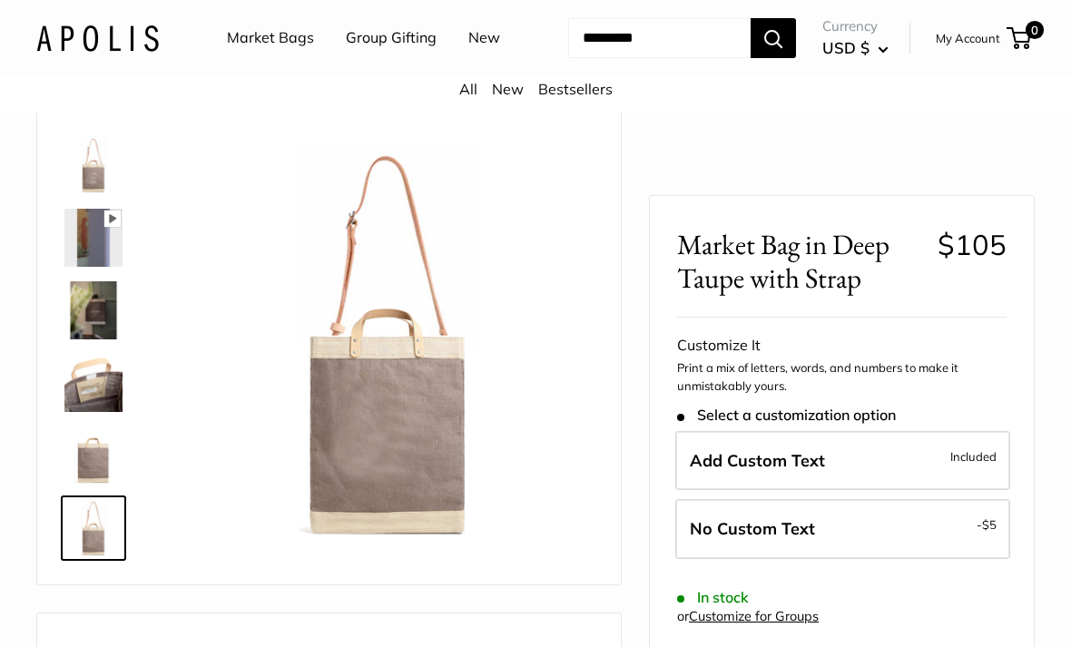
scroll to position [72, 0]
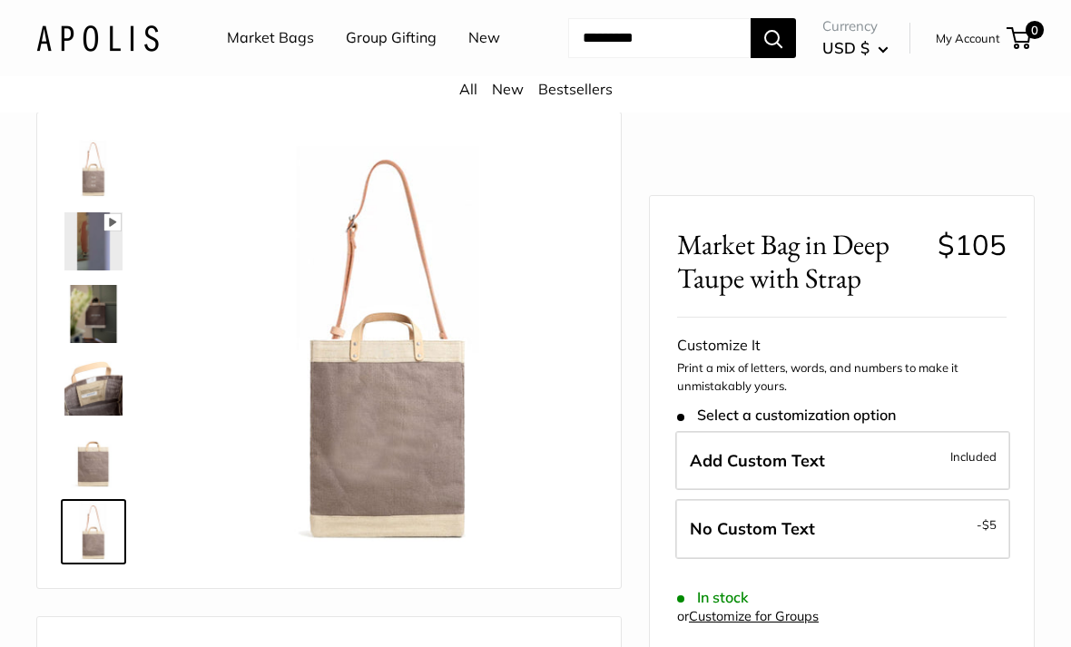
click at [73, 343] on img at bounding box center [93, 314] width 58 height 58
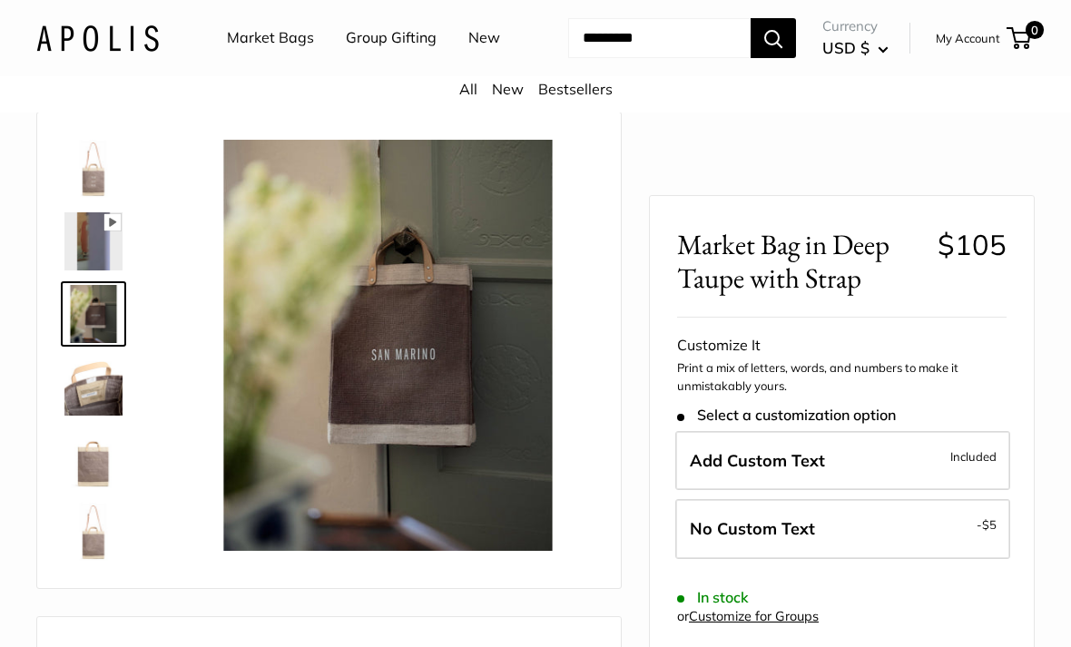
click at [76, 416] on img at bounding box center [93, 387] width 58 height 58
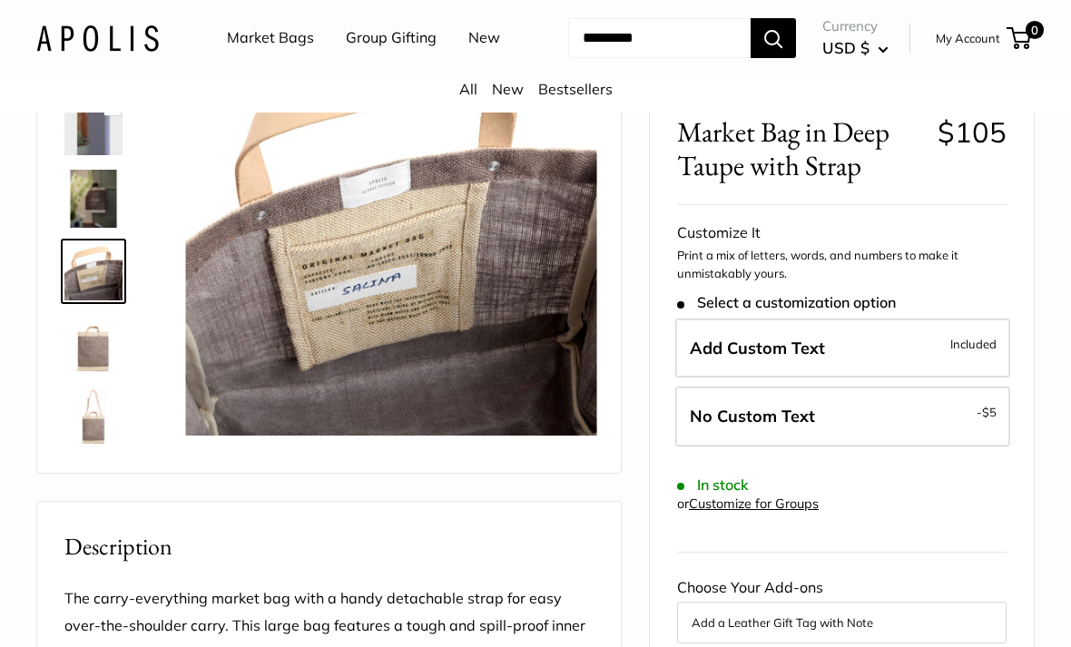
scroll to position [188, 0]
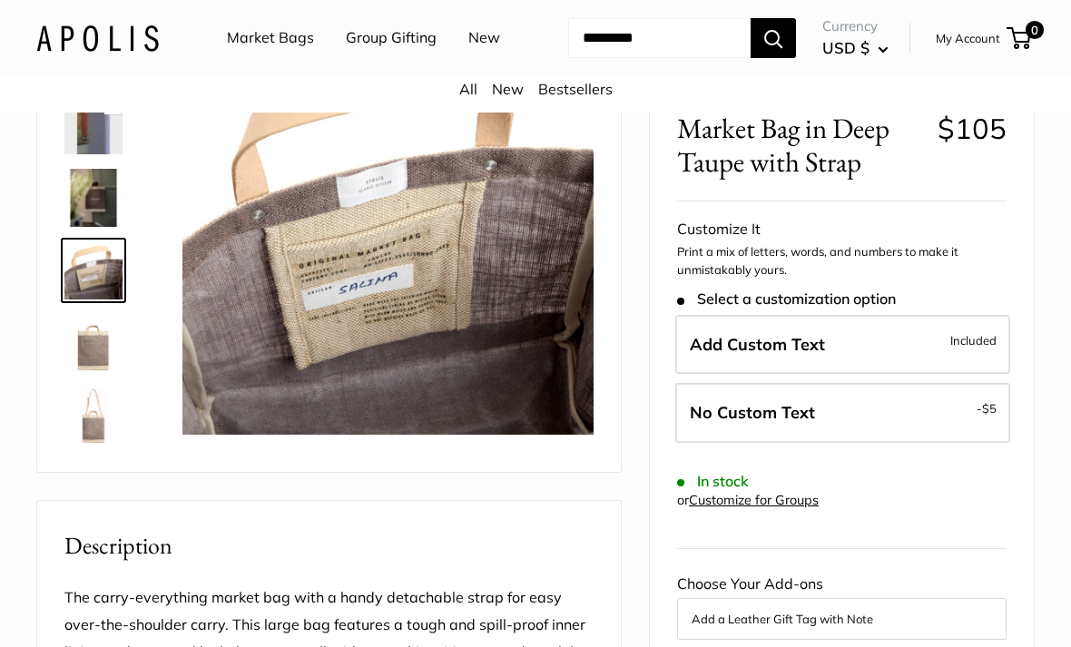
click at [84, 445] on img at bounding box center [93, 416] width 58 height 58
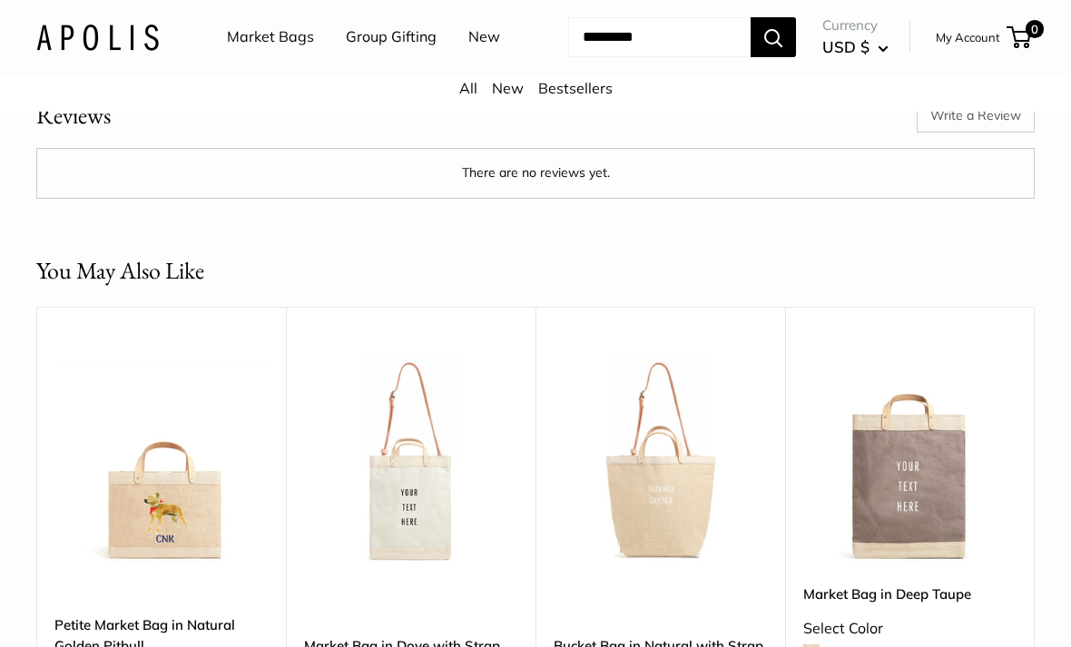
scroll to position [2841, 0]
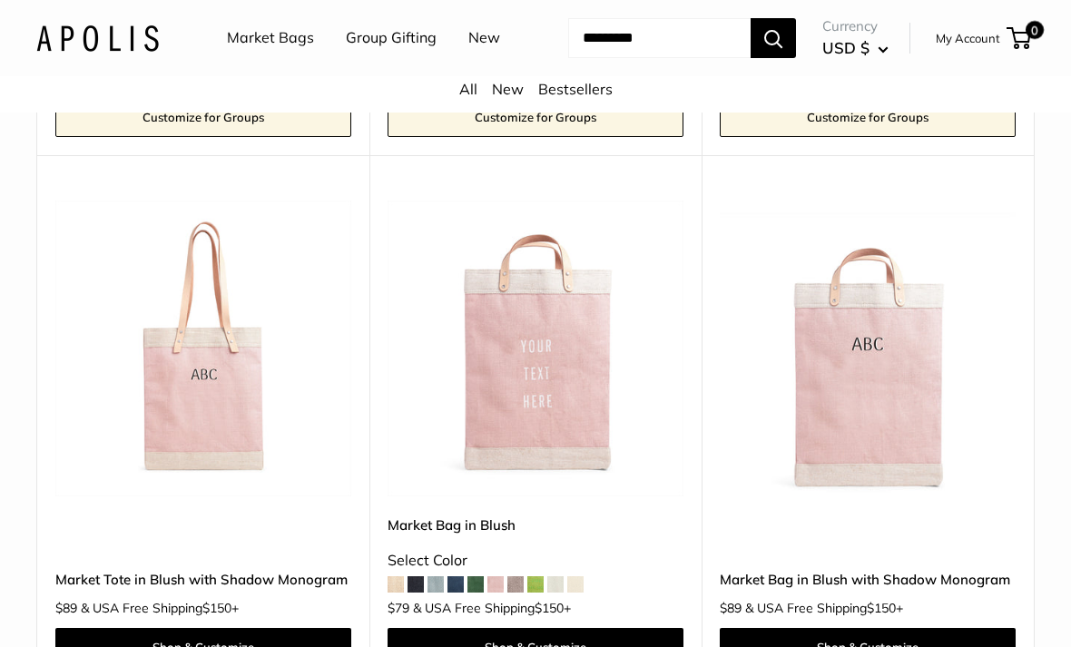
scroll to position [3054, 0]
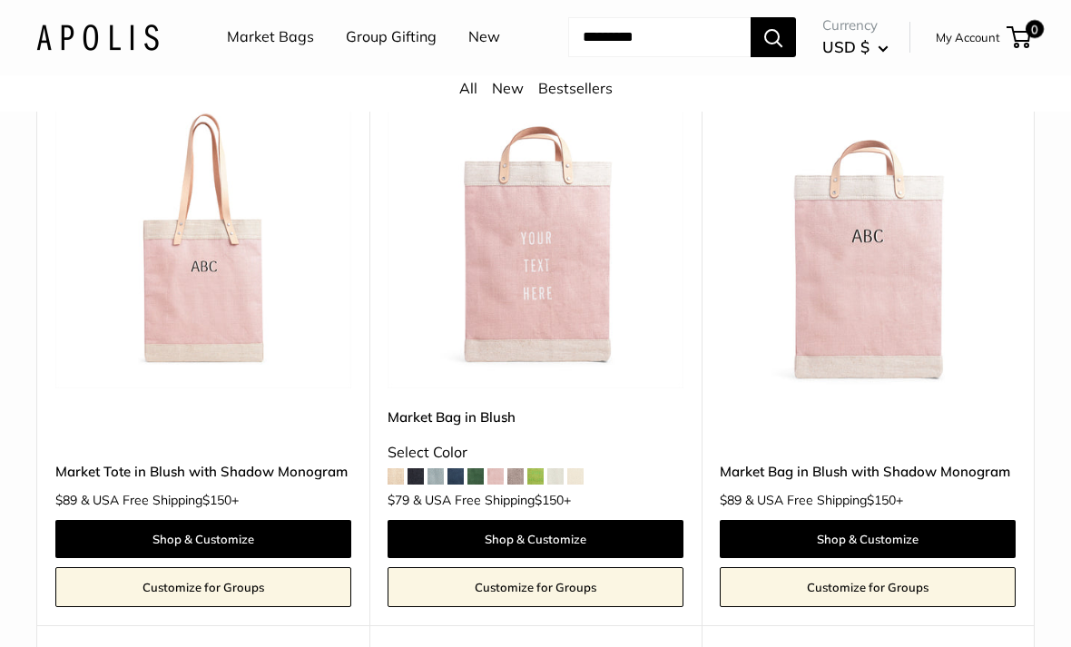
click at [186, 324] on img at bounding box center [203, 241] width 296 height 296
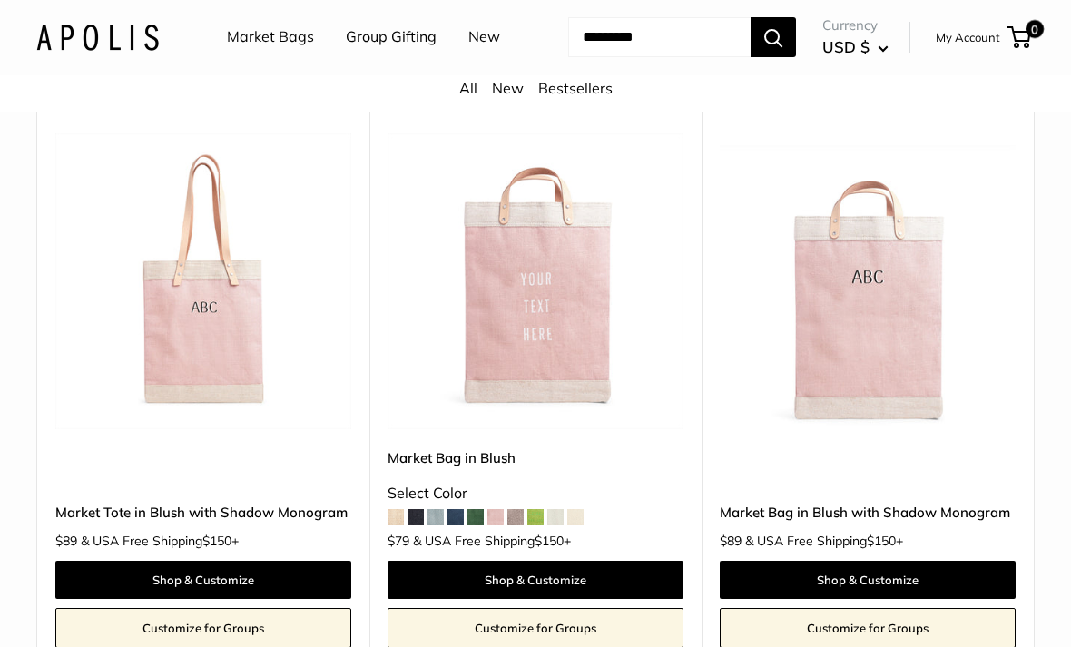
scroll to position [3014, 0]
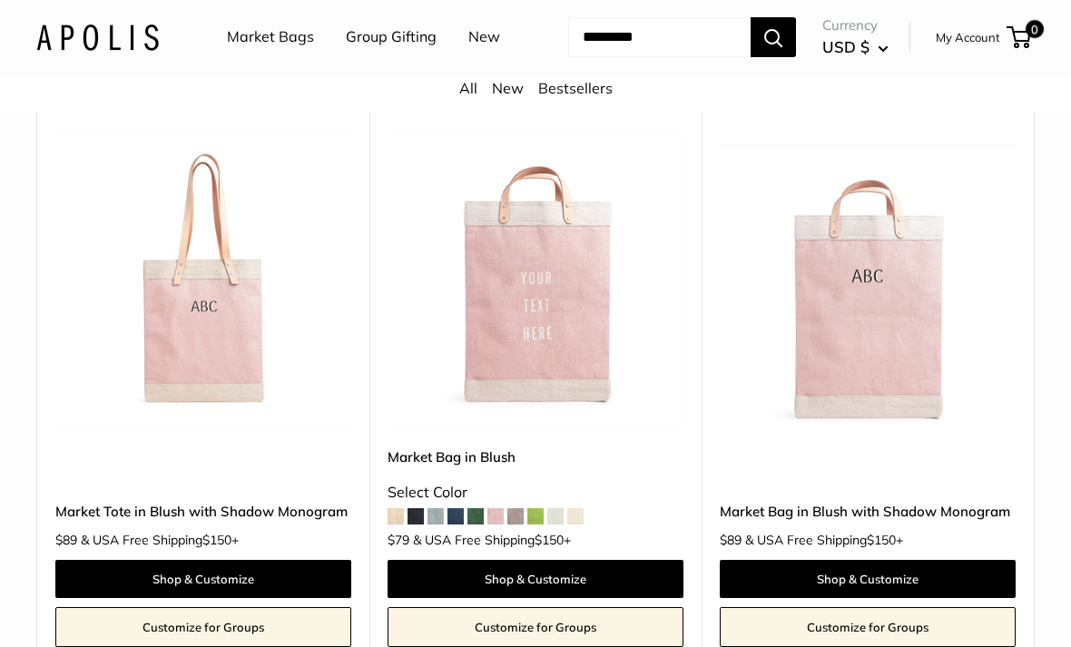
click at [823, 413] on img at bounding box center [868, 281] width 296 height 296
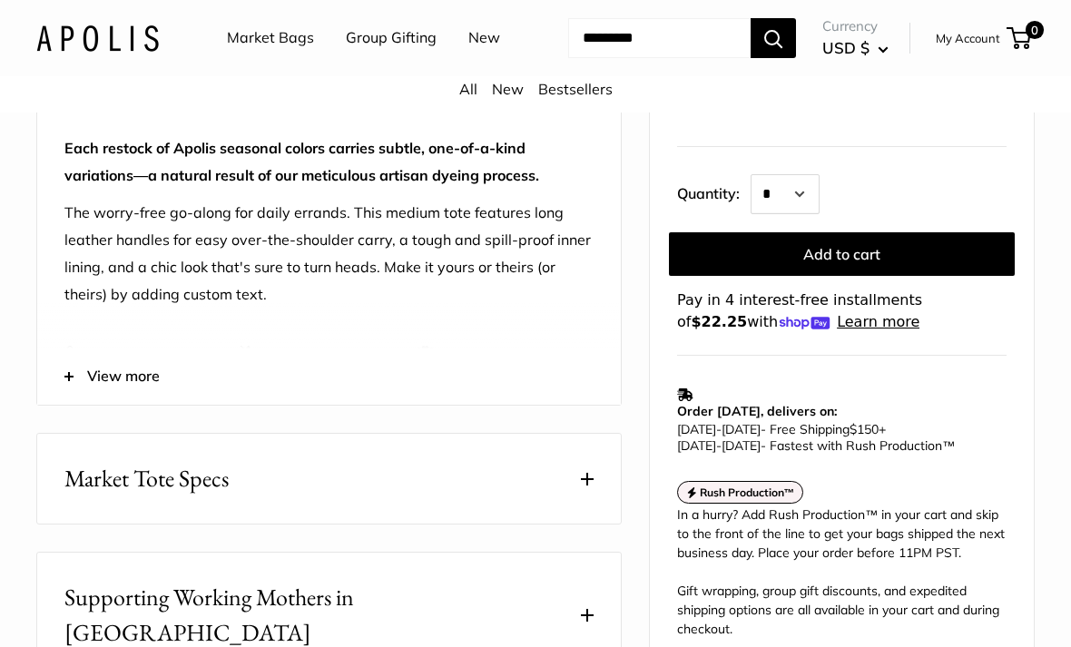
scroll to position [741, 0]
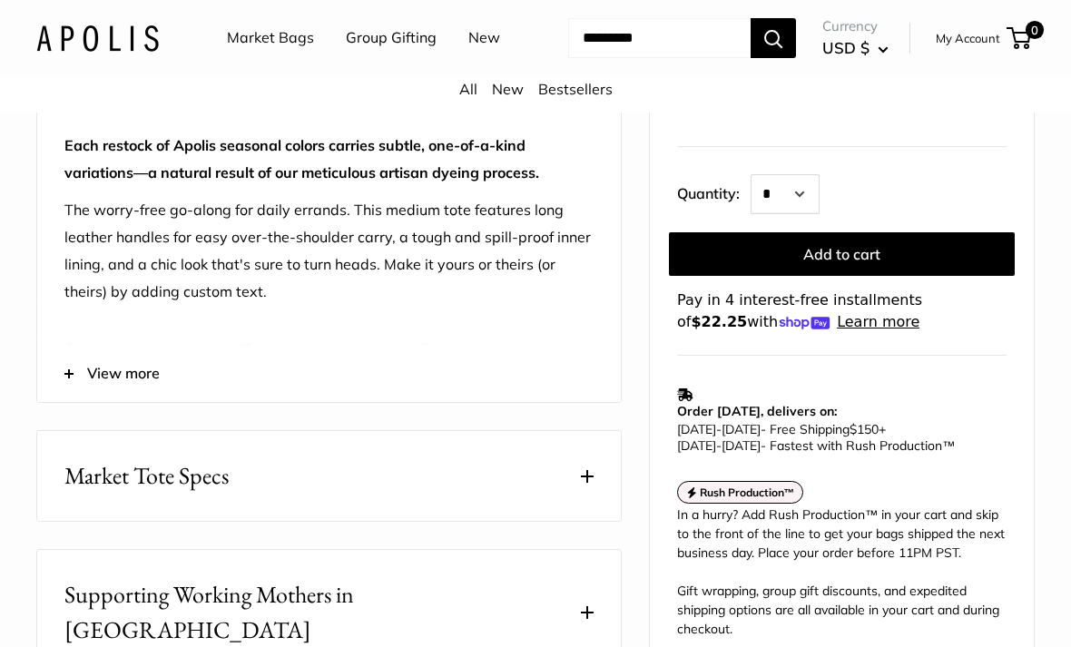
click at [66, 494] on span "Market Tote Specs" at bounding box center [146, 475] width 164 height 35
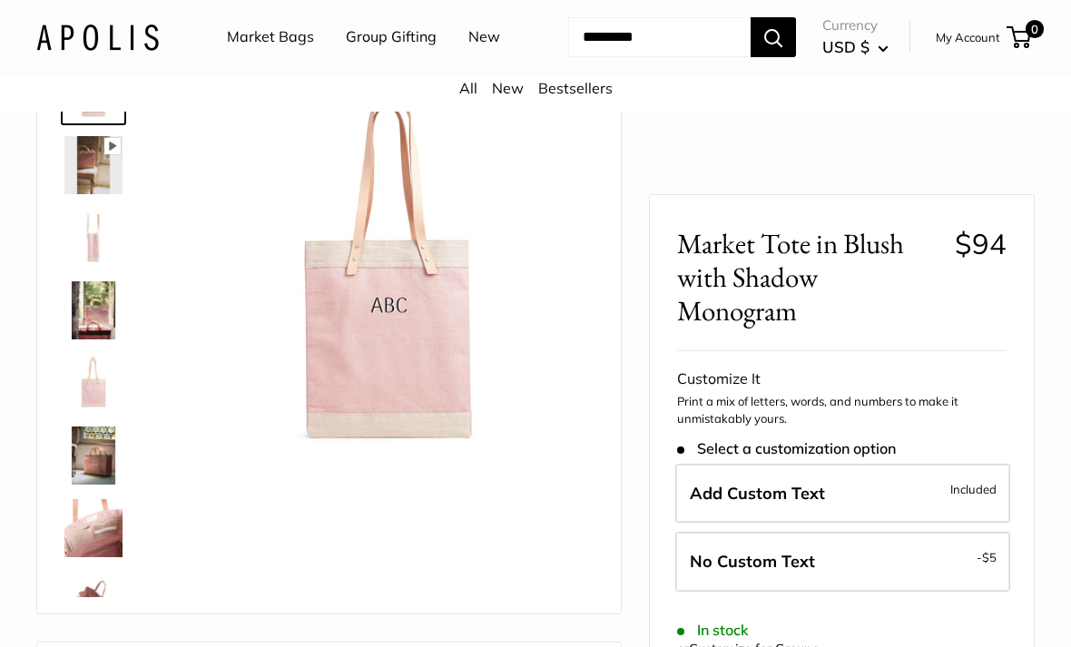
scroll to position [134, 0]
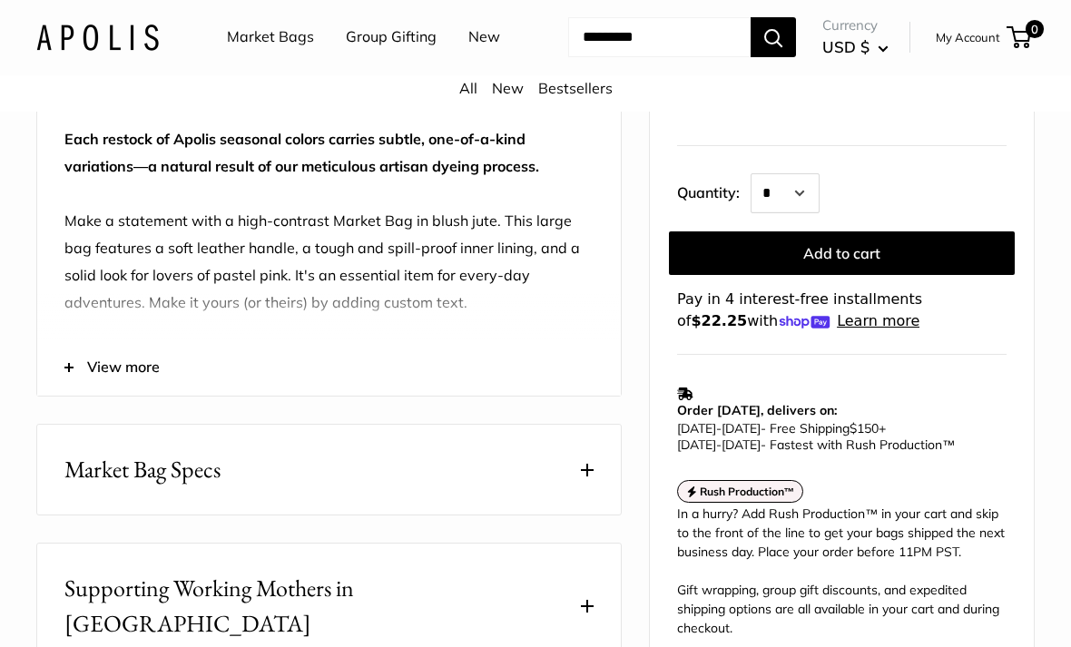
scroll to position [751, 0]
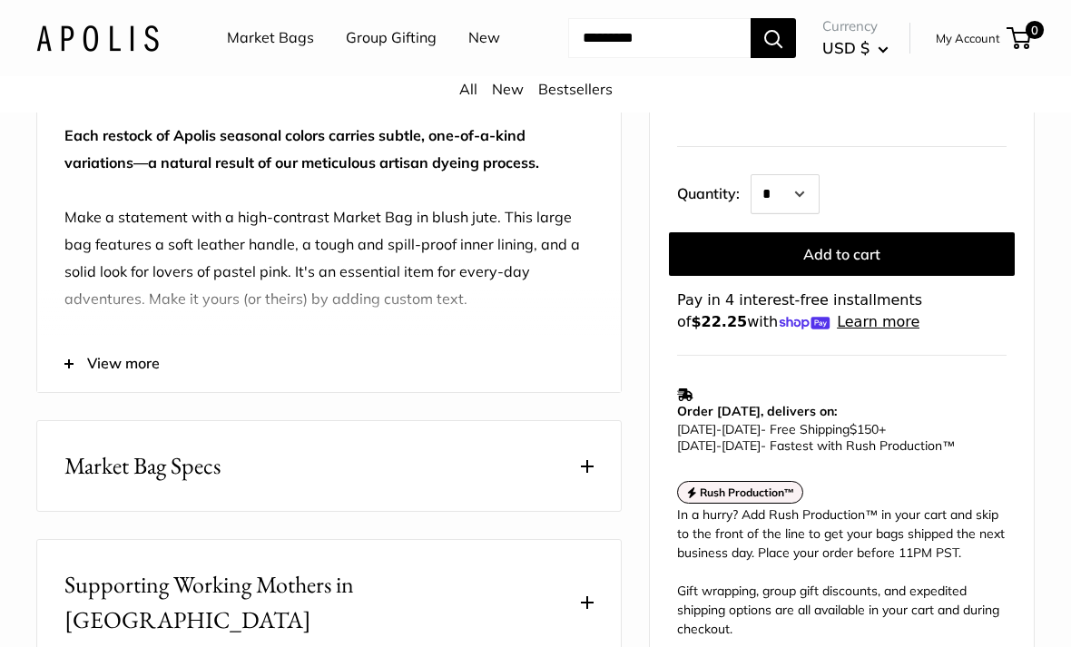
click at [134, 484] on span "Market Bag Specs" at bounding box center [142, 465] width 156 height 35
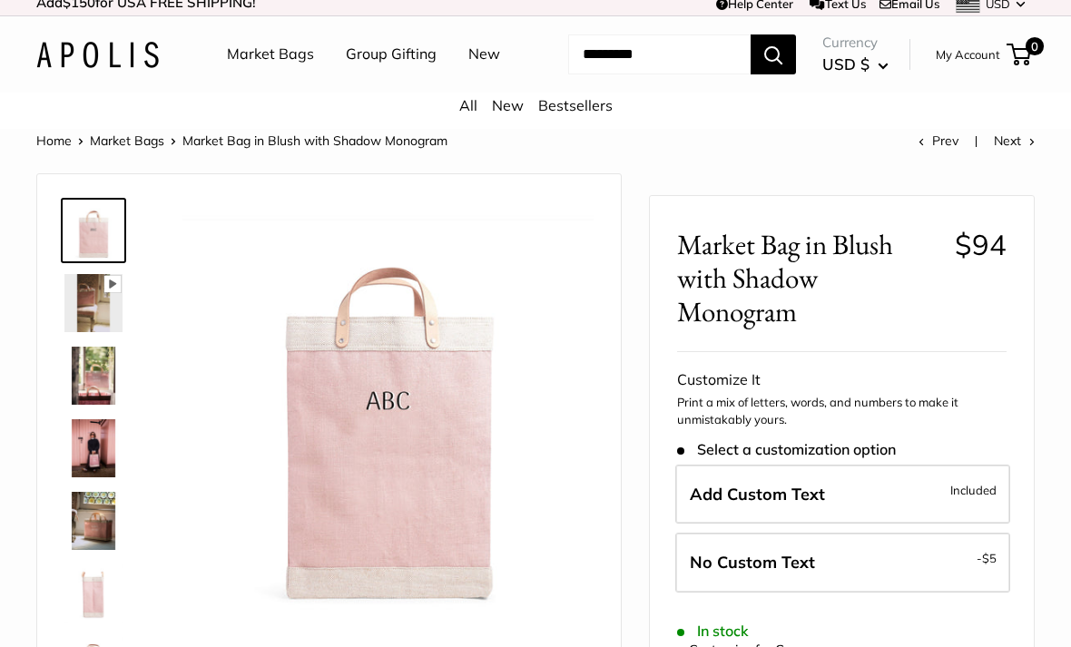
scroll to position [0, 0]
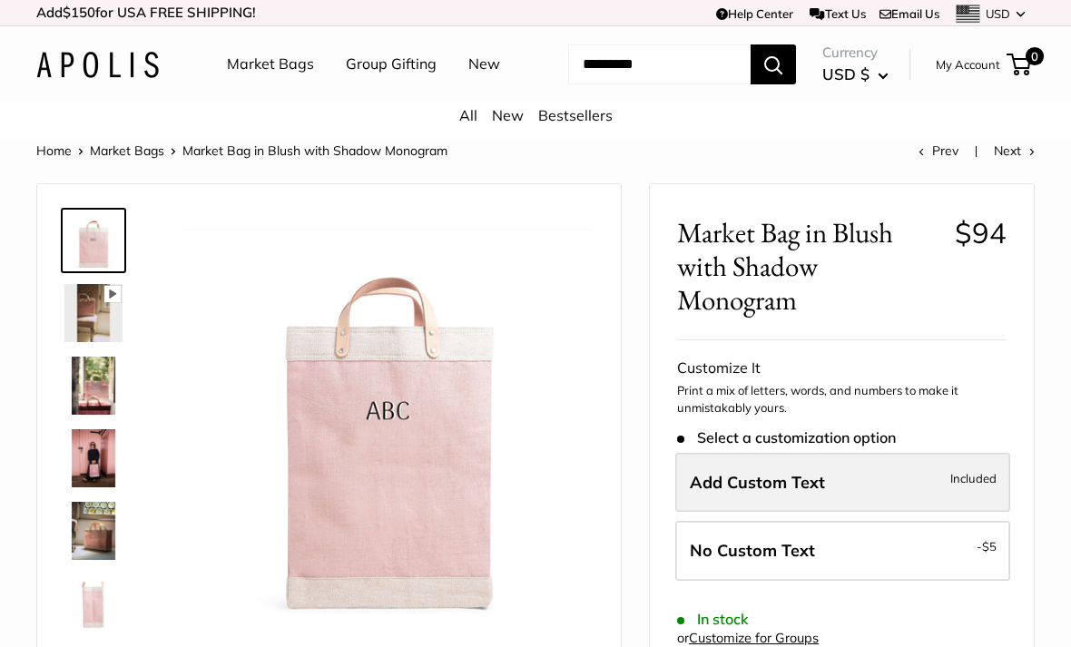
click at [742, 493] on span "Add Custom Text" at bounding box center [757, 482] width 135 height 21
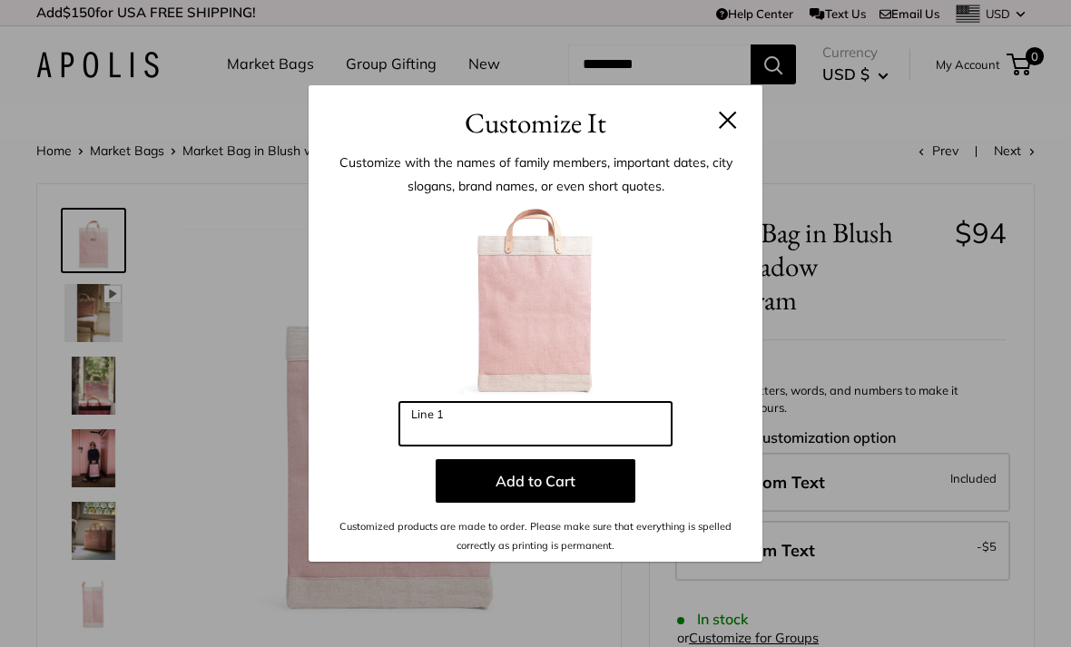
click at [478, 425] on input "Line 1" at bounding box center [535, 424] width 272 height 44
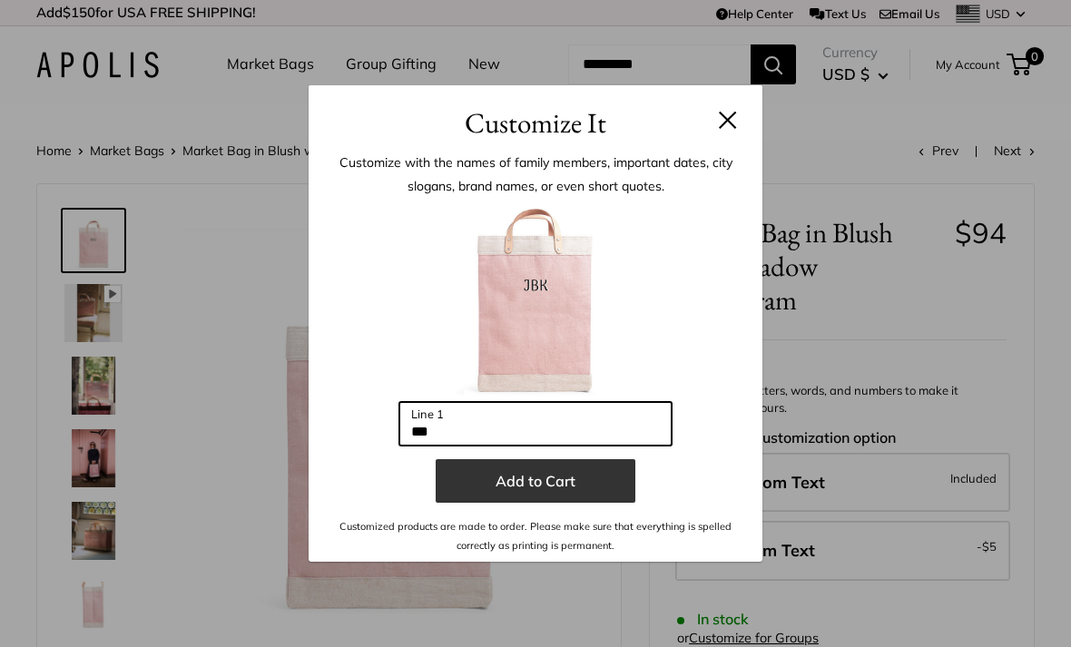
type input "***"
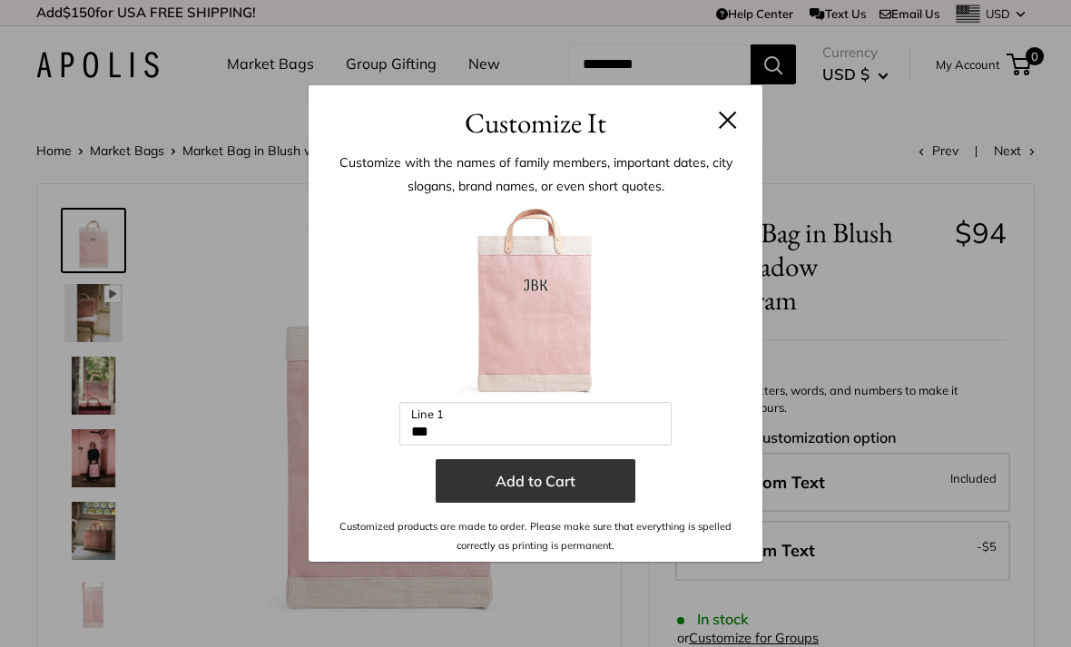
click at [496, 486] on button "Add to Cart" at bounding box center [536, 481] width 200 height 44
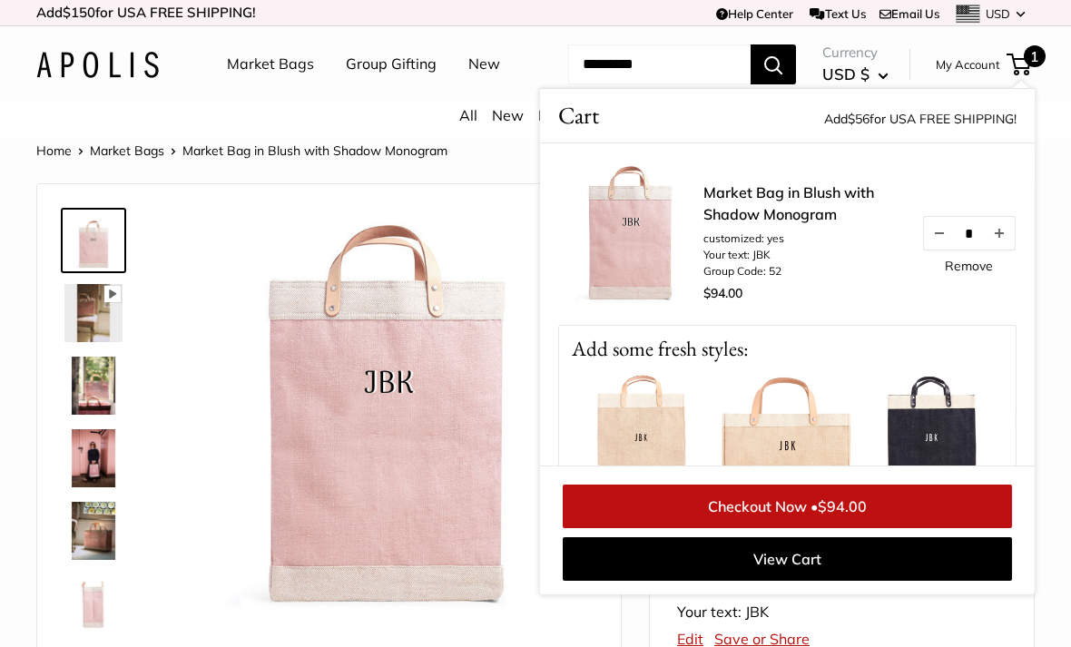
click at [408, 93] on ul "Market Bags Group Gifting New" at bounding box center [379, 64] width 305 height 58
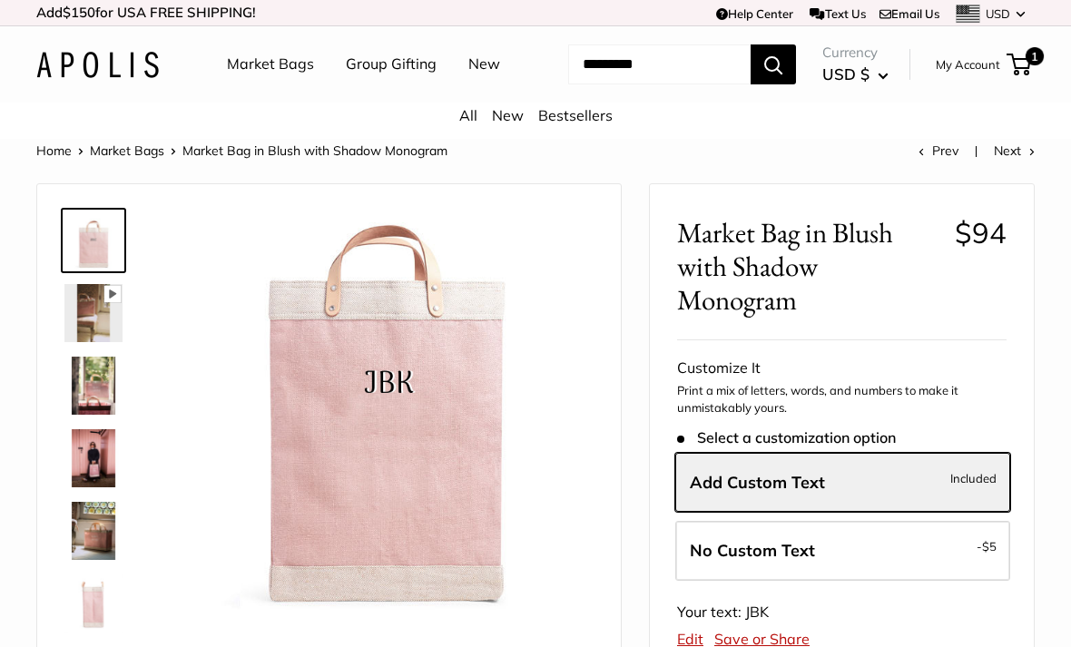
click at [257, 69] on link "Market Bags" at bounding box center [270, 64] width 87 height 27
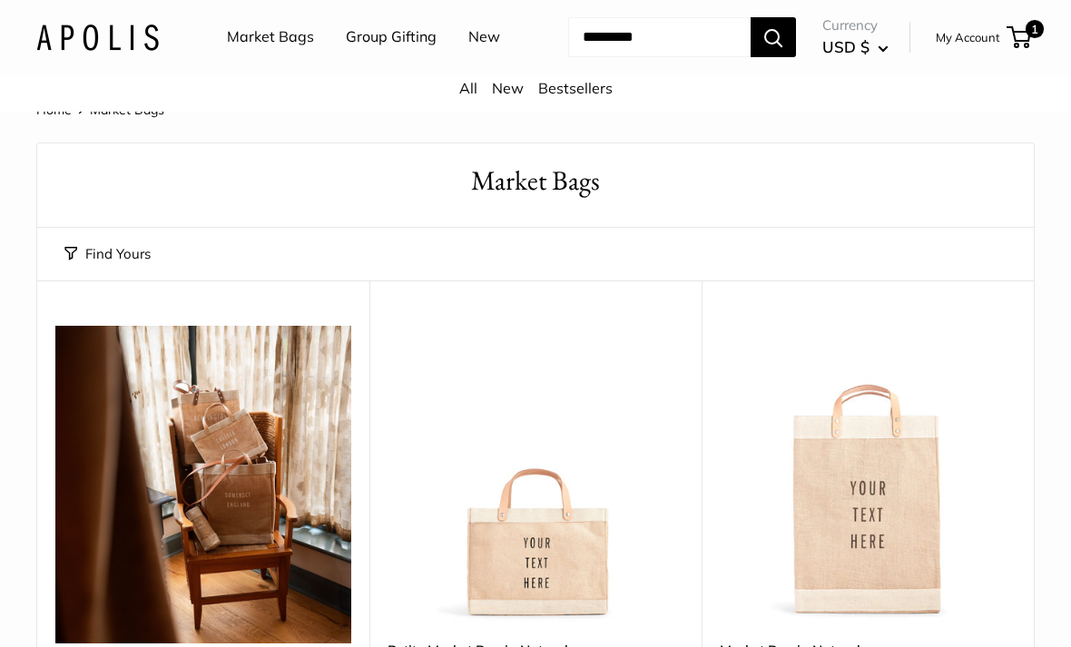
scroll to position [41, 0]
click at [466, 98] on link "All" at bounding box center [468, 89] width 18 height 18
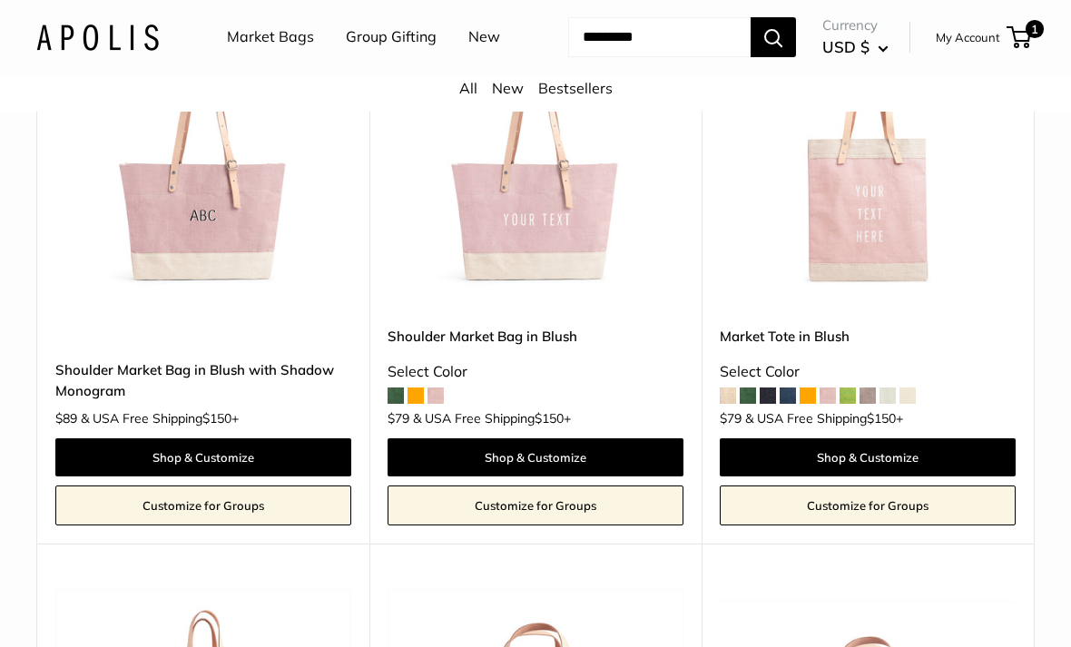
scroll to position [2425, 0]
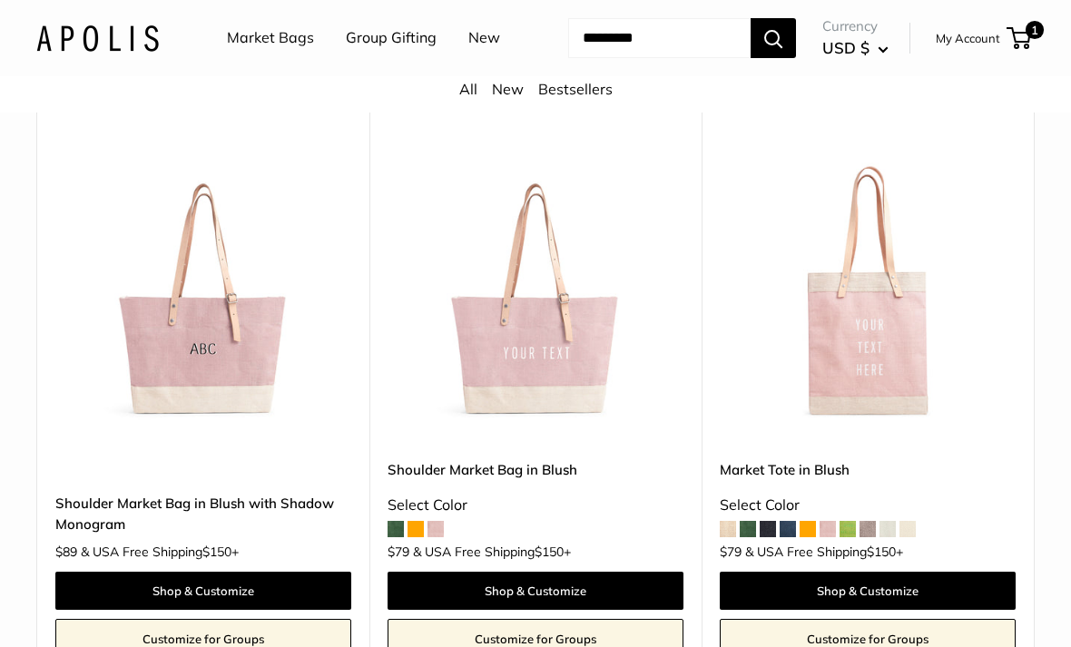
click at [869, 372] on img at bounding box center [868, 293] width 296 height 296
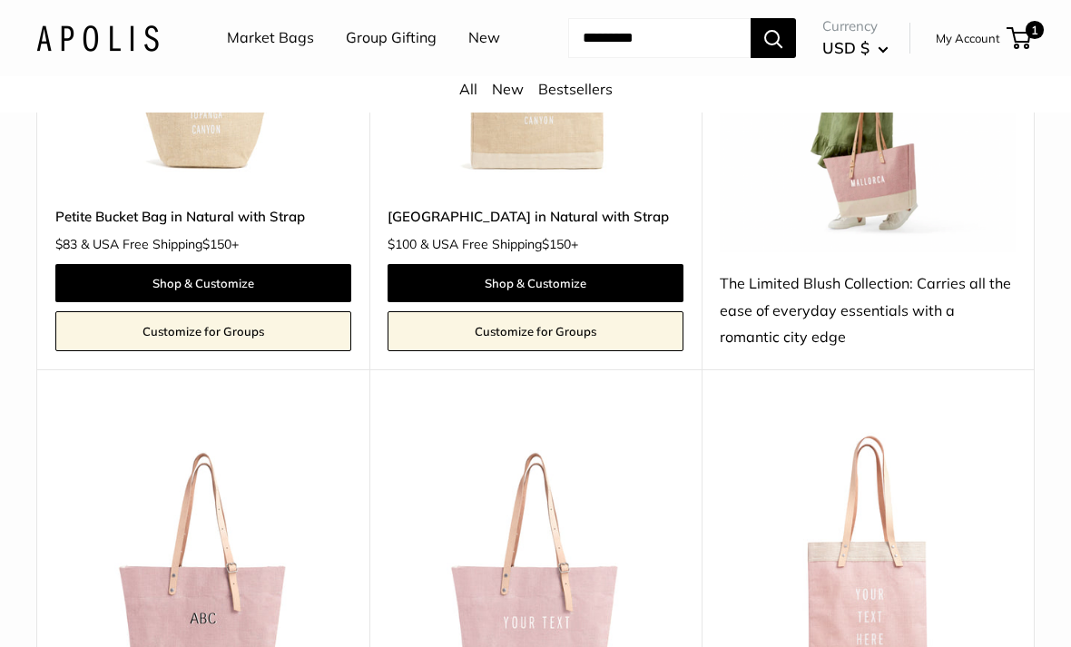
scroll to position [2118, 0]
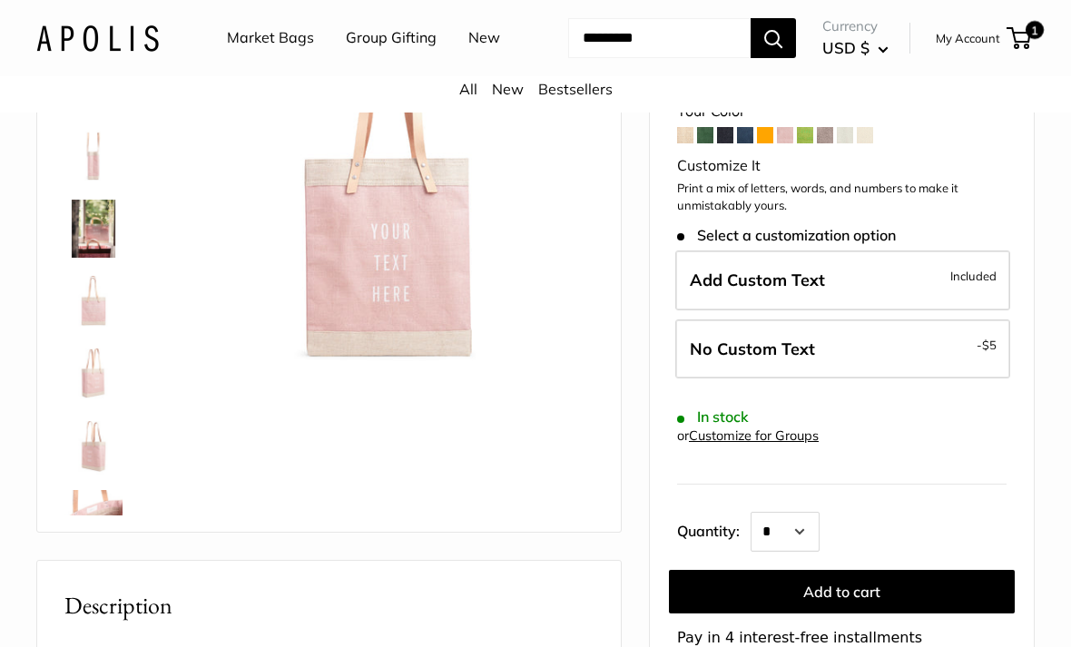
scroll to position [231, 0]
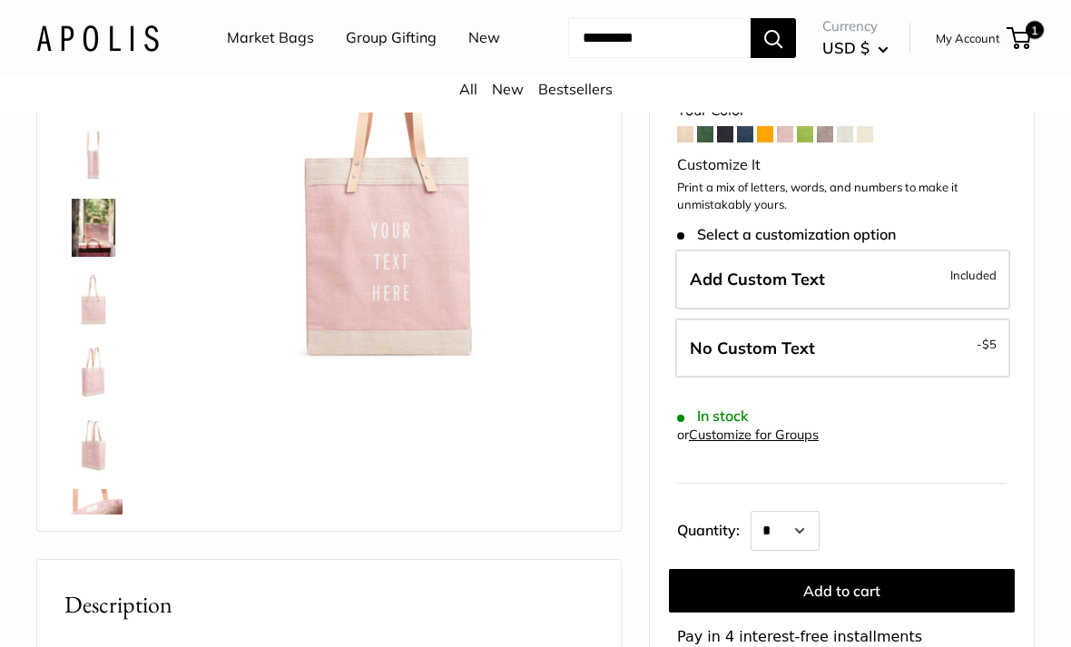
click at [83, 329] on img at bounding box center [93, 300] width 58 height 58
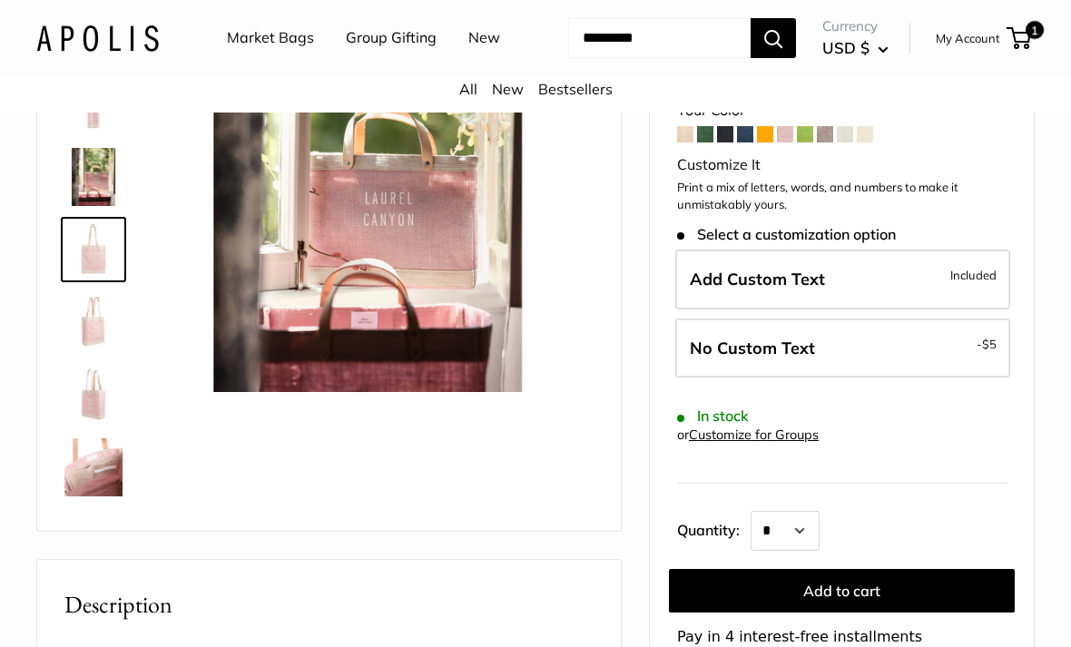
scroll to position [56, 0]
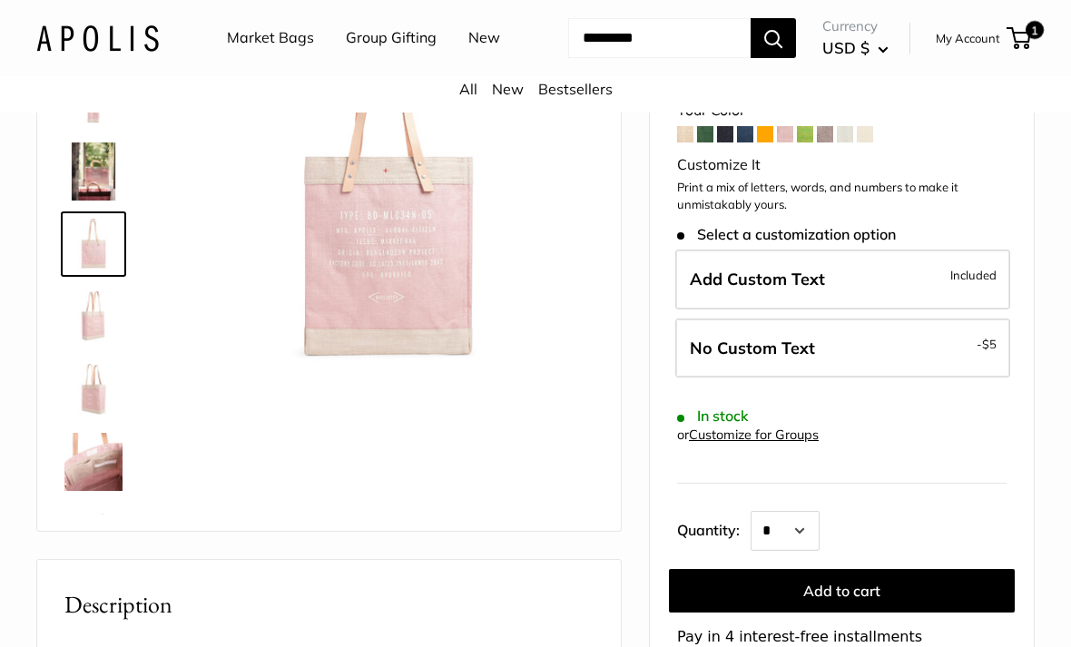
click at [87, 346] on img at bounding box center [93, 317] width 58 height 58
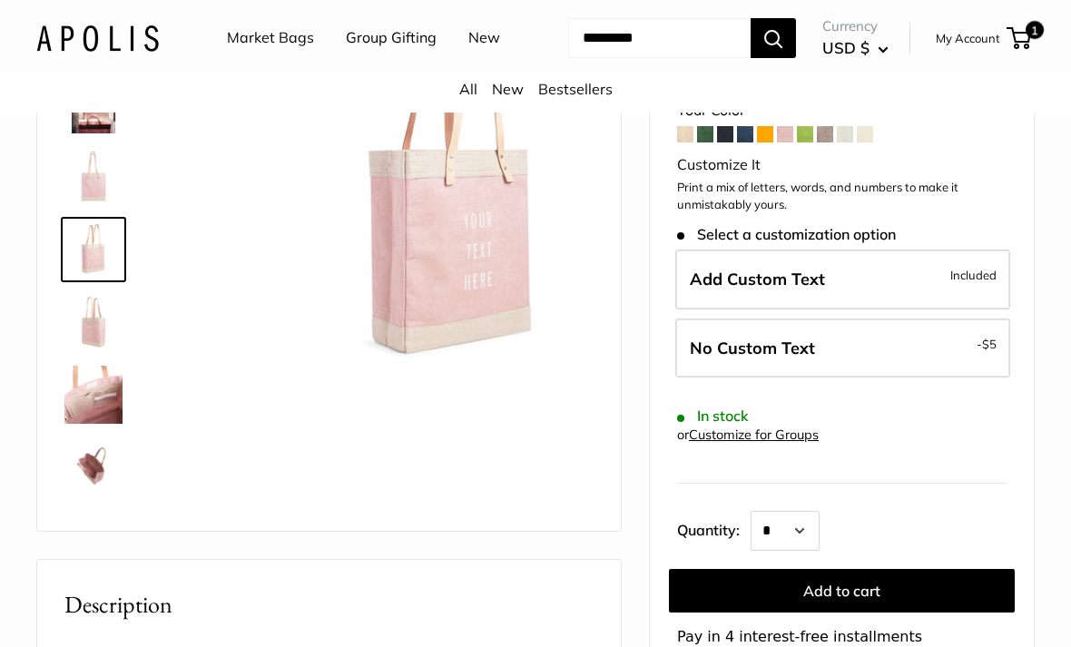
scroll to position [129, 0]
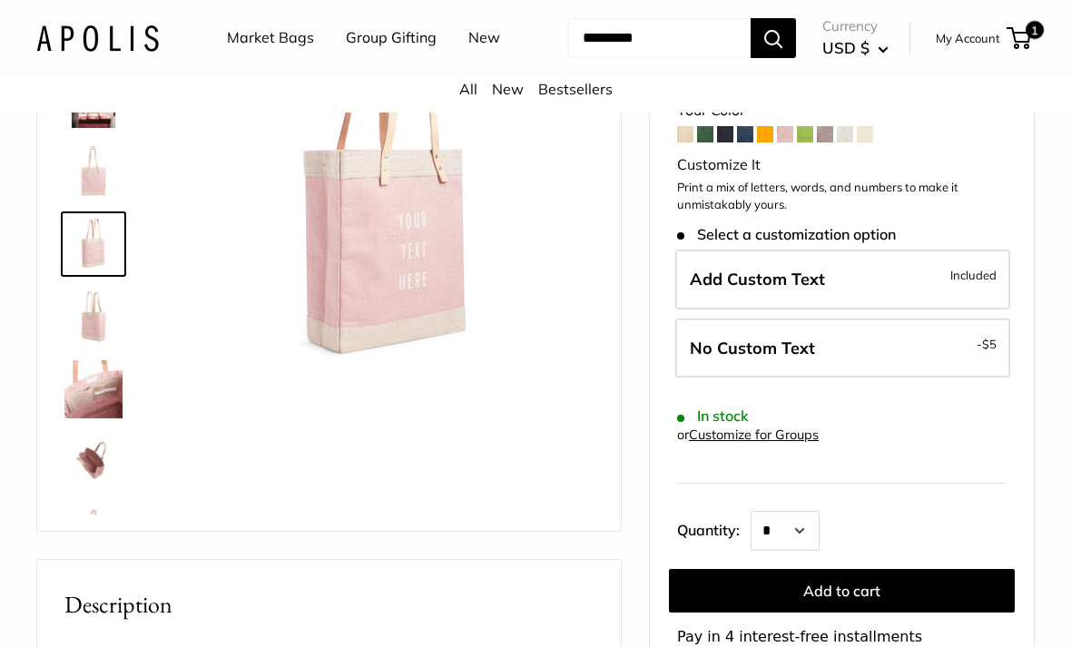
click at [92, 346] on img at bounding box center [93, 317] width 58 height 58
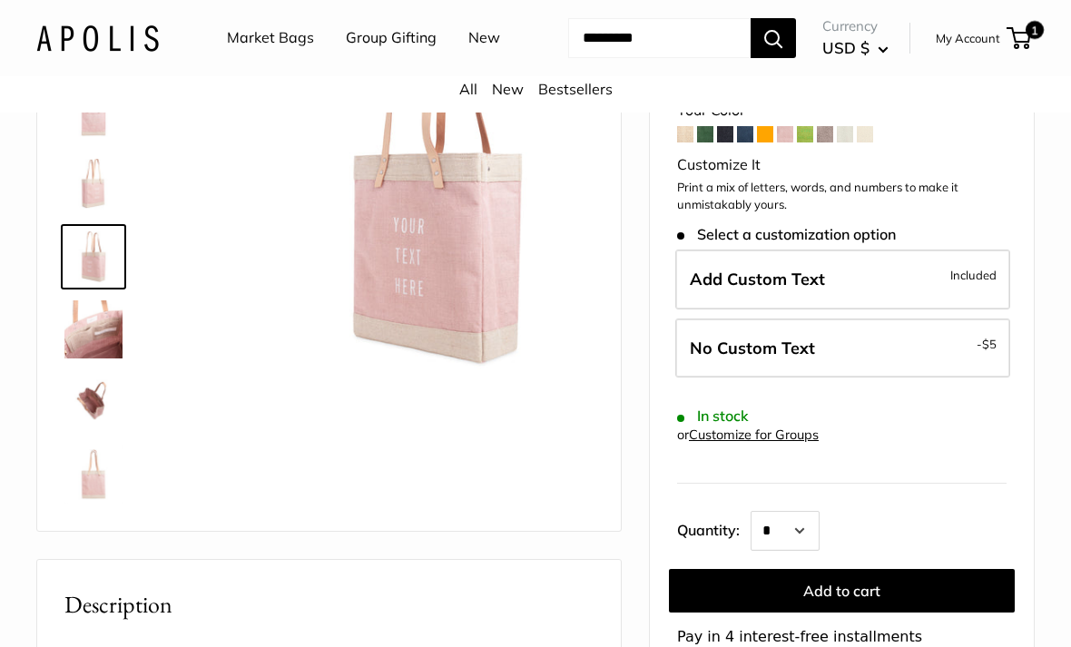
scroll to position [201, 0]
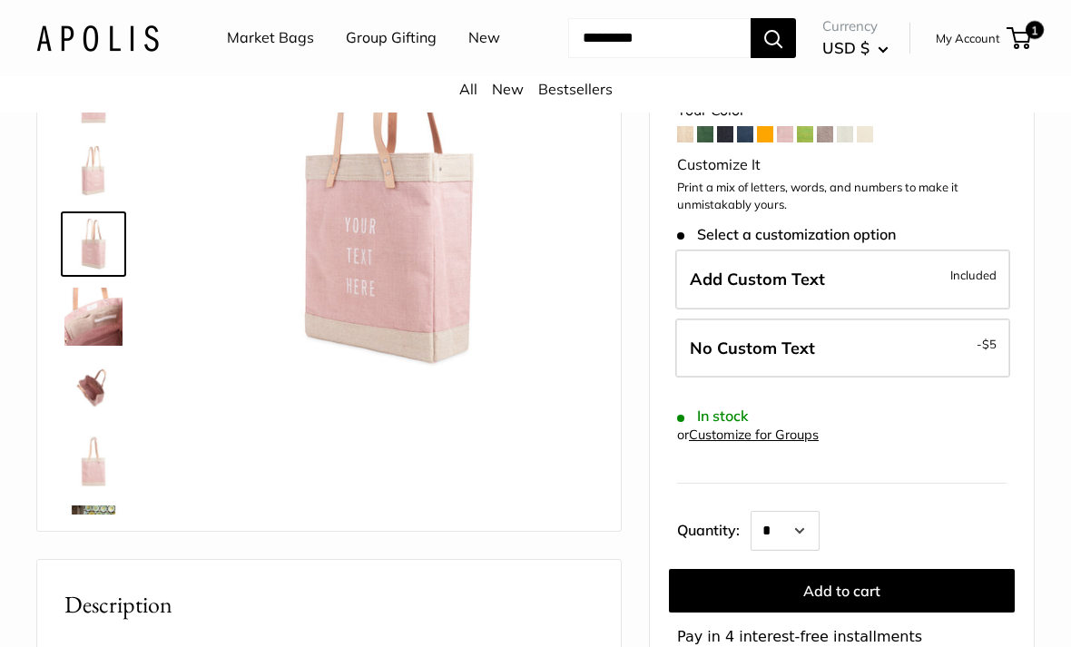
click at [93, 346] on img at bounding box center [93, 317] width 58 height 58
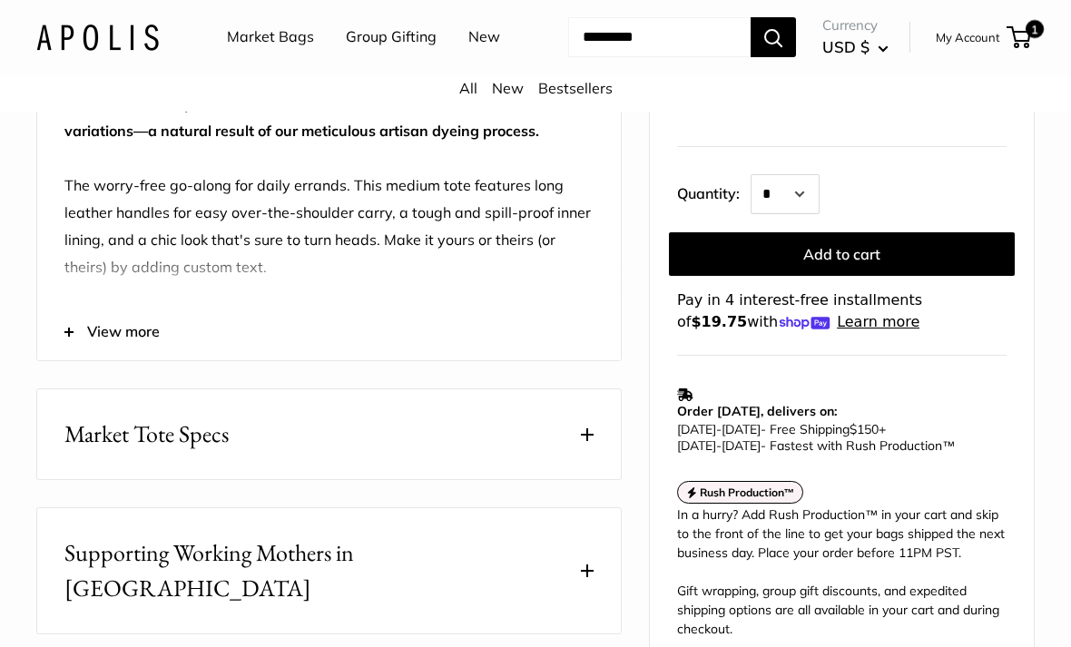
scroll to position [851, 0]
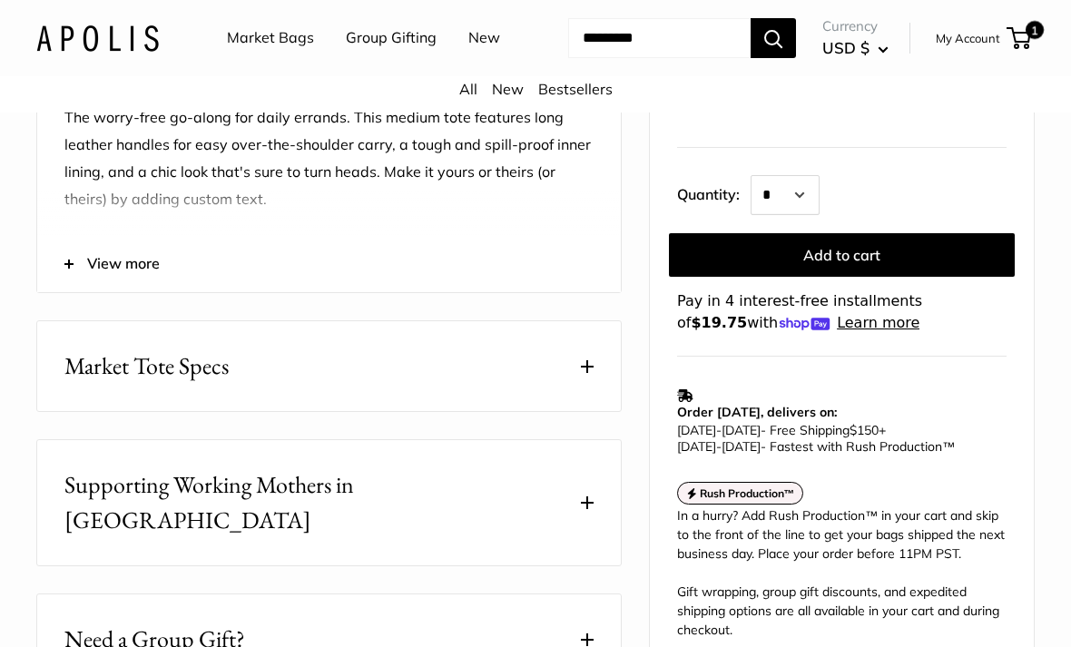
click at [99, 384] on span "Market Tote Specs" at bounding box center [146, 366] width 164 height 35
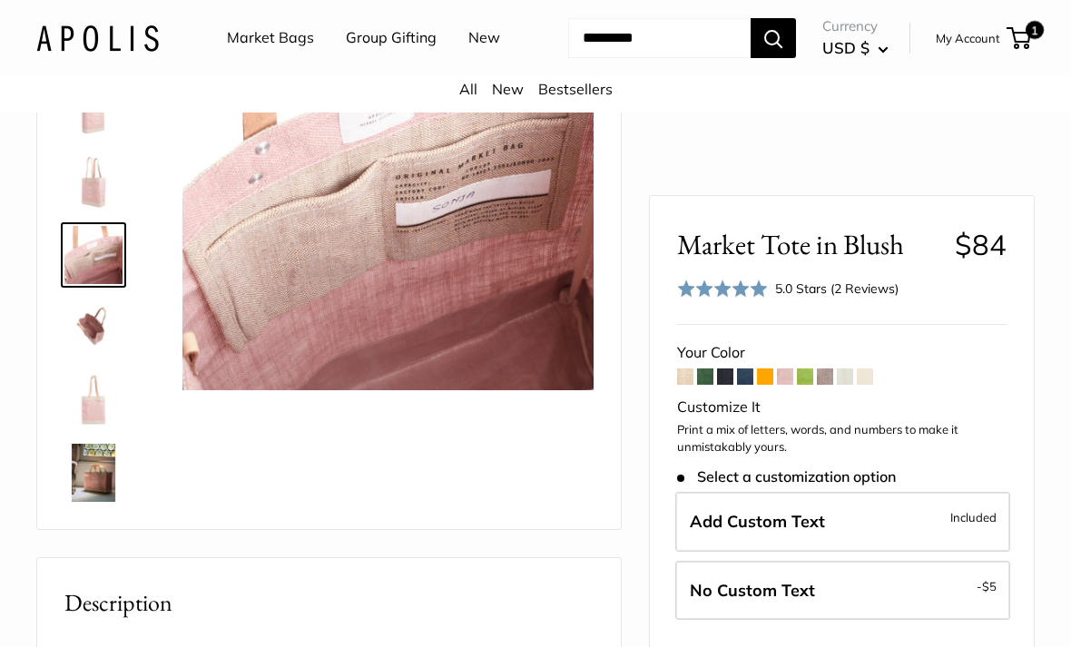
scroll to position [231, 0]
